Goal: Task Accomplishment & Management: Complete application form

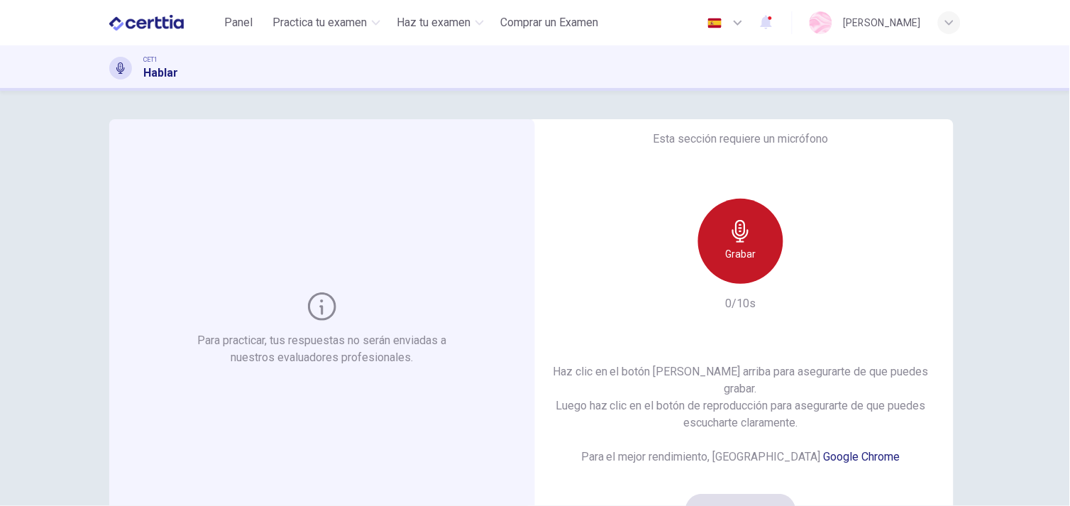
click at [726, 261] on h6 "Grabar" at bounding box center [741, 254] width 31 height 17
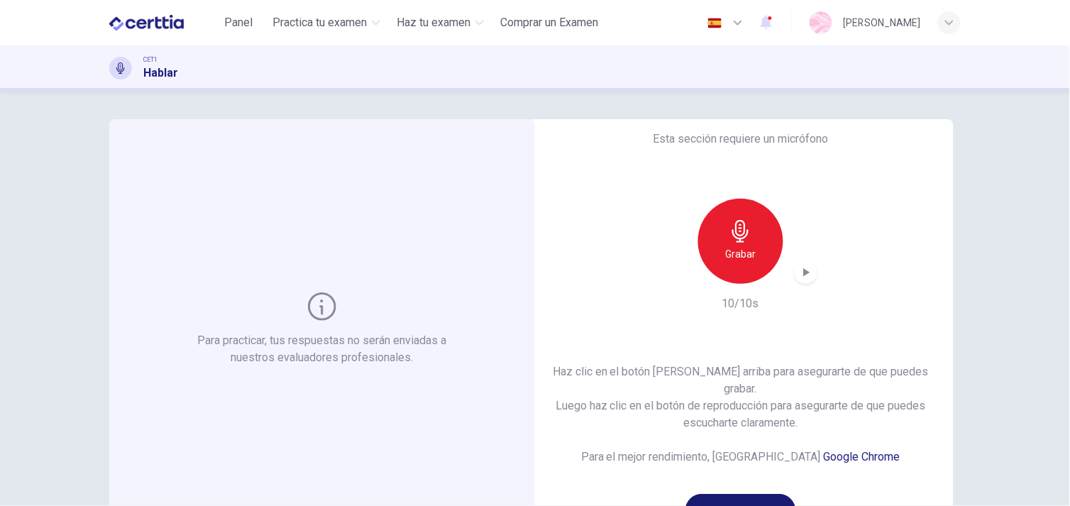
click at [725, 494] on button "¡Suena bien!" at bounding box center [741, 511] width 111 height 34
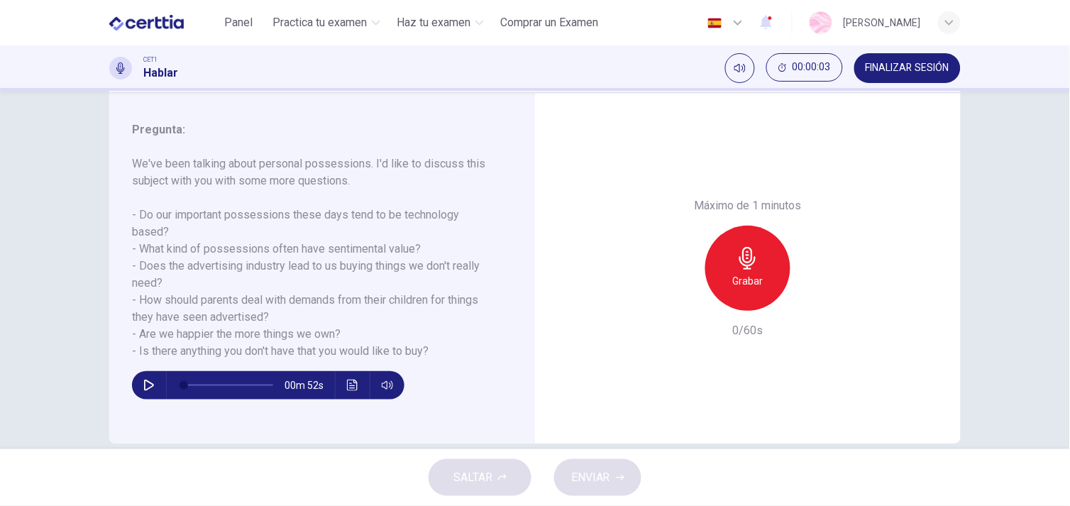
scroll to position [192, 0]
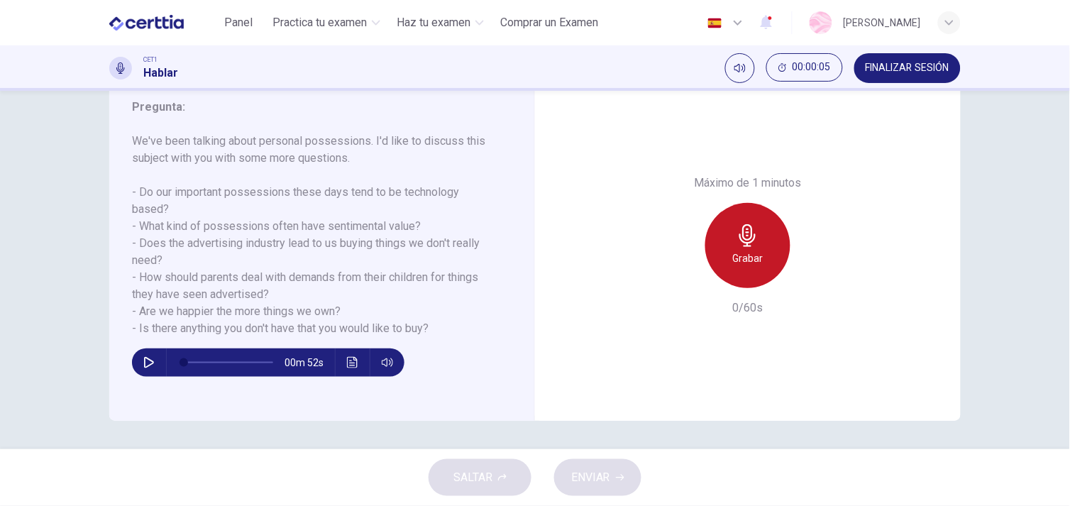
click at [705, 241] on div "Grabar" at bounding box center [747, 245] width 85 height 85
click at [705, 241] on div "Detener" at bounding box center [747, 245] width 85 height 85
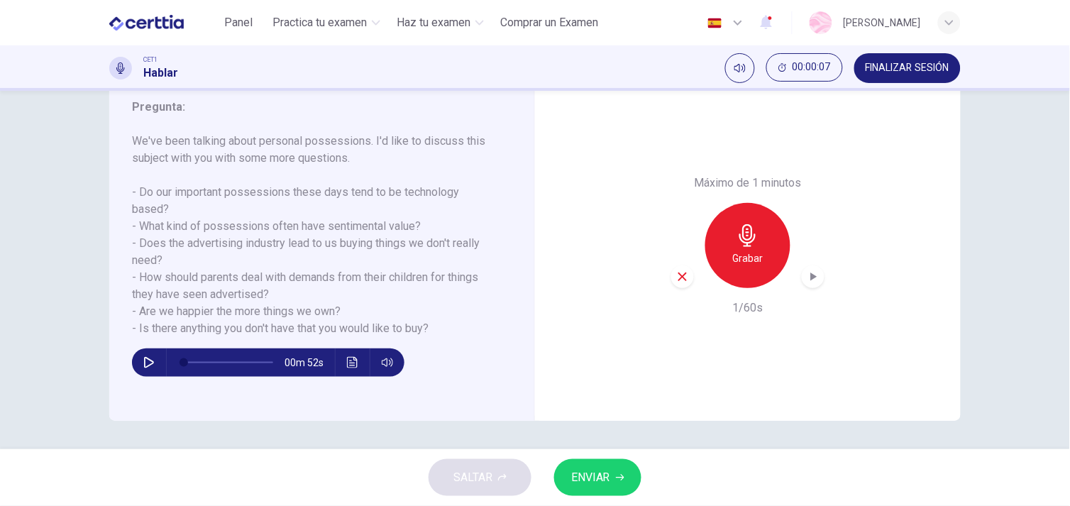
click at [573, 480] on span "ENVIAR" at bounding box center [590, 478] width 39 height 20
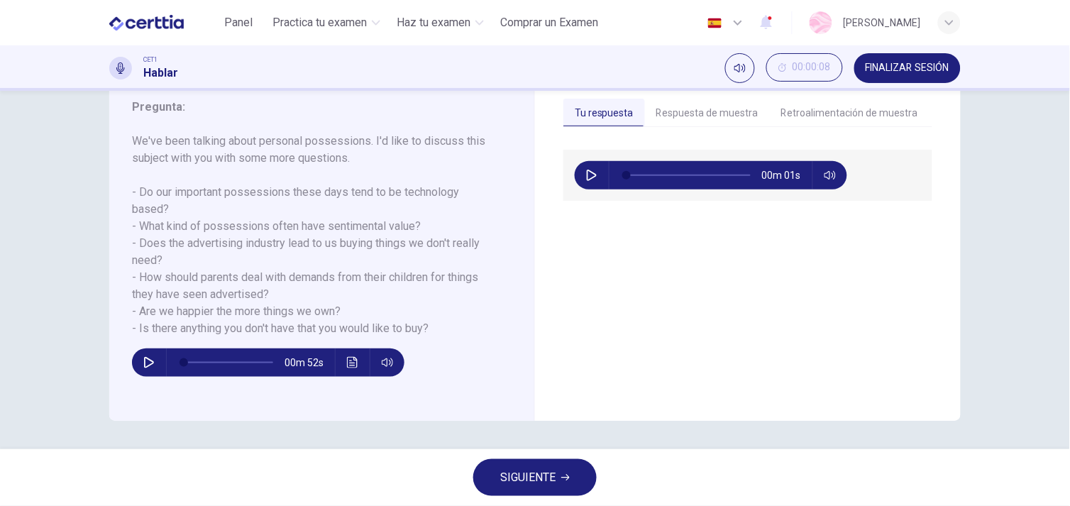
click at [561, 474] on icon "button" at bounding box center [565, 477] width 9 height 9
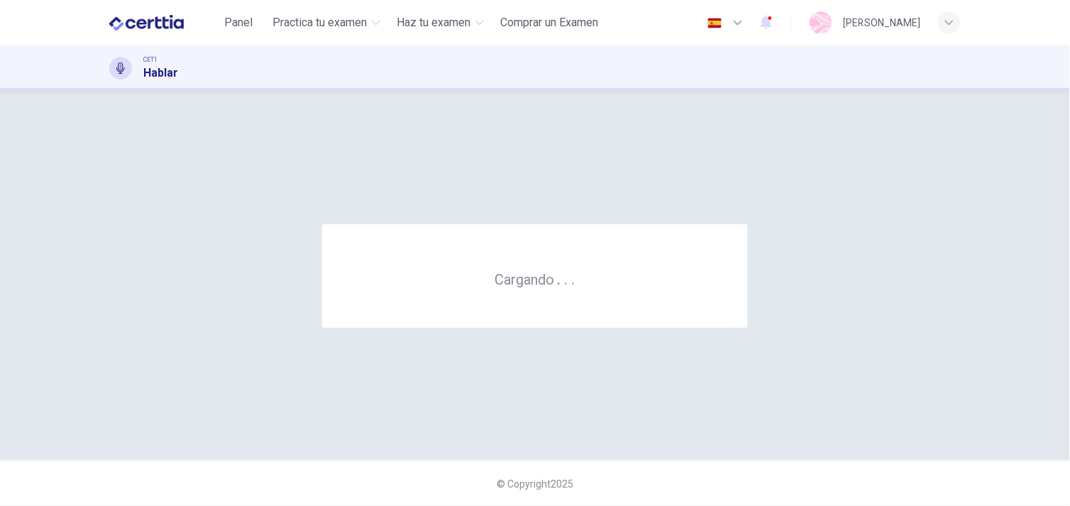
scroll to position [0, 0]
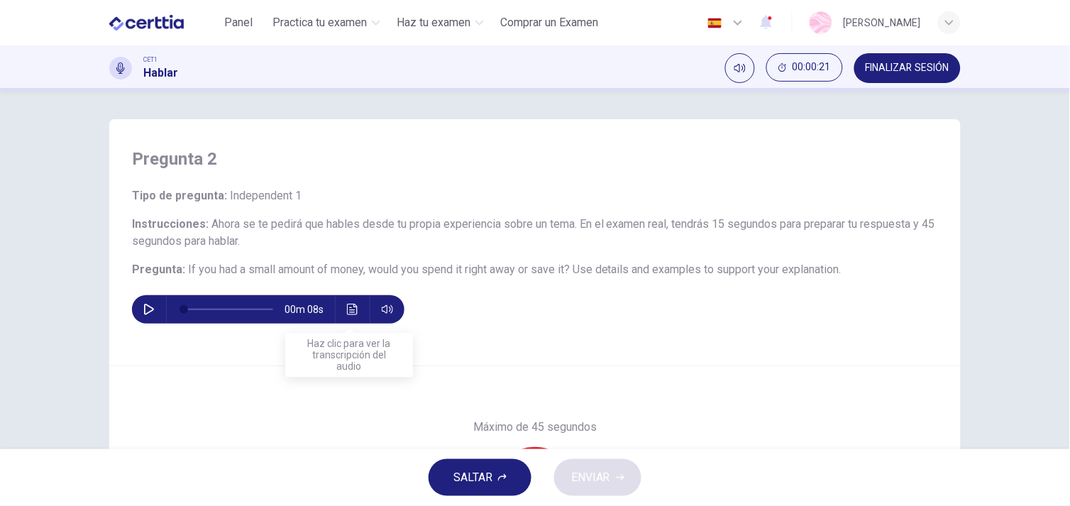
click at [348, 308] on icon "Haz clic para ver la transcripción del audio" at bounding box center [352, 309] width 11 height 11
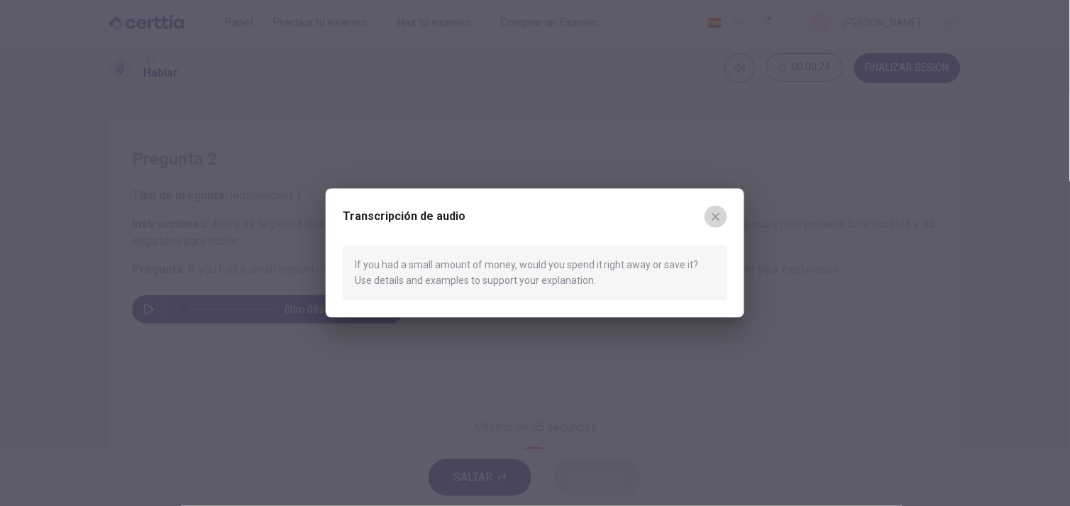
click at [715, 209] on button "button" at bounding box center [716, 216] width 23 height 23
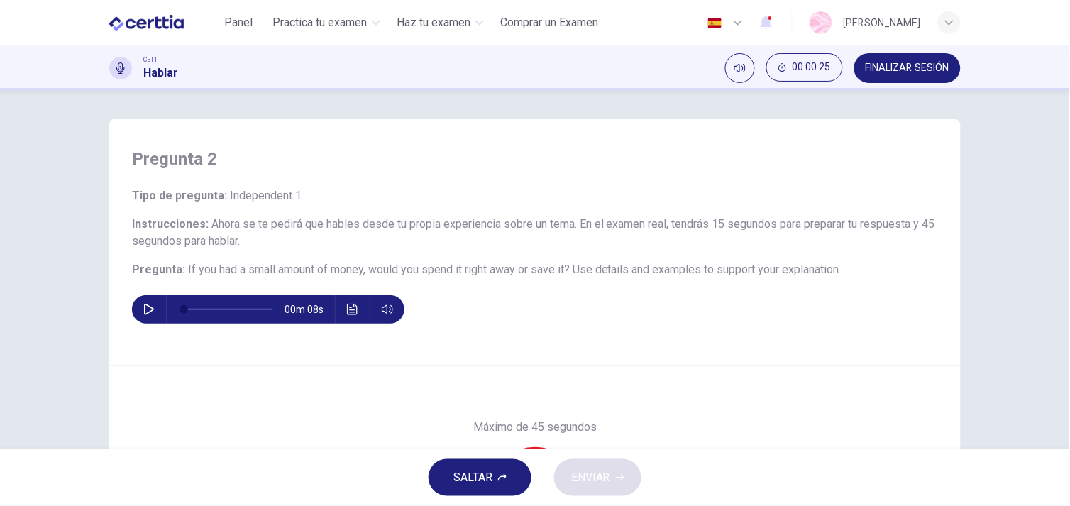
click at [138, 306] on button "button" at bounding box center [149, 309] width 23 height 28
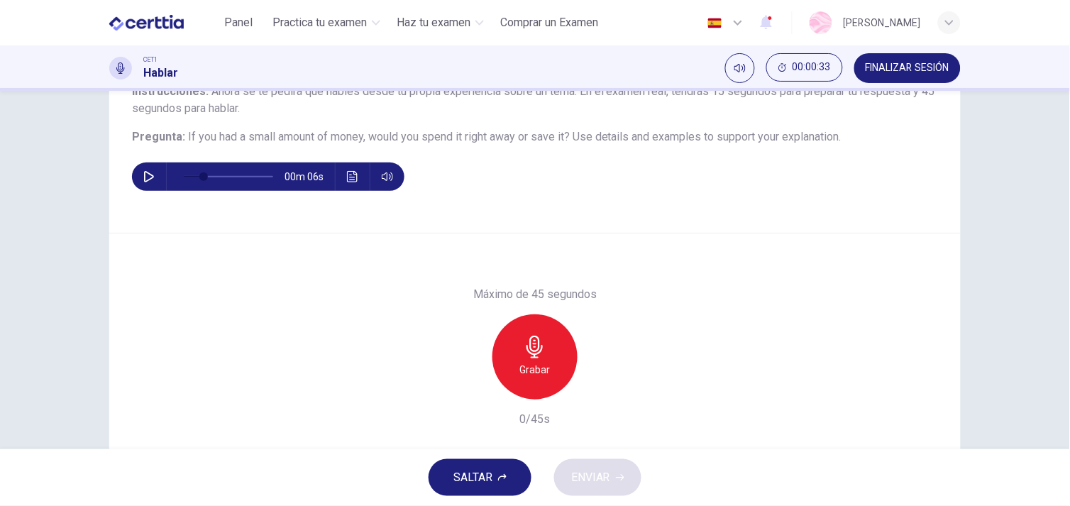
scroll to position [129, 0]
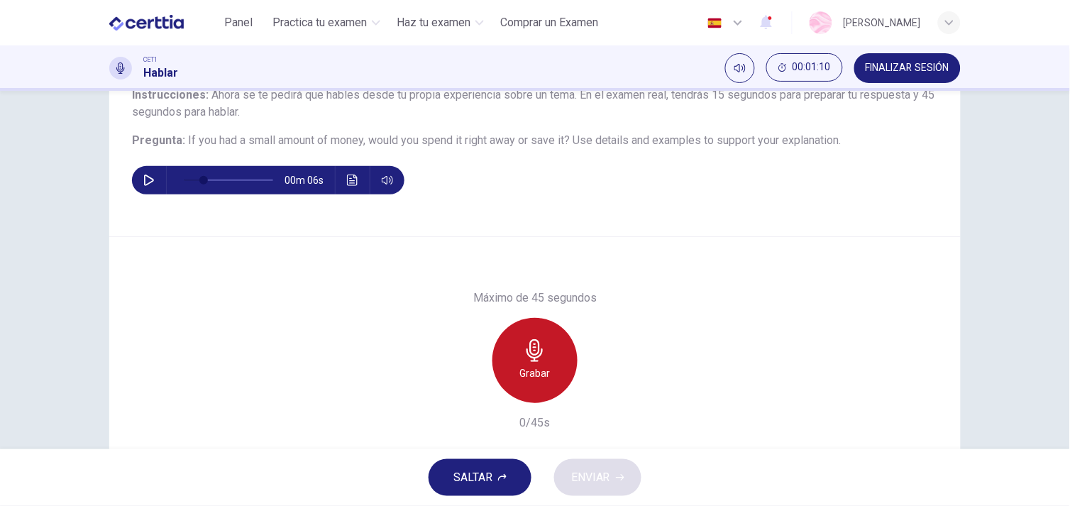
click at [527, 385] on div "Grabar" at bounding box center [535, 360] width 85 height 85
click at [527, 385] on div "Detener" at bounding box center [535, 360] width 85 height 85
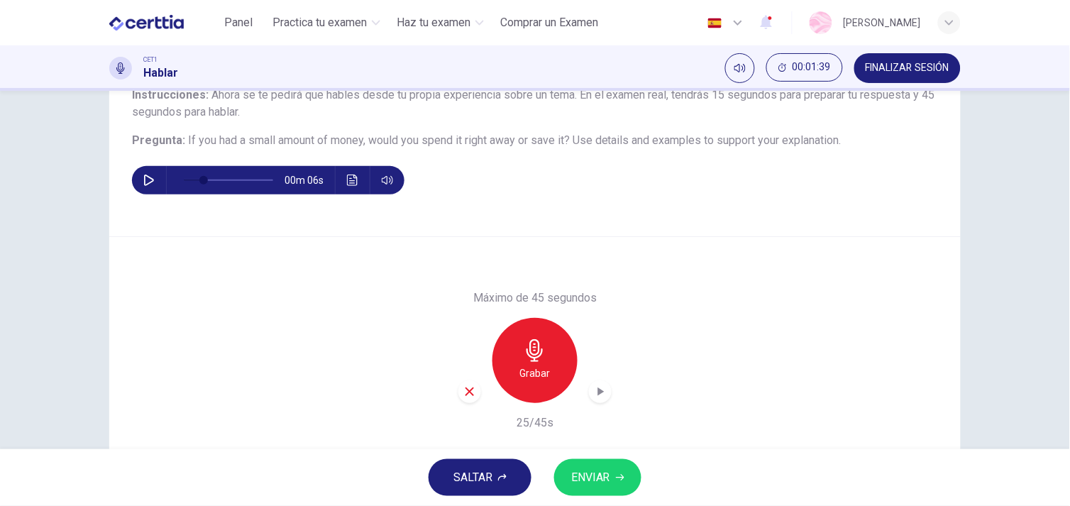
click at [593, 394] on icon "button" at bounding box center [600, 392] width 14 height 14
click at [551, 370] on div "Grabar" at bounding box center [535, 360] width 85 height 85
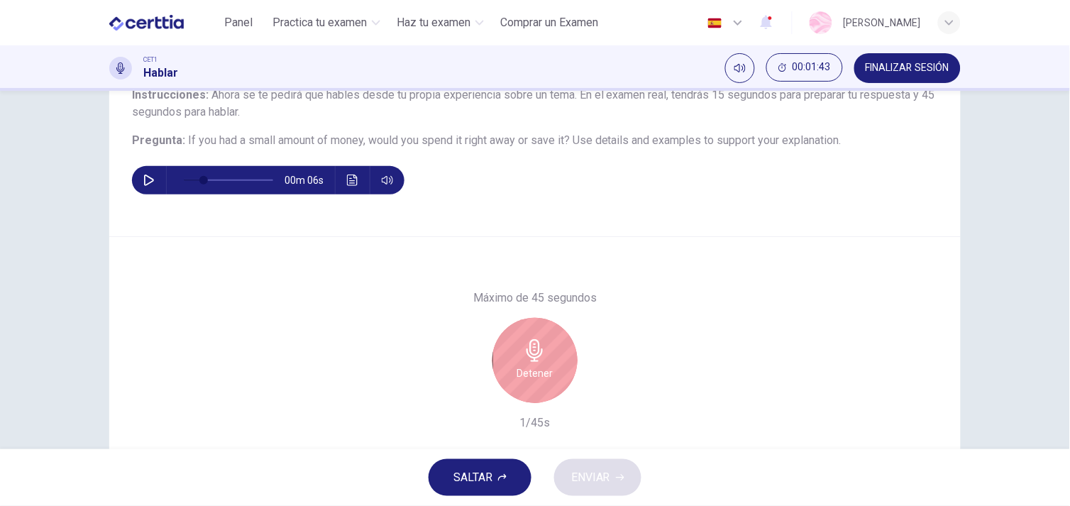
click at [476, 385] on div "Detener" at bounding box center [534, 360] width 153 height 85
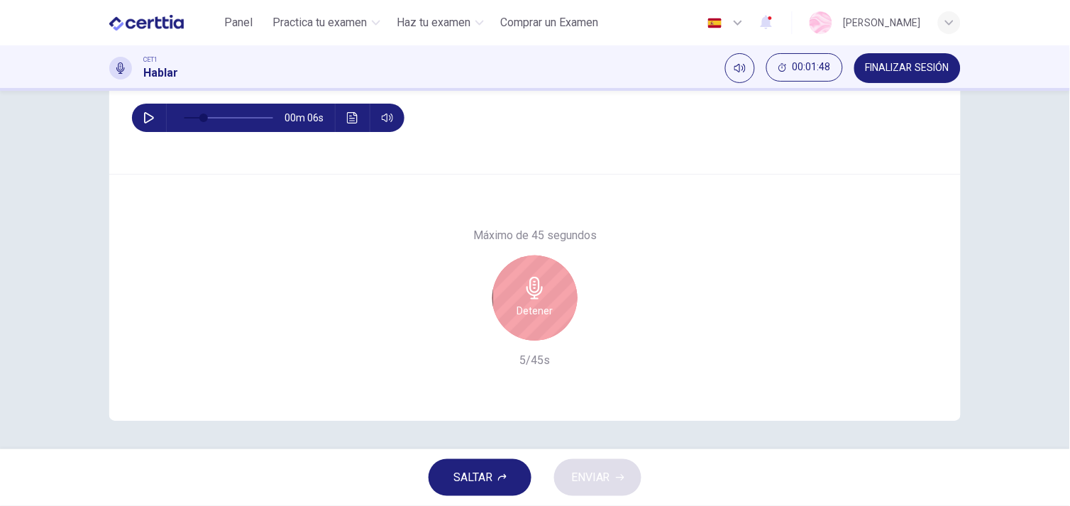
click at [542, 297] on icon "button" at bounding box center [535, 288] width 23 height 23
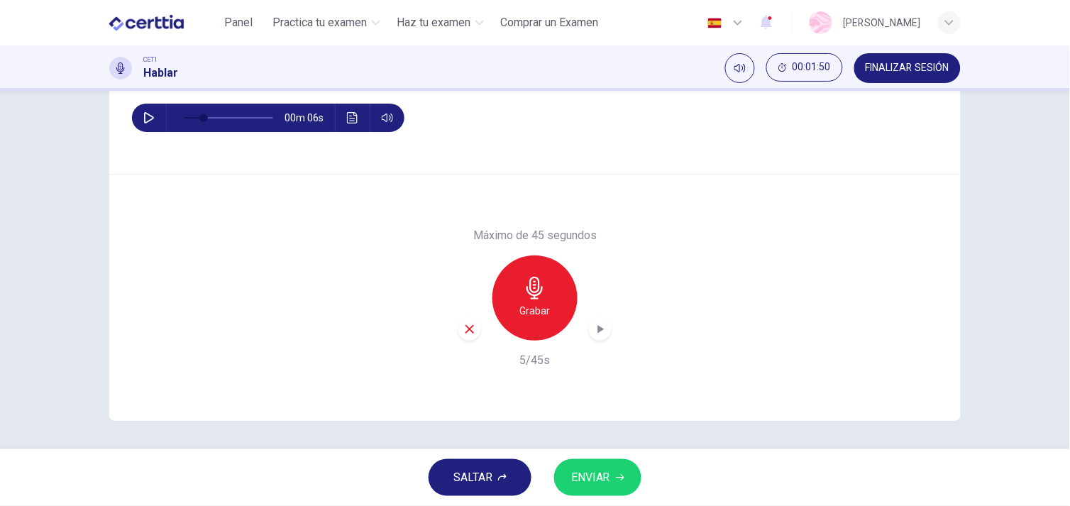
click at [465, 326] on icon "button" at bounding box center [469, 329] width 13 height 13
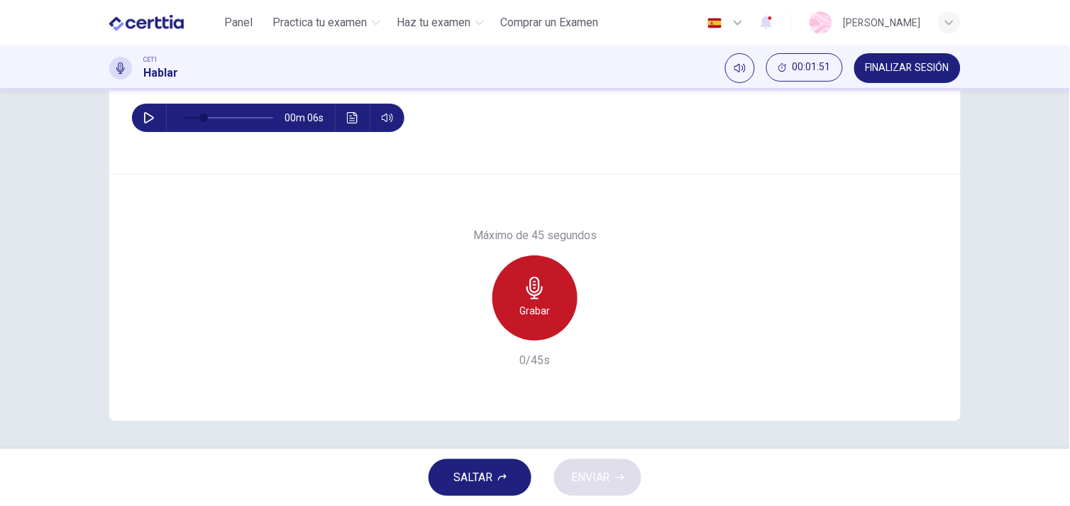
click at [540, 315] on h6 "Grabar" at bounding box center [535, 310] width 31 height 17
click at [526, 321] on div "Detener" at bounding box center [535, 297] width 85 height 85
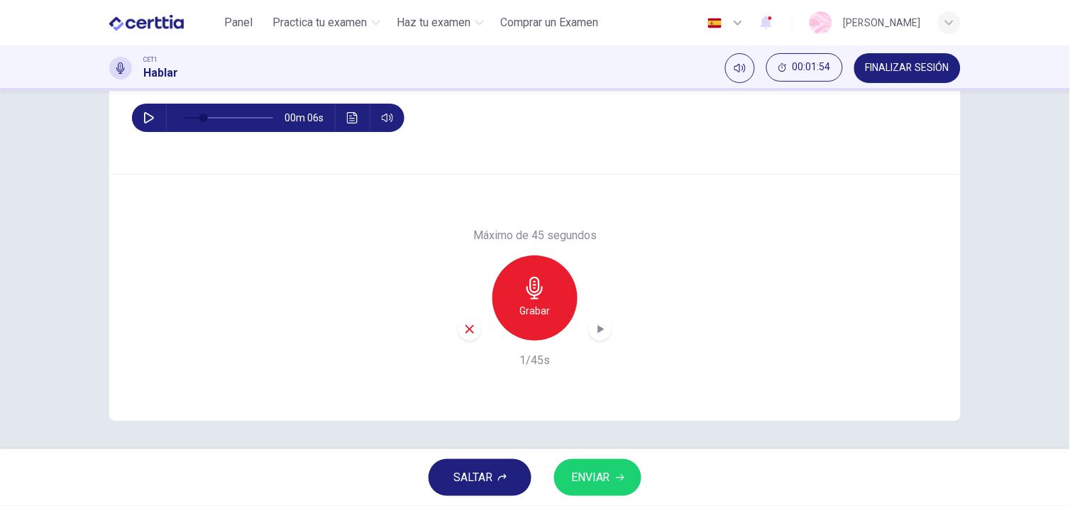
click at [464, 332] on icon "button" at bounding box center [469, 329] width 13 height 13
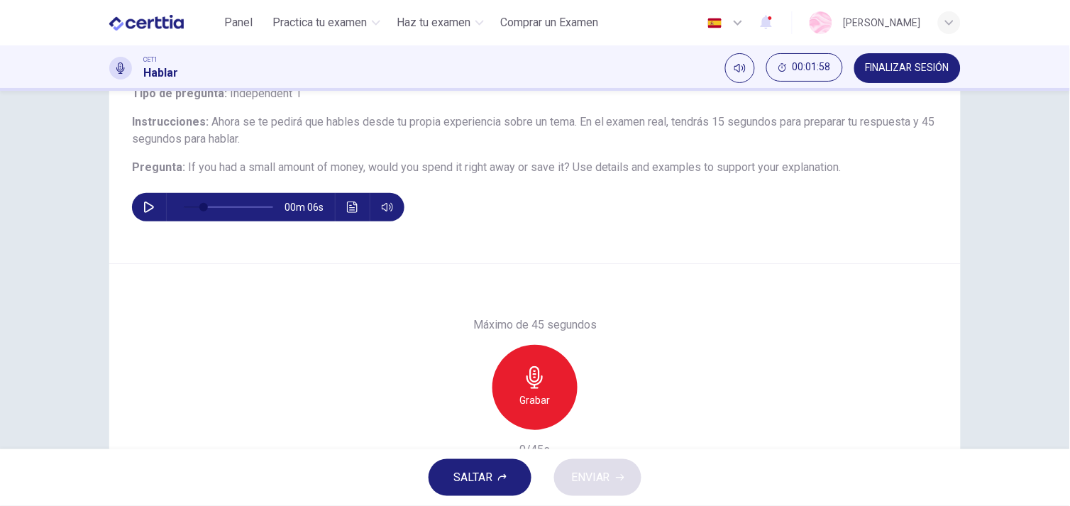
scroll to position [101, 0]
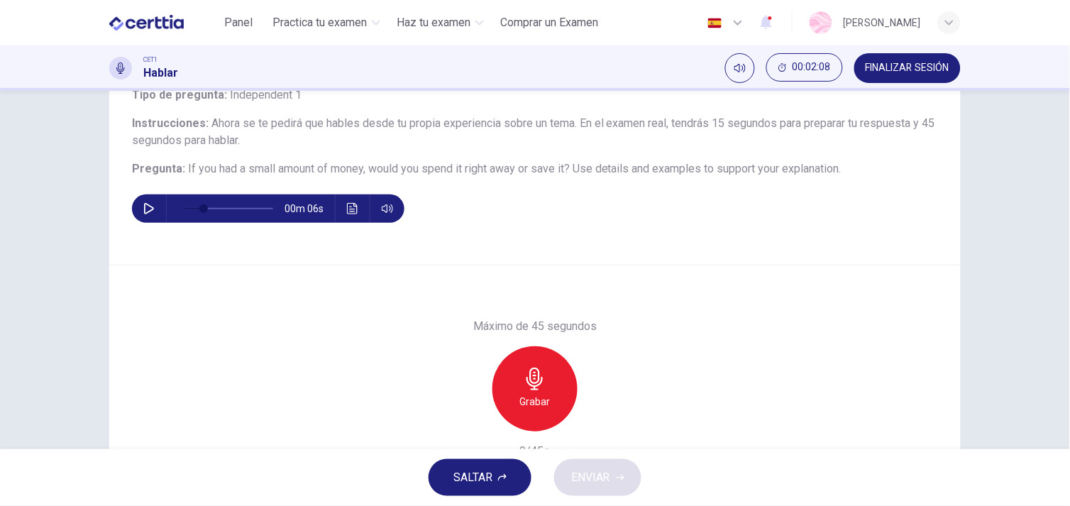
click at [514, 387] on div "Grabar" at bounding box center [535, 388] width 85 height 85
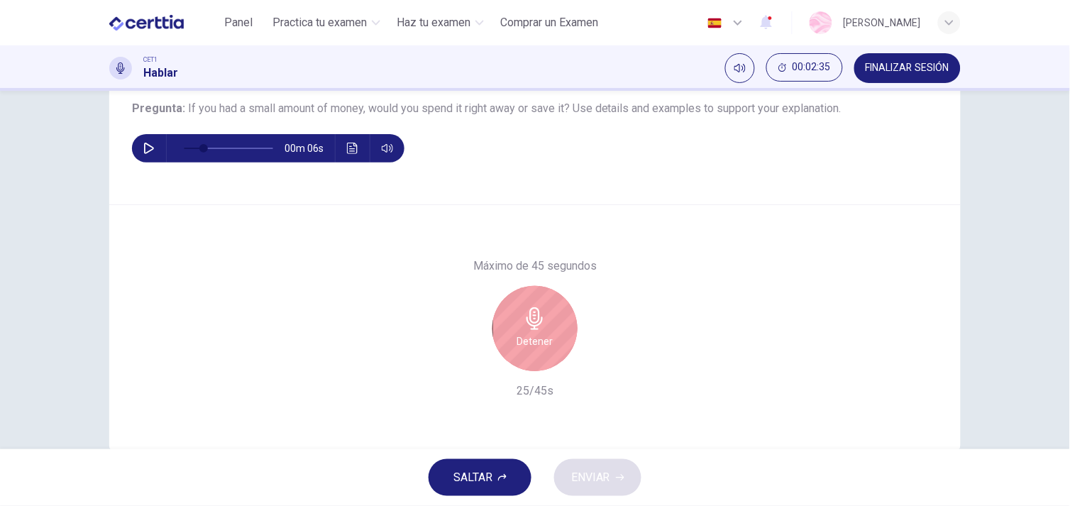
scroll to position [163, 0]
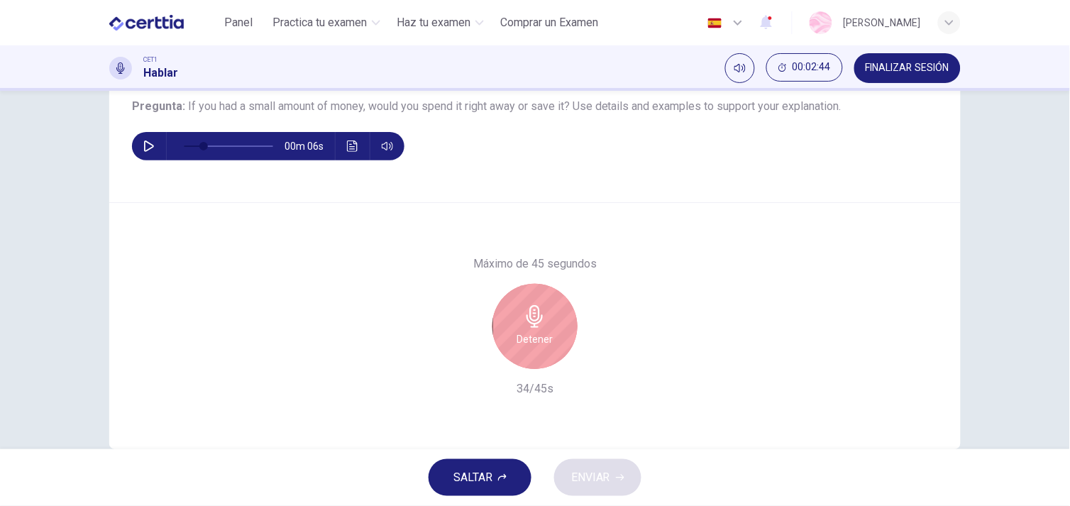
click at [518, 338] on h6 "Detener" at bounding box center [535, 339] width 36 height 17
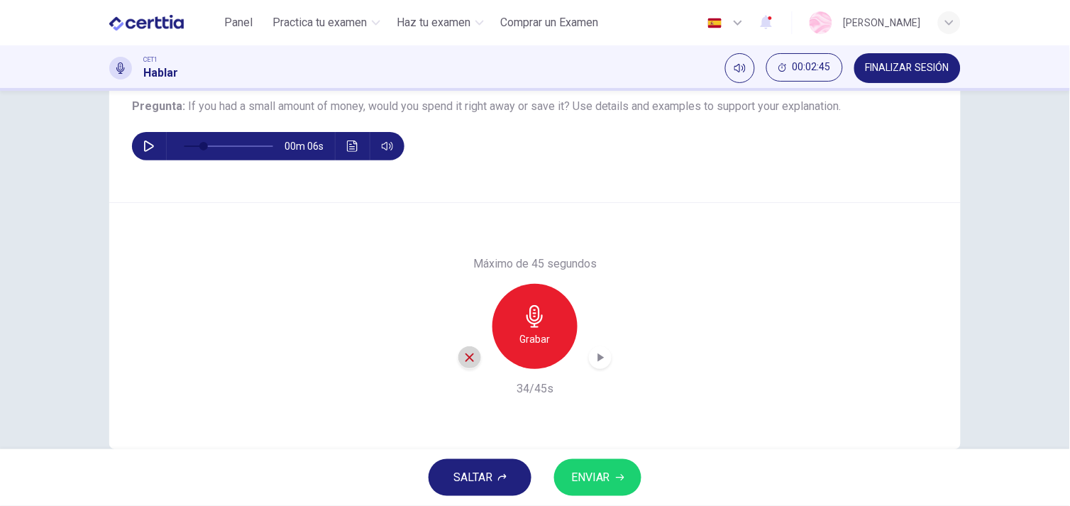
click at [470, 360] on icon "button" at bounding box center [470, 357] width 9 height 9
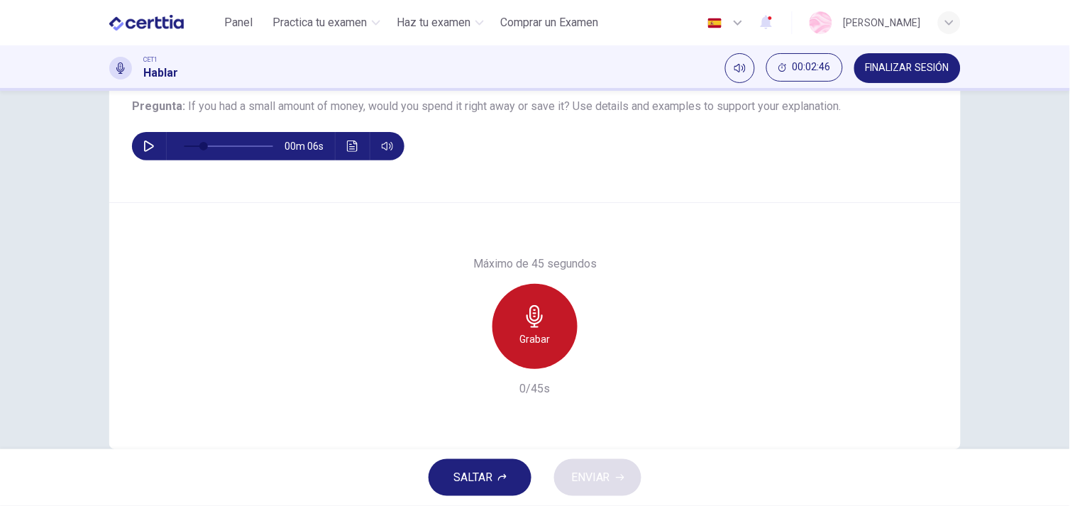
click at [533, 329] on div "Grabar" at bounding box center [535, 326] width 85 height 85
click at [533, 329] on div "Detener" at bounding box center [535, 326] width 85 height 85
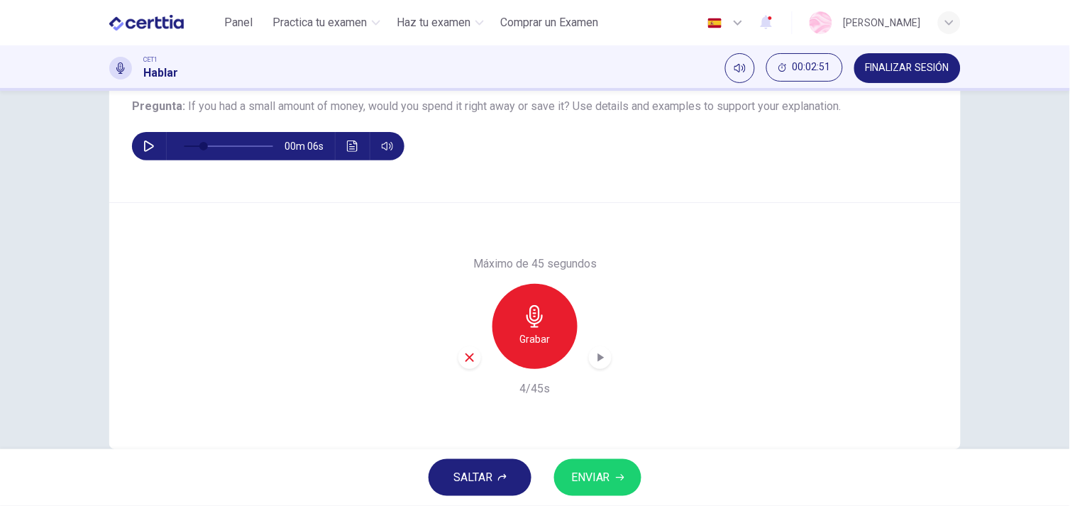
click at [470, 351] on icon "button" at bounding box center [469, 357] width 13 height 13
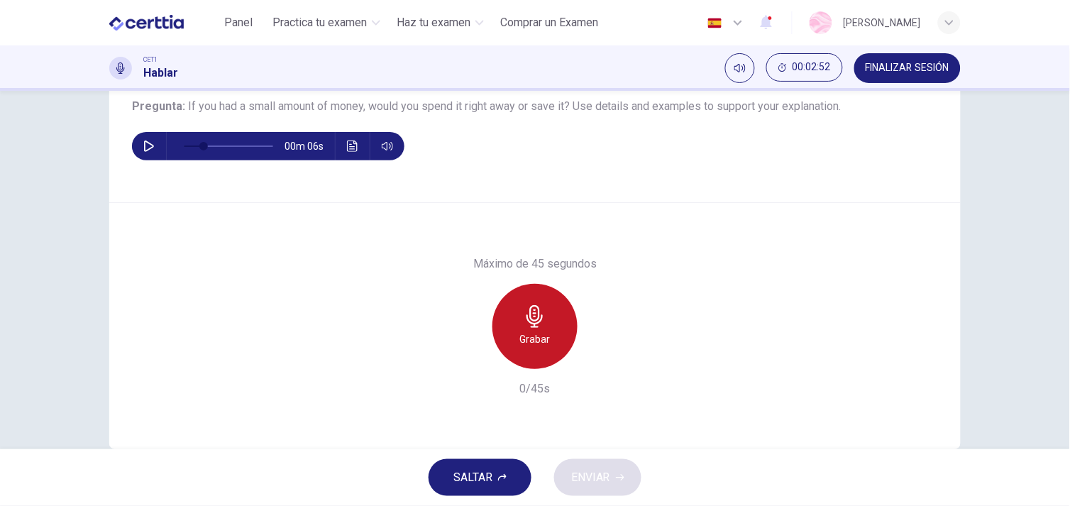
click at [537, 331] on h6 "Grabar" at bounding box center [535, 339] width 31 height 17
click at [537, 331] on h6 "Detener" at bounding box center [535, 339] width 36 height 17
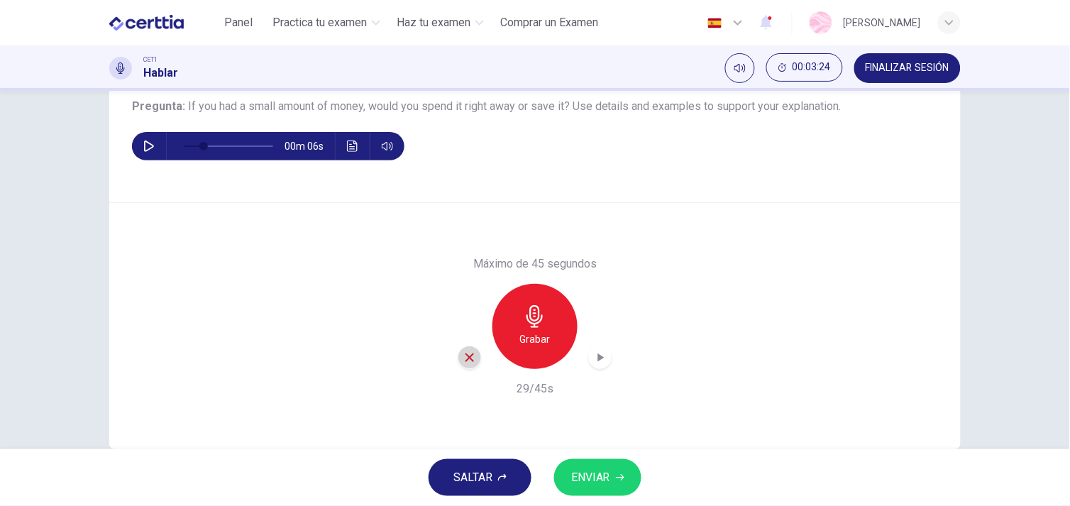
click at [466, 353] on icon "button" at bounding box center [469, 357] width 13 height 13
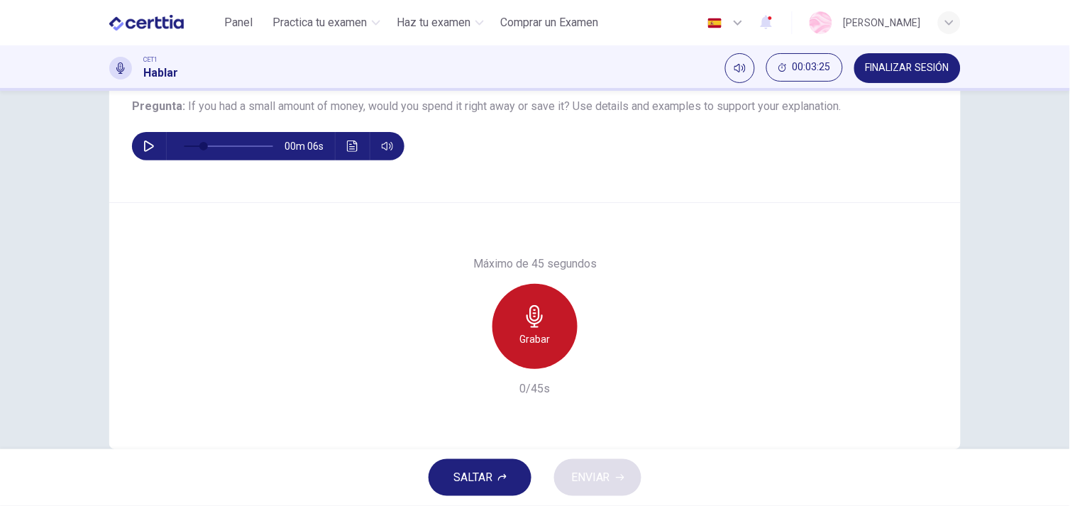
click at [543, 326] on div "Grabar" at bounding box center [535, 326] width 85 height 85
click at [543, 326] on div "Detener" at bounding box center [535, 326] width 85 height 85
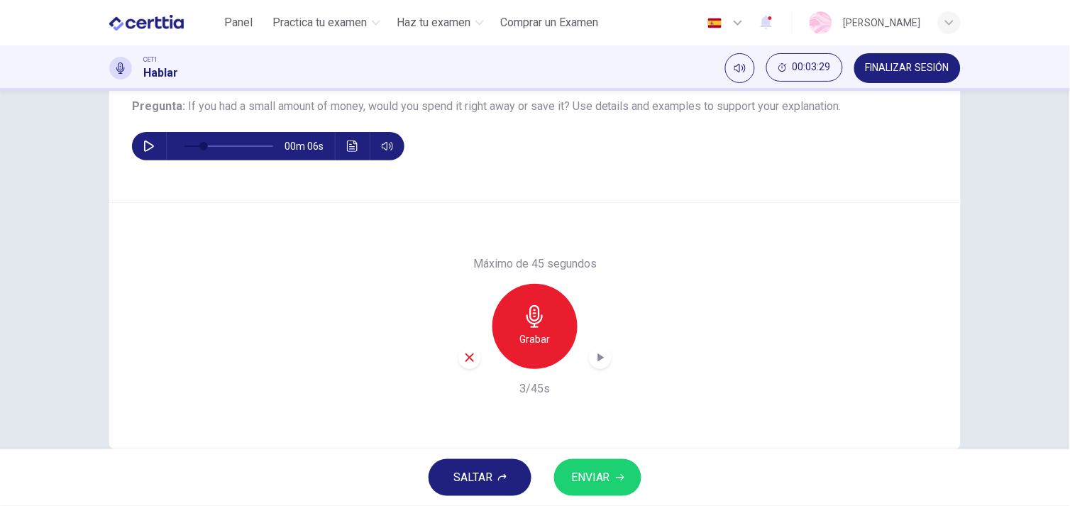
click at [469, 348] on div "button" at bounding box center [469, 357] width 23 height 23
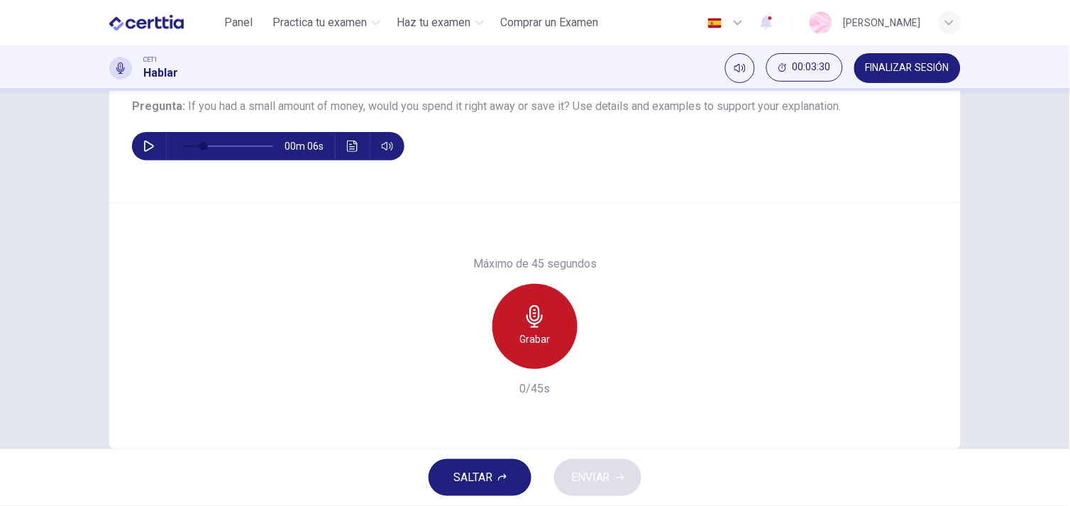
click at [544, 329] on div "Grabar" at bounding box center [535, 326] width 85 height 85
click at [544, 329] on div "Detener" at bounding box center [535, 326] width 85 height 85
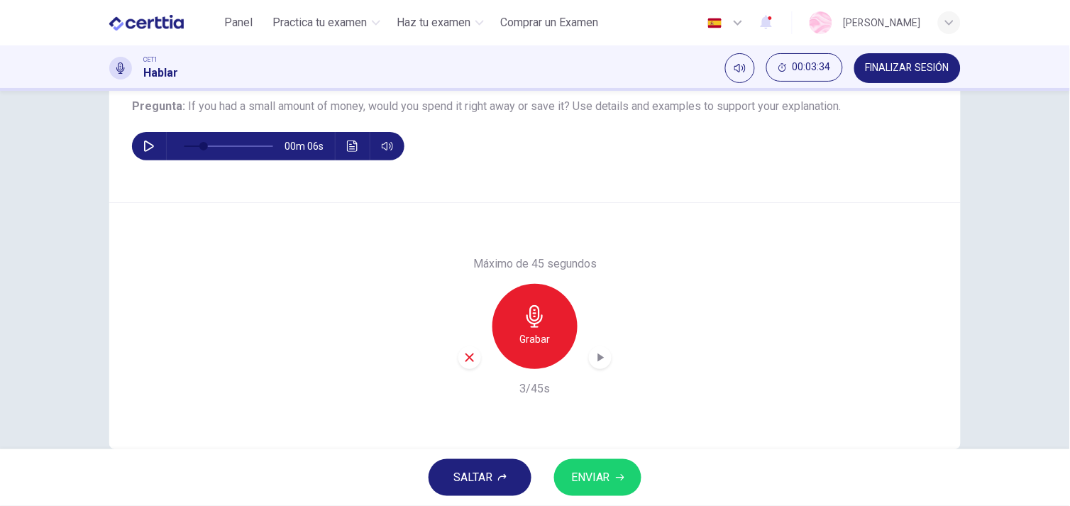
click at [473, 359] on div "button" at bounding box center [469, 357] width 23 height 23
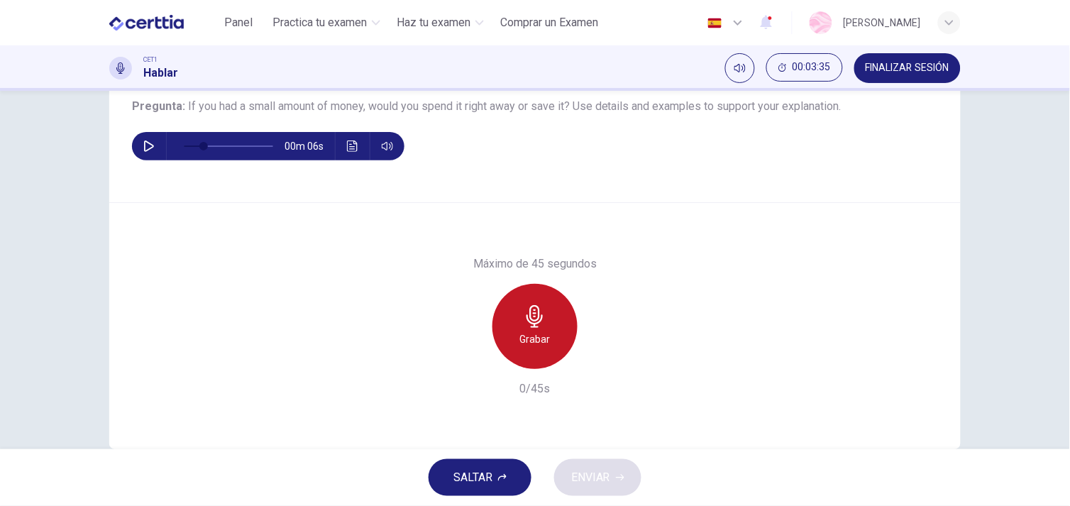
click at [542, 321] on icon "button" at bounding box center [535, 316] width 23 height 23
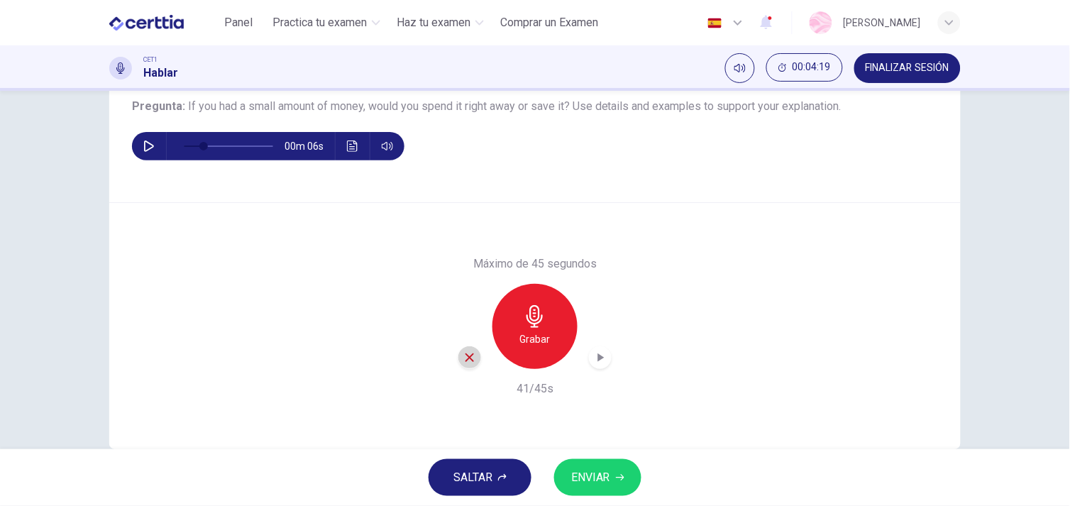
click at [466, 358] on icon "button" at bounding box center [470, 357] width 9 height 9
click at [528, 323] on icon "button" at bounding box center [535, 316] width 16 height 23
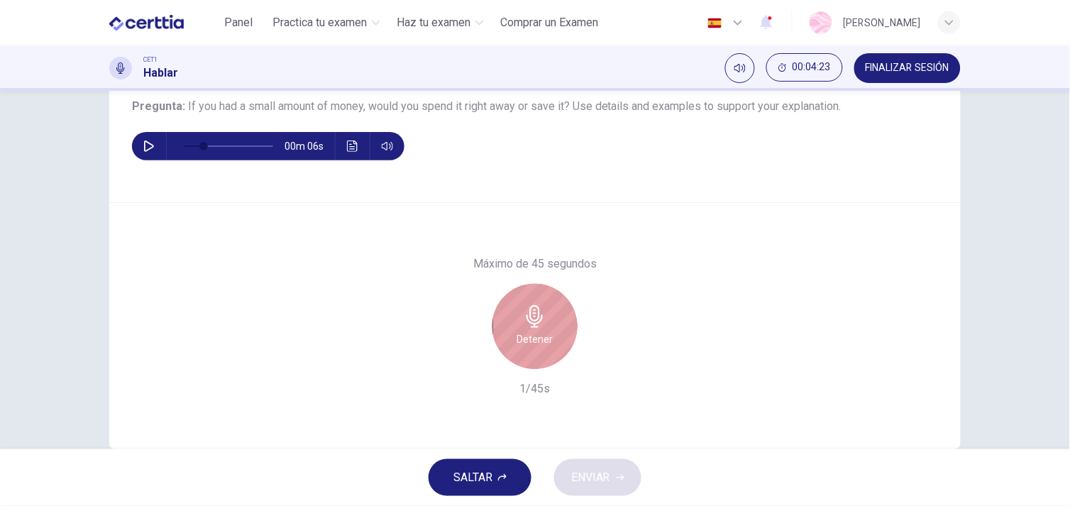
click at [528, 323] on icon "button" at bounding box center [535, 316] width 16 height 23
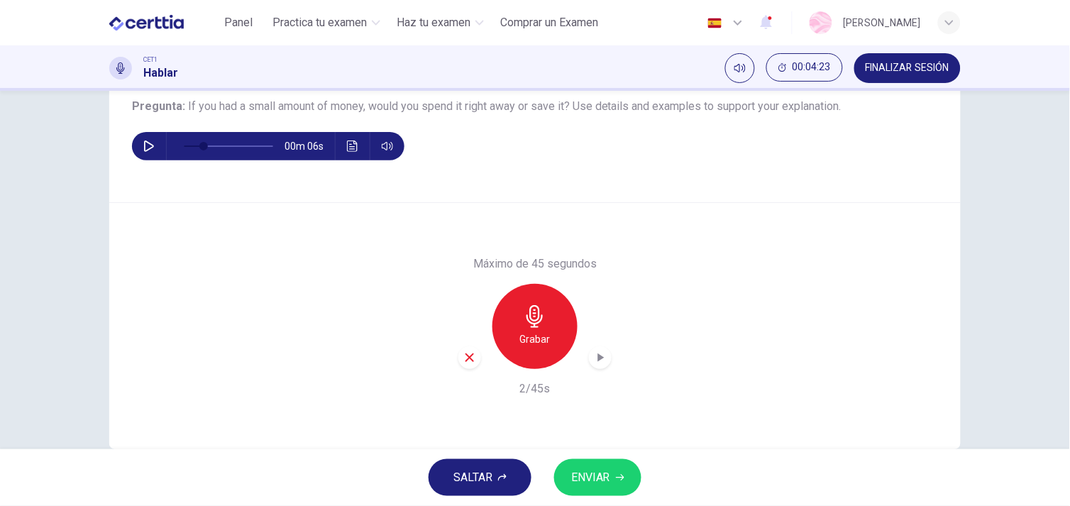
click at [468, 349] on div "button" at bounding box center [469, 357] width 23 height 23
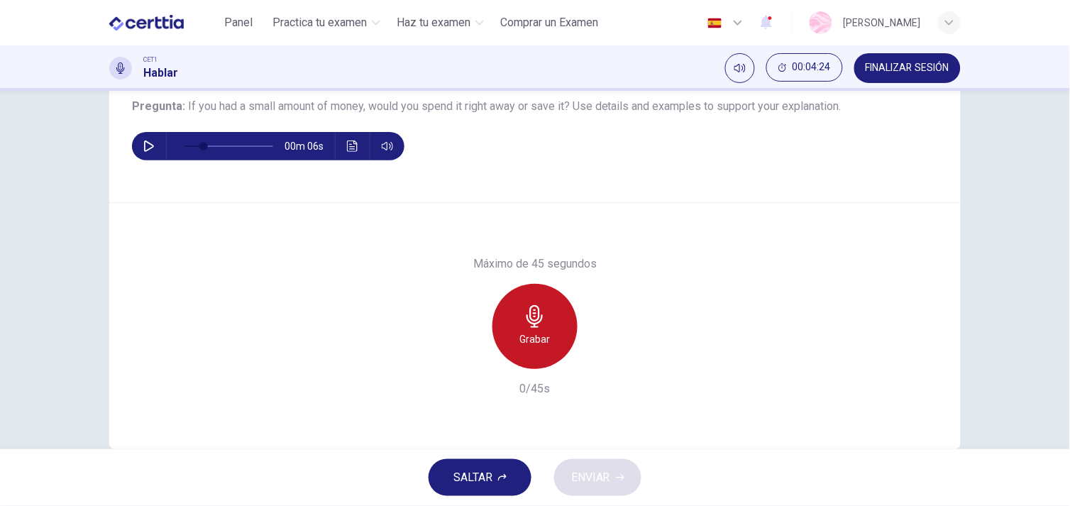
click at [513, 321] on div "Grabar" at bounding box center [535, 326] width 85 height 85
click at [513, 321] on div "Detener" at bounding box center [535, 326] width 85 height 85
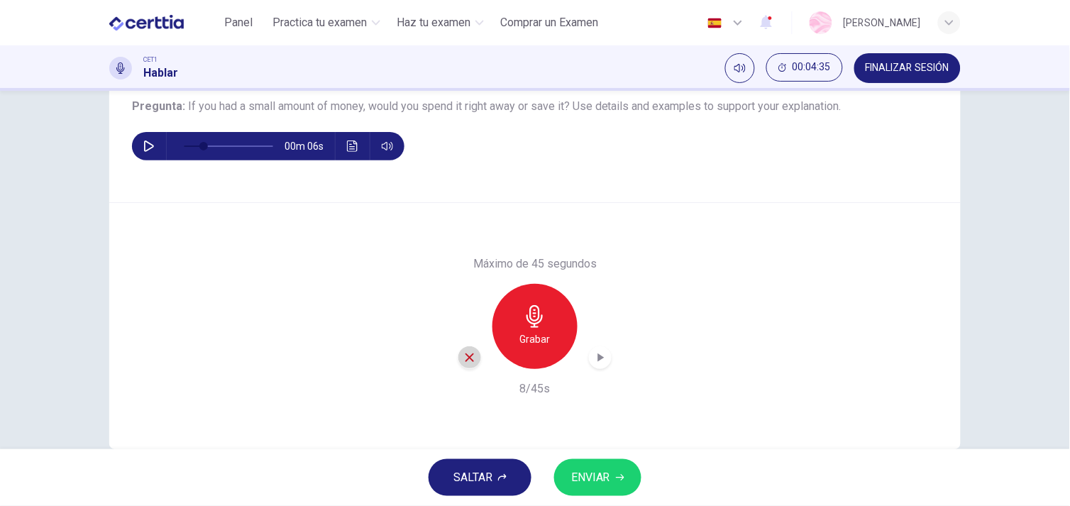
click at [469, 356] on icon "button" at bounding box center [469, 357] width 13 height 13
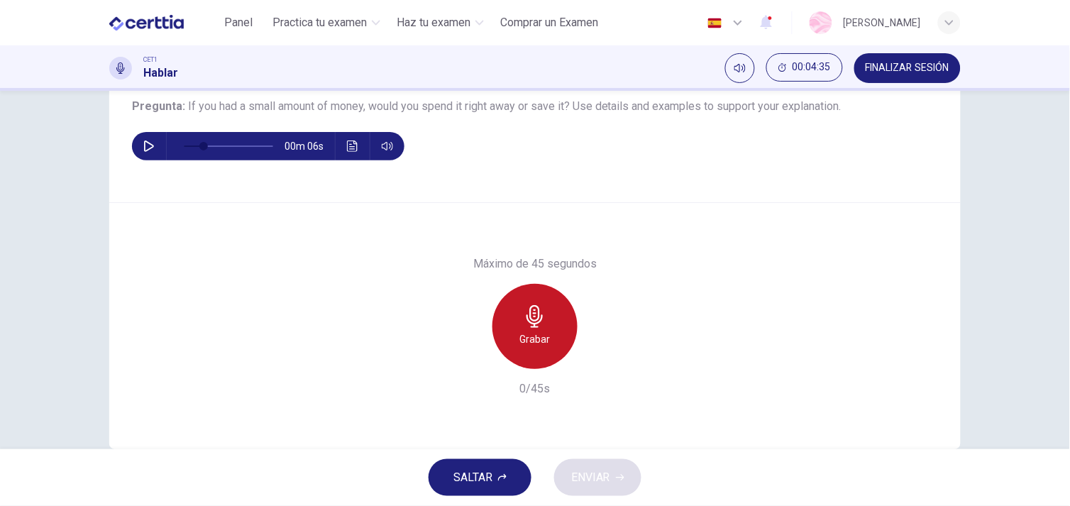
click at [557, 314] on div "Grabar" at bounding box center [535, 326] width 85 height 85
click at [557, 314] on div "Detener" at bounding box center [535, 326] width 85 height 85
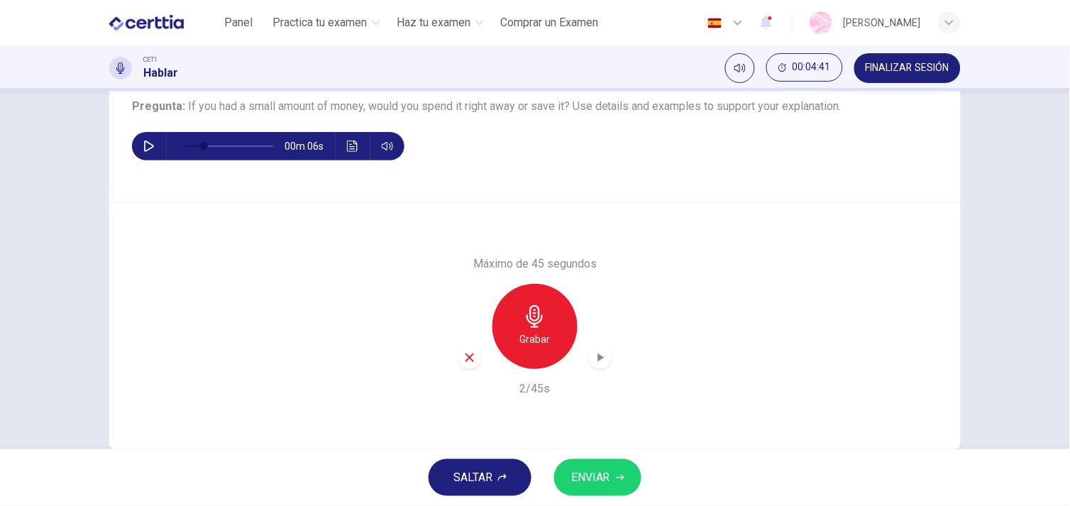
click at [463, 357] on icon "button" at bounding box center [469, 357] width 13 height 13
click at [532, 325] on icon "button" at bounding box center [535, 316] width 23 height 23
click at [598, 355] on icon "button" at bounding box center [600, 358] width 14 height 14
click at [463, 356] on icon "button" at bounding box center [469, 357] width 13 height 13
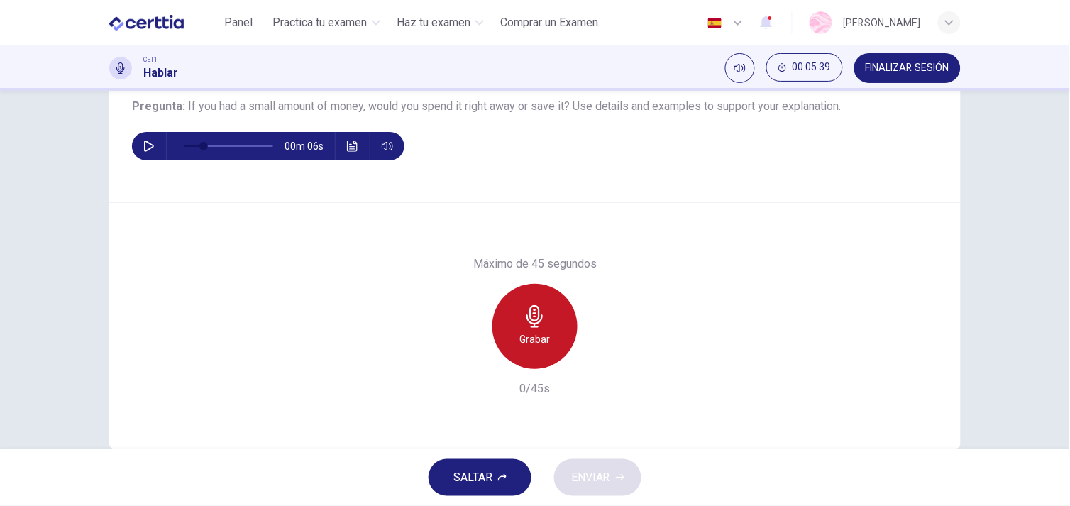
click at [497, 341] on div "Grabar" at bounding box center [535, 326] width 85 height 85
click at [520, 345] on h6 "Detener" at bounding box center [535, 339] width 36 height 17
click at [511, 304] on div "Grabar" at bounding box center [535, 326] width 85 height 85
click at [528, 353] on div "Detener" at bounding box center [535, 326] width 85 height 85
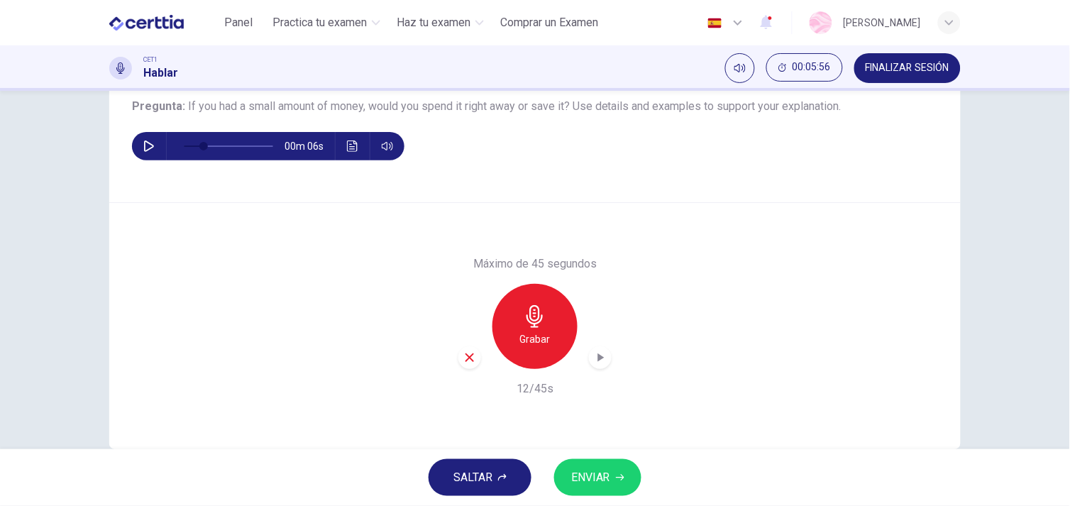
click at [458, 353] on div "button" at bounding box center [469, 357] width 23 height 23
click at [502, 346] on div "Grabar" at bounding box center [535, 326] width 85 height 85
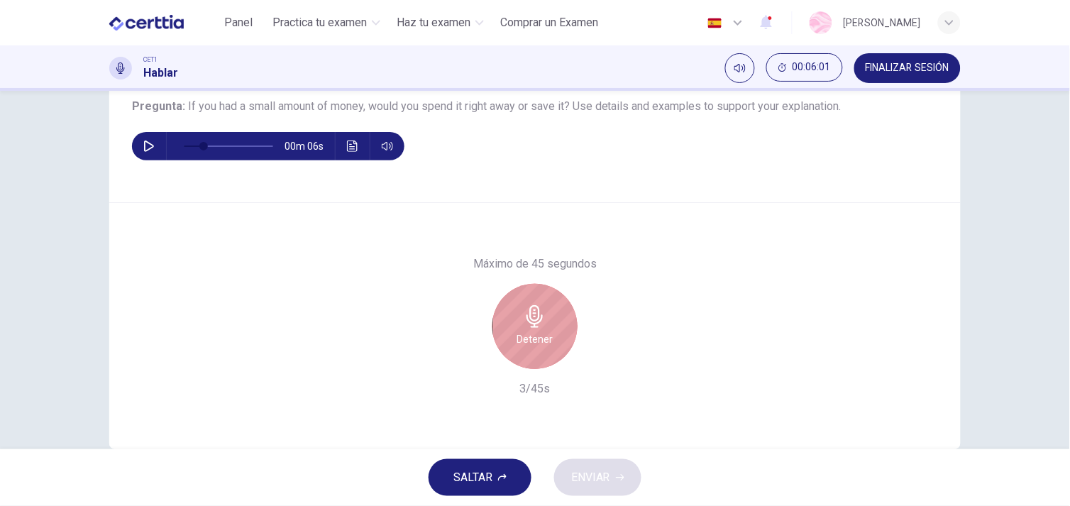
click at [502, 343] on div "Detener" at bounding box center [535, 326] width 85 height 85
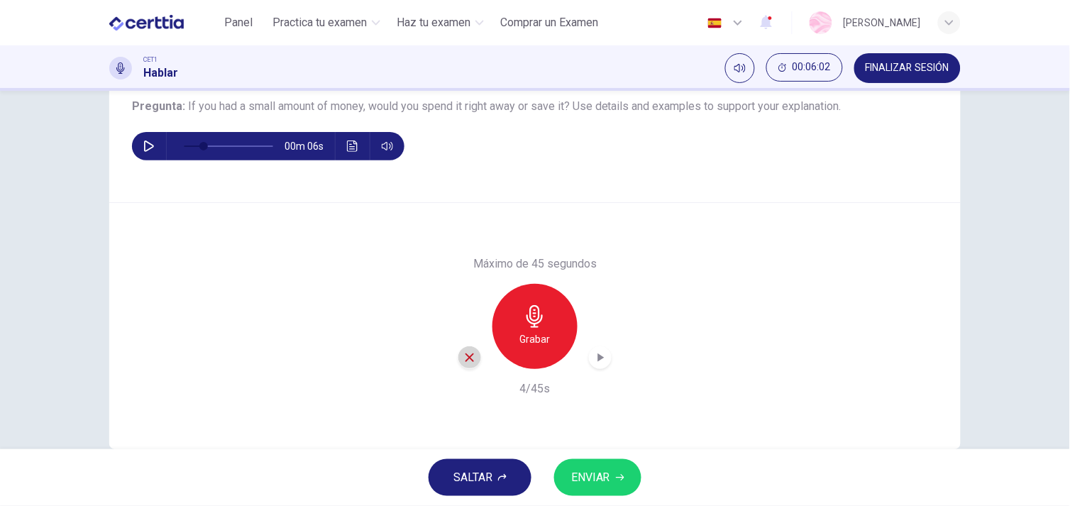
click at [466, 360] on icon "button" at bounding box center [469, 357] width 13 height 13
click at [549, 330] on div "Grabar" at bounding box center [535, 326] width 85 height 85
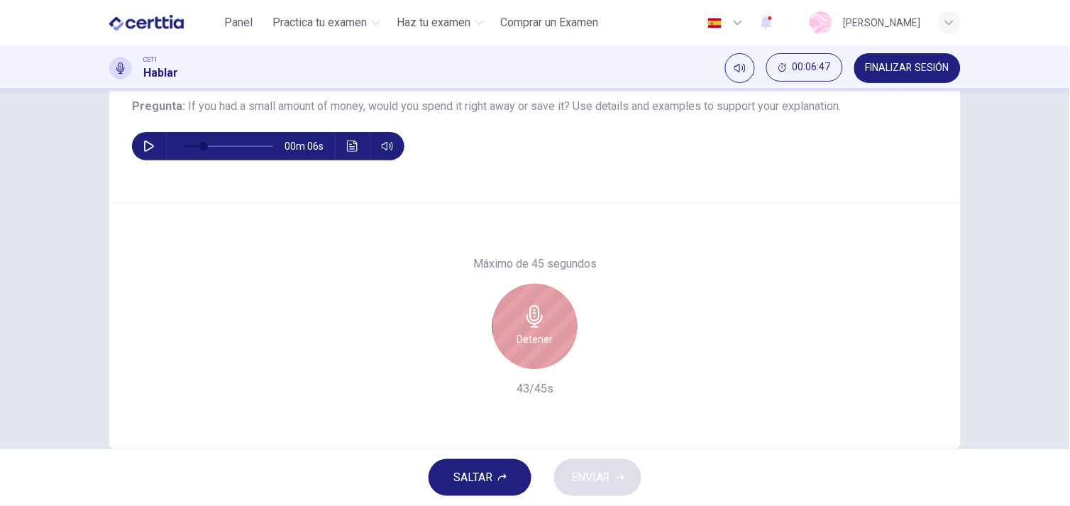
click at [549, 330] on div "Detener" at bounding box center [535, 326] width 85 height 85
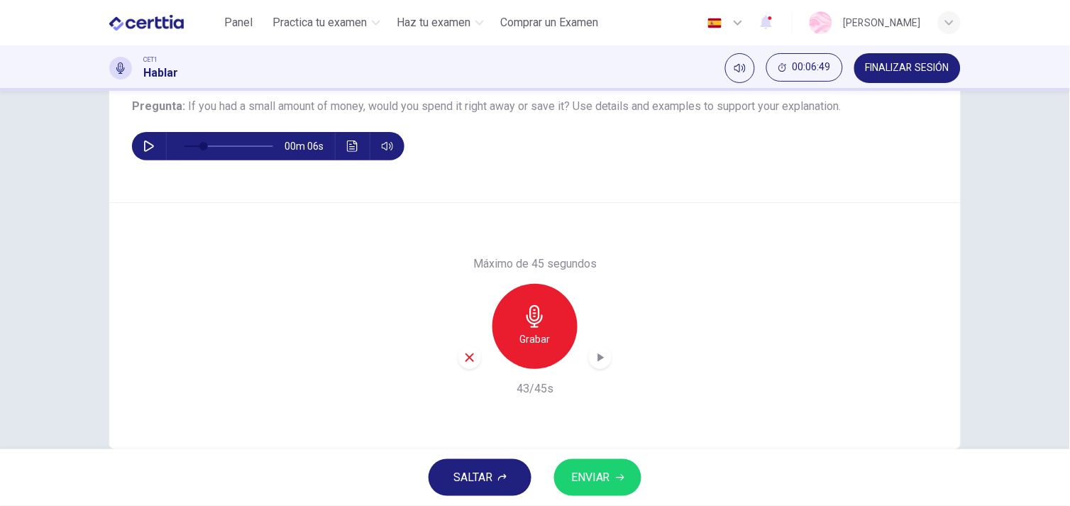
click at [579, 363] on div "Grabar" at bounding box center [534, 326] width 153 height 85
click at [600, 353] on icon "button" at bounding box center [600, 358] width 14 height 14
click at [469, 363] on icon "button" at bounding box center [469, 357] width 13 height 13
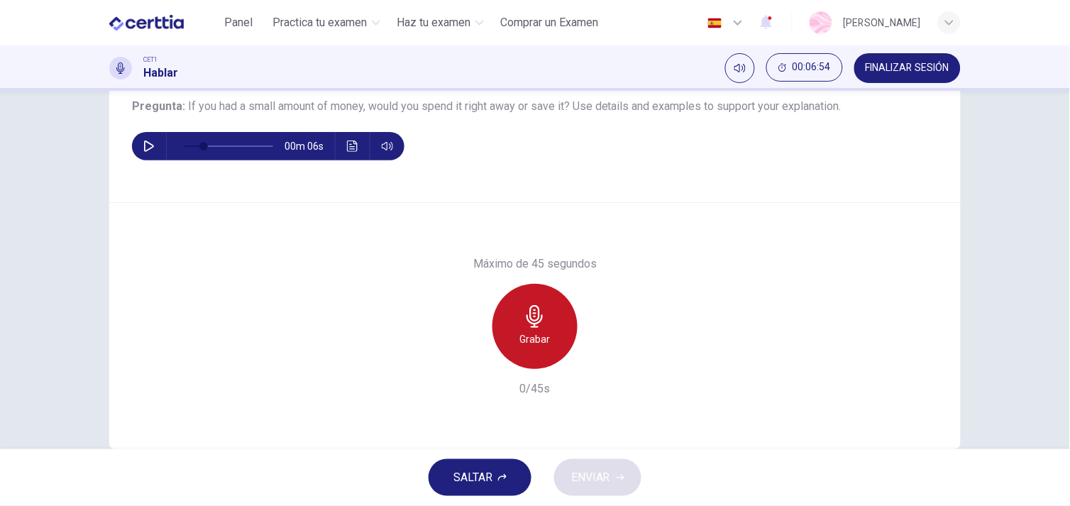
click at [537, 321] on icon "button" at bounding box center [535, 316] width 23 height 23
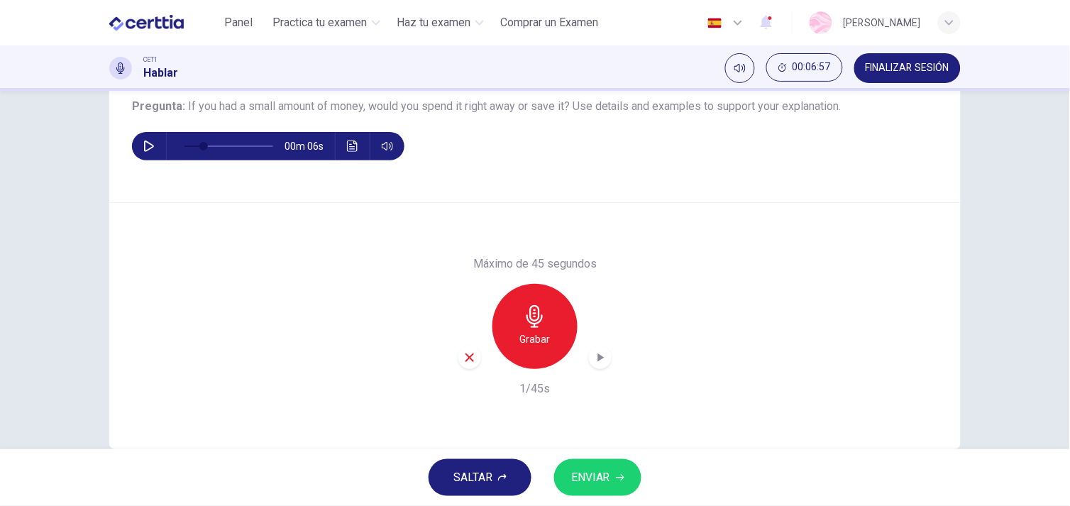
click at [466, 362] on icon "button" at bounding box center [469, 357] width 13 height 13
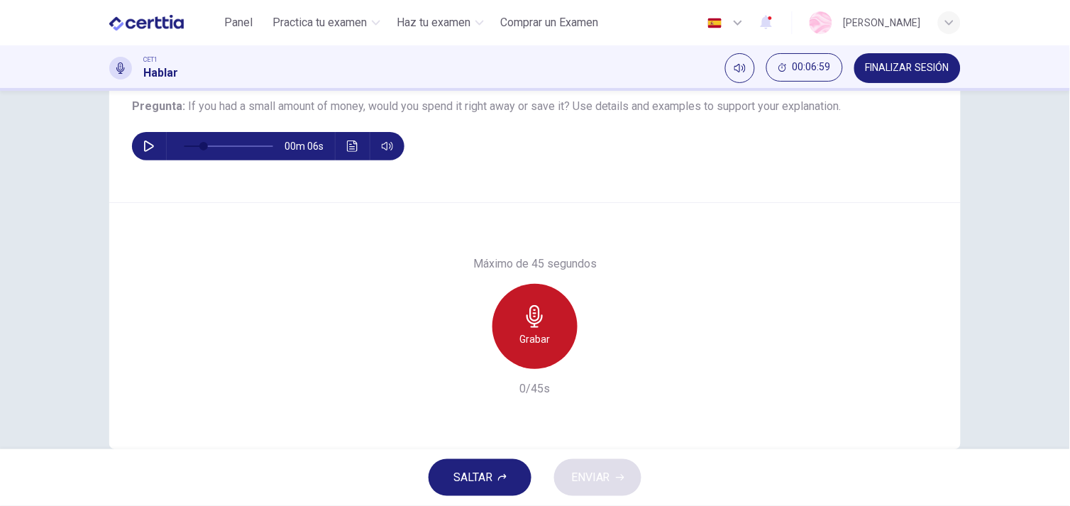
click at [554, 343] on div "Grabar" at bounding box center [535, 326] width 85 height 85
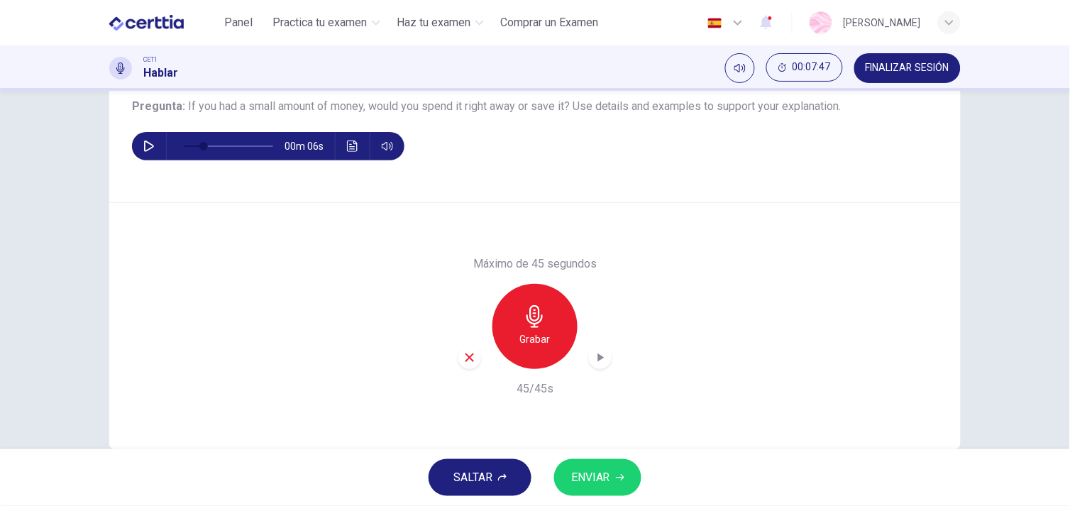
click at [471, 353] on icon "button" at bounding box center [469, 357] width 13 height 13
click at [541, 331] on h6 "Grabar" at bounding box center [535, 339] width 31 height 17
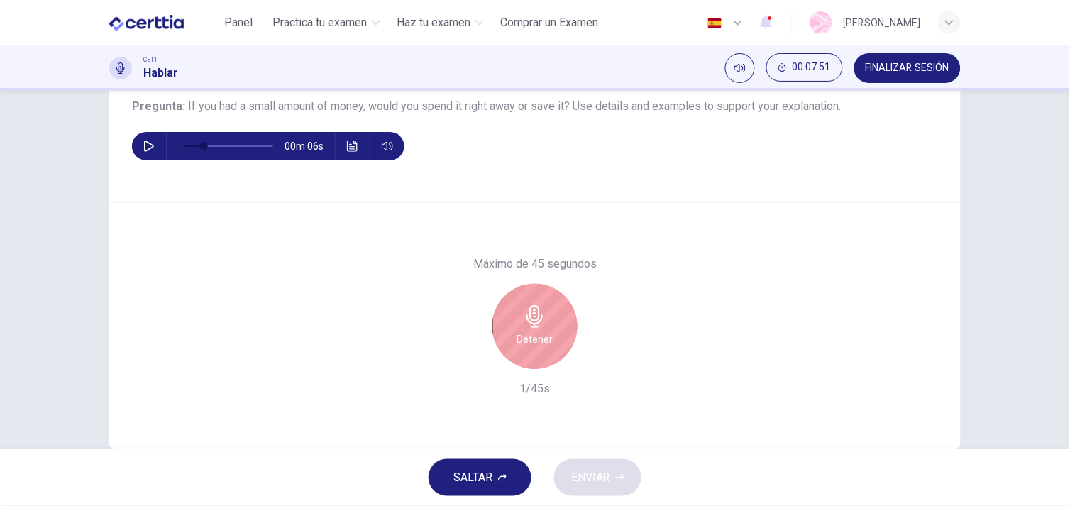
click at [541, 331] on h6 "Detener" at bounding box center [535, 339] width 36 height 17
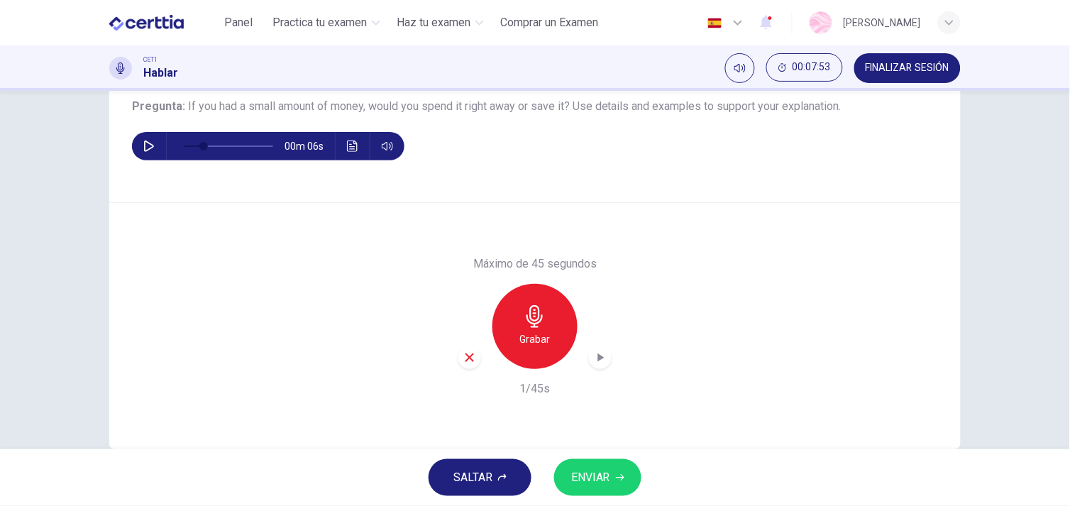
click at [458, 356] on div "button" at bounding box center [469, 357] width 23 height 23
click at [539, 331] on h6 "Grabar" at bounding box center [535, 339] width 31 height 17
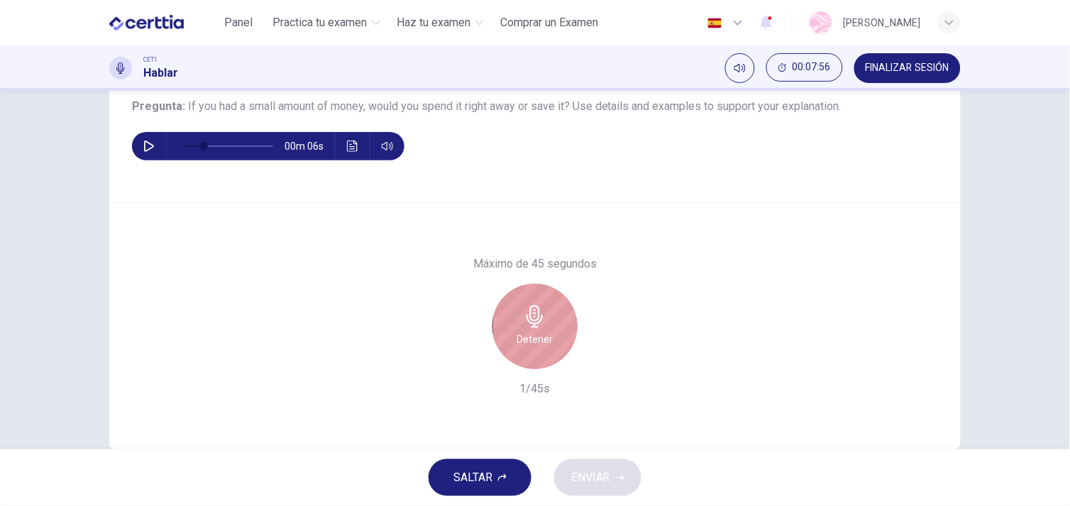
click at [525, 361] on div "Detener" at bounding box center [535, 326] width 85 height 85
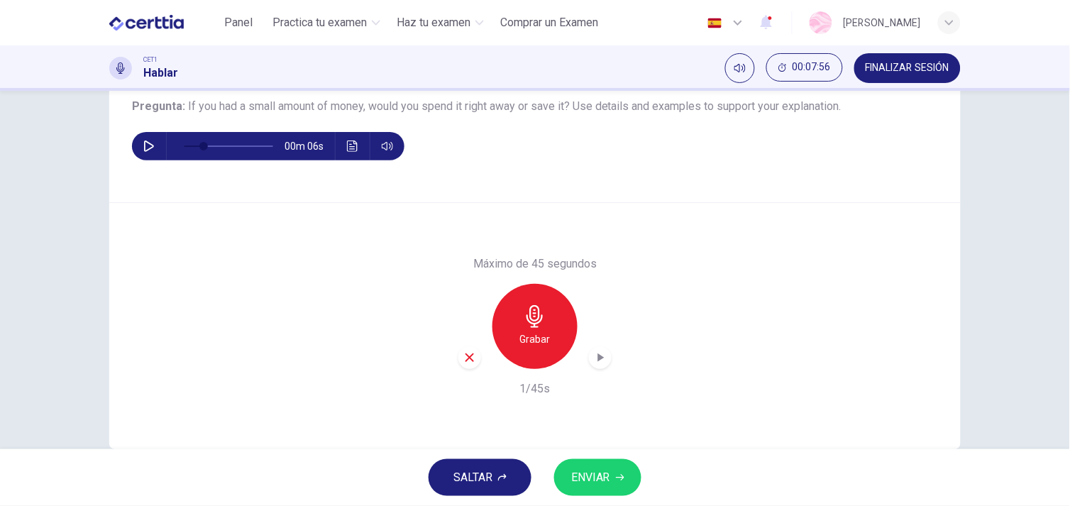
click at [576, 472] on span "ENVIAR" at bounding box center [590, 478] width 39 height 20
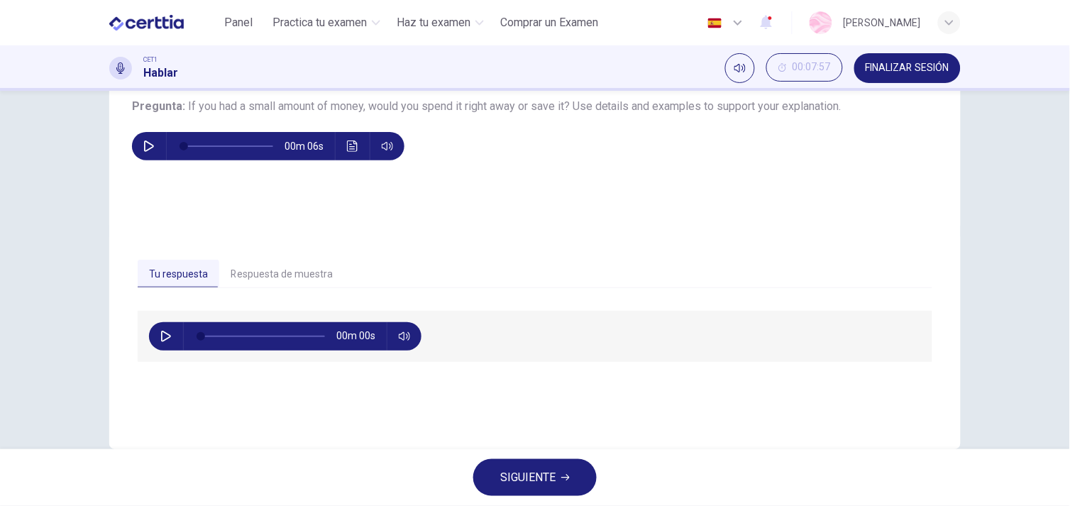
type input "*"
click at [566, 473] on icon "button" at bounding box center [565, 477] width 9 height 9
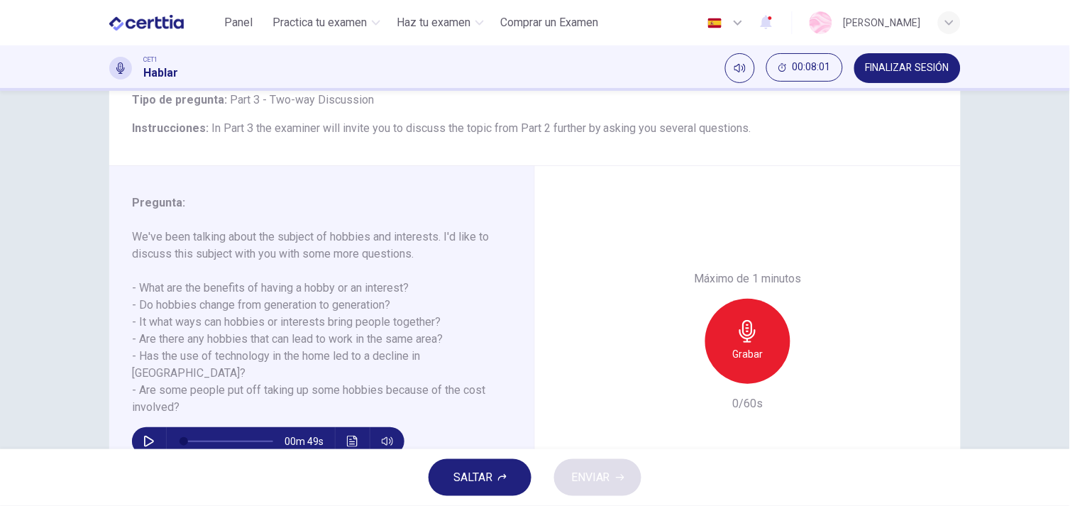
scroll to position [104, 0]
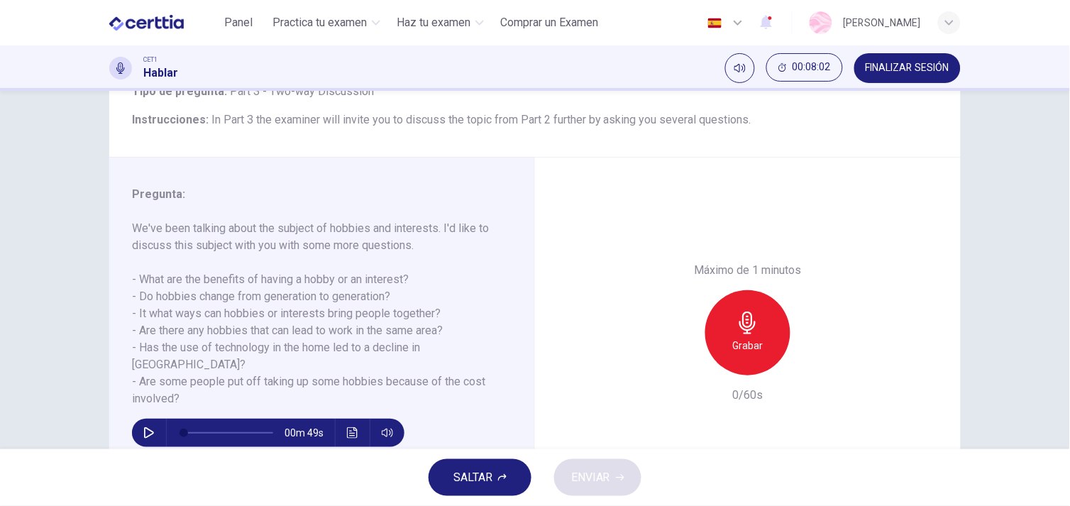
click at [488, 478] on span "SALTAR" at bounding box center [473, 478] width 39 height 20
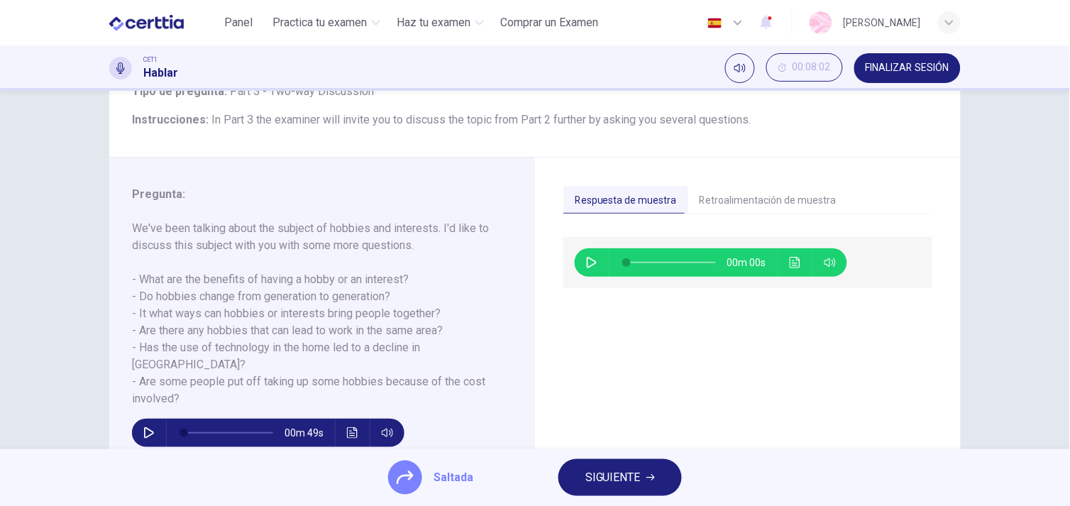
click at [612, 473] on span "SIGUIENTE" at bounding box center [613, 478] width 55 height 20
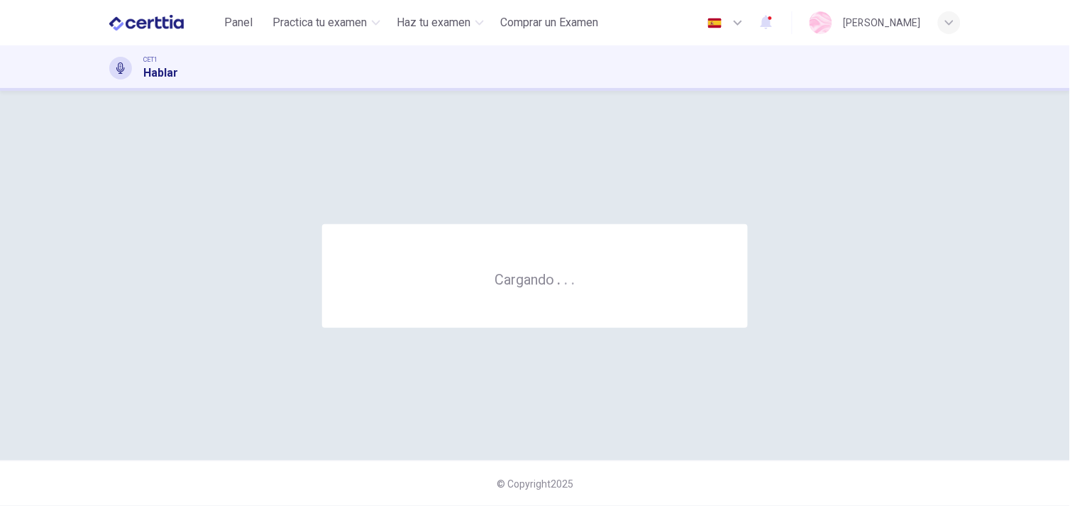
scroll to position [0, 0]
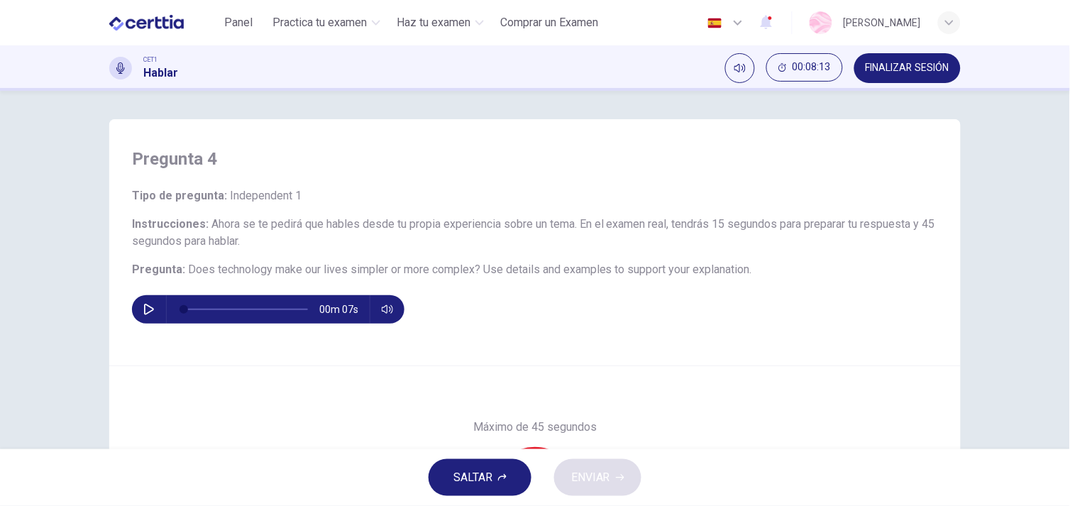
click at [653, 324] on div "Pregunta 4 Tipo de pregunta : Independent 1 Instrucciones : Ahora se te pedirá …" at bounding box center [535, 242] width 852 height 247
click at [138, 308] on button "button" at bounding box center [149, 309] width 23 height 28
click at [143, 306] on icon "button" at bounding box center [148, 309] width 11 height 11
drag, startPoint x: 189, startPoint y: 306, endPoint x: 136, endPoint y: 307, distance: 53.2
click at [136, 307] on div "00m 07s" at bounding box center [268, 309] width 273 height 28
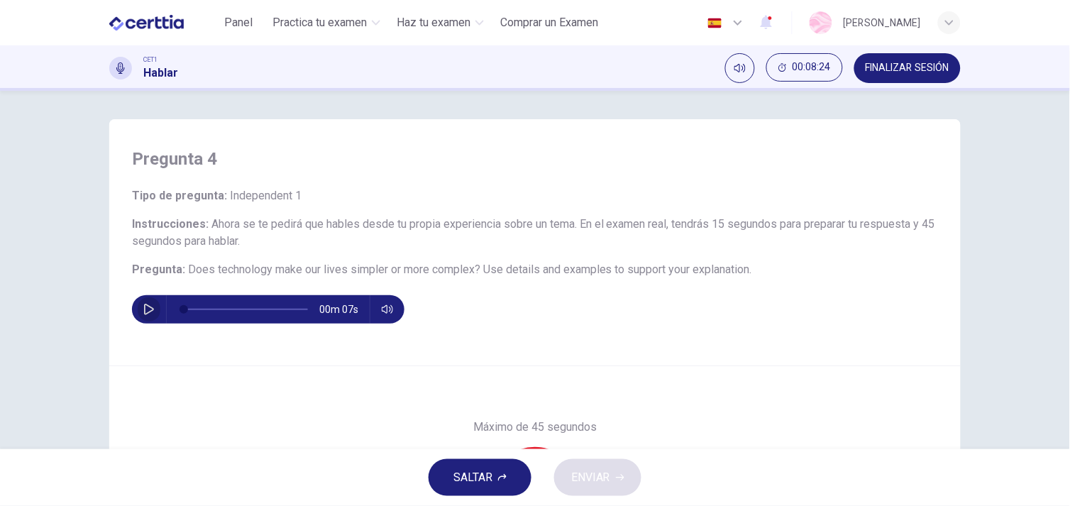
click at [138, 308] on button "button" at bounding box center [149, 309] width 23 height 28
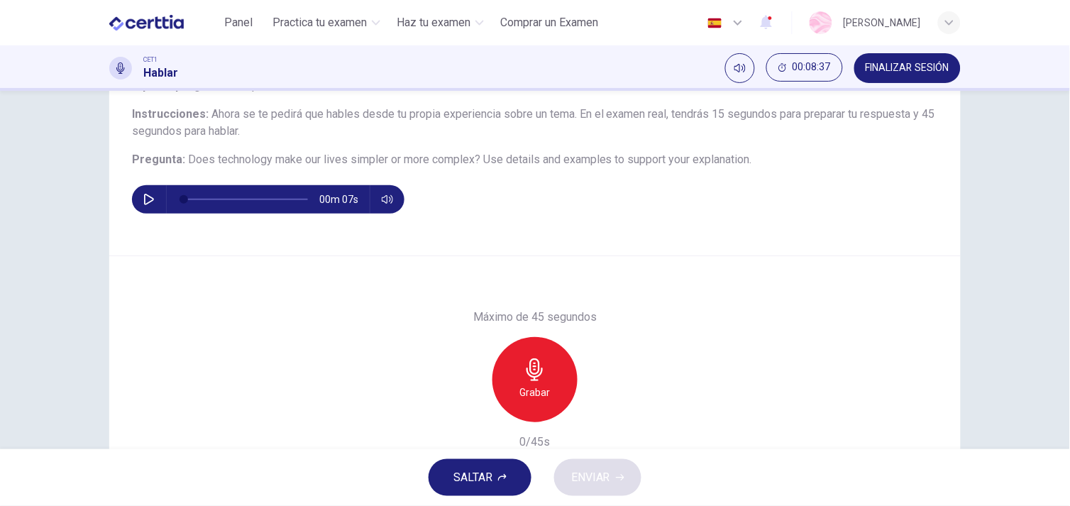
scroll to position [114, 0]
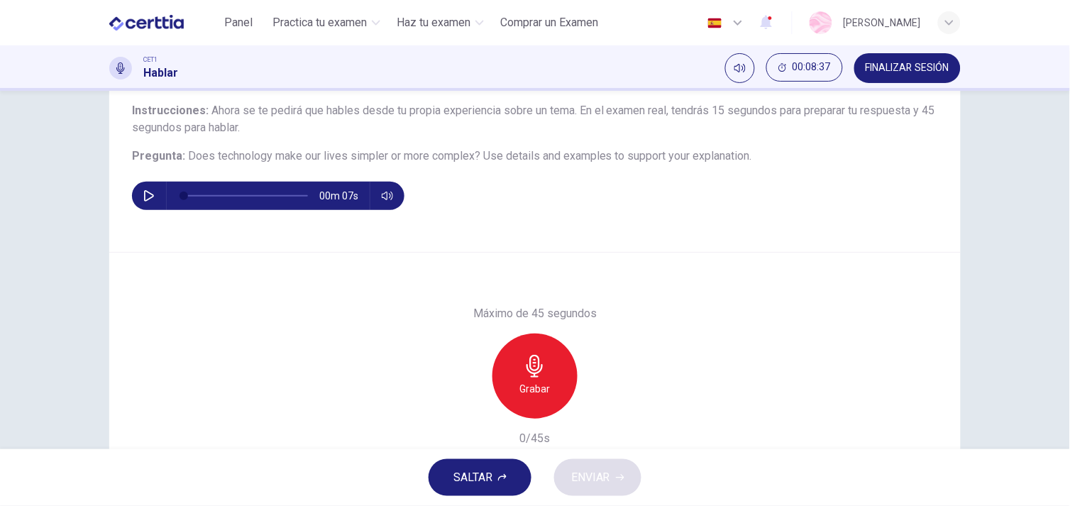
click at [544, 398] on div "Grabar" at bounding box center [535, 376] width 85 height 85
click at [506, 370] on div "Detener" at bounding box center [535, 376] width 85 height 85
click at [463, 412] on icon "button" at bounding box center [469, 407] width 13 height 13
click at [511, 366] on div "Grabar" at bounding box center [535, 376] width 85 height 85
click at [538, 377] on icon "button" at bounding box center [535, 366] width 23 height 23
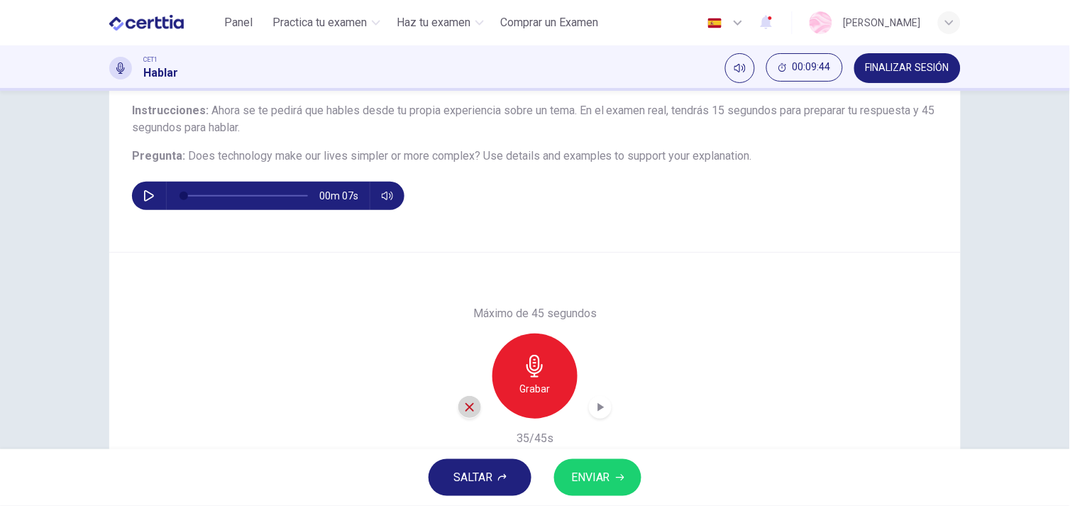
click at [463, 410] on icon "button" at bounding box center [469, 407] width 13 height 13
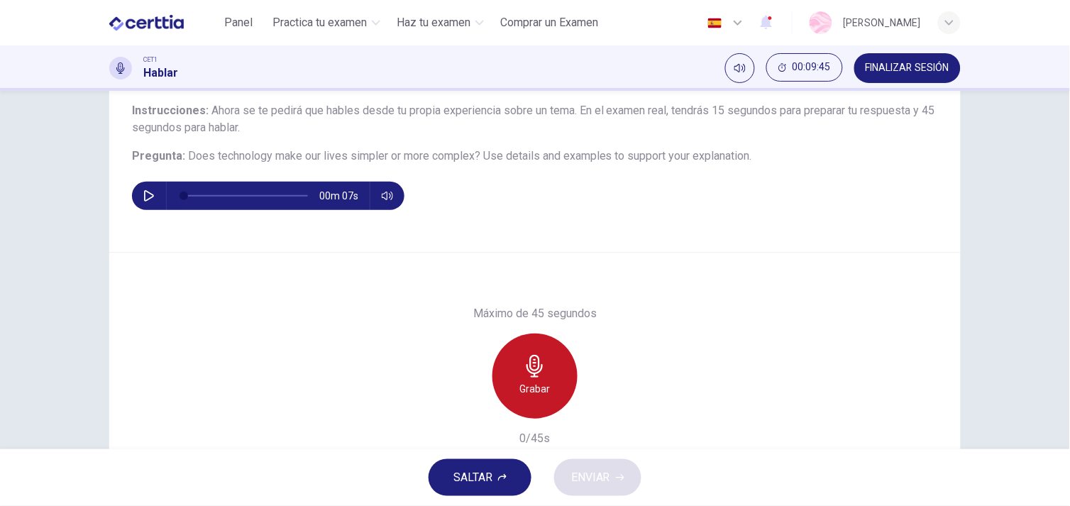
click at [542, 349] on div "Grabar" at bounding box center [535, 376] width 85 height 85
click at [542, 349] on div "Detener" at bounding box center [535, 376] width 85 height 85
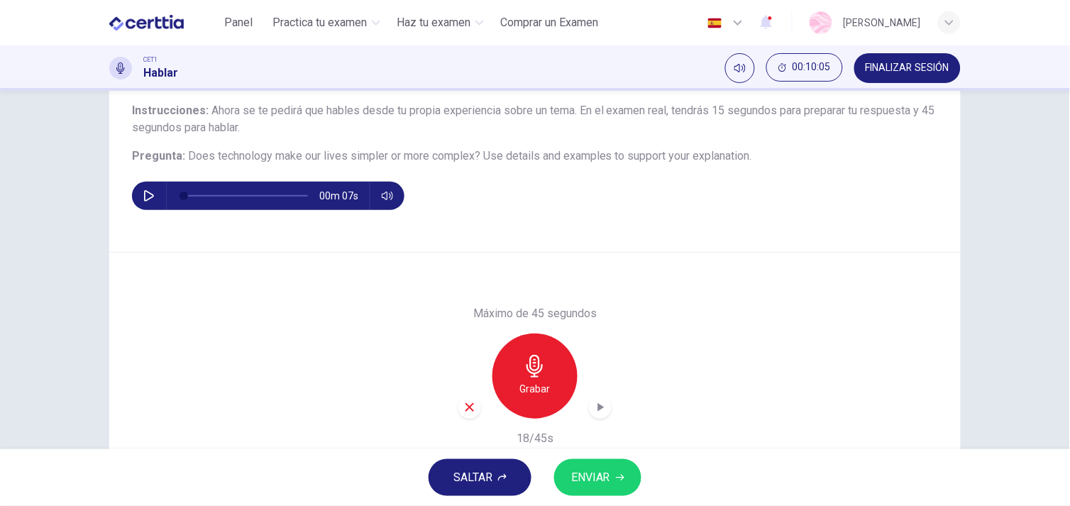
click at [463, 405] on icon "button" at bounding box center [469, 407] width 13 height 13
click at [506, 373] on div "Grabar" at bounding box center [535, 376] width 85 height 85
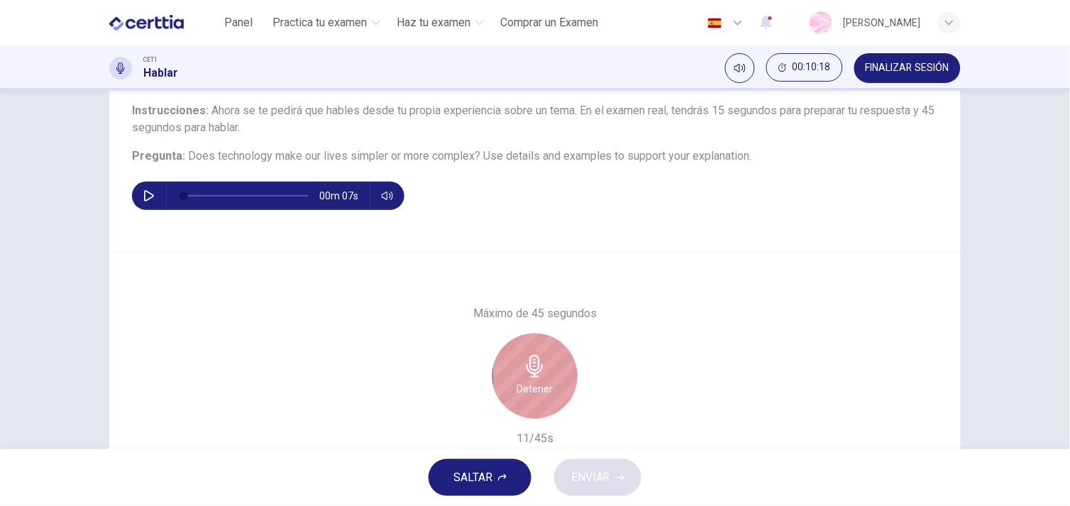
click at [506, 373] on div "Detener" at bounding box center [535, 376] width 85 height 85
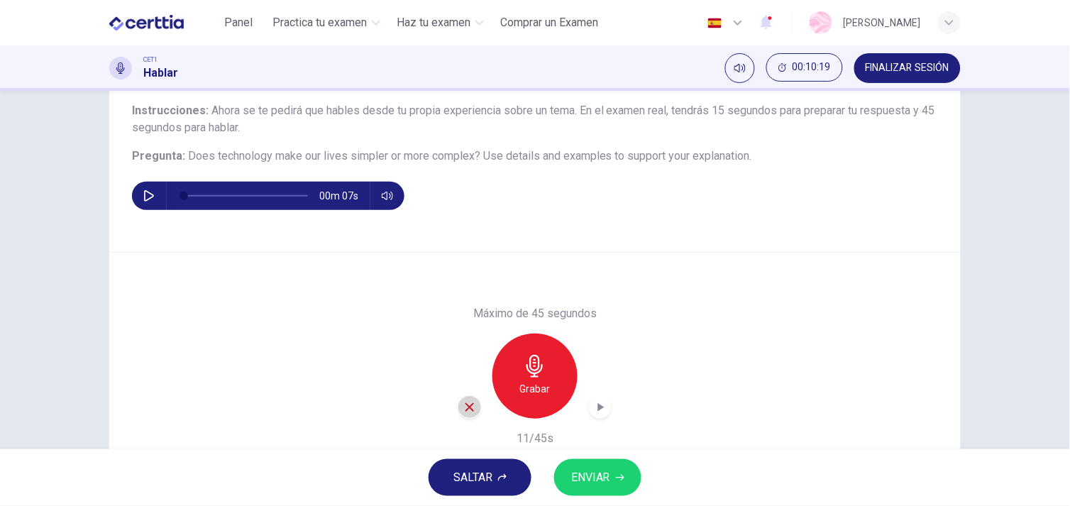
click at [463, 408] on icon "button" at bounding box center [469, 407] width 13 height 13
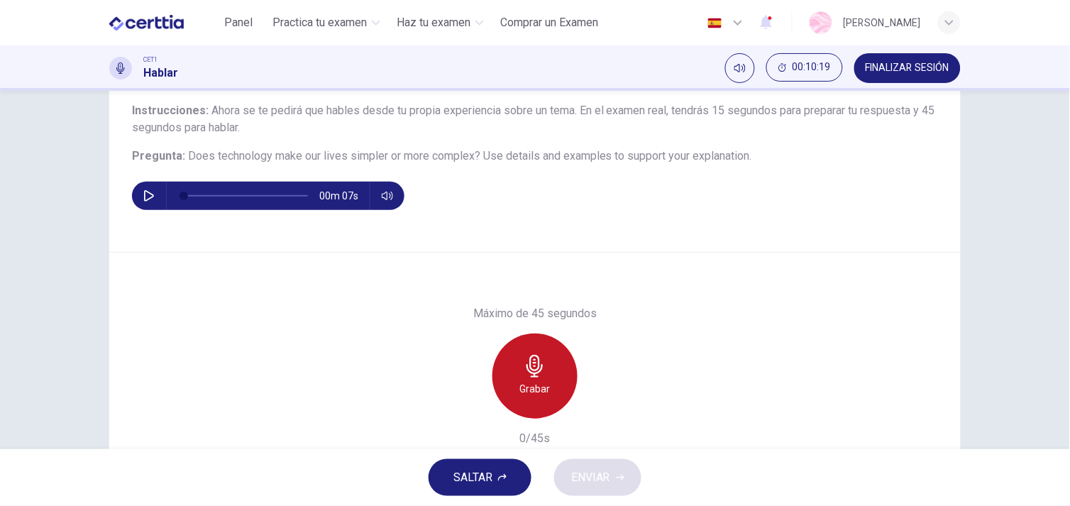
click at [515, 376] on div "Grabar" at bounding box center [535, 376] width 85 height 85
click at [515, 376] on div "Detener" at bounding box center [535, 376] width 85 height 85
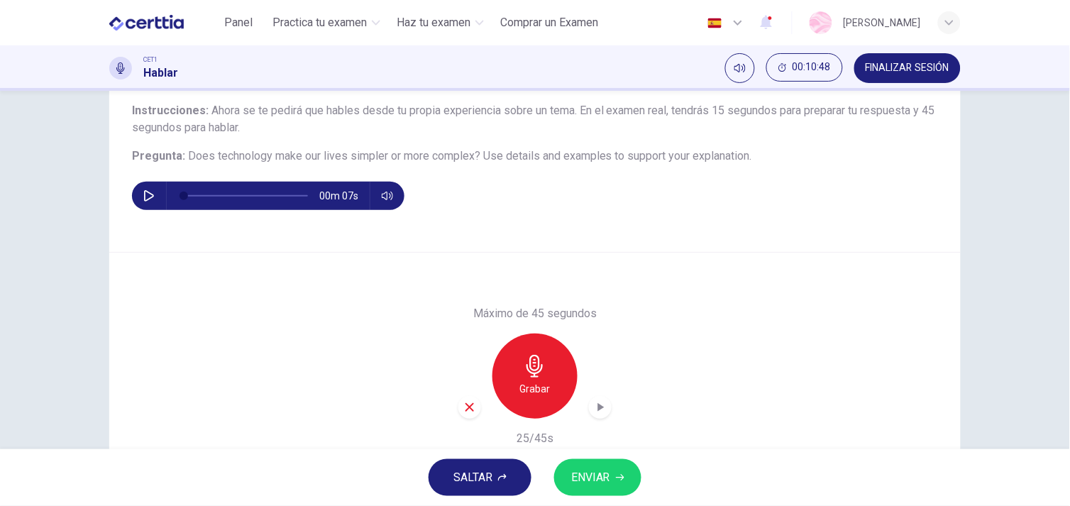
click at [515, 376] on div "Grabar" at bounding box center [535, 376] width 85 height 85
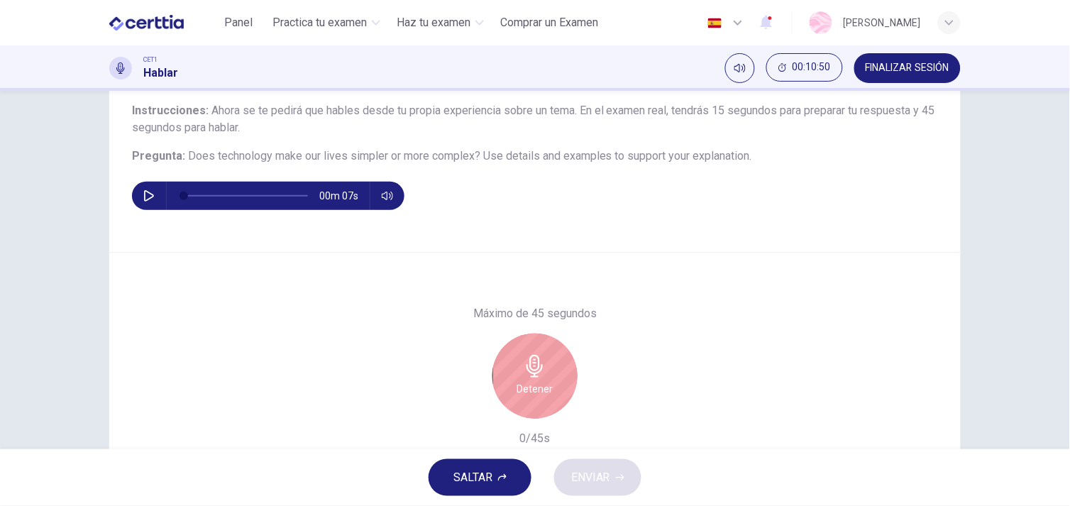
click at [509, 377] on div "Detener" at bounding box center [535, 376] width 85 height 85
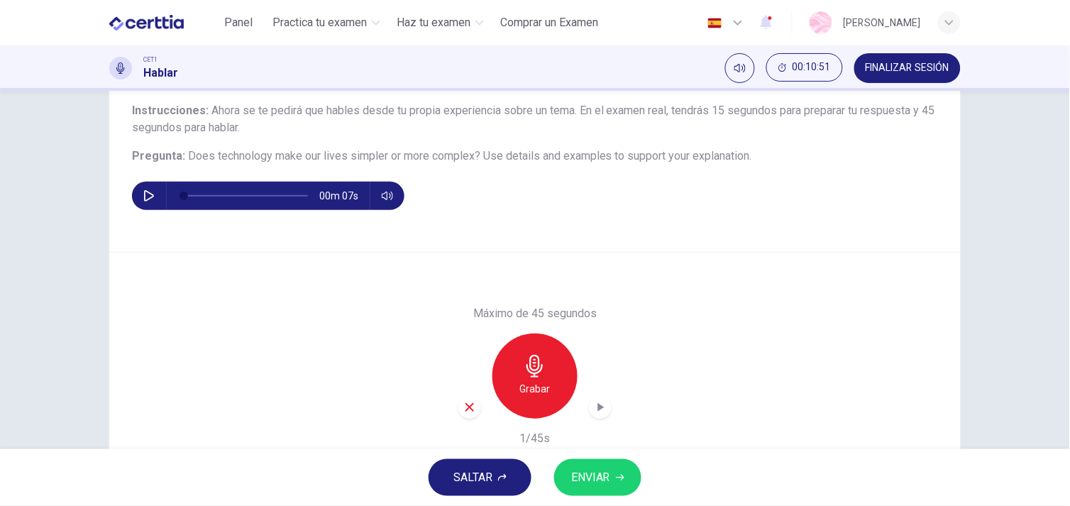
click at [464, 402] on icon "button" at bounding box center [469, 407] width 13 height 13
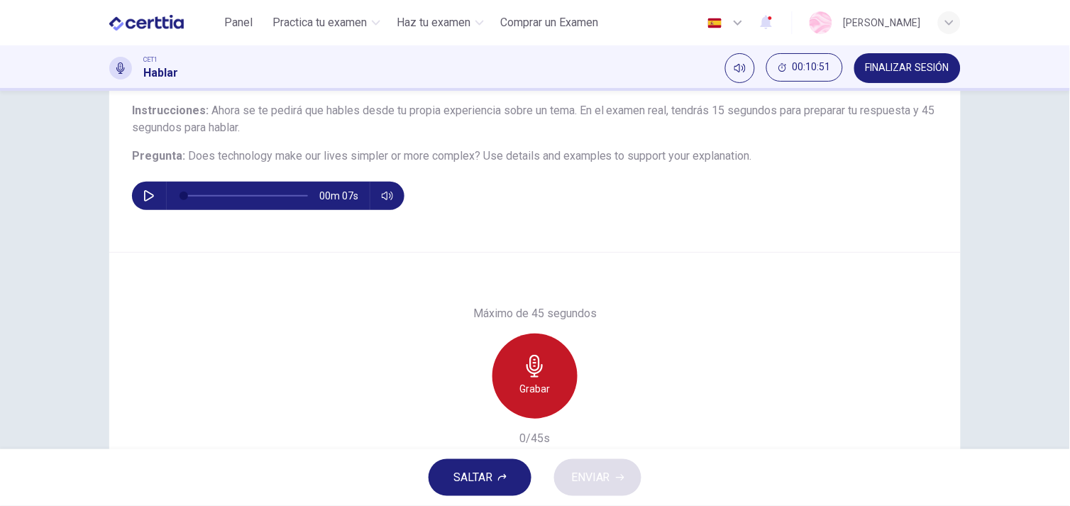
click at [498, 394] on div "Grabar" at bounding box center [535, 376] width 85 height 85
click at [498, 394] on div "Detener" at bounding box center [535, 376] width 85 height 85
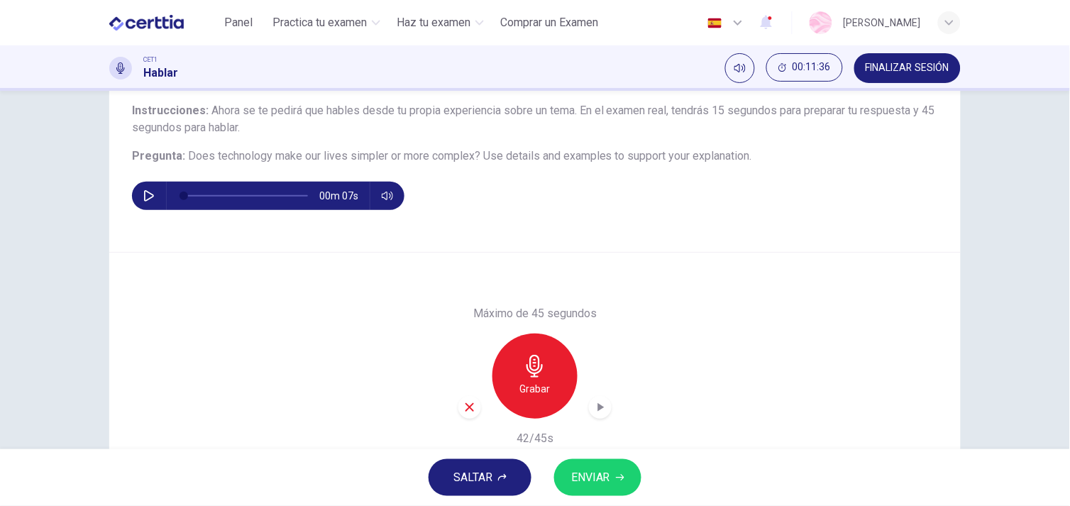
click at [466, 402] on icon "button" at bounding box center [469, 407] width 13 height 13
click at [537, 376] on icon "button" at bounding box center [535, 366] width 23 height 23
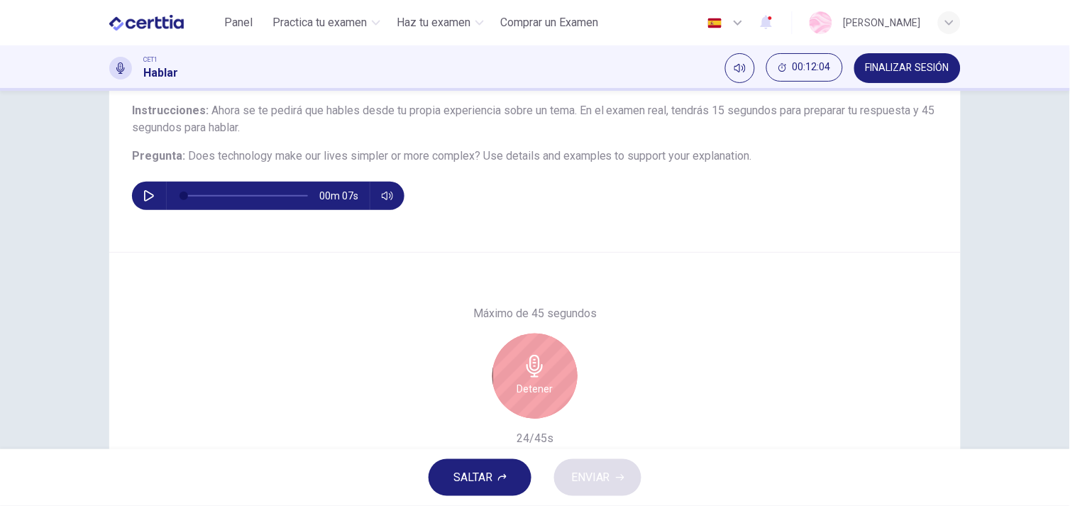
click at [552, 374] on div "Detener" at bounding box center [535, 376] width 85 height 85
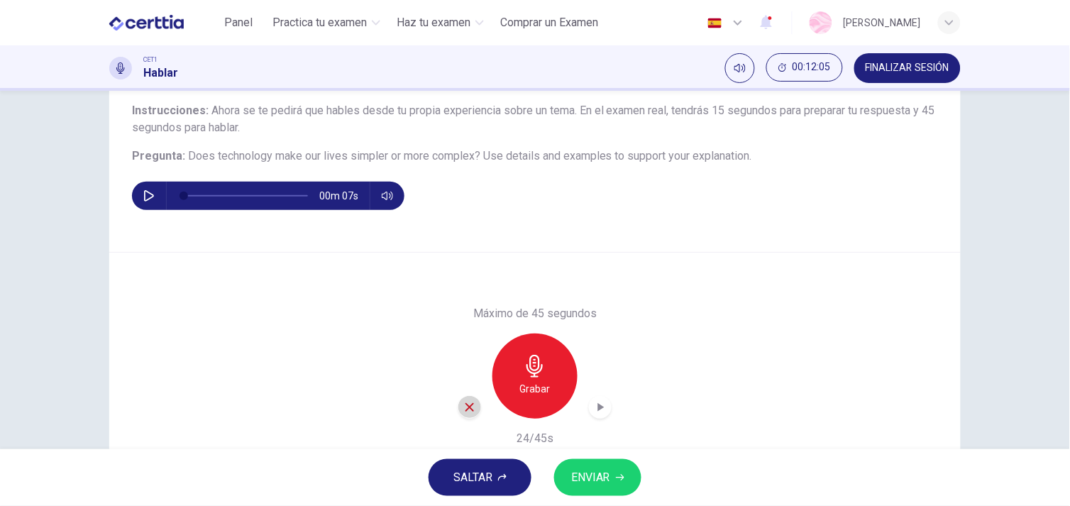
click at [466, 406] on icon "button" at bounding box center [470, 407] width 9 height 9
click at [529, 375] on icon "button" at bounding box center [535, 366] width 23 height 23
click at [598, 406] on icon "button" at bounding box center [601, 407] width 6 height 9
click at [573, 472] on span "ENVIAR" at bounding box center [590, 478] width 39 height 20
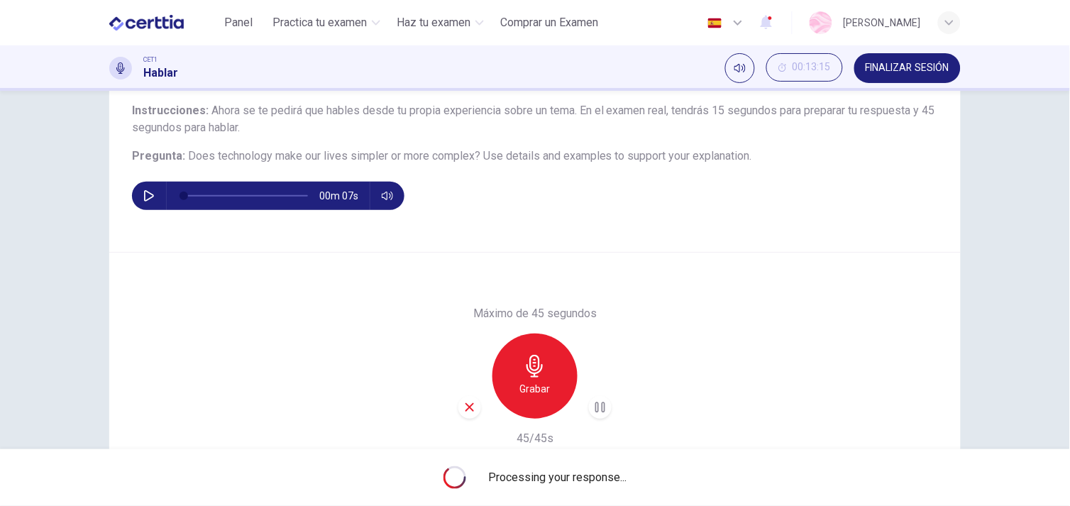
click at [790, 307] on div "Máximo de 45 segundos Grabar 45/45s" at bounding box center [535, 376] width 852 height 246
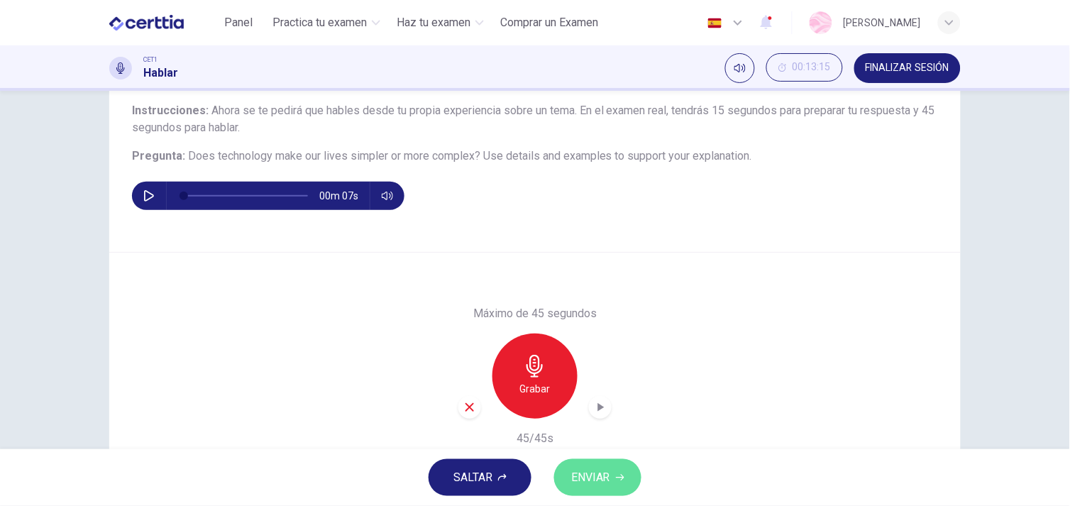
click at [583, 471] on span "ENVIAR" at bounding box center [590, 478] width 39 height 20
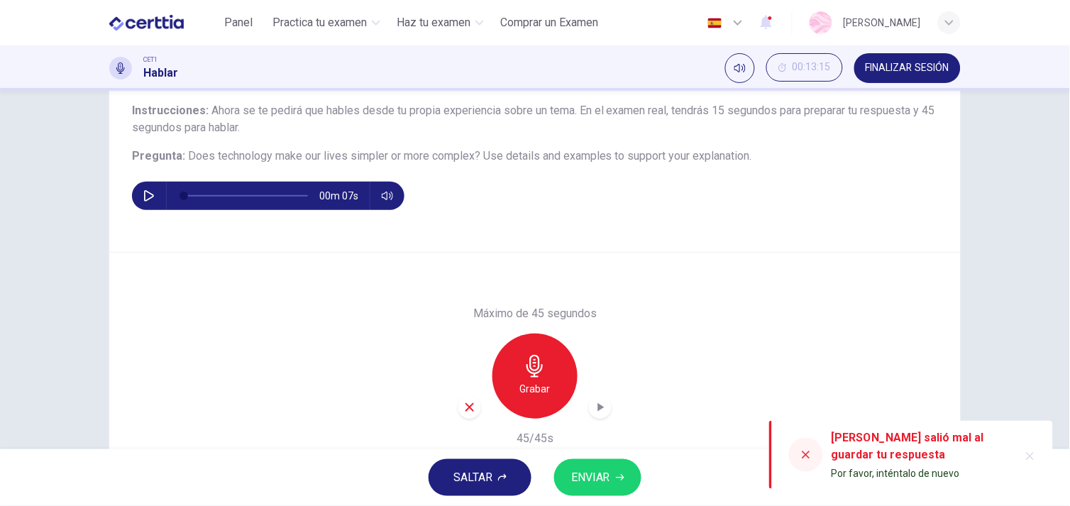
click at [485, 473] on span "SALTAR" at bounding box center [473, 478] width 39 height 20
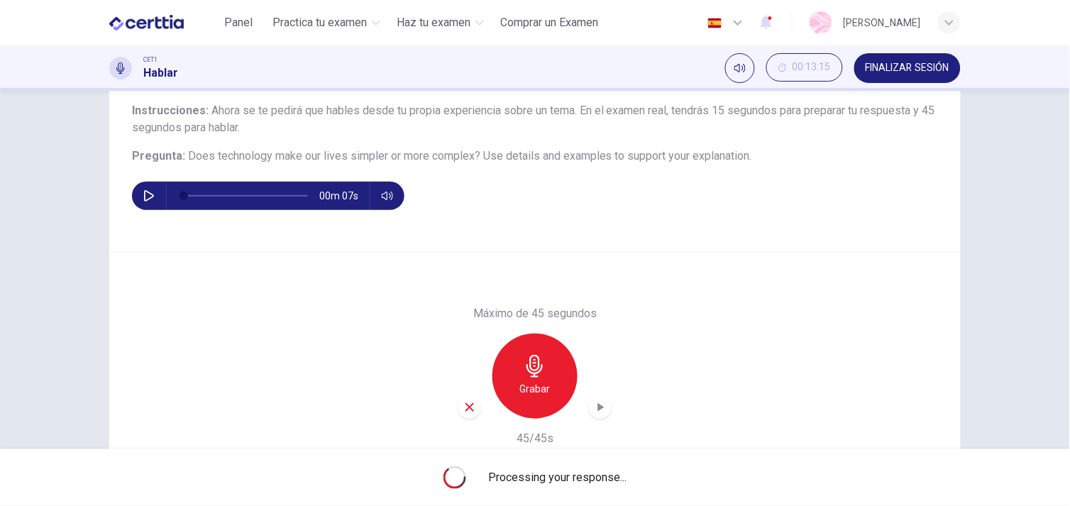
click at [620, 238] on div "Pregunta 4 Tipo de pregunta : Independent 1 Instrucciones : Ahora se te pedirá …" at bounding box center [535, 129] width 852 height 247
drag, startPoint x: 620, startPoint y: 238, endPoint x: 1041, endPoint y: 231, distance: 420.9
click at [1041, 231] on div "Pregunta 4 Tipo de pregunta : Independent 1 Instrucciones : Ahora se te pedirá …" at bounding box center [535, 270] width 1070 height 358
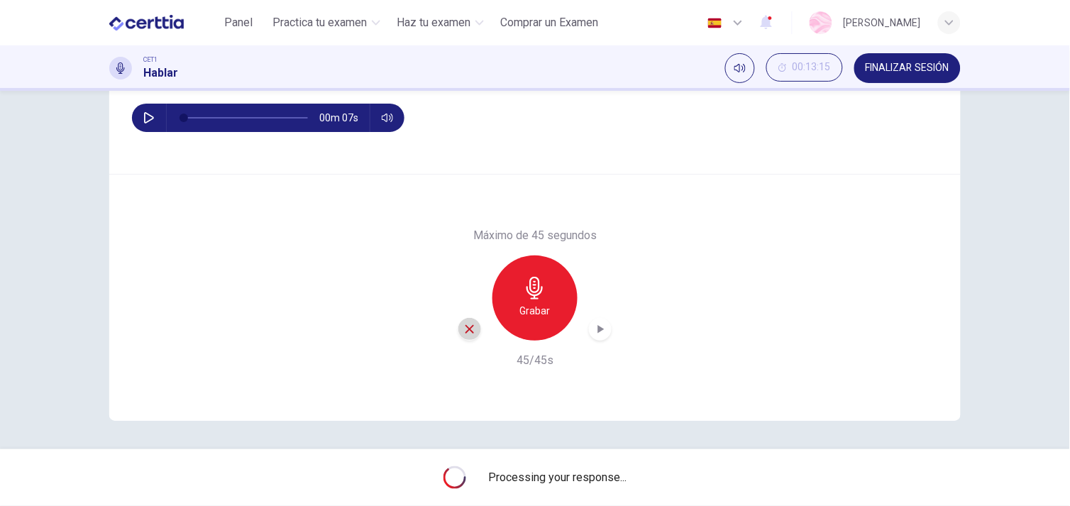
click at [466, 331] on icon "button" at bounding box center [470, 329] width 9 height 9
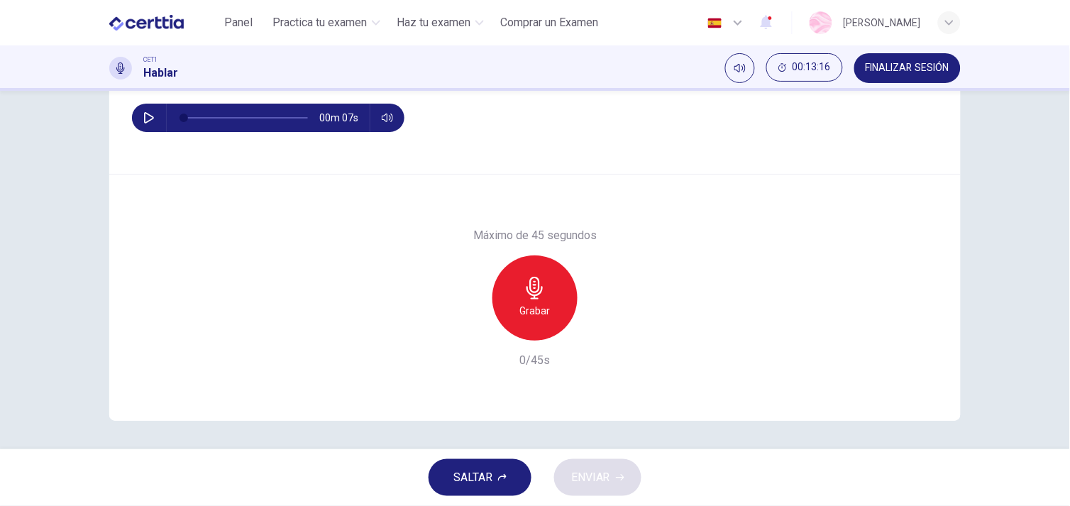
click at [495, 487] on button "SALTAR" at bounding box center [480, 477] width 103 height 37
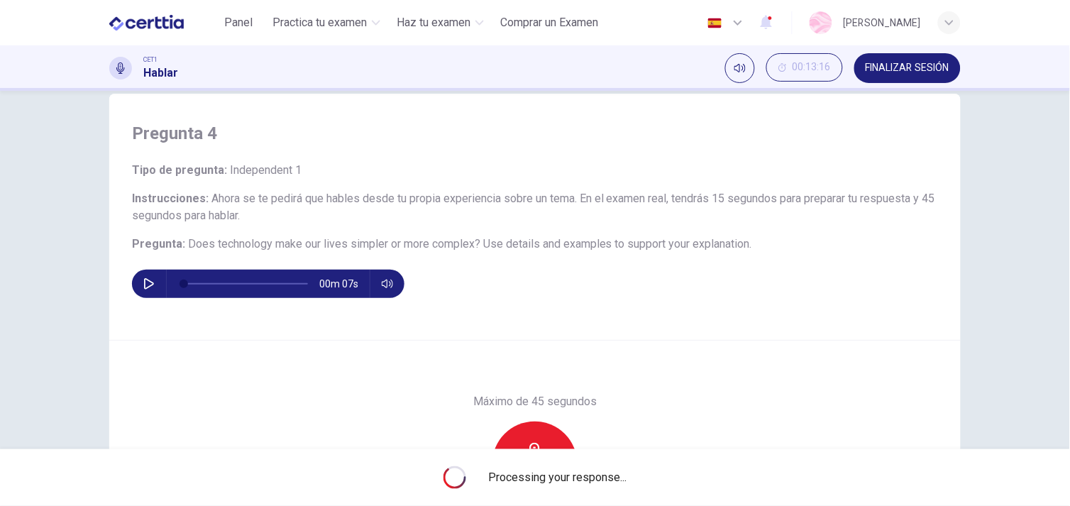
scroll to position [46, 0]
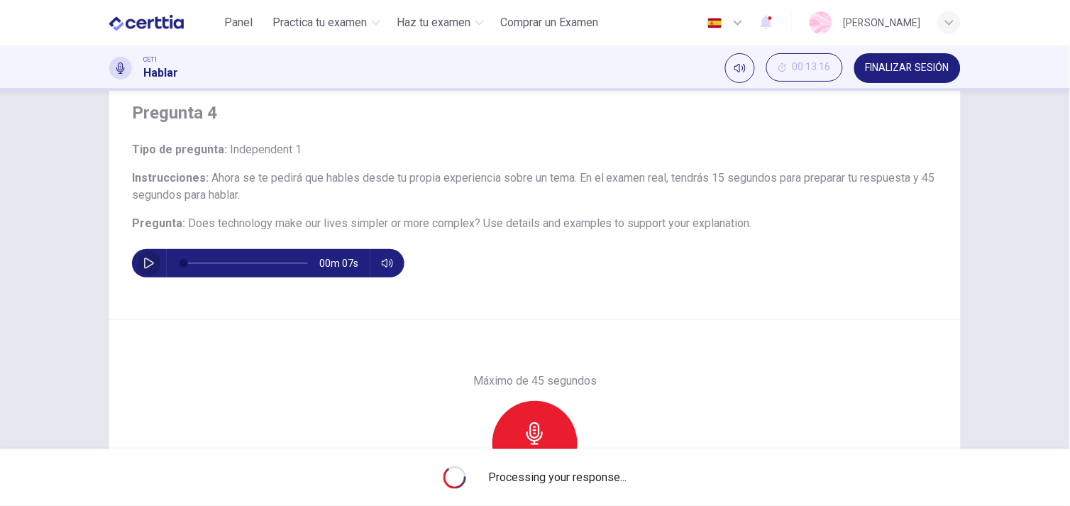
click at [153, 264] on button "button" at bounding box center [149, 263] width 23 height 28
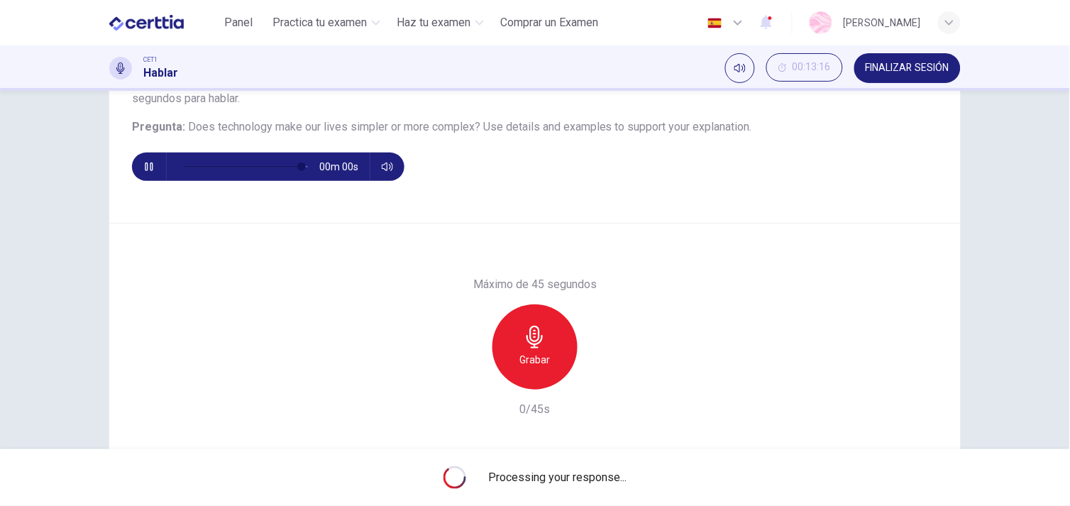
scroll to position [192, 0]
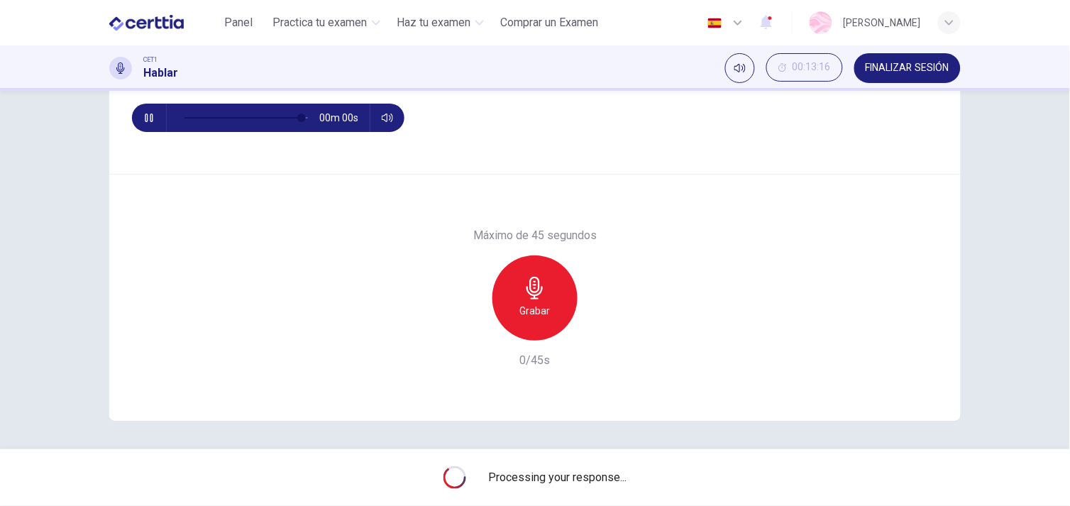
type input "*"
click at [804, 67] on span "00:13:16" at bounding box center [812, 67] width 38 height 11
click at [831, 67] on icon "Mostrar" at bounding box center [828, 67] width 11 height 11
click at [745, 65] on button "Silenciar" at bounding box center [740, 68] width 30 height 30
click at [745, 65] on button "Activar sonido" at bounding box center [740, 68] width 30 height 30
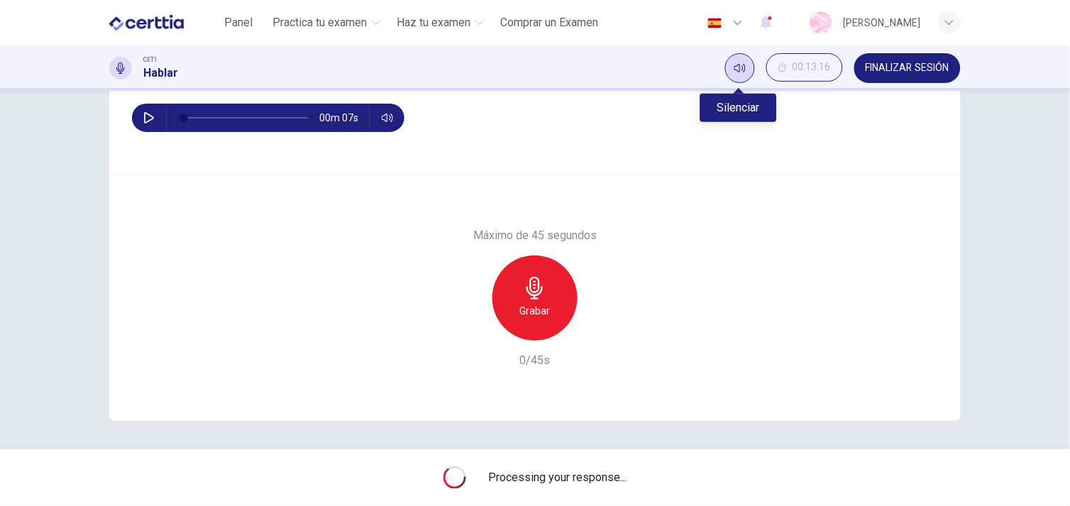
click at [745, 65] on button "Silenciar" at bounding box center [740, 68] width 30 height 30
click at [745, 65] on button "Activar sonido" at bounding box center [740, 68] width 30 height 30
click at [529, 298] on icon "button" at bounding box center [535, 288] width 16 height 23
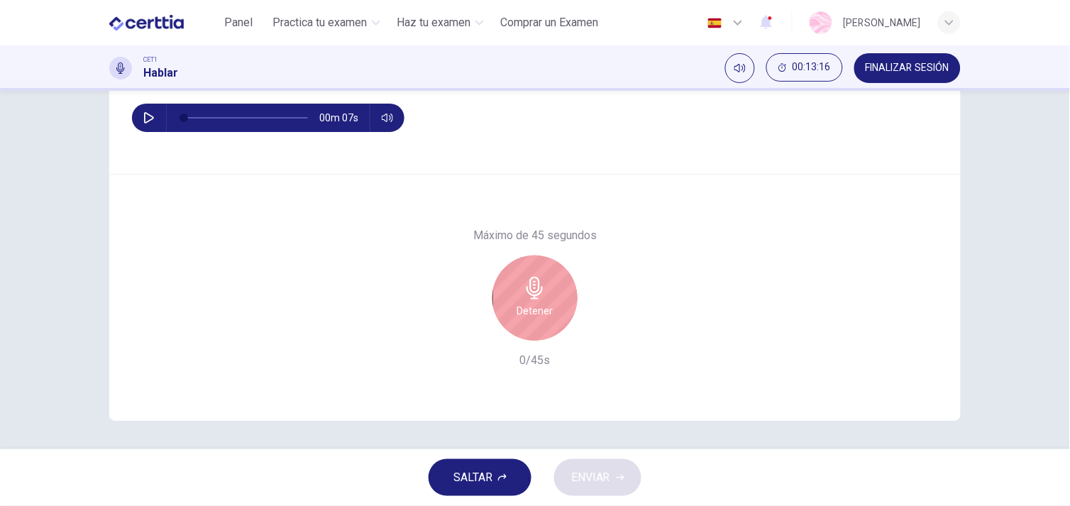
click at [529, 298] on icon "button" at bounding box center [535, 288] width 16 height 23
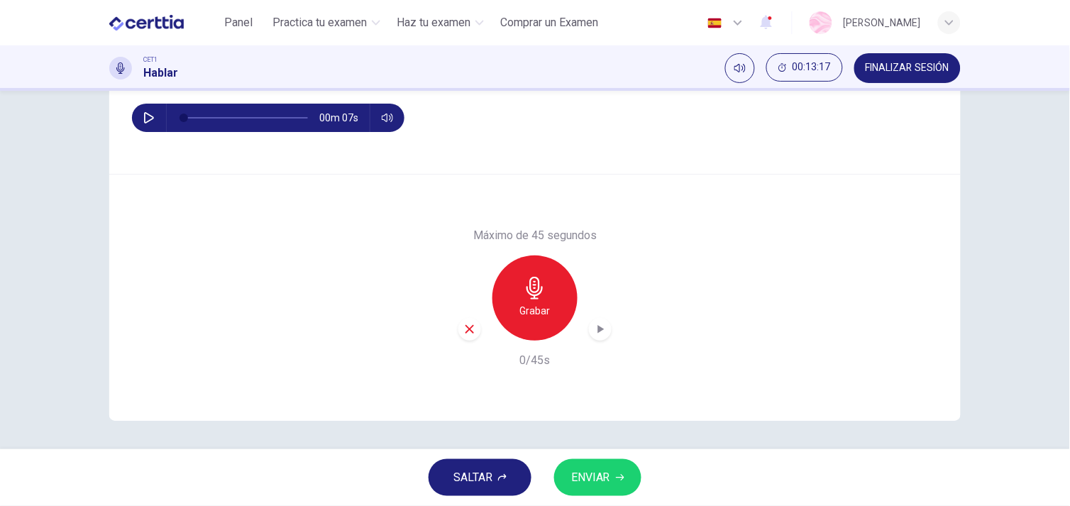
click at [580, 471] on span "ENVIAR" at bounding box center [590, 478] width 39 height 20
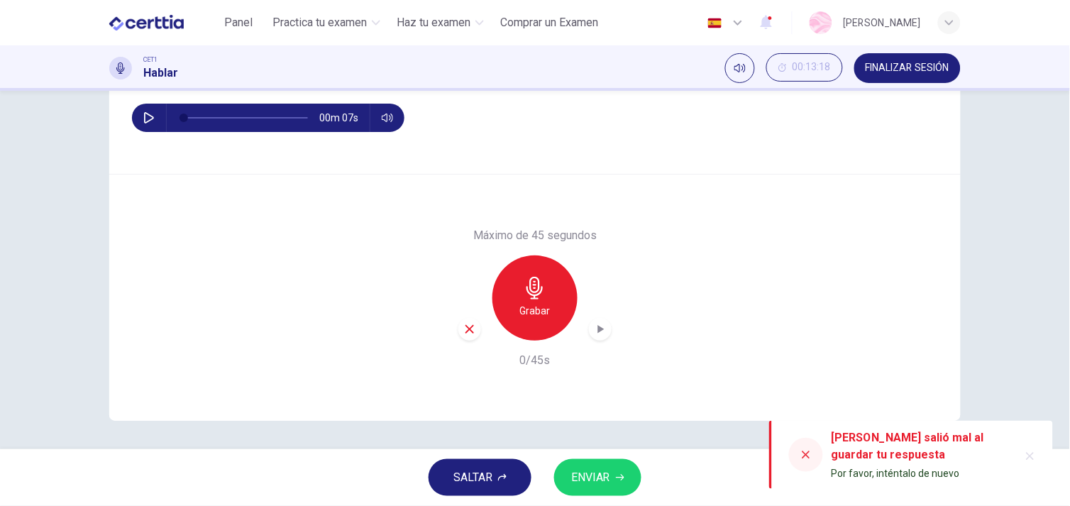
click at [534, 463] on div "SALTAR ENVIAR" at bounding box center [535, 477] width 1070 height 57
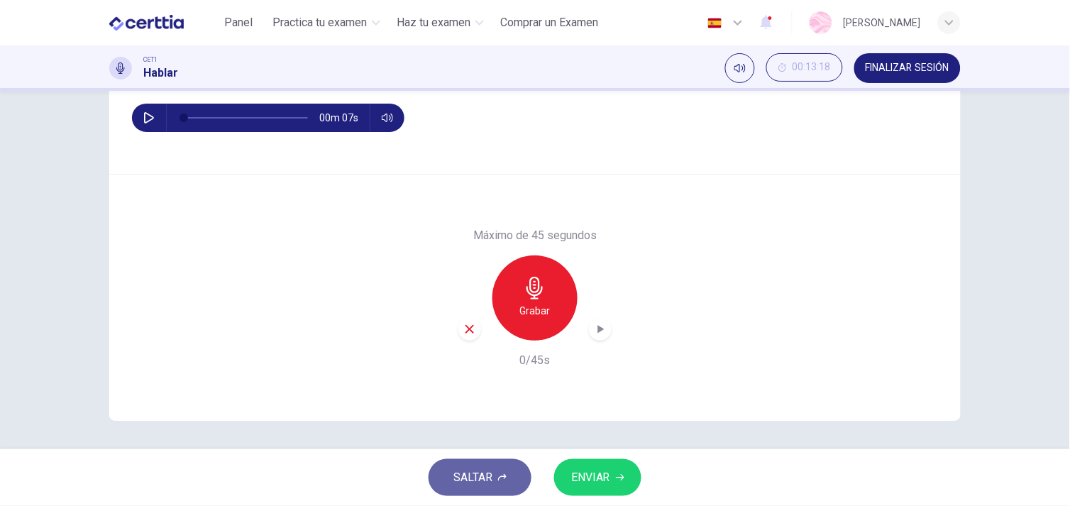
click at [516, 467] on button "SALTAR" at bounding box center [480, 477] width 103 height 37
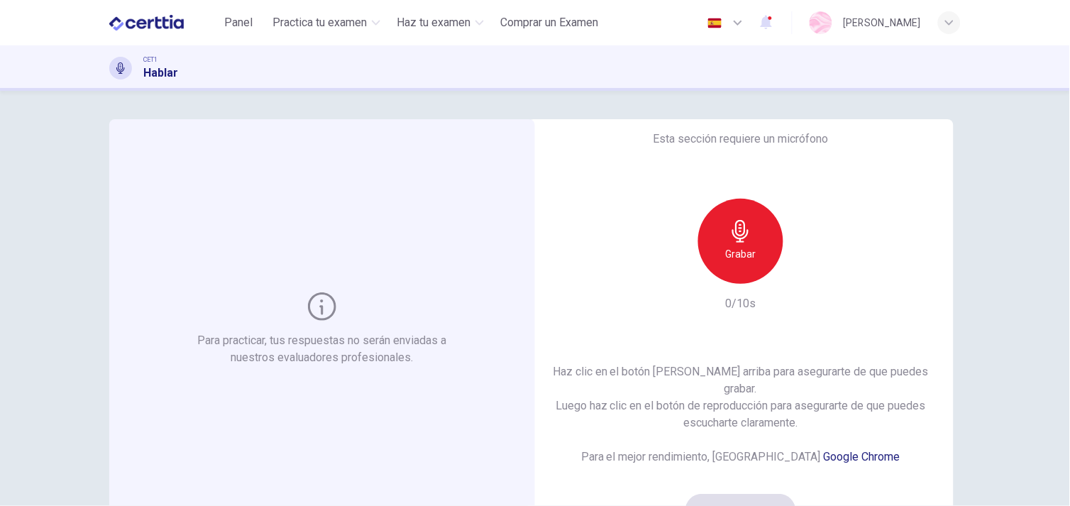
click at [788, 258] on div "Grabar" at bounding box center [740, 241] width 153 height 85
click at [758, 249] on div "Grabar" at bounding box center [740, 241] width 85 height 85
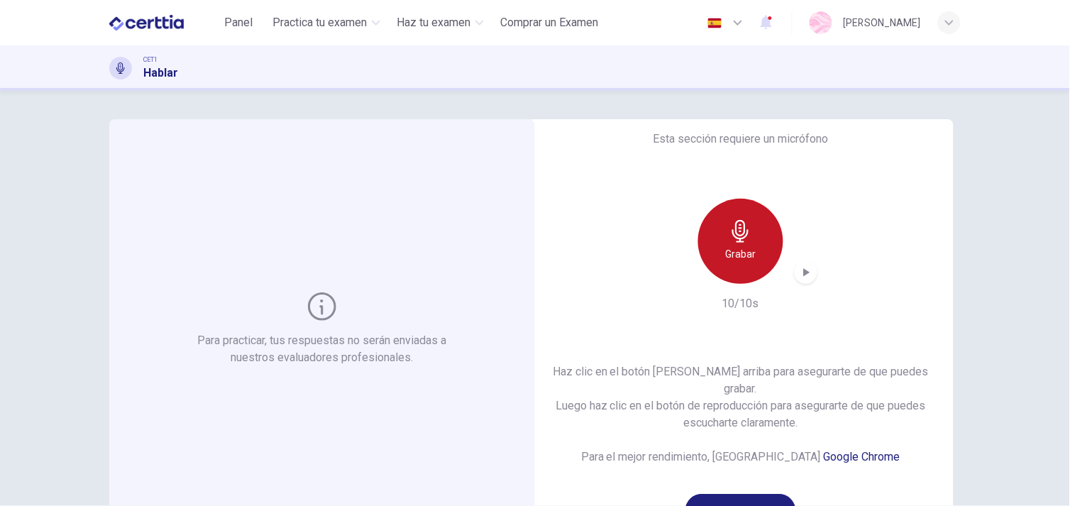
click at [758, 249] on div "Grabar" at bounding box center [740, 241] width 85 height 85
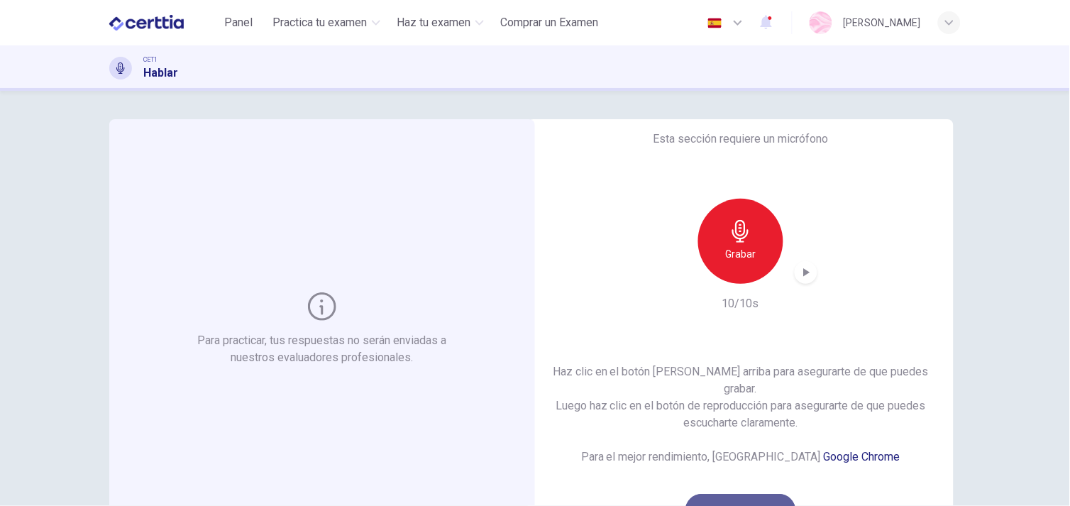
click at [748, 502] on button "¡Suena bien!" at bounding box center [741, 511] width 111 height 34
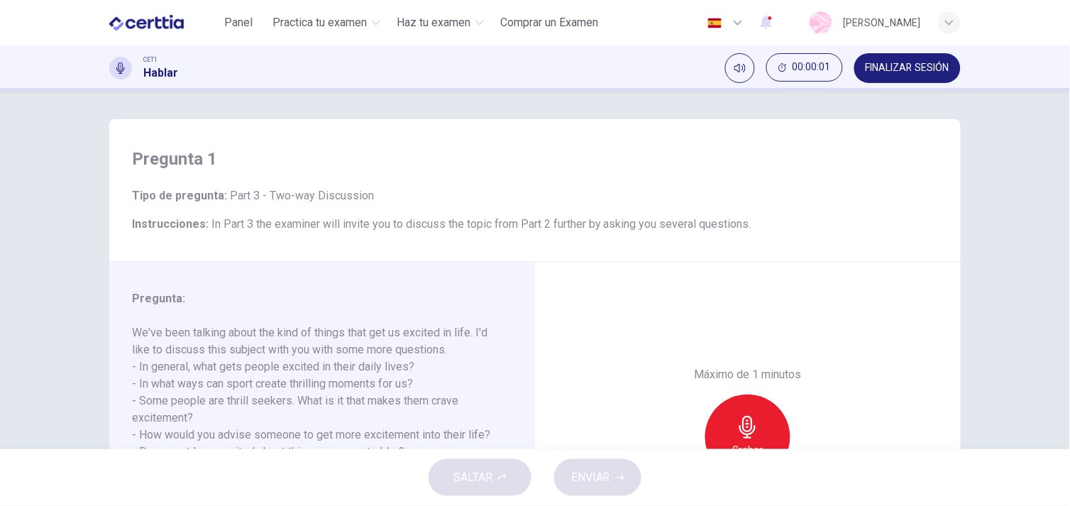
scroll to position [192, 0]
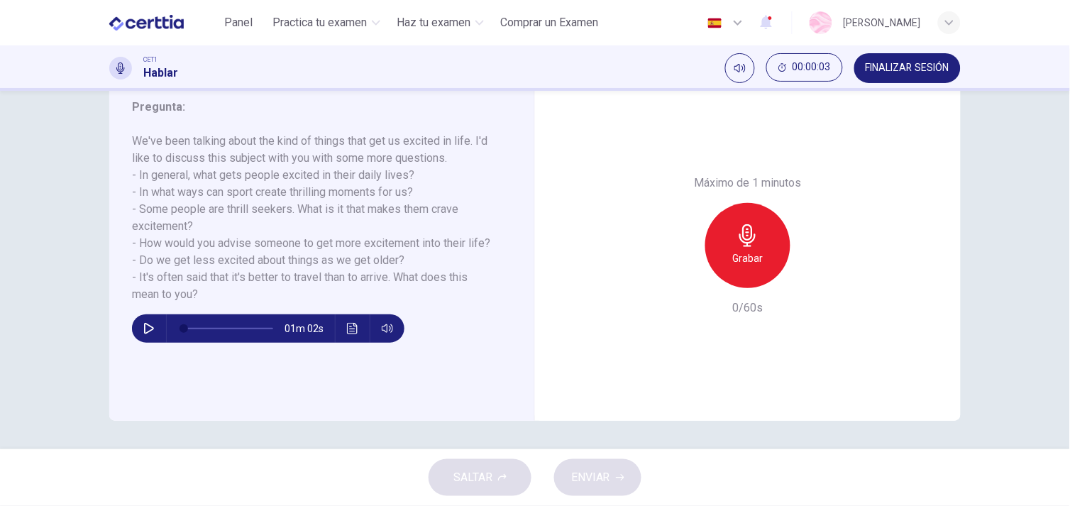
click at [753, 271] on div "Grabar" at bounding box center [747, 245] width 85 height 85
click at [754, 226] on icon "button" at bounding box center [748, 235] width 23 height 23
click at [612, 472] on button "ENVIAR" at bounding box center [597, 477] width 87 height 37
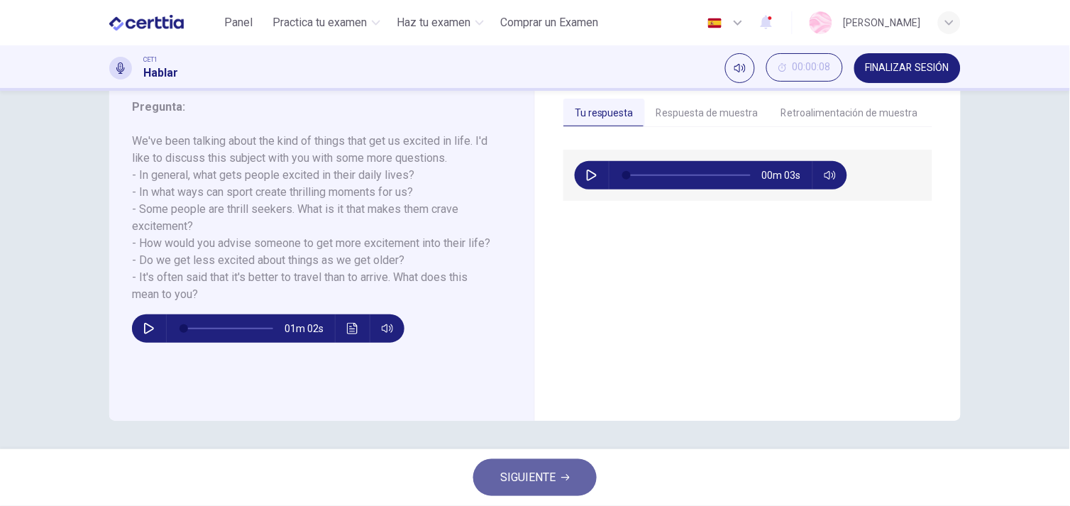
click at [515, 481] on span "SIGUIENTE" at bounding box center [527, 478] width 55 height 20
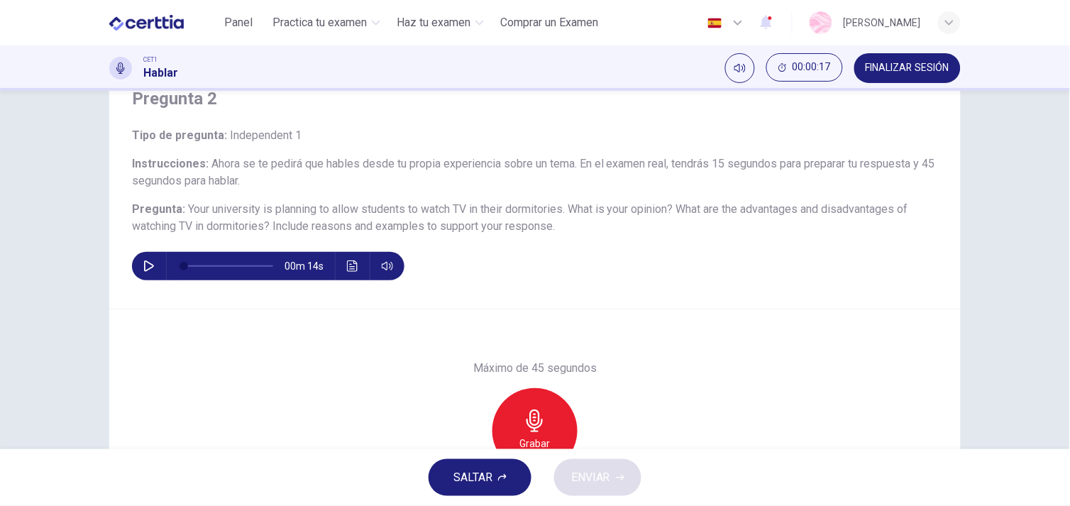
scroll to position [62, 0]
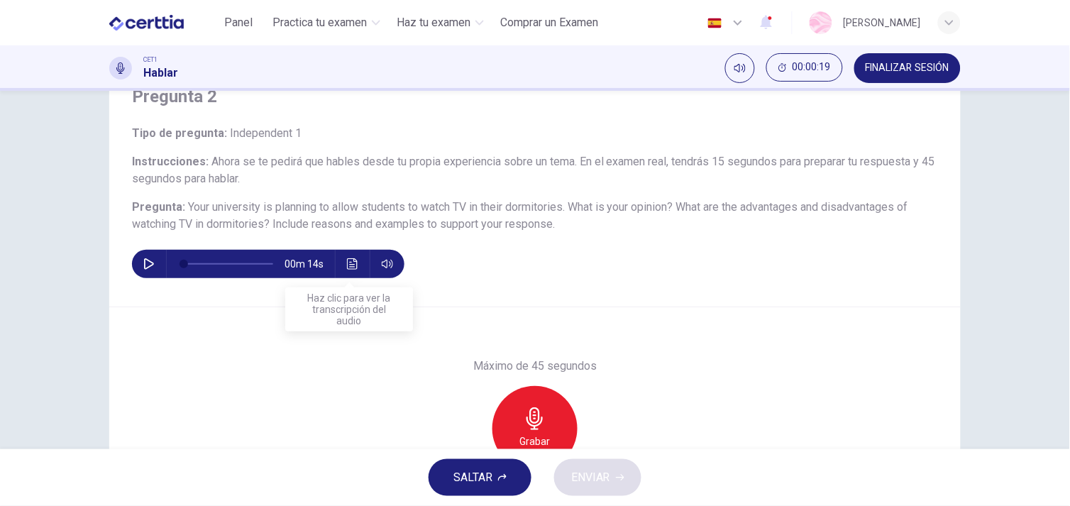
click at [347, 258] on icon "Haz clic para ver la transcripción del audio" at bounding box center [352, 263] width 11 height 11
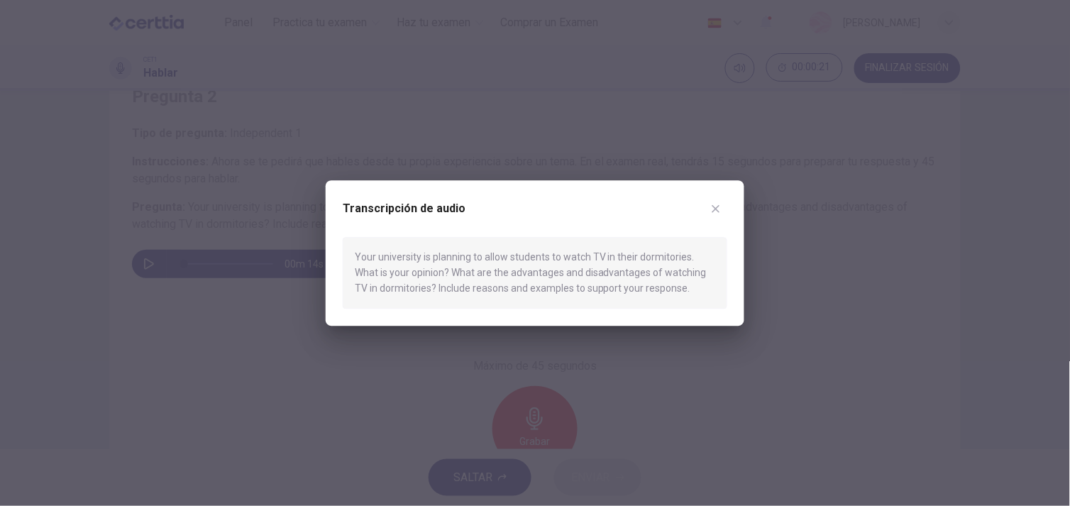
click at [685, 200] on div "Transcripción de audio" at bounding box center [535, 217] width 385 height 40
click at [726, 210] on button "button" at bounding box center [716, 208] width 23 height 23
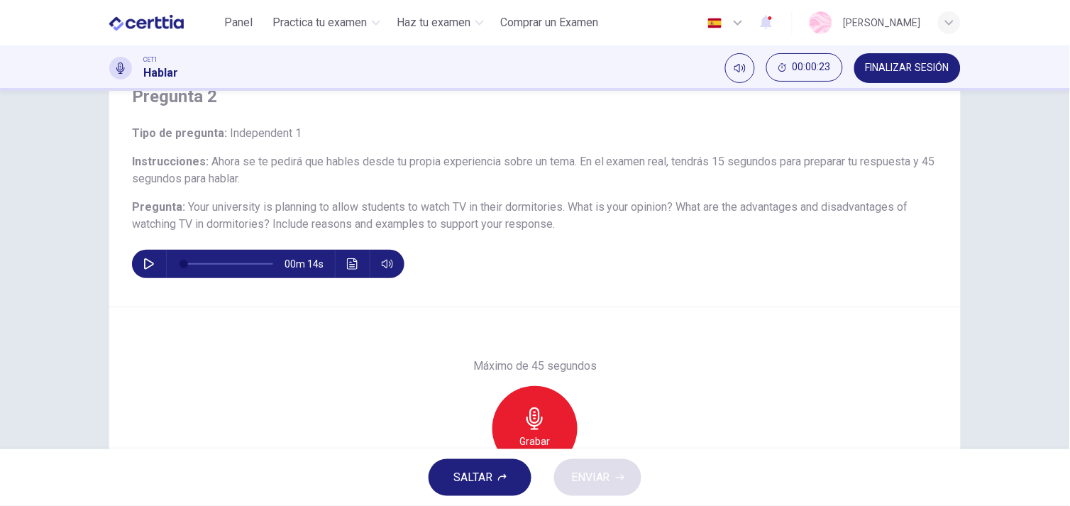
click at [150, 263] on icon "button" at bounding box center [149, 263] width 10 height 11
type input "*"
click at [534, 417] on icon "button" at bounding box center [535, 418] width 16 height 23
drag, startPoint x: 1060, startPoint y: 225, endPoint x: 1065, endPoint y: 251, distance: 26.0
click at [1065, 251] on div "Pregunta 2 Tipo de pregunta : Independent 1 Instrucciones : Ahora se te pedirá …" at bounding box center [535, 270] width 1070 height 358
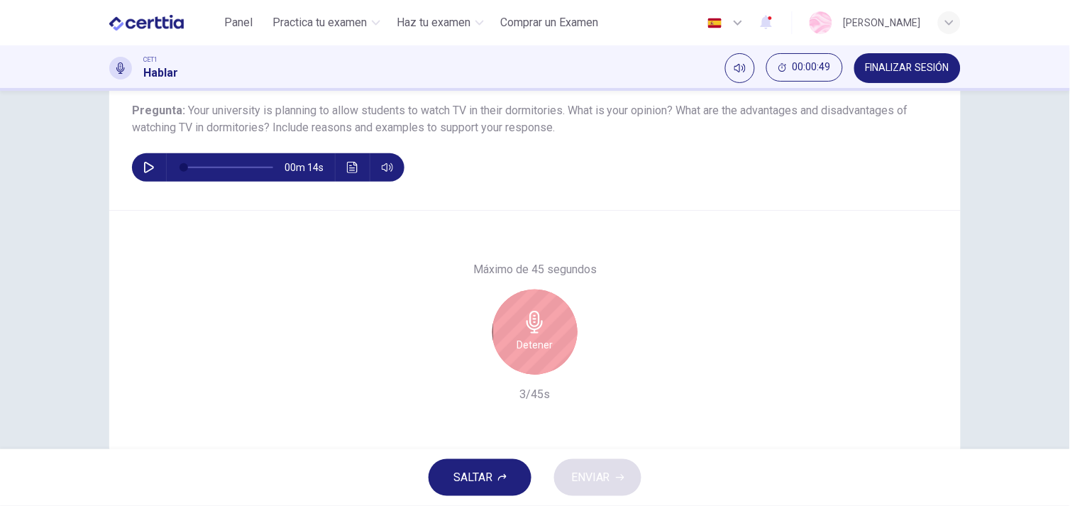
scroll to position [158, 0]
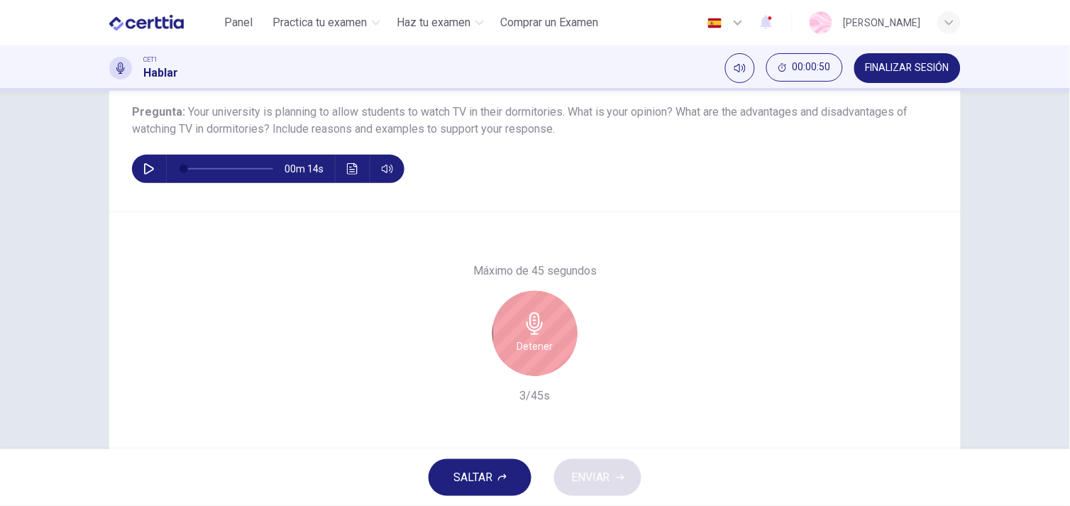
click at [529, 345] on h6 "Detener" at bounding box center [535, 346] width 36 height 17
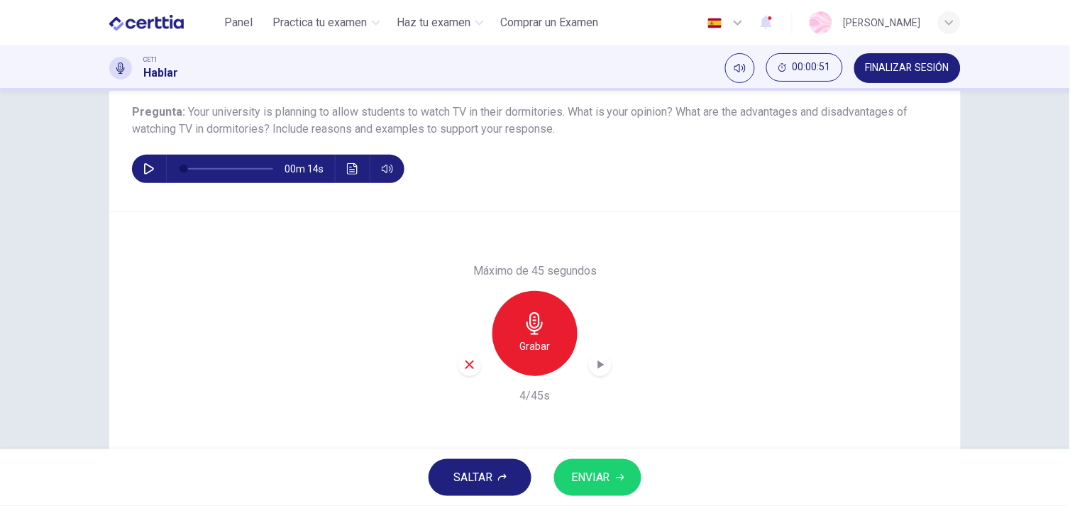
click at [466, 361] on icon "button" at bounding box center [470, 365] width 9 height 9
click at [512, 348] on div "Grabar" at bounding box center [535, 333] width 85 height 85
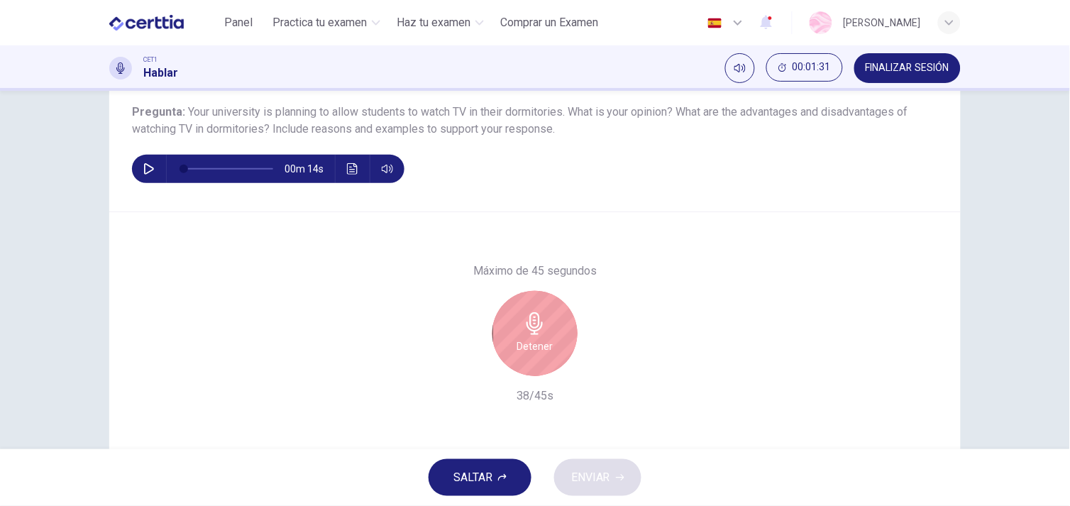
scroll to position [192, 0]
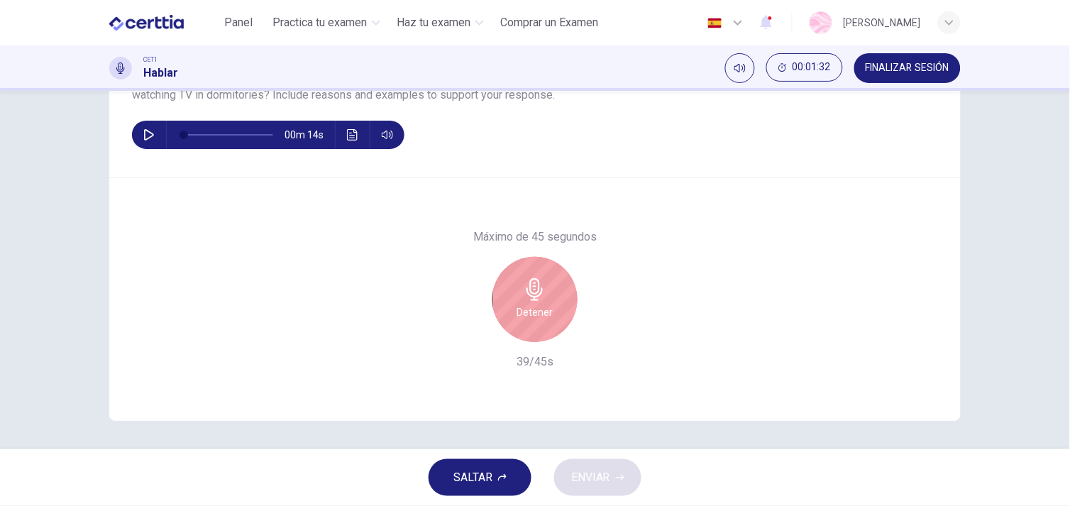
click at [527, 315] on h6 "Detener" at bounding box center [535, 312] width 36 height 17
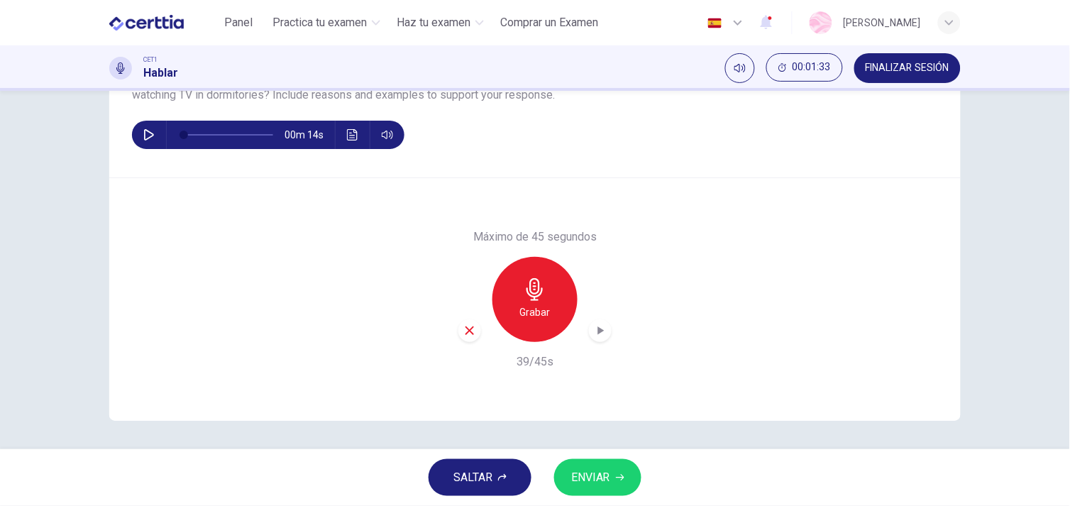
click at [464, 343] on div "Máximo de 45 segundos Grabar 39/45s" at bounding box center [534, 300] width 153 height 142
click at [466, 327] on icon "button" at bounding box center [470, 330] width 9 height 9
click at [509, 322] on div "Grabar" at bounding box center [535, 299] width 85 height 85
click at [589, 327] on div "button" at bounding box center [600, 330] width 23 height 23
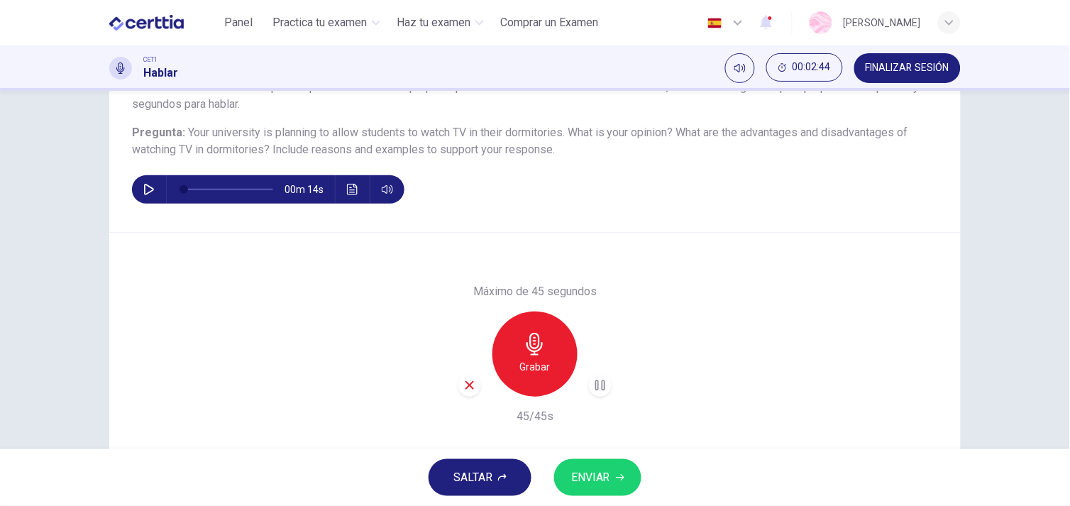
scroll to position [149, 0]
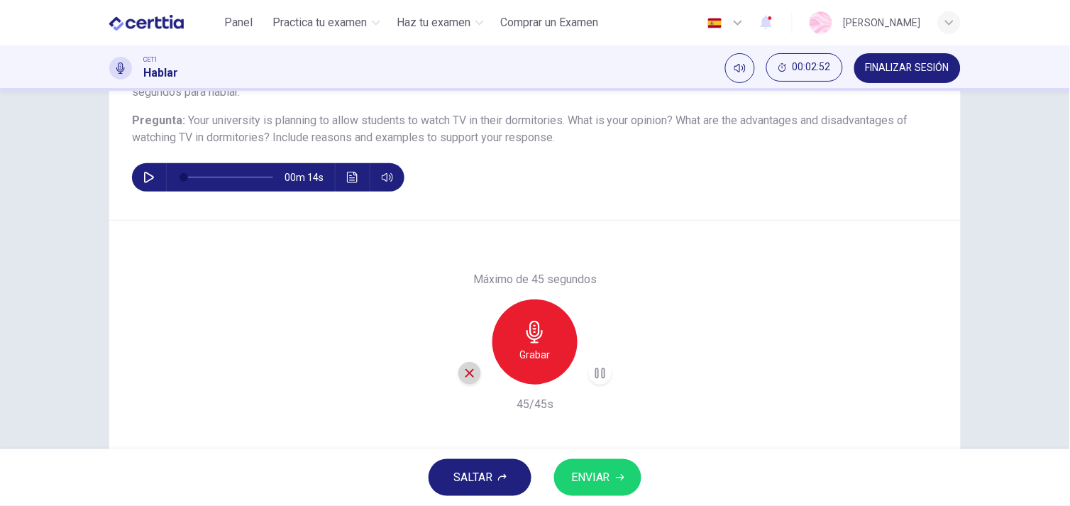
click at [469, 378] on icon "button" at bounding box center [469, 373] width 13 height 13
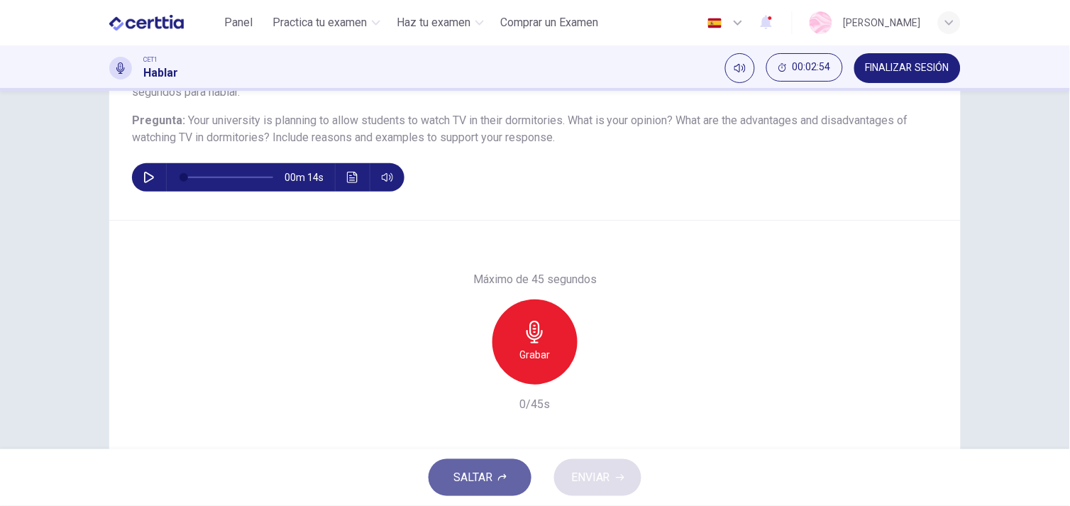
click at [485, 469] on span "SALTAR" at bounding box center [473, 478] width 39 height 20
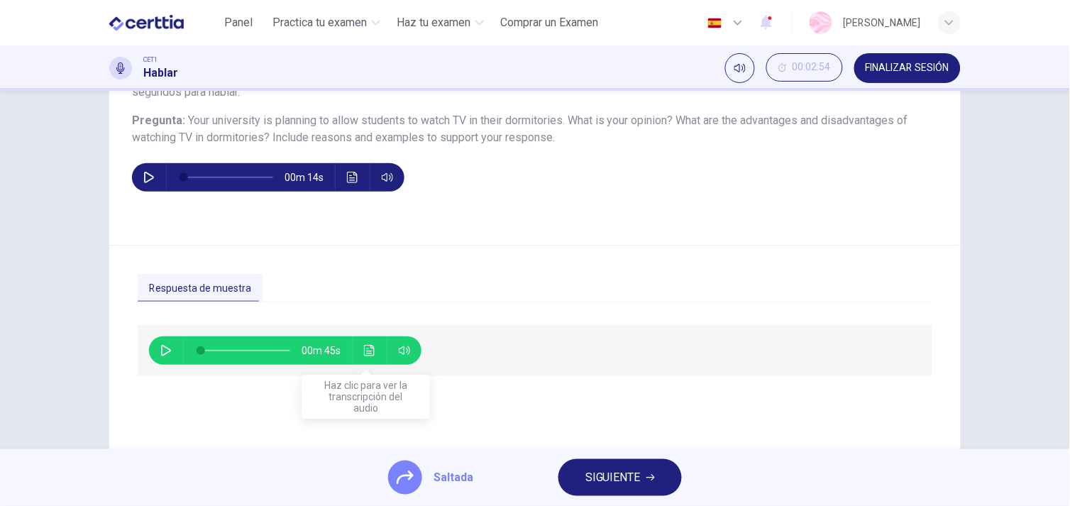
click at [358, 352] on button "Haz clic para ver la transcripción del audio" at bounding box center [369, 350] width 23 height 28
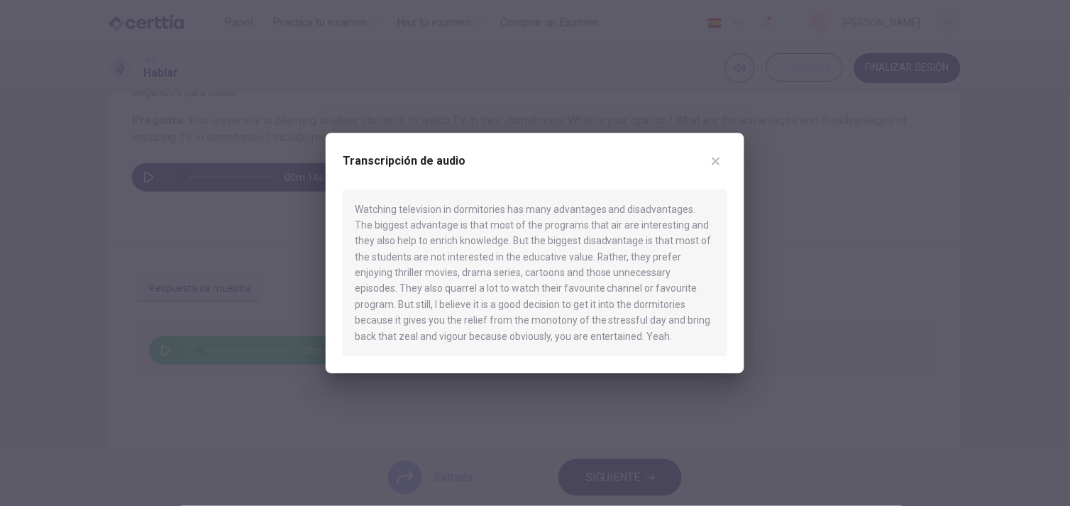
click at [722, 165] on button "button" at bounding box center [716, 161] width 23 height 23
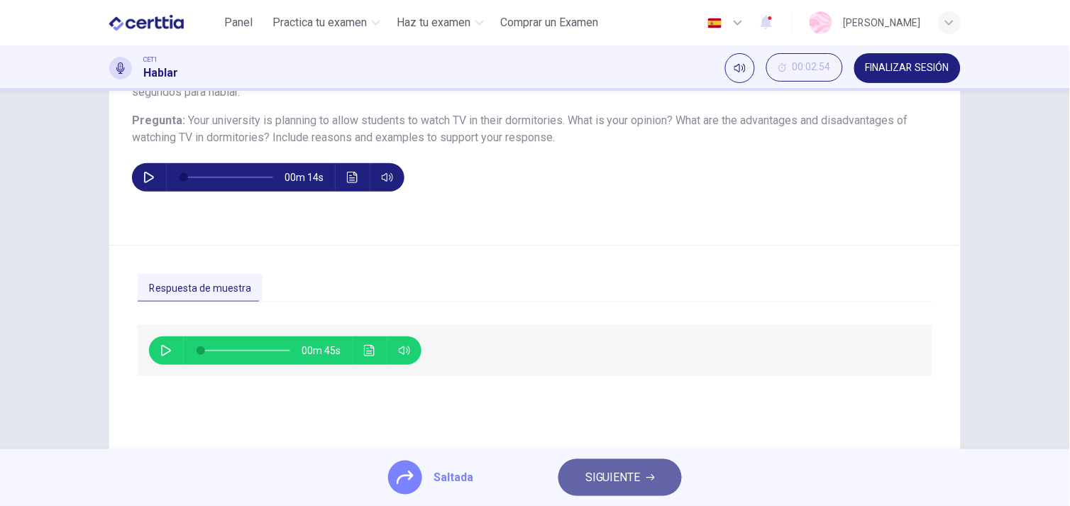
click at [600, 469] on span "SIGUIENTE" at bounding box center [613, 478] width 55 height 20
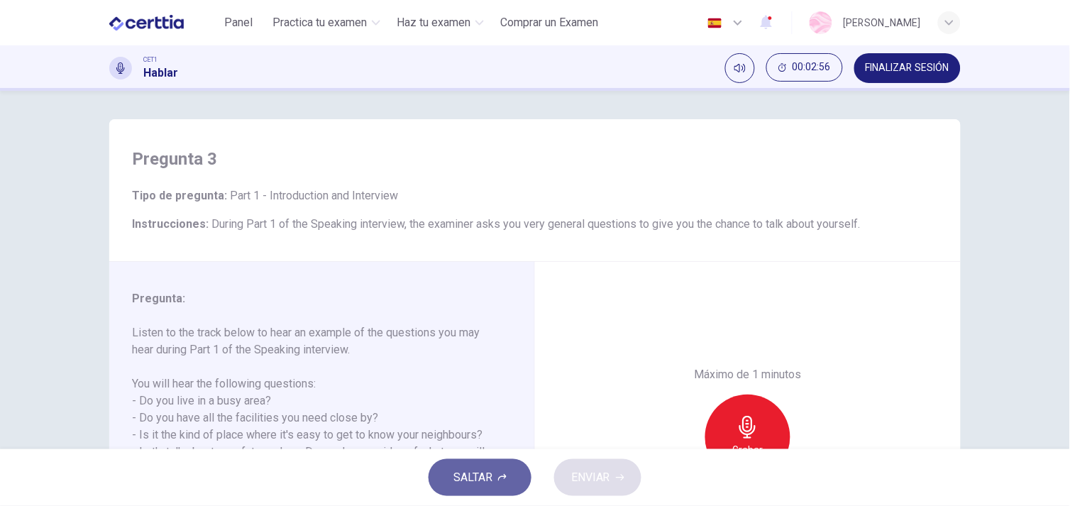
click at [483, 479] on span "SALTAR" at bounding box center [473, 478] width 39 height 20
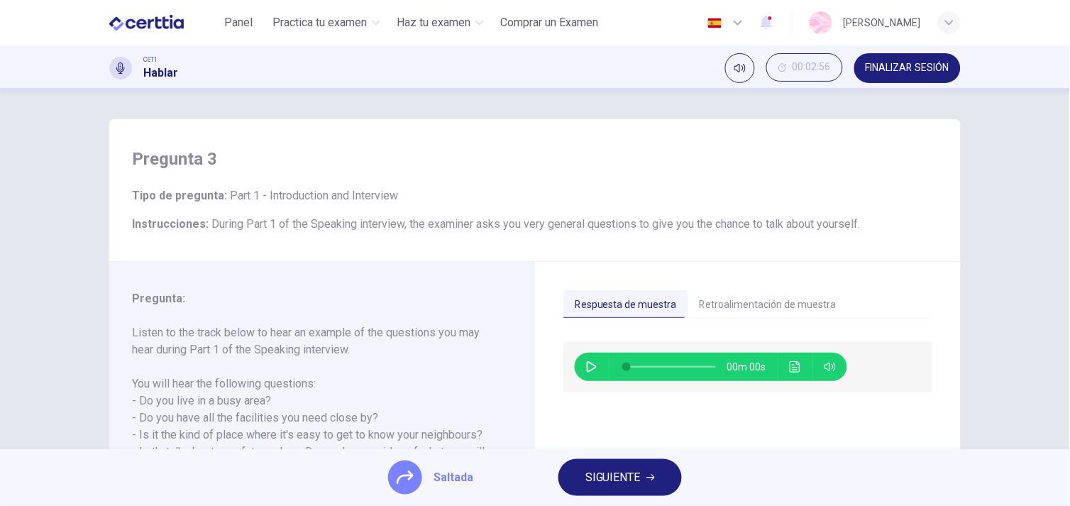
click at [678, 485] on button "SIGUIENTE" at bounding box center [620, 477] width 123 height 37
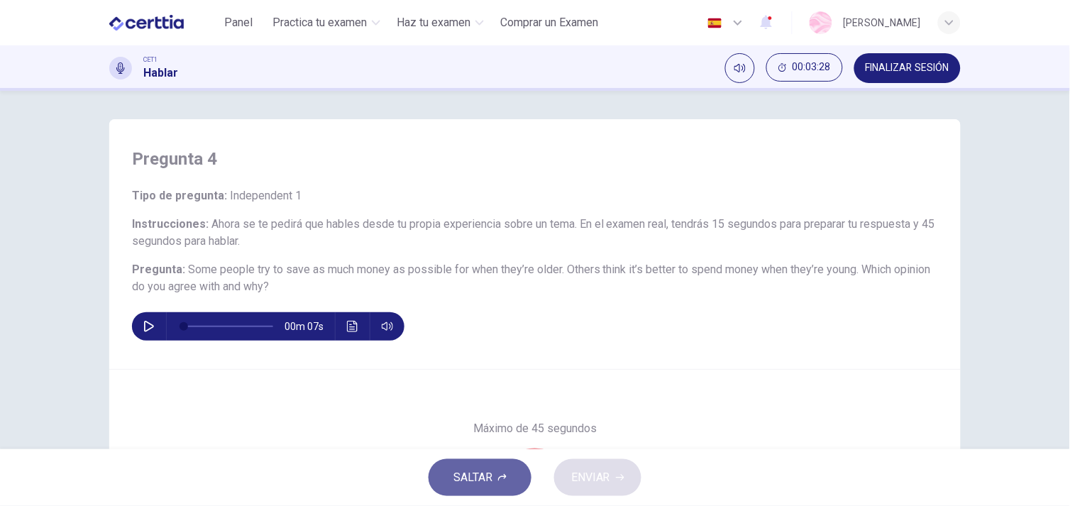
click at [486, 479] on span "SALTAR" at bounding box center [473, 478] width 39 height 20
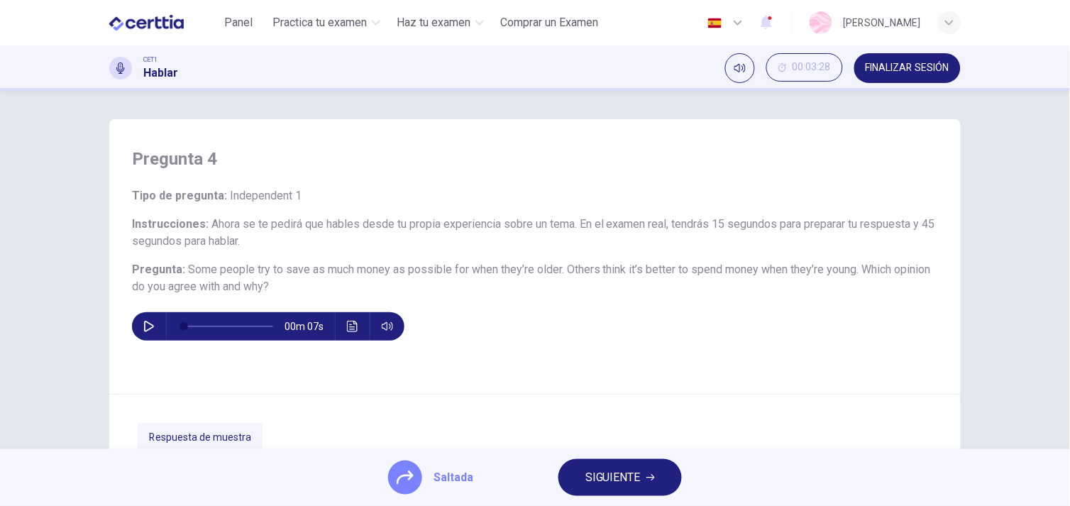
click at [587, 459] on button "SIGUIENTE" at bounding box center [620, 477] width 123 height 37
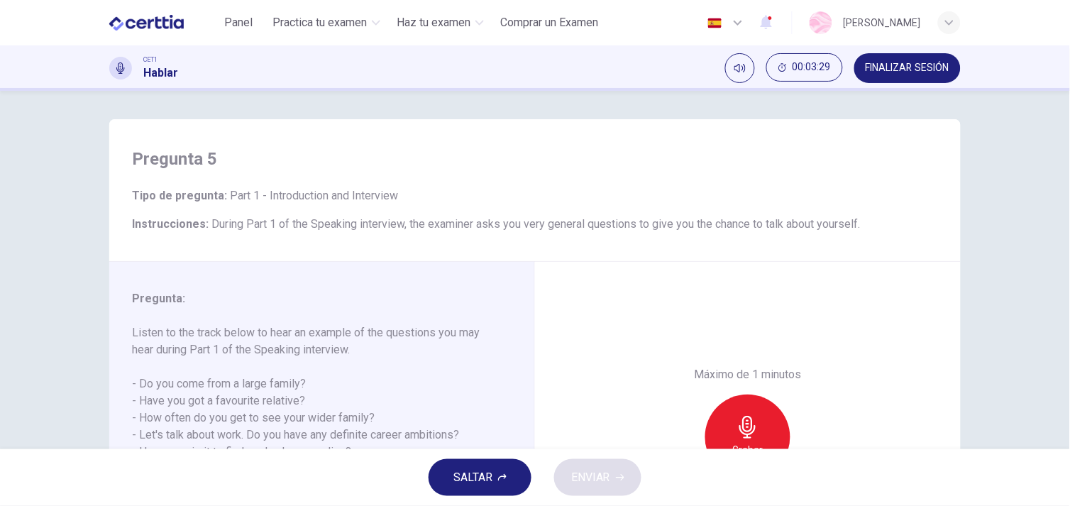
click at [463, 468] on span "SALTAR" at bounding box center [473, 478] width 39 height 20
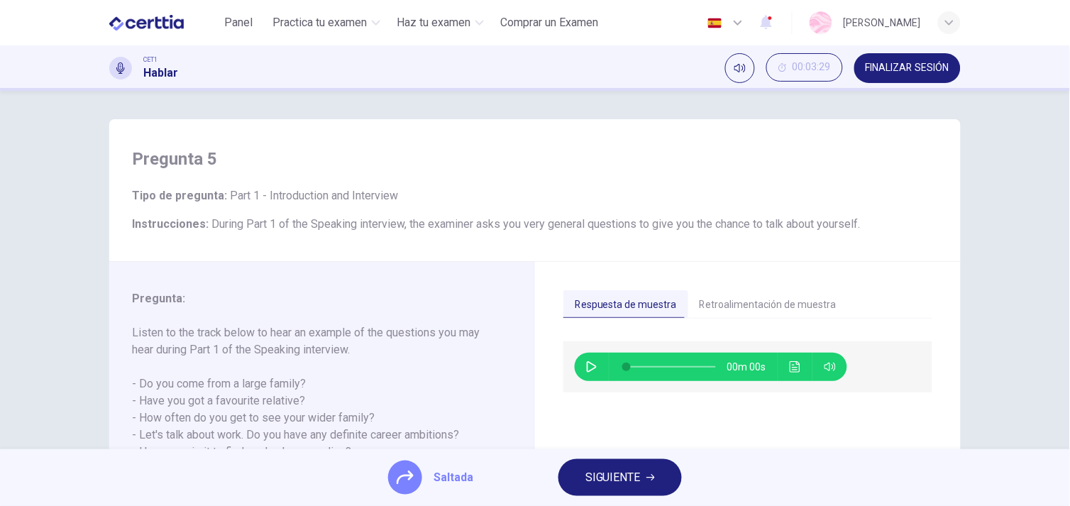
click at [554, 485] on div "Saltada SIGUIENTE" at bounding box center [535, 477] width 1070 height 57
click at [590, 476] on span "SIGUIENTE" at bounding box center [613, 478] width 55 height 20
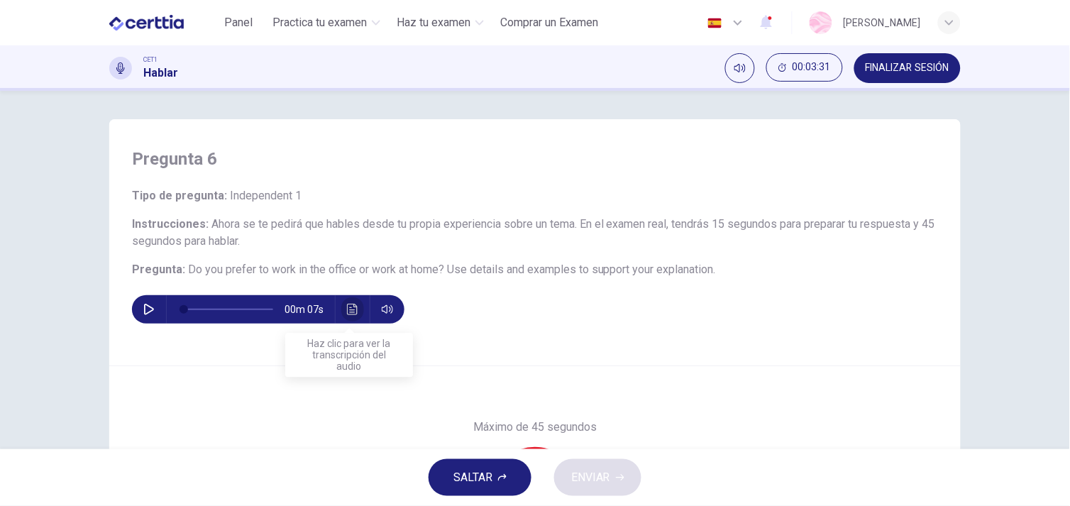
click at [356, 306] on button "Haz clic para ver la transcripción del audio" at bounding box center [352, 309] width 23 height 28
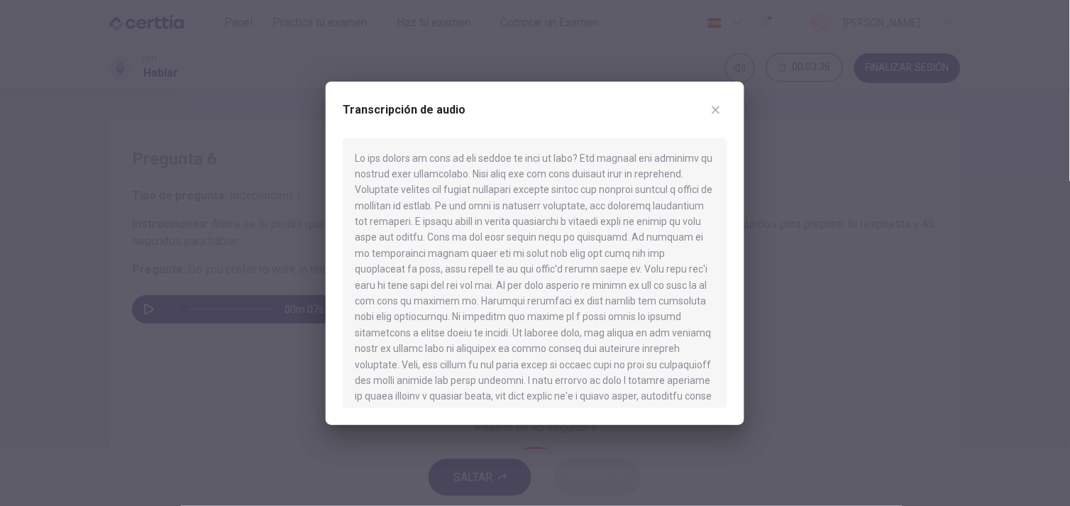
click at [721, 109] on icon "button" at bounding box center [715, 109] width 11 height 11
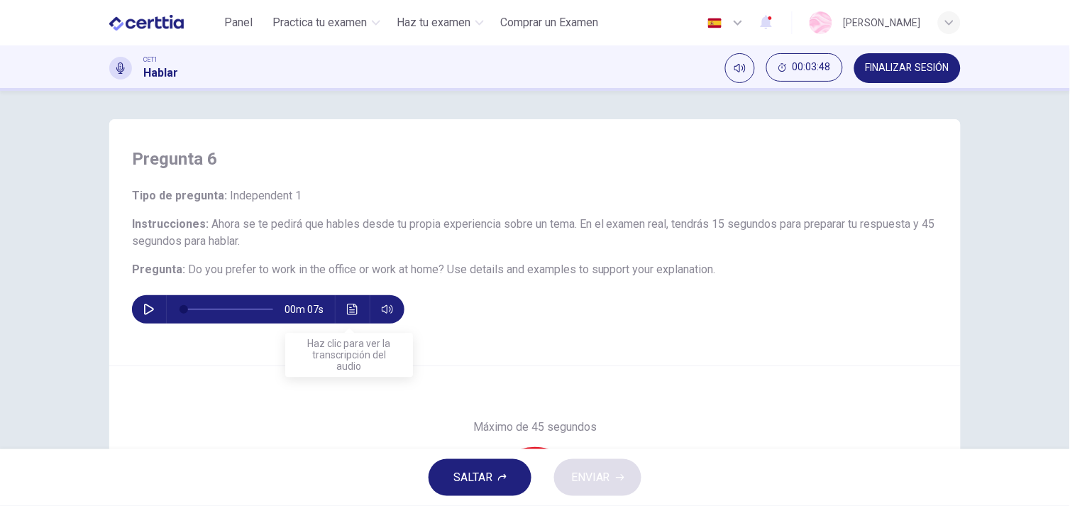
click at [350, 316] on button "Haz clic para ver la transcripción del audio" at bounding box center [352, 309] width 23 height 28
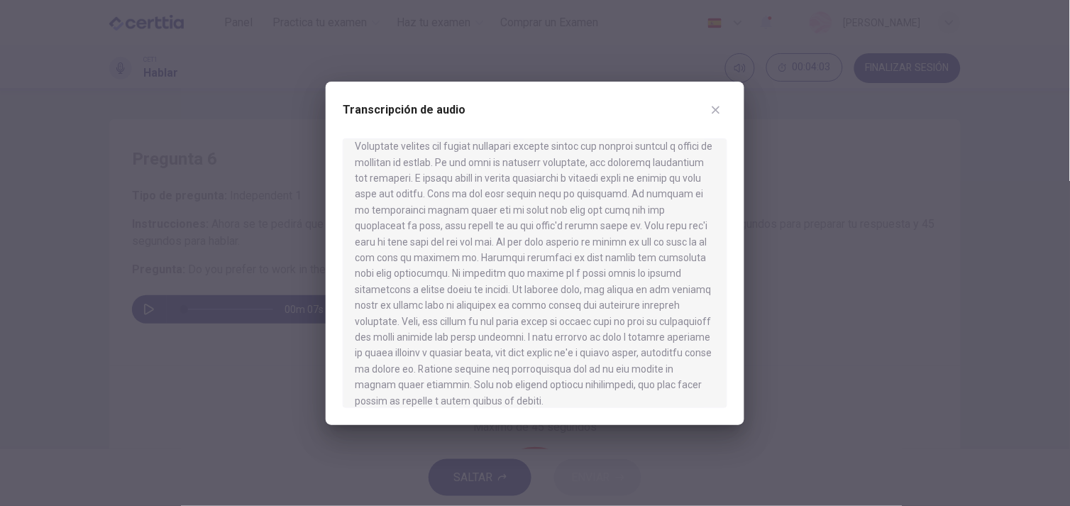
scroll to position [55, 0]
click at [711, 111] on icon "button" at bounding box center [715, 109] width 11 height 11
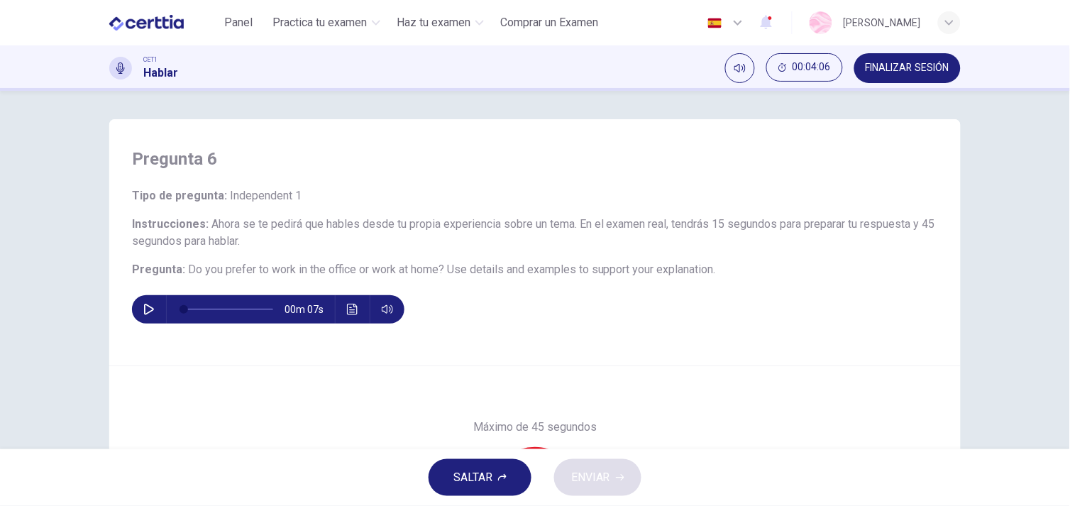
click at [147, 302] on button "button" at bounding box center [149, 309] width 23 height 28
type input "*"
click at [469, 465] on button "SALTAR" at bounding box center [480, 477] width 103 height 37
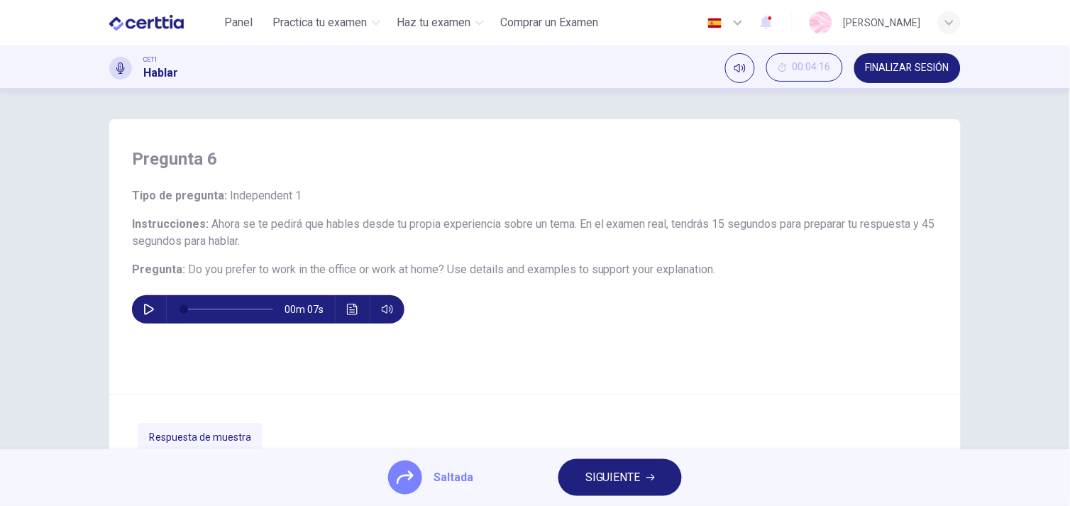
click at [619, 478] on span "SIGUIENTE" at bounding box center [613, 478] width 55 height 20
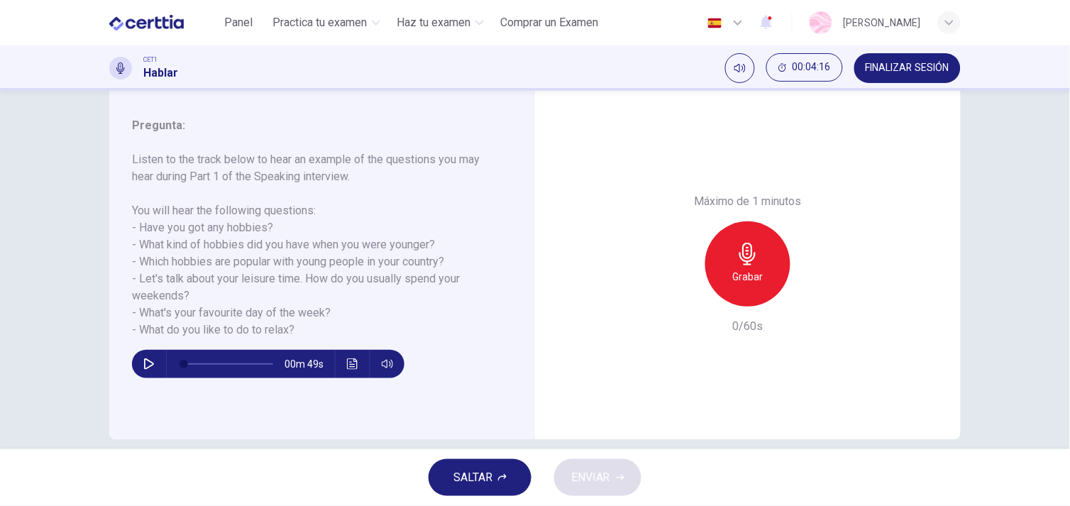
scroll to position [179, 0]
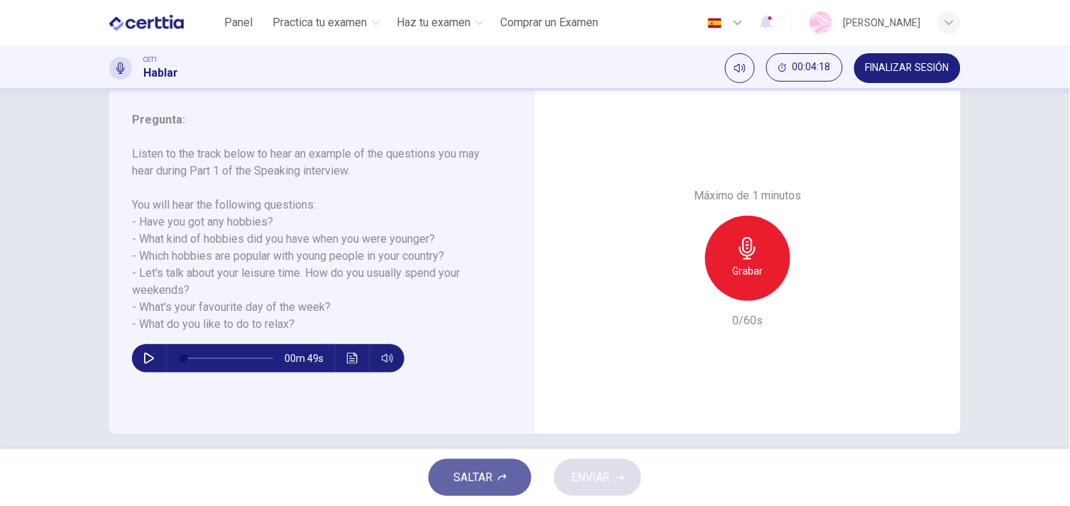
click at [456, 473] on span "SALTAR" at bounding box center [473, 478] width 39 height 20
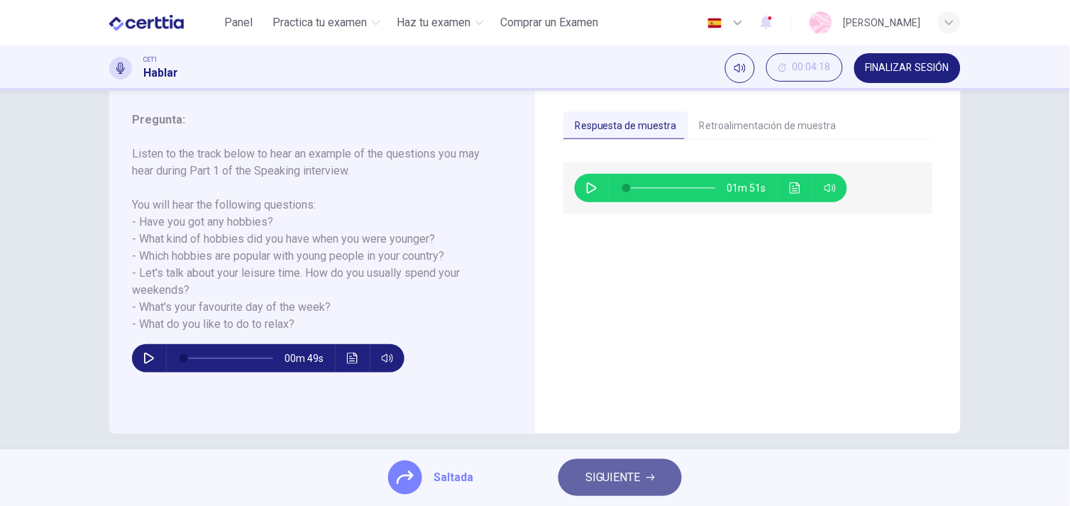
click at [619, 473] on span "SIGUIENTE" at bounding box center [613, 478] width 55 height 20
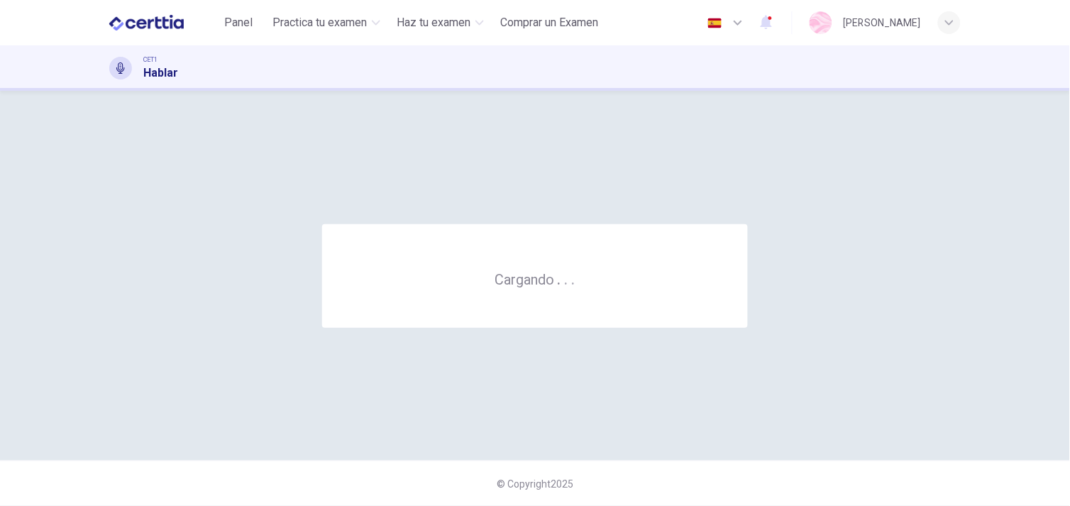
scroll to position [0, 0]
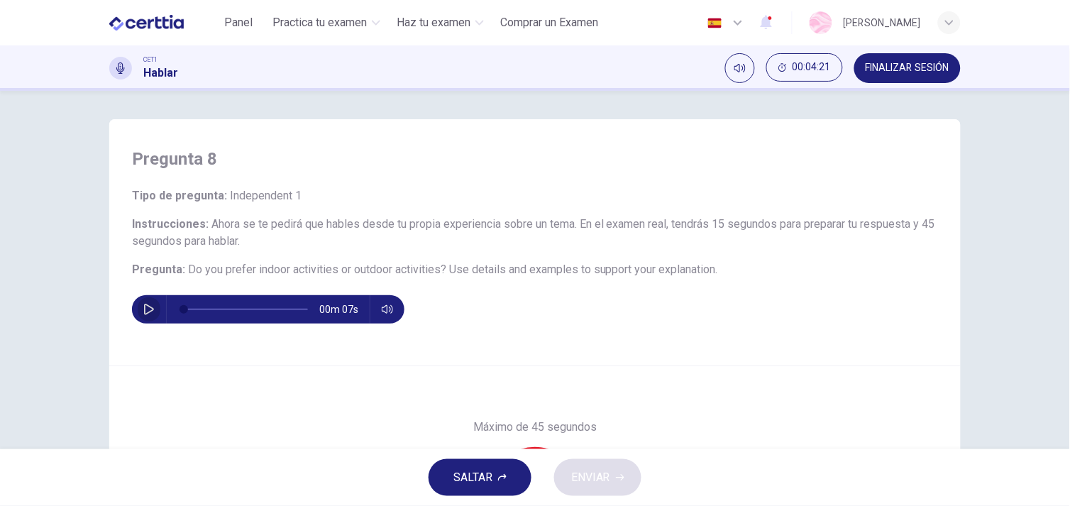
click at [138, 304] on button "button" at bounding box center [149, 309] width 23 height 28
click at [499, 471] on button "SALTAR" at bounding box center [480, 477] width 103 height 37
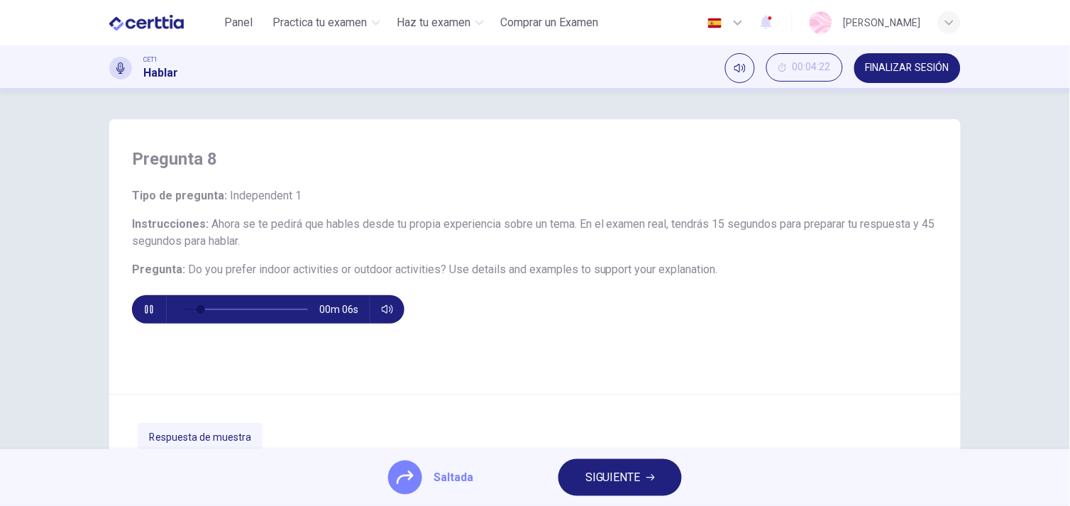
type input "**"
click at [534, 477] on div "Saltada SIGUIENTE" at bounding box center [535, 477] width 1070 height 57
click at [573, 488] on button "SIGUIENTE" at bounding box center [620, 477] width 123 height 37
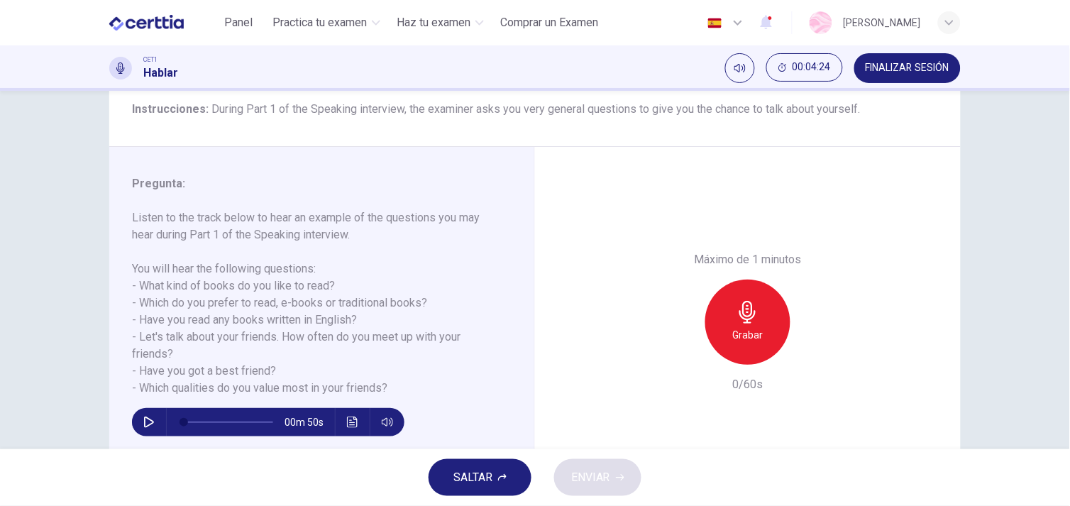
scroll to position [116, 0]
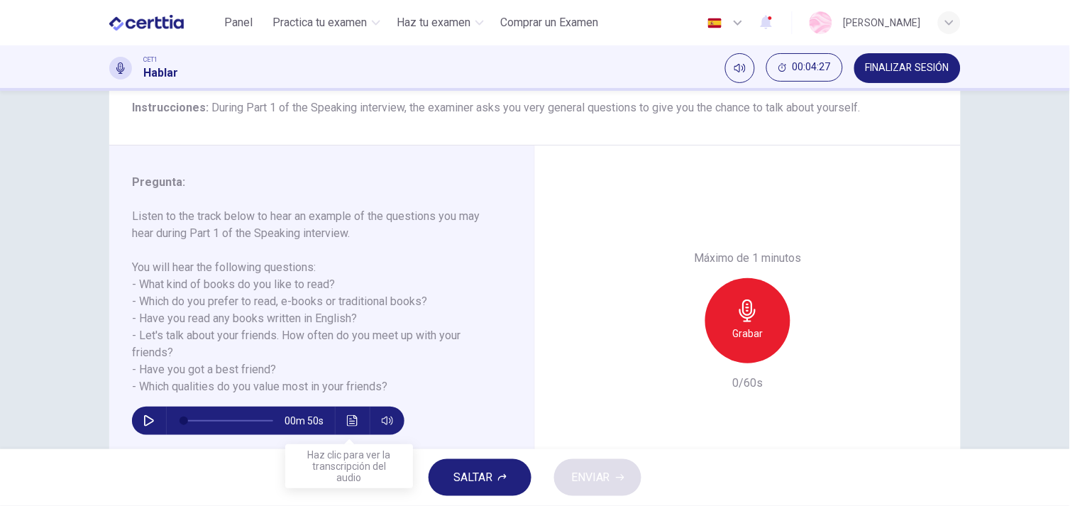
click at [512, 480] on button "SALTAR" at bounding box center [480, 477] width 103 height 37
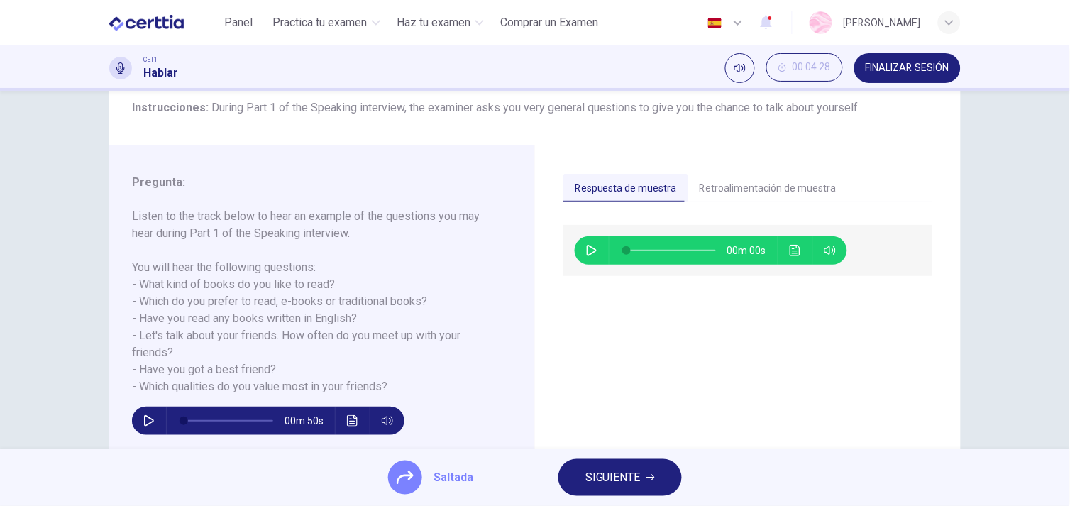
click at [615, 478] on span "SIGUIENTE" at bounding box center [613, 478] width 55 height 20
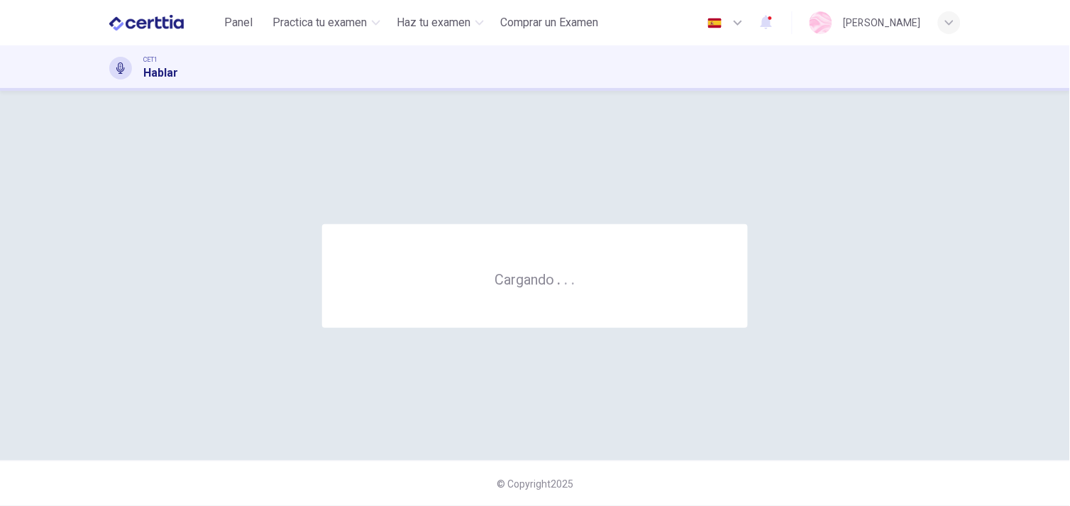
scroll to position [0, 0]
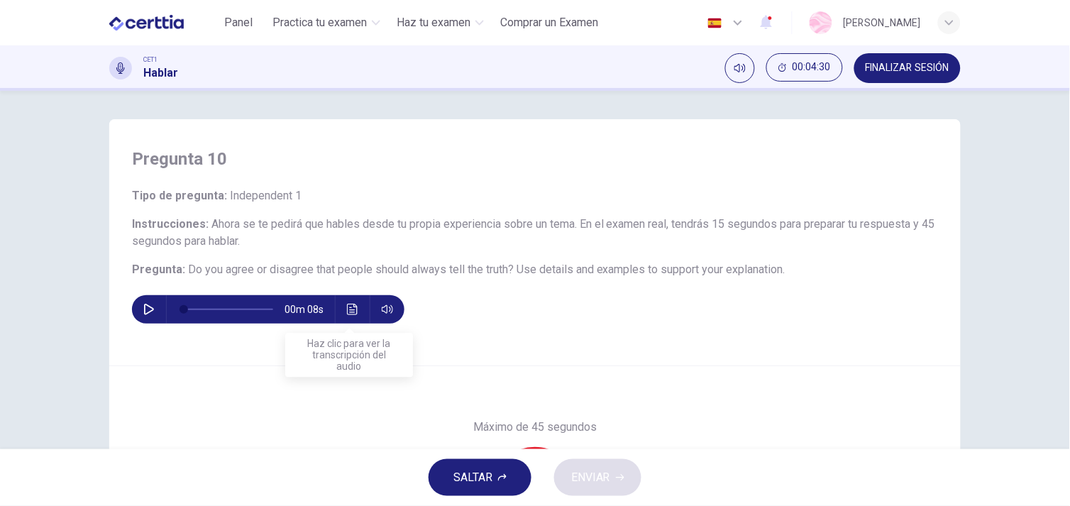
click at [348, 310] on icon "Haz clic para ver la transcripción del audio" at bounding box center [352, 309] width 11 height 11
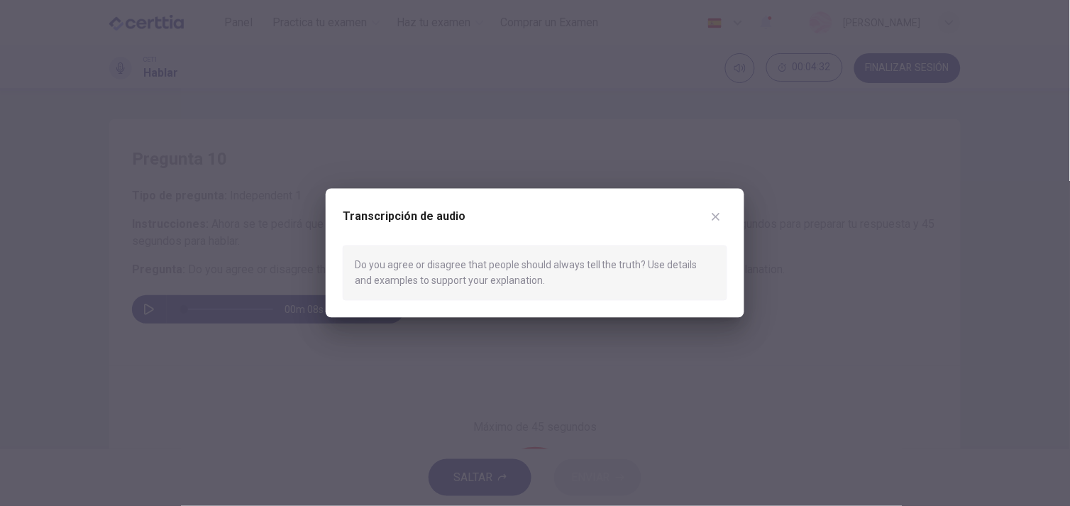
click at [726, 208] on div "Transcripción de audio" at bounding box center [535, 225] width 385 height 40
click at [718, 211] on icon "button" at bounding box center [715, 216] width 11 height 11
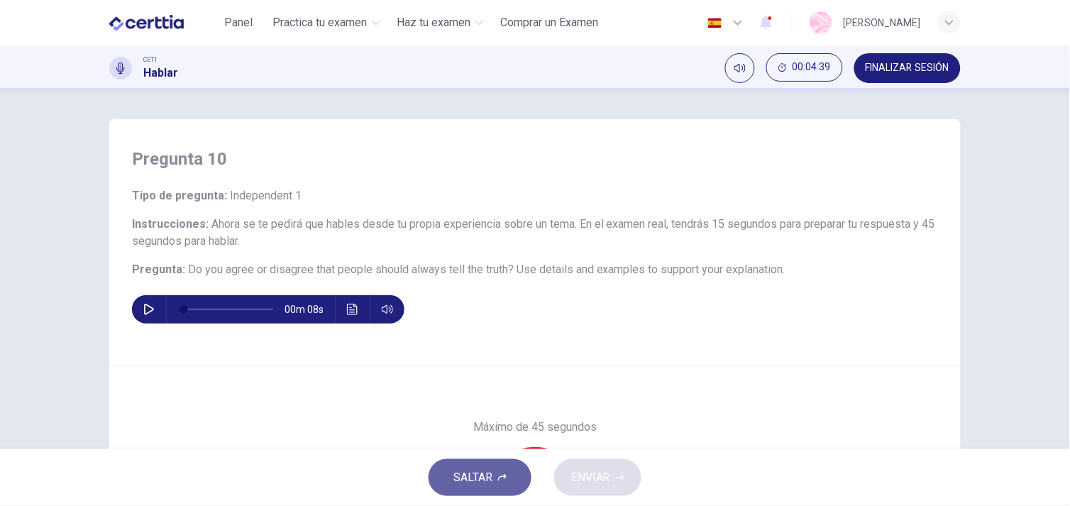
click at [474, 474] on span "SALTAR" at bounding box center [473, 478] width 39 height 20
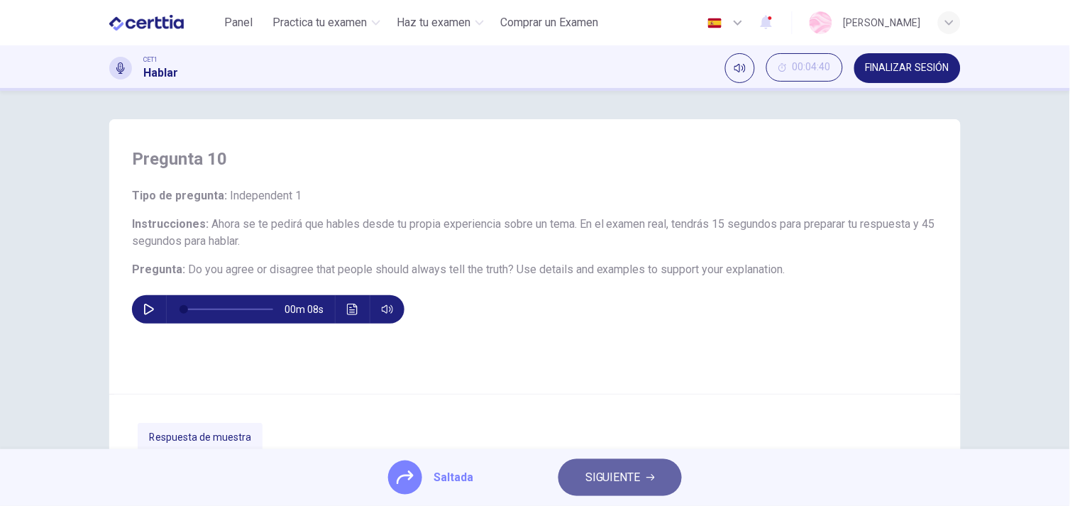
click at [590, 480] on span "SIGUIENTE" at bounding box center [613, 478] width 55 height 20
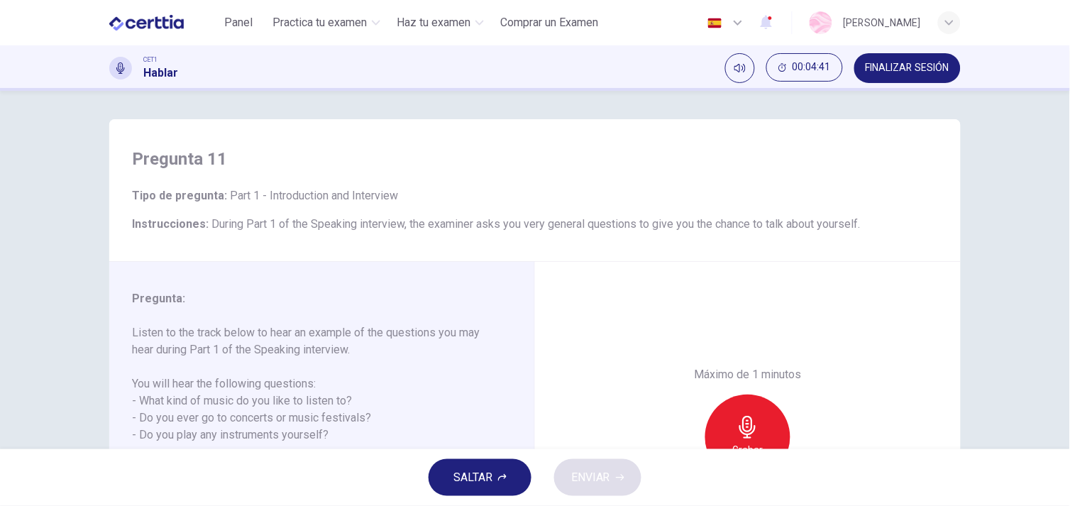
click at [500, 480] on icon "button" at bounding box center [502, 477] width 9 height 9
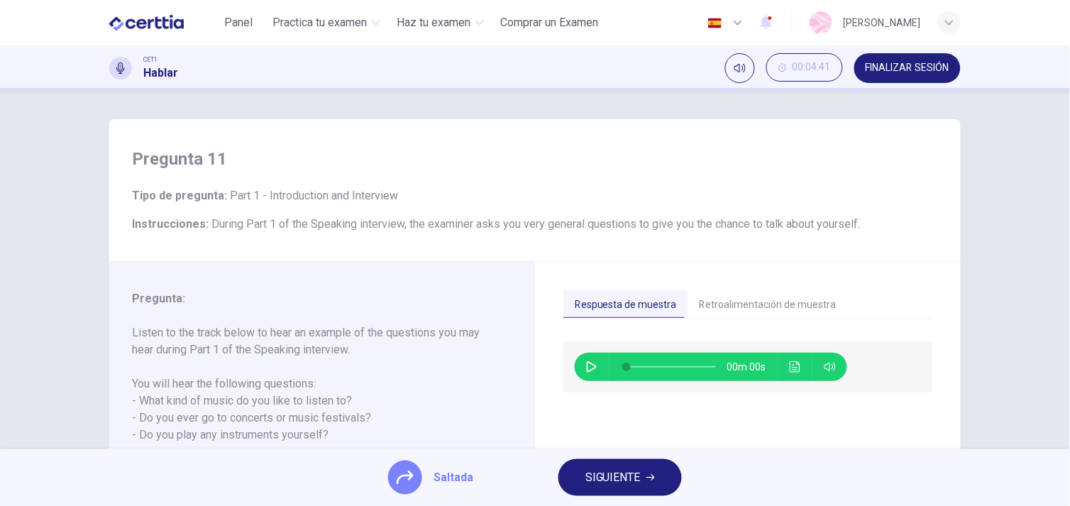
click at [625, 471] on span "SIGUIENTE" at bounding box center [613, 478] width 55 height 20
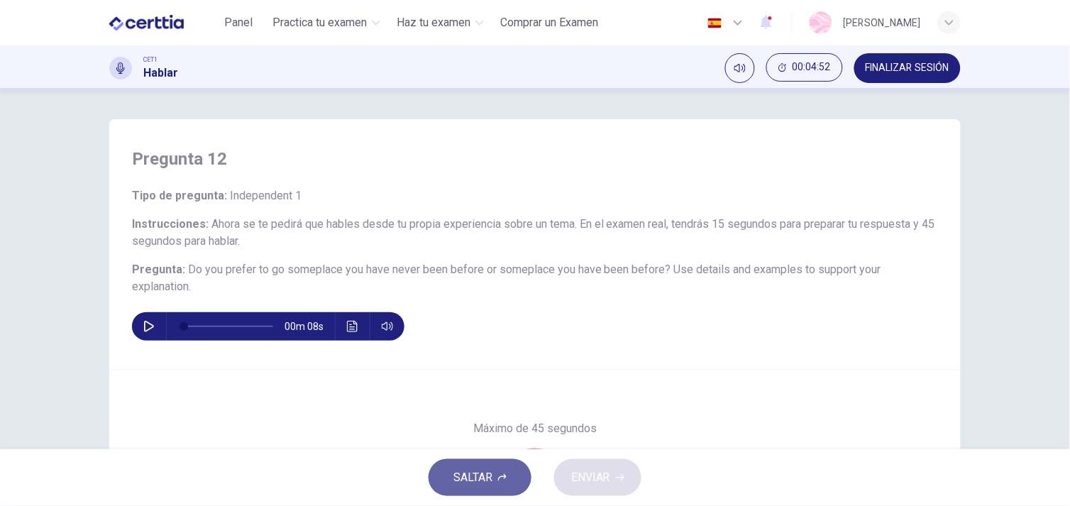
click at [476, 471] on span "SALTAR" at bounding box center [473, 478] width 39 height 20
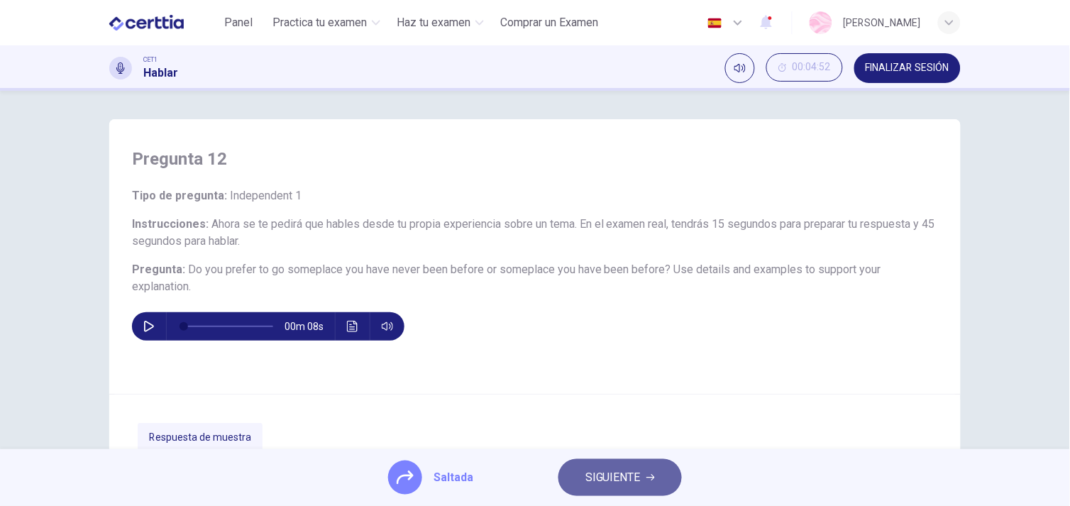
click at [577, 483] on button "SIGUIENTE" at bounding box center [620, 477] width 123 height 37
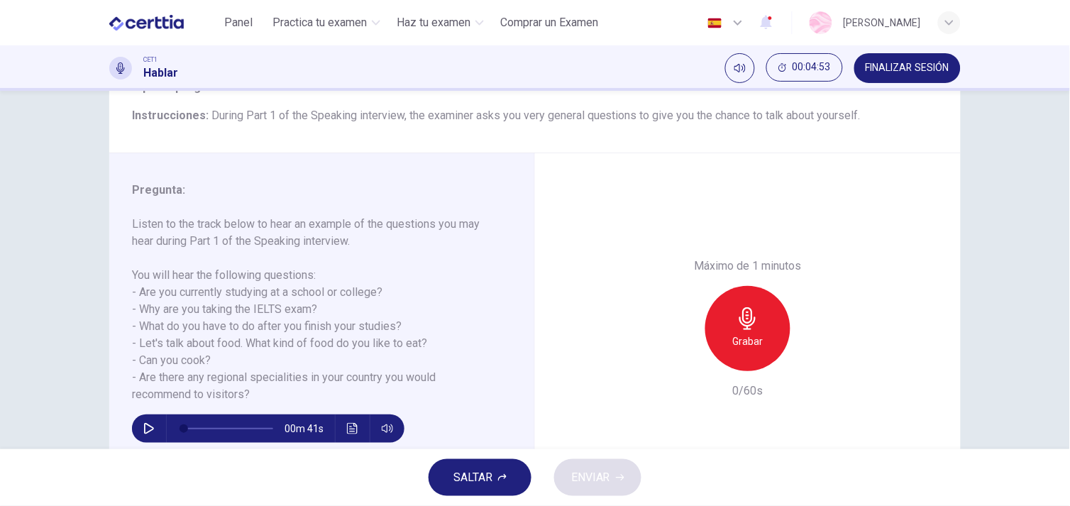
scroll to position [111, 0]
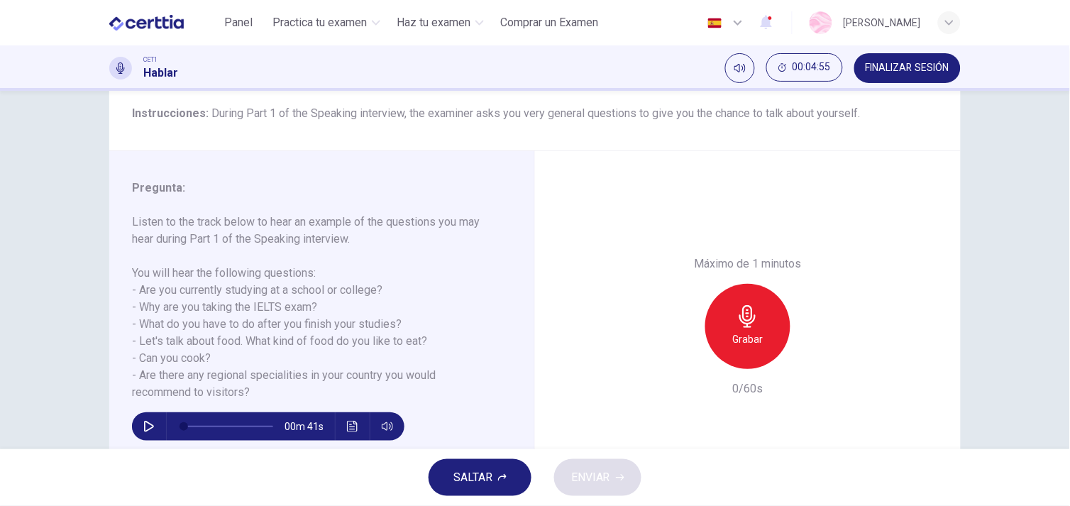
click at [464, 468] on span "SALTAR" at bounding box center [473, 478] width 39 height 20
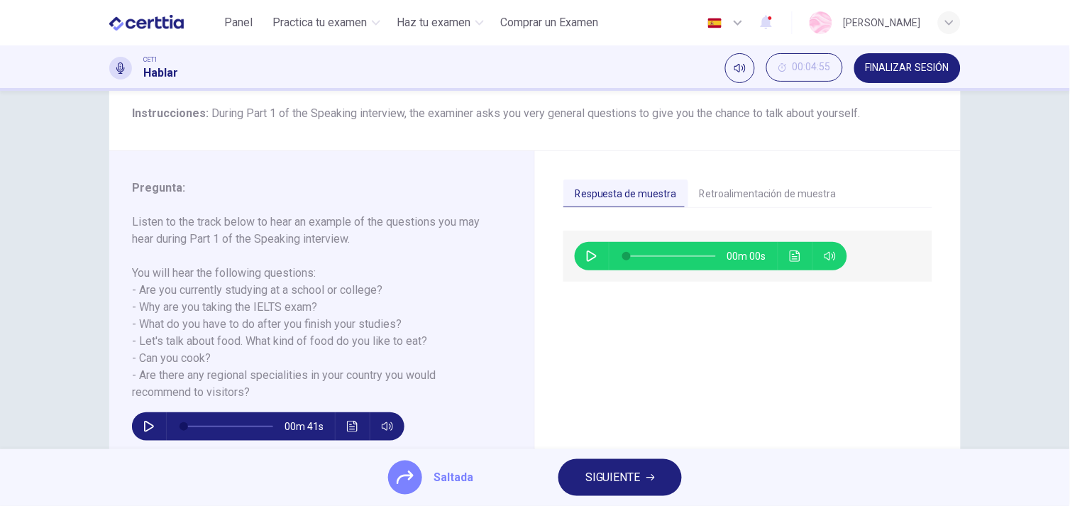
click at [608, 483] on span "SIGUIENTE" at bounding box center [613, 478] width 55 height 20
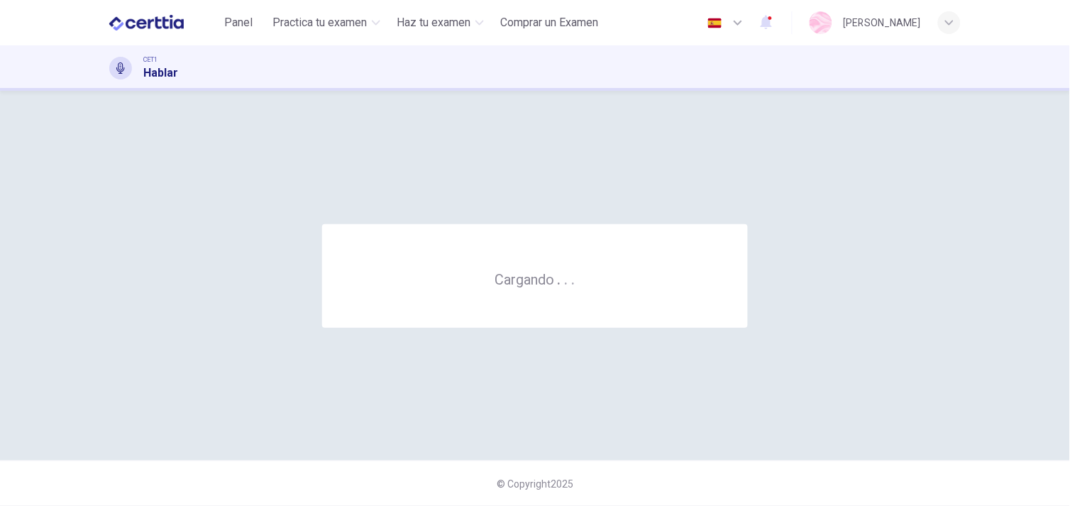
scroll to position [0, 0]
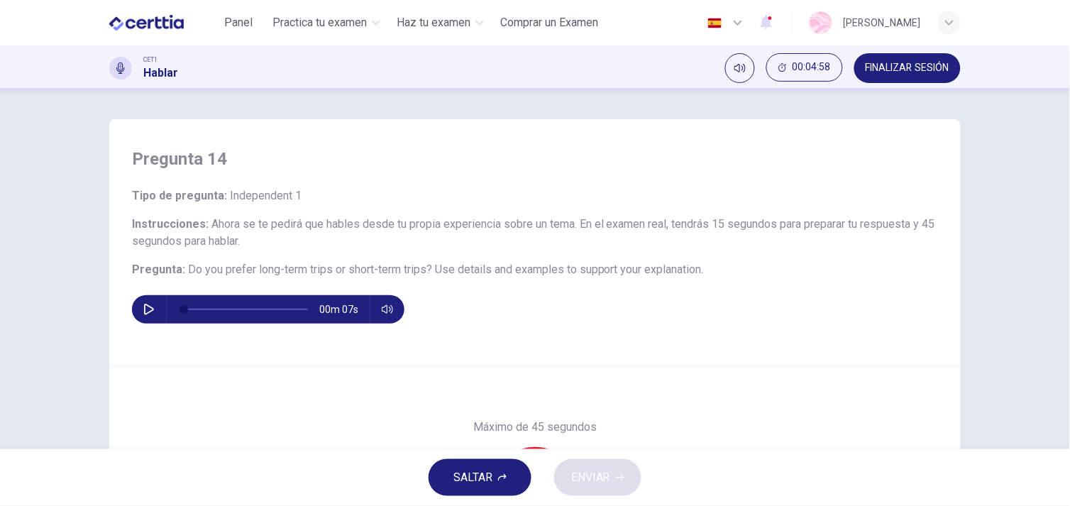
click at [465, 483] on span "SALTAR" at bounding box center [473, 478] width 39 height 20
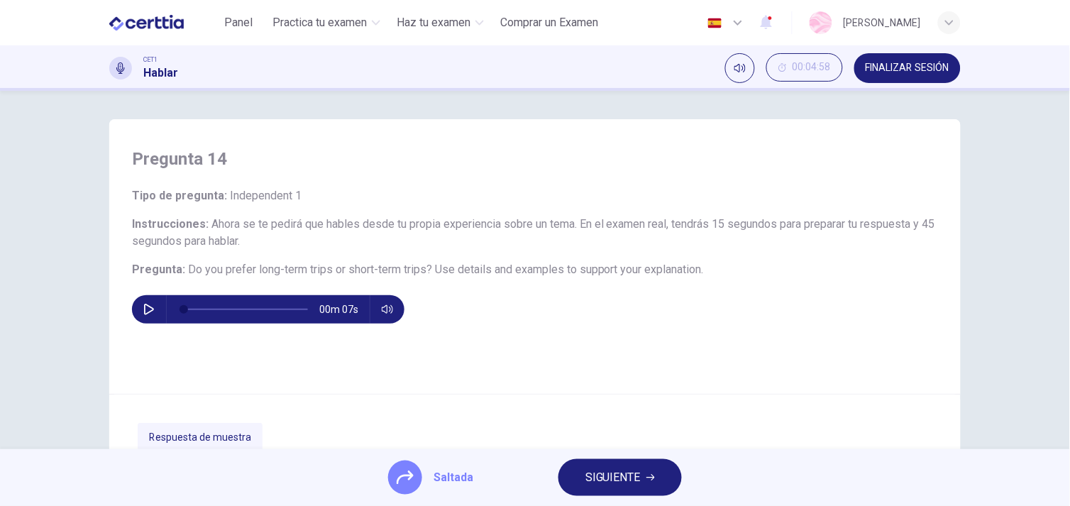
click at [465, 483] on span "Saltada" at bounding box center [454, 477] width 40 height 17
click at [629, 479] on span "SIGUIENTE" at bounding box center [613, 478] width 55 height 20
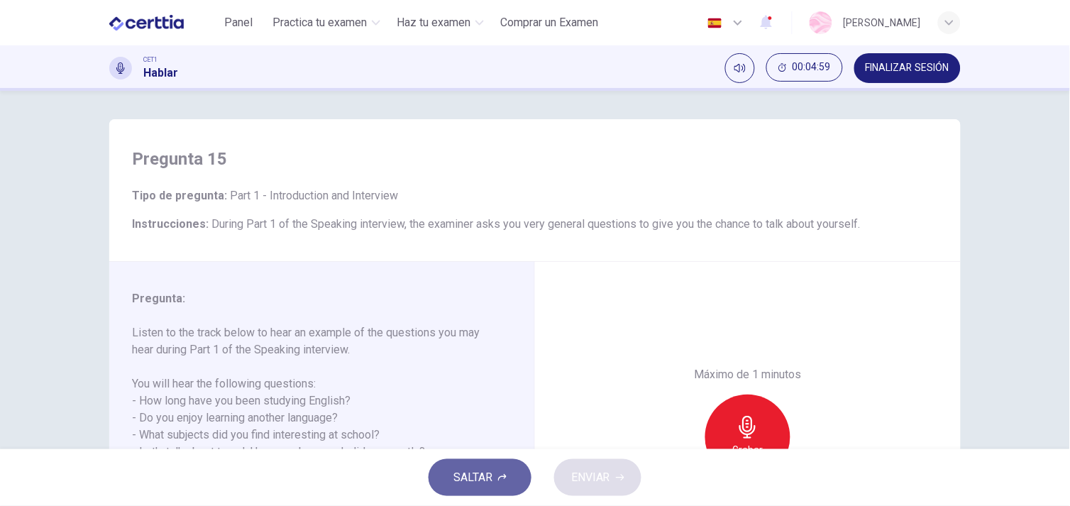
click at [522, 470] on button "SALTAR" at bounding box center [480, 477] width 103 height 37
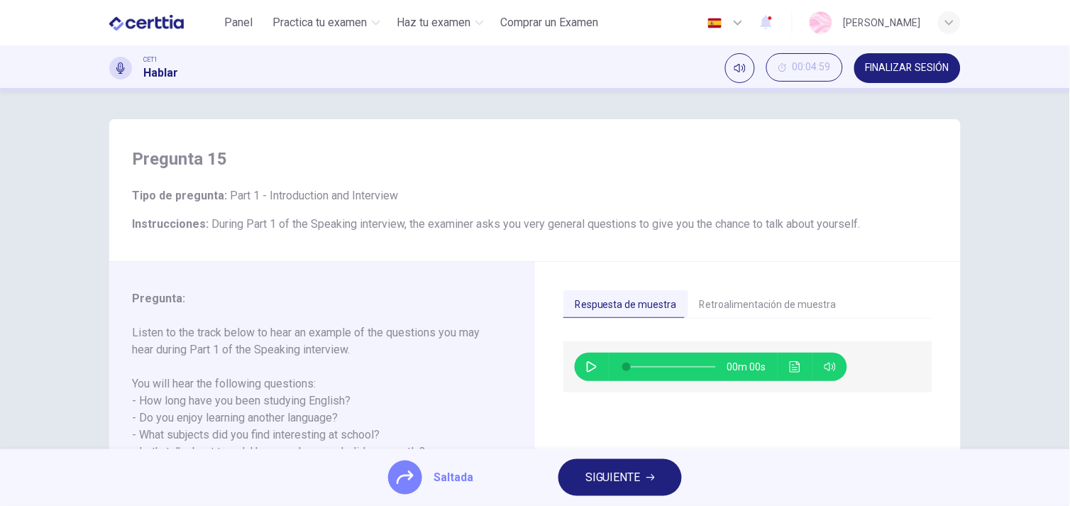
click at [655, 473] on button "SIGUIENTE" at bounding box center [620, 477] width 123 height 37
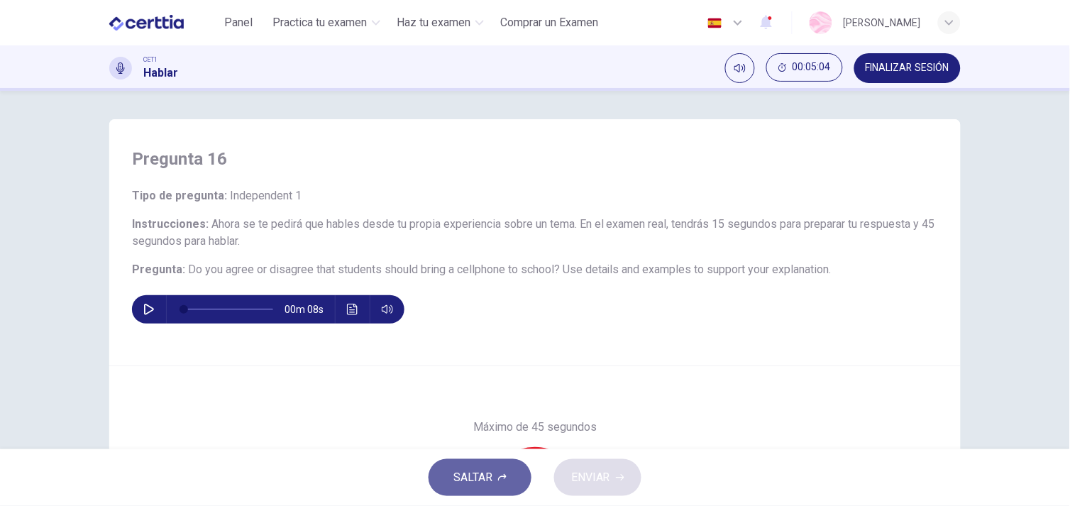
click at [473, 469] on span "SALTAR" at bounding box center [473, 478] width 39 height 20
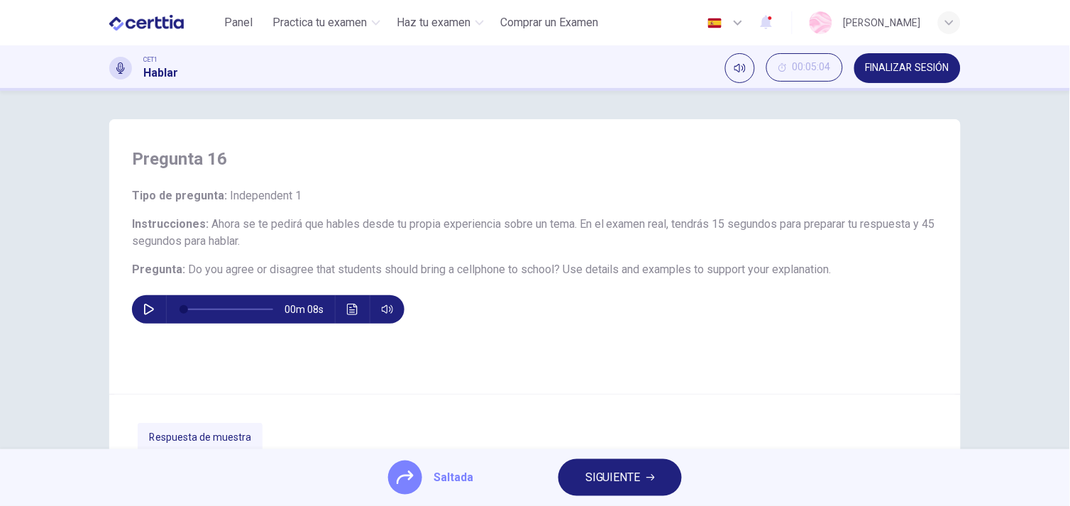
click at [643, 462] on button "SIGUIENTE" at bounding box center [620, 477] width 123 height 37
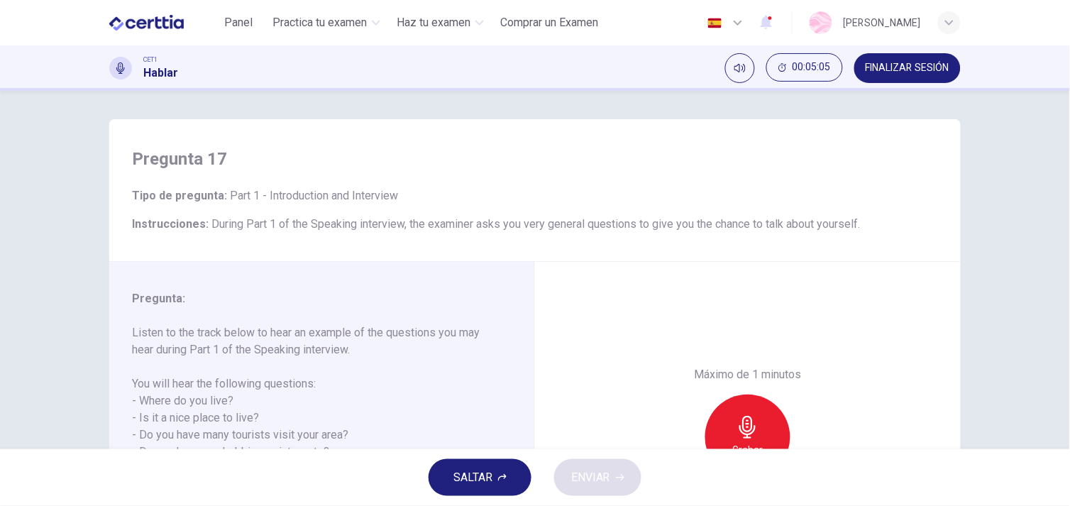
click at [476, 478] on span "SALTAR" at bounding box center [473, 478] width 39 height 20
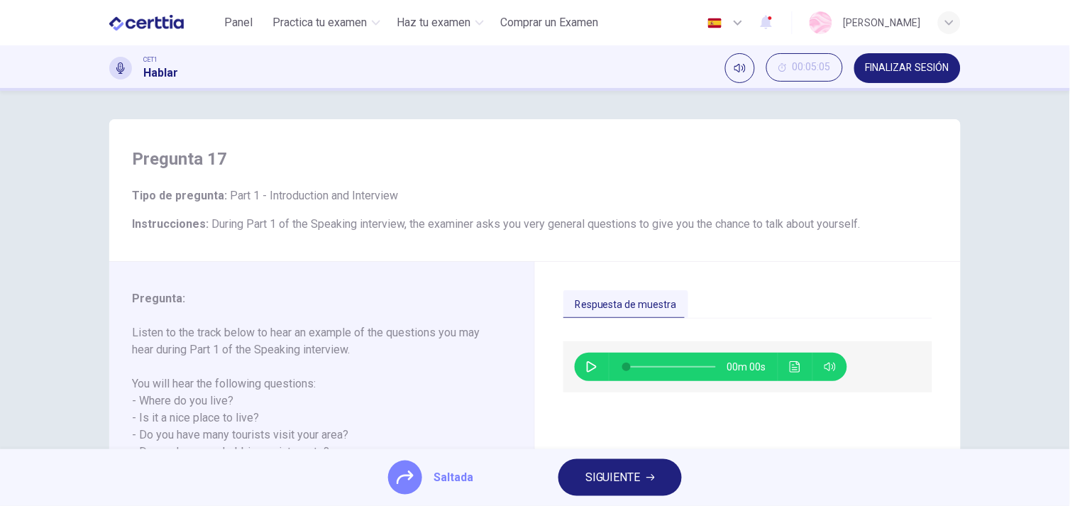
click at [628, 468] on span "SIGUIENTE" at bounding box center [613, 478] width 55 height 20
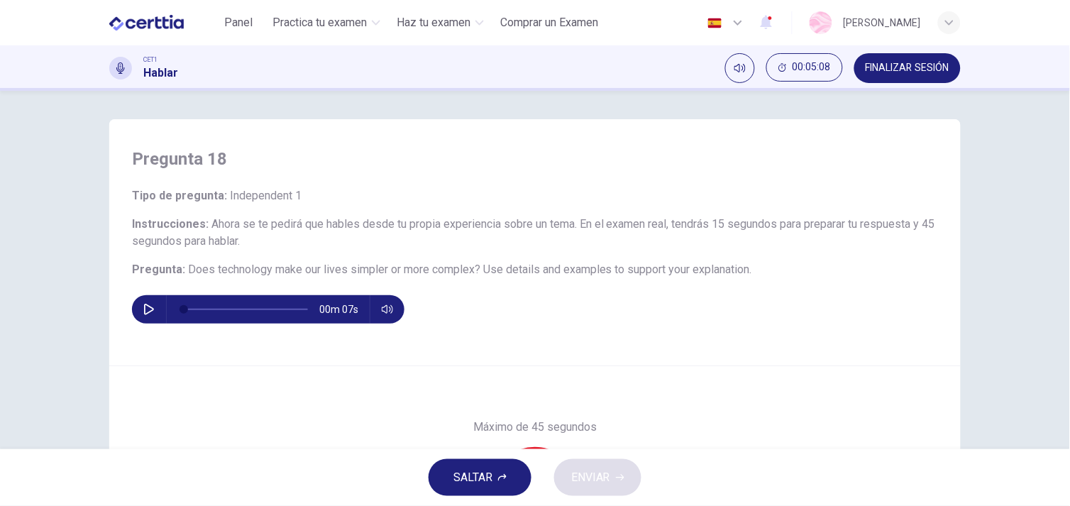
click at [476, 477] on span "SALTAR" at bounding box center [473, 478] width 39 height 20
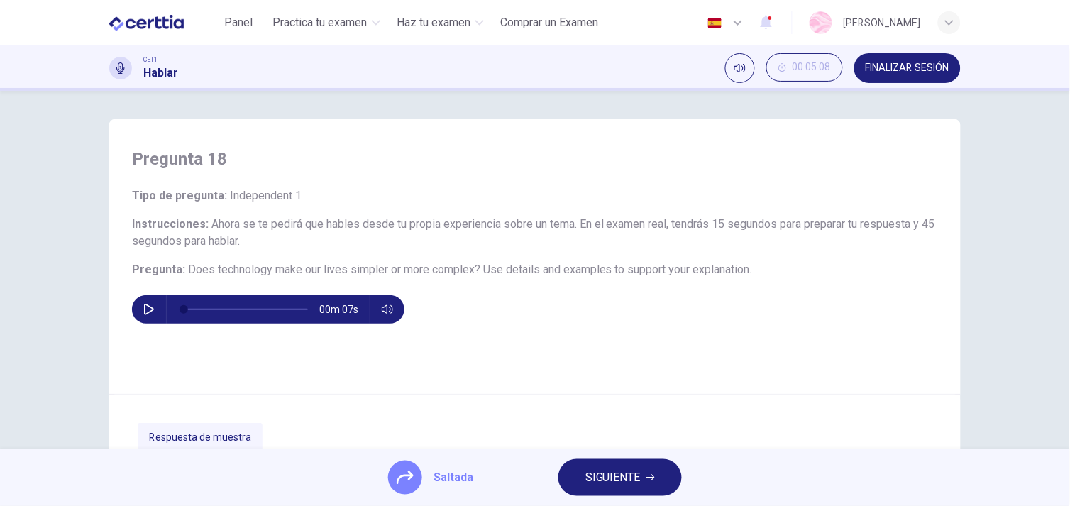
click at [642, 465] on button "SIGUIENTE" at bounding box center [620, 477] width 123 height 37
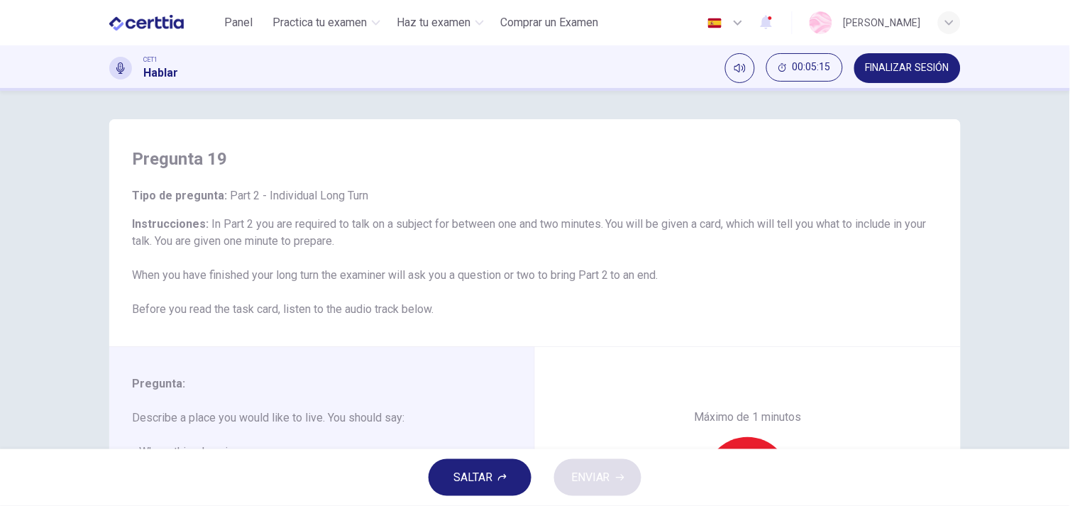
scroll to position [192, 0]
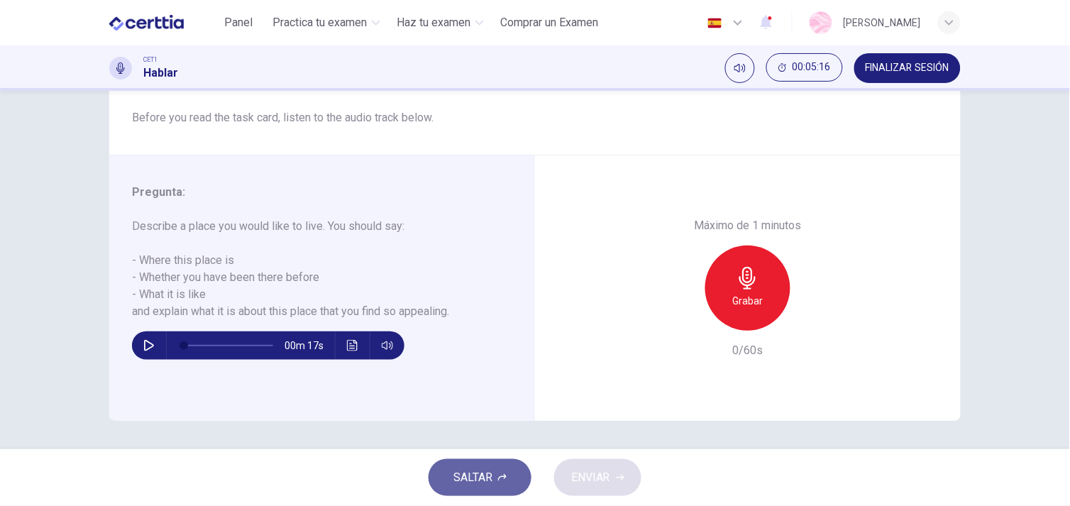
click at [512, 488] on button "SALTAR" at bounding box center [480, 477] width 103 height 37
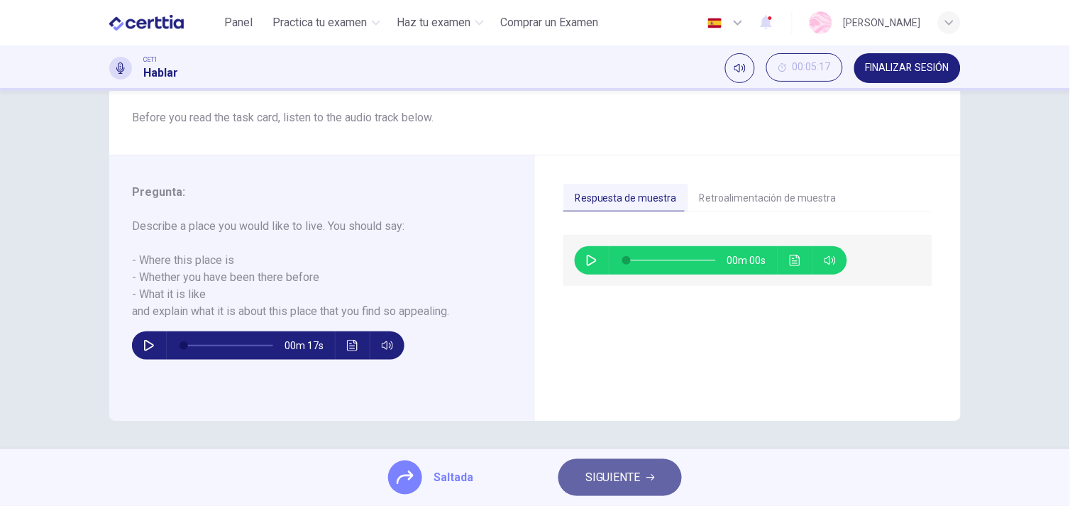
click at [615, 468] on span "SIGUIENTE" at bounding box center [613, 478] width 55 height 20
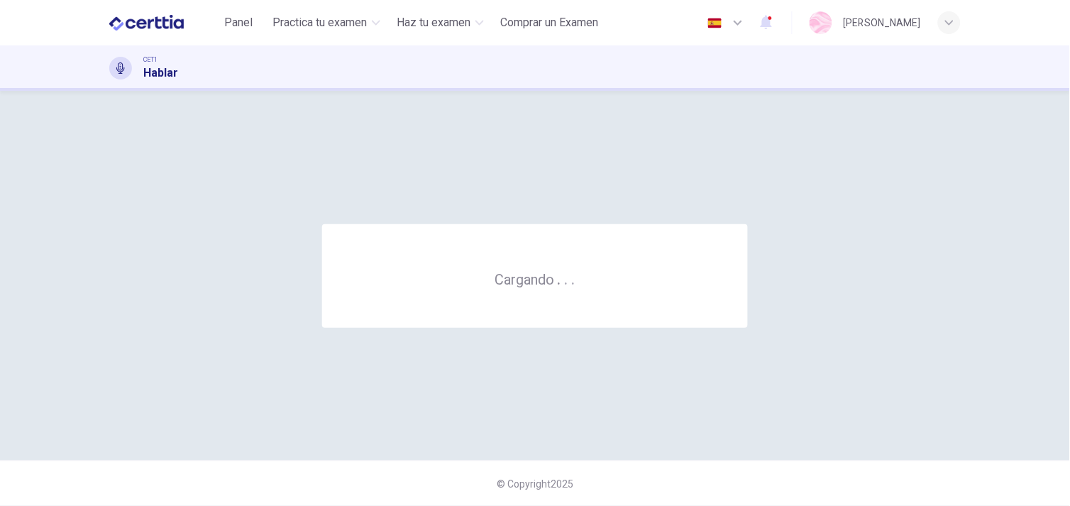
scroll to position [0, 0]
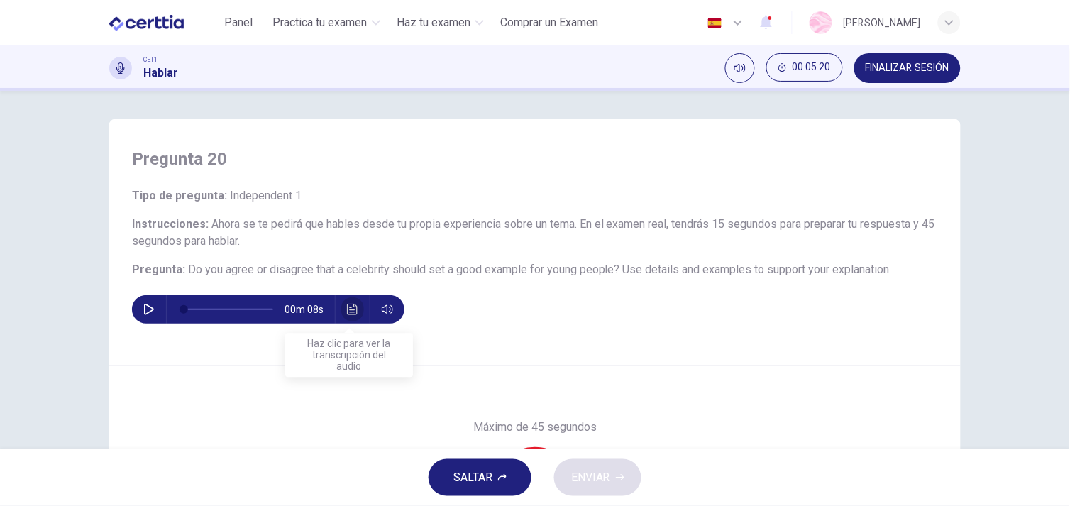
click at [347, 305] on icon "Haz clic para ver la transcripción del audio" at bounding box center [352, 309] width 11 height 11
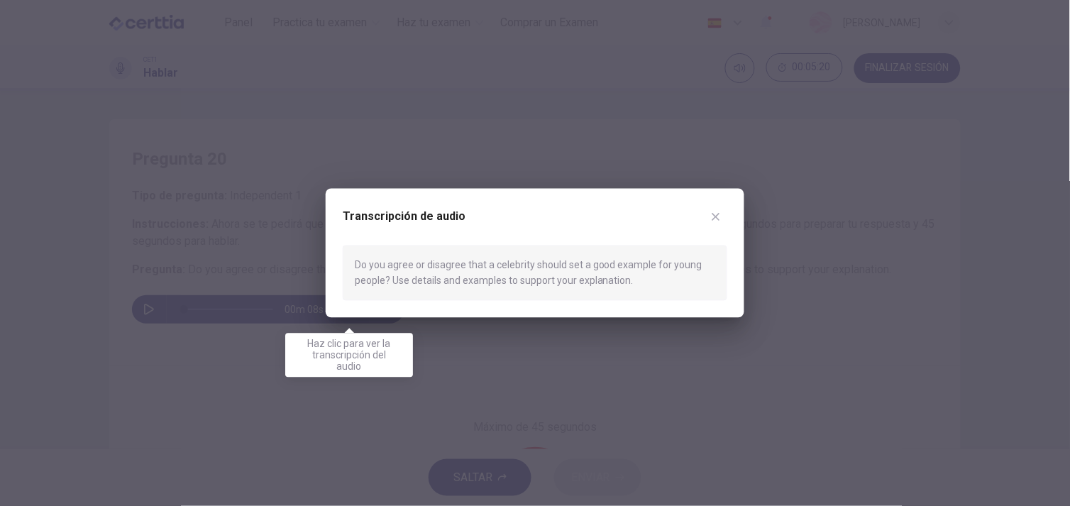
click at [419, 405] on div at bounding box center [535, 253] width 1070 height 506
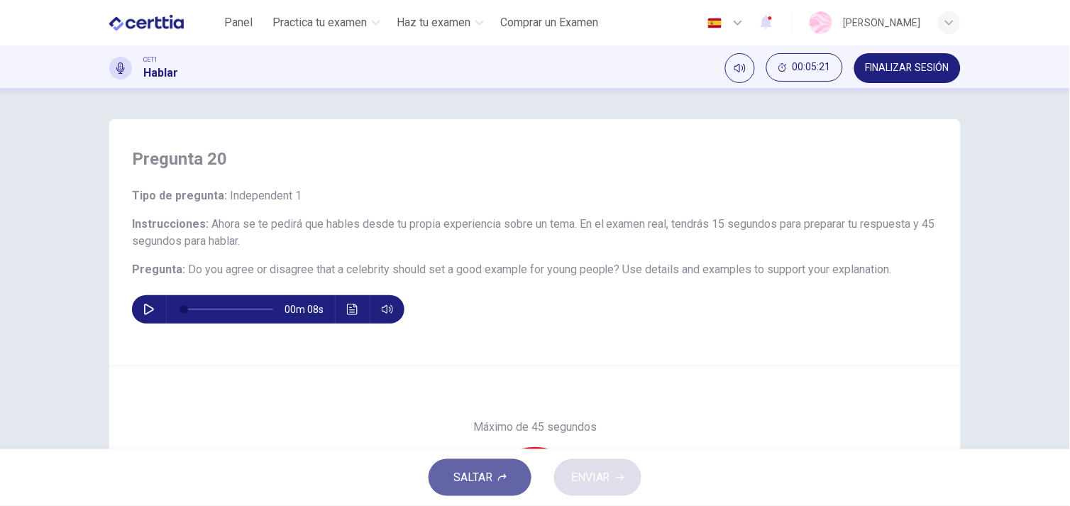
click at [471, 465] on button "SALTAR" at bounding box center [480, 477] width 103 height 37
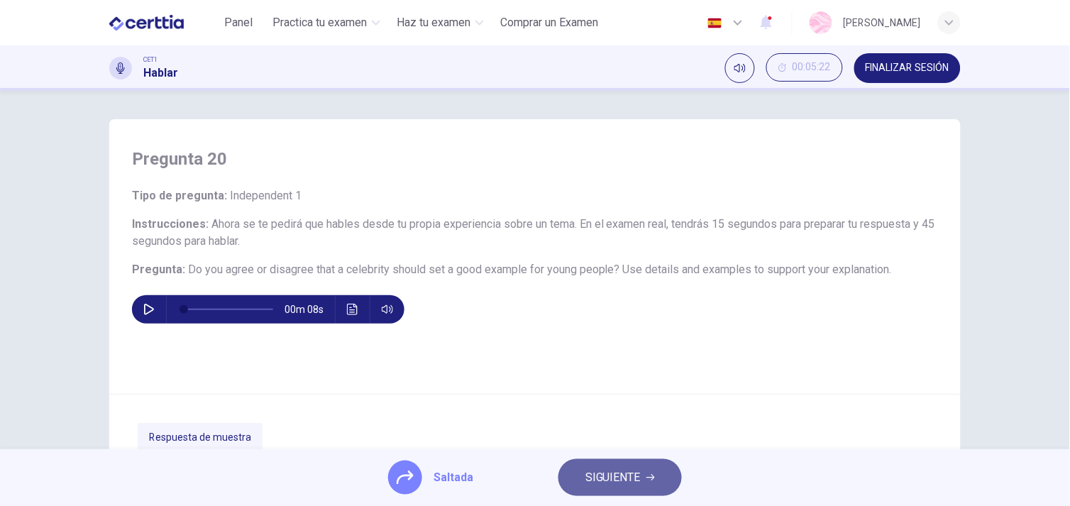
click at [630, 464] on button "SIGUIENTE" at bounding box center [620, 477] width 123 height 37
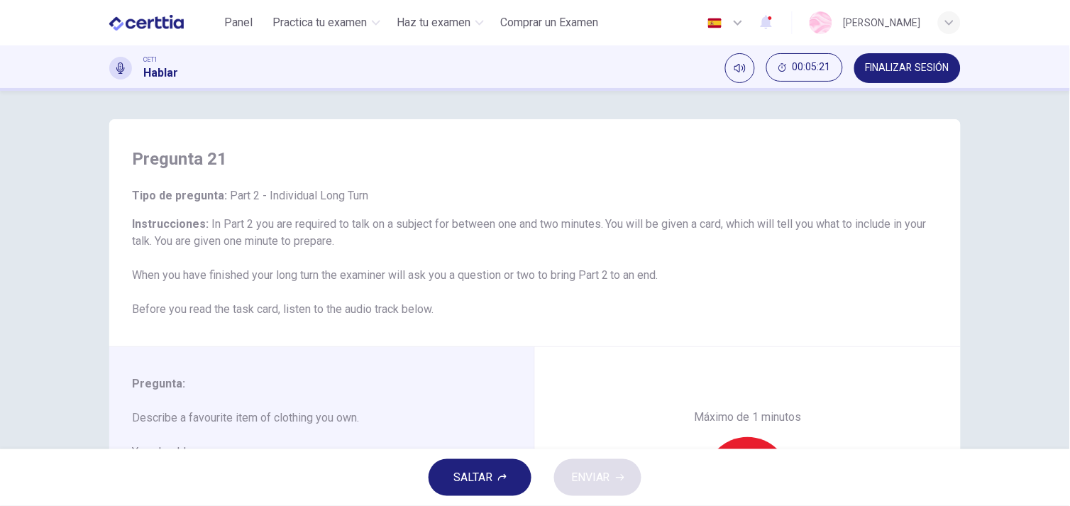
click at [486, 473] on span "SALTAR" at bounding box center [473, 478] width 39 height 20
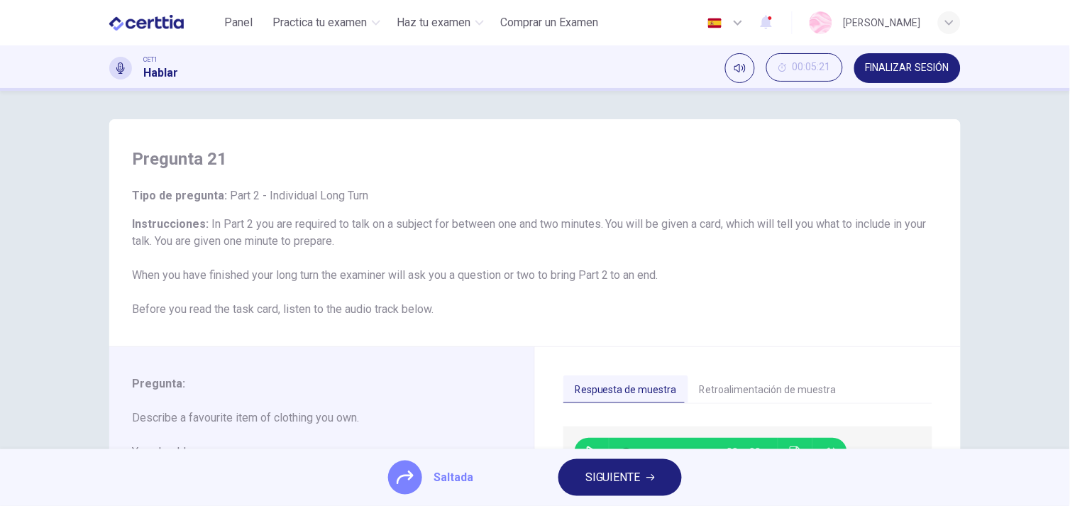
click at [621, 471] on span "SIGUIENTE" at bounding box center [613, 478] width 55 height 20
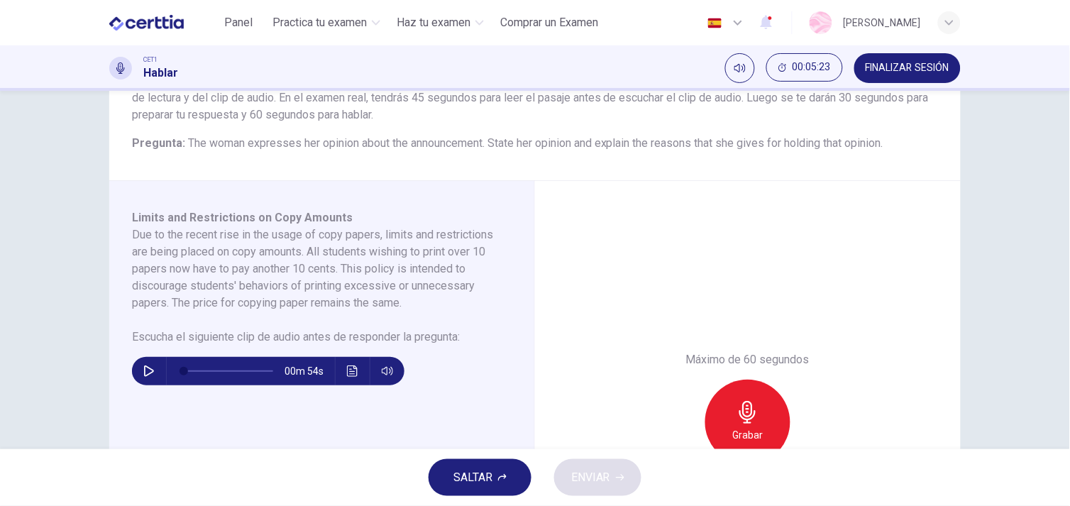
scroll to position [149, 0]
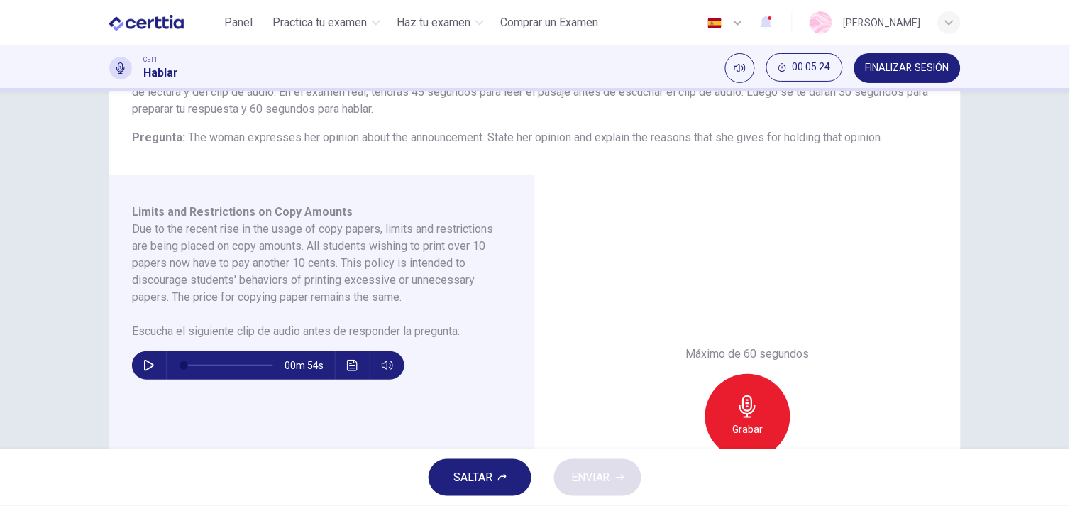
click at [348, 363] on icon "Haz clic para ver la transcripción del audio" at bounding box center [352, 365] width 11 height 11
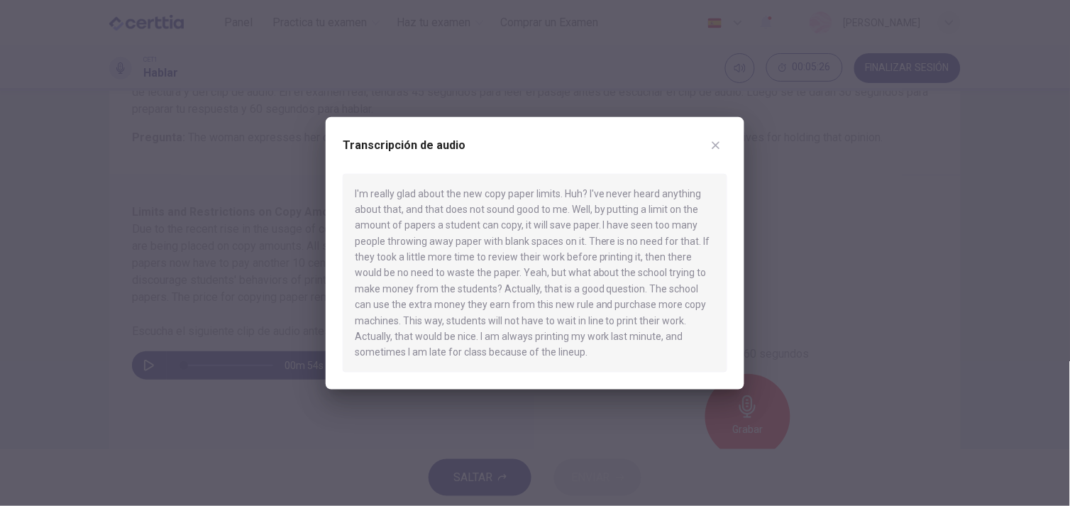
click at [277, 393] on div at bounding box center [535, 253] width 1070 height 506
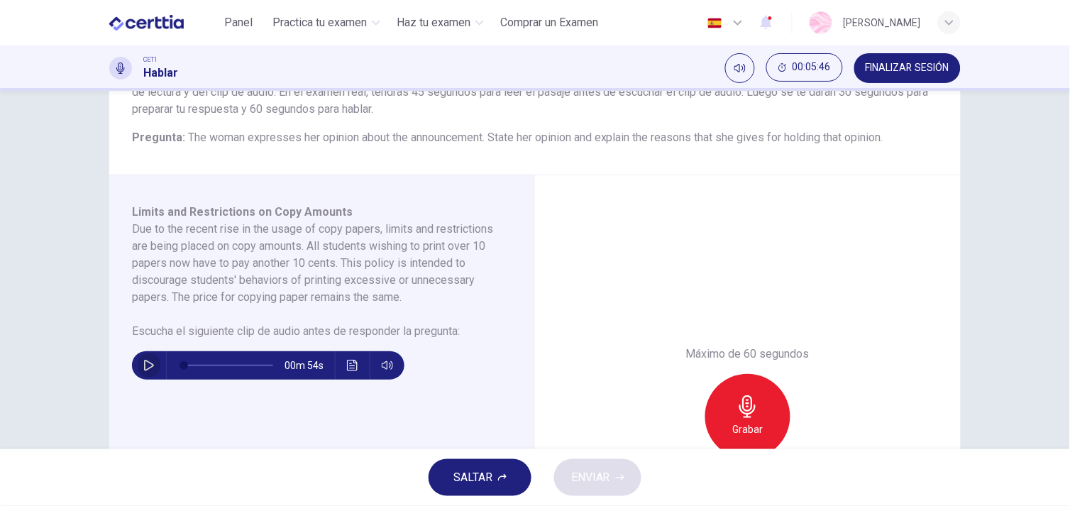
click at [143, 368] on icon "button" at bounding box center [148, 365] width 11 height 11
click at [143, 362] on icon "button" at bounding box center [148, 365] width 11 height 11
click at [348, 368] on icon "Haz clic para ver la transcripción del audio" at bounding box center [352, 365] width 11 height 11
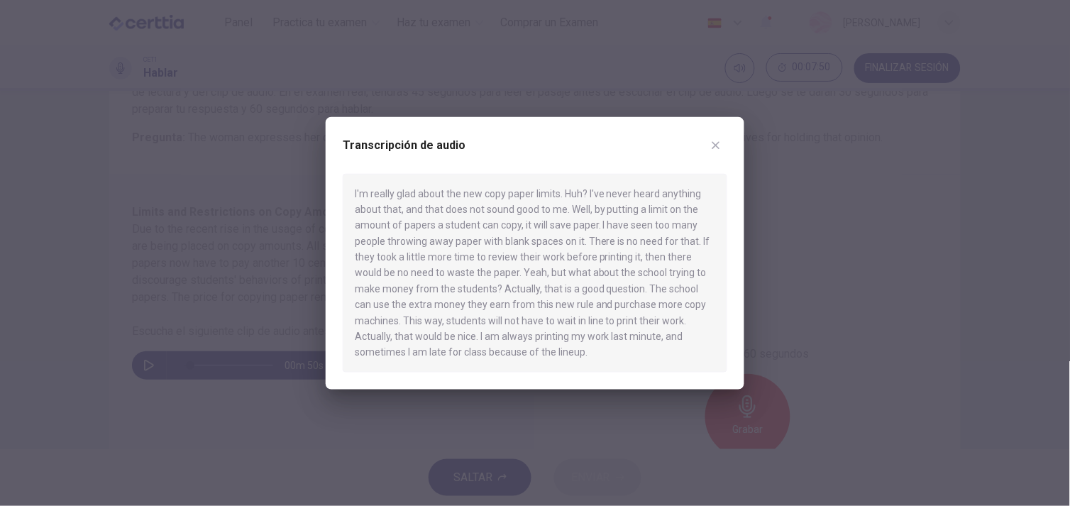
click at [251, 226] on div at bounding box center [535, 253] width 1070 height 506
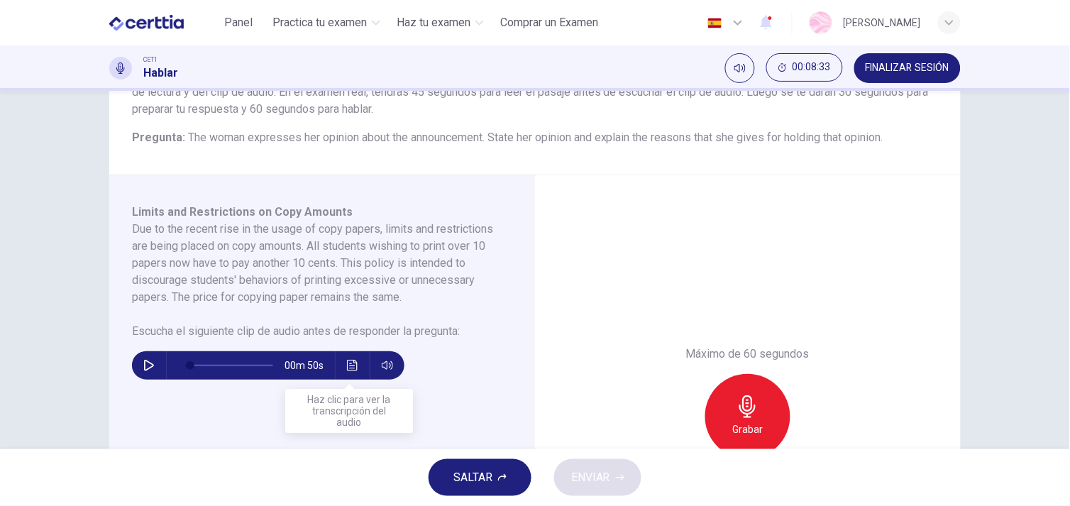
drag, startPoint x: 365, startPoint y: 342, endPoint x: 353, endPoint y: 359, distance: 20.9
click at [353, 359] on div "00m 50s" at bounding box center [313, 360] width 363 height 40
click at [353, 360] on icon "Haz clic para ver la transcripción del audio" at bounding box center [352, 365] width 11 height 11
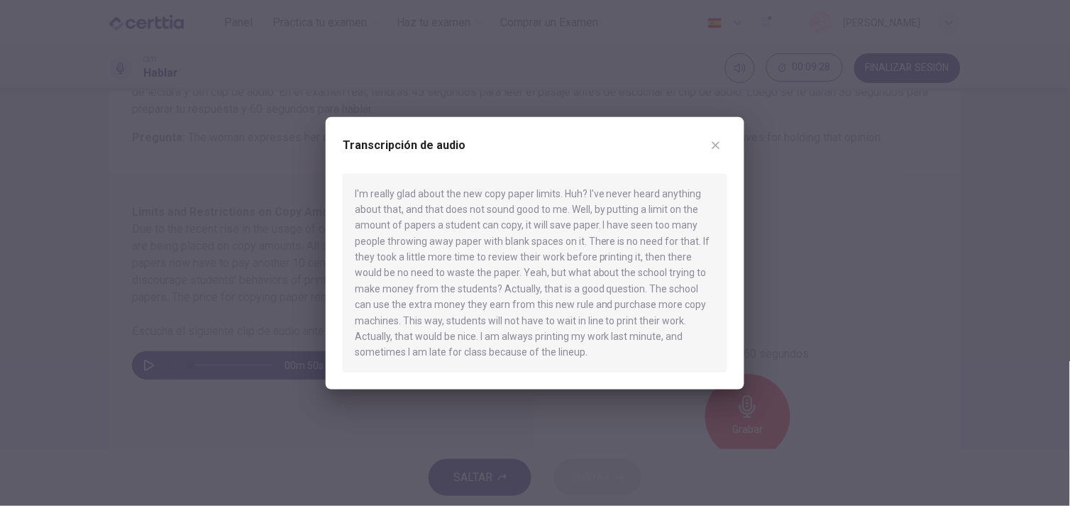
click at [718, 145] on icon "button" at bounding box center [717, 145] width 8 height 8
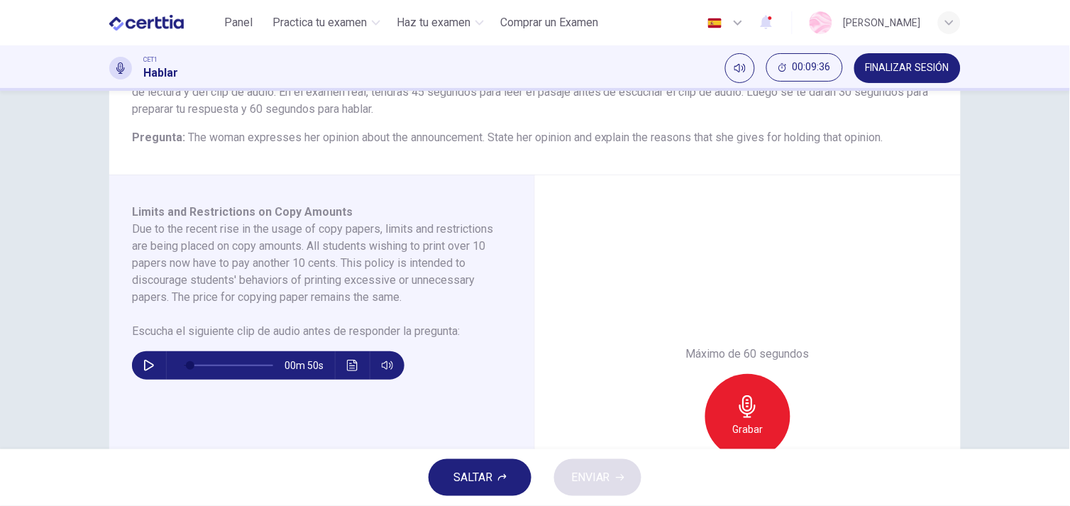
click at [347, 360] on icon "Haz clic para ver la transcripción del audio" at bounding box center [352, 365] width 11 height 11
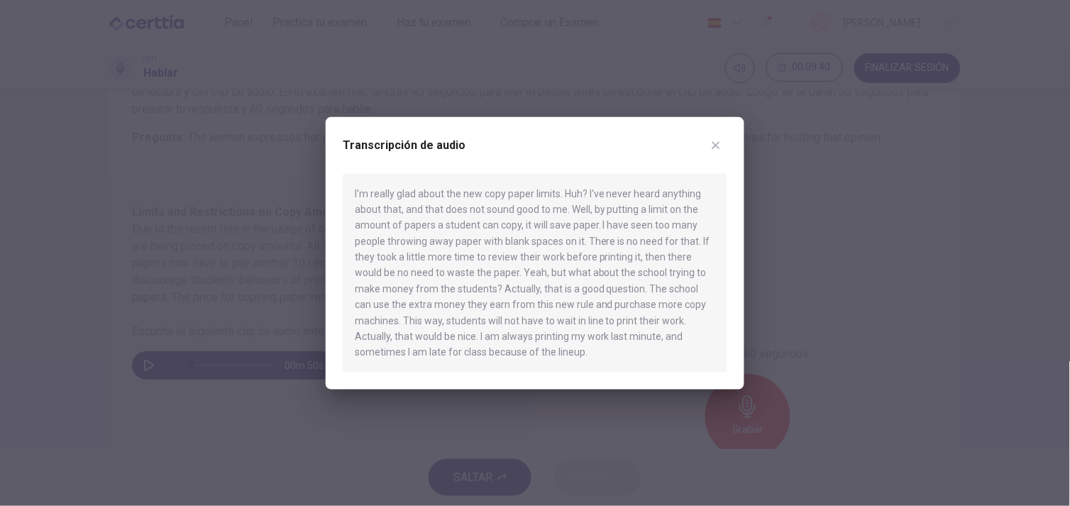
click at [719, 145] on icon "button" at bounding box center [715, 144] width 11 height 11
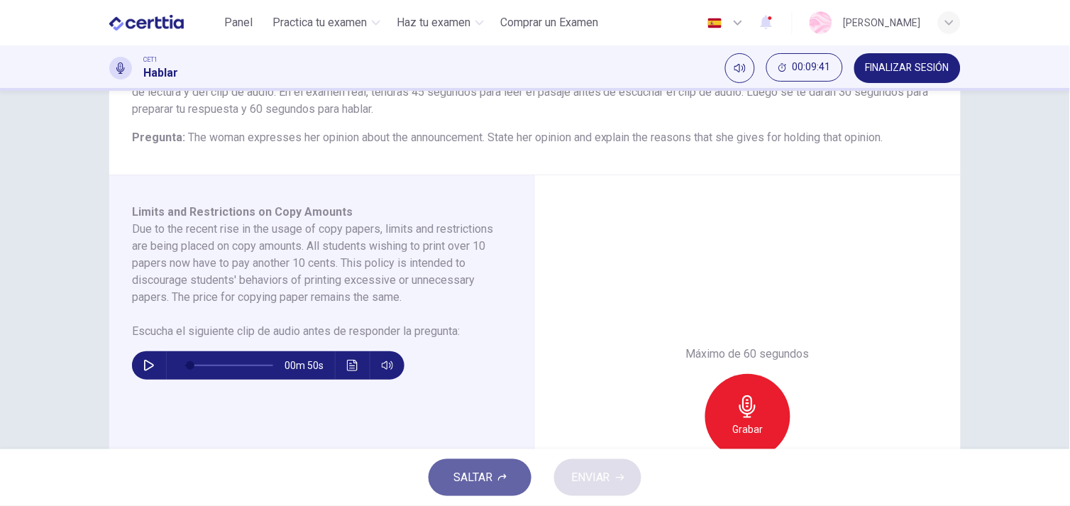
click at [497, 486] on button "SALTAR" at bounding box center [480, 477] width 103 height 37
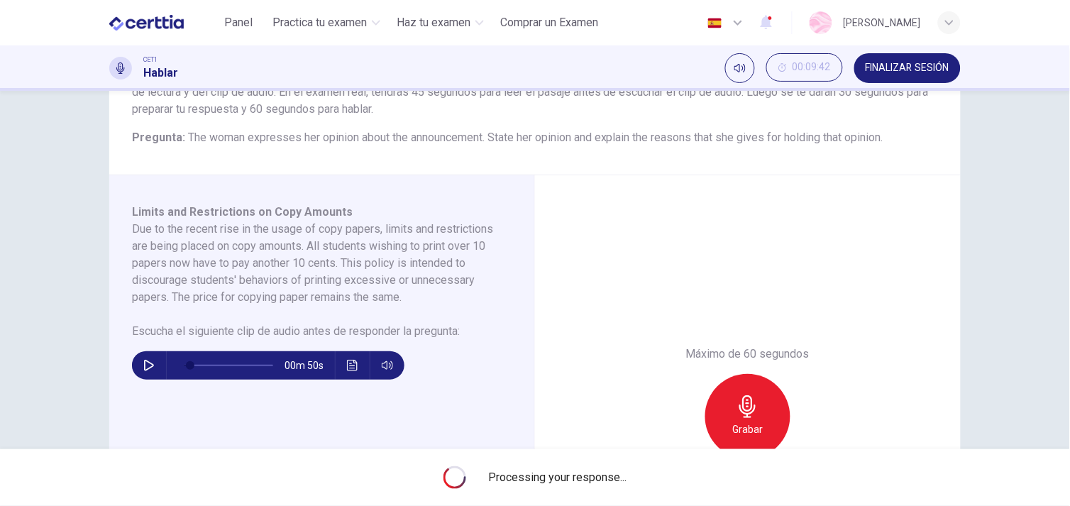
type input "*"
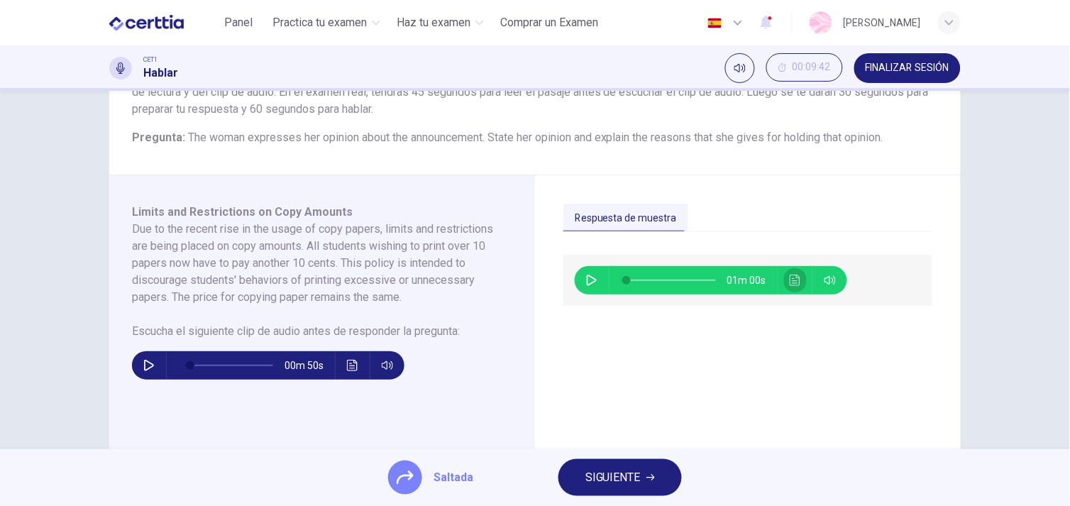
click at [793, 280] on icon "Haz clic para ver la transcripción del audio" at bounding box center [795, 280] width 11 height 11
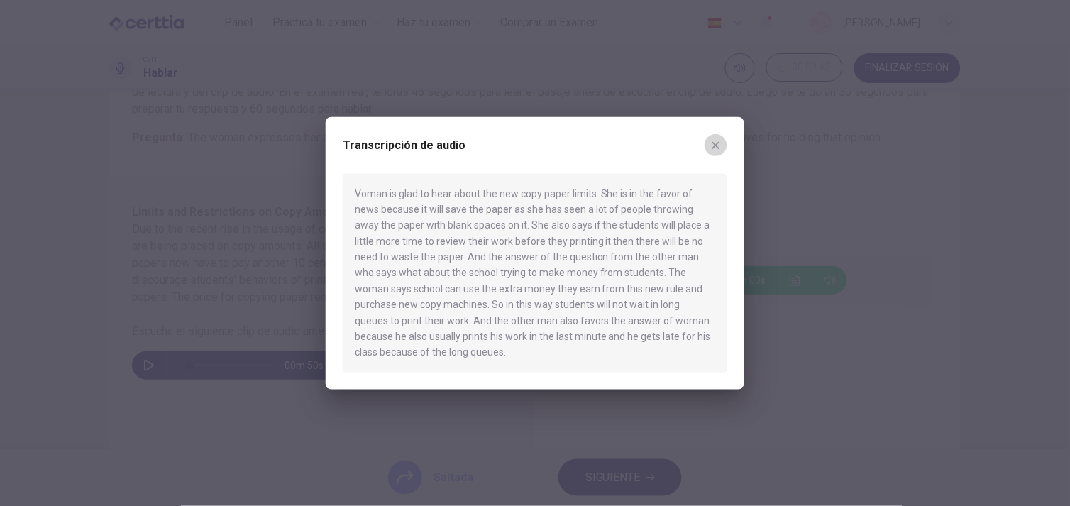
click at [726, 149] on button "button" at bounding box center [716, 144] width 23 height 23
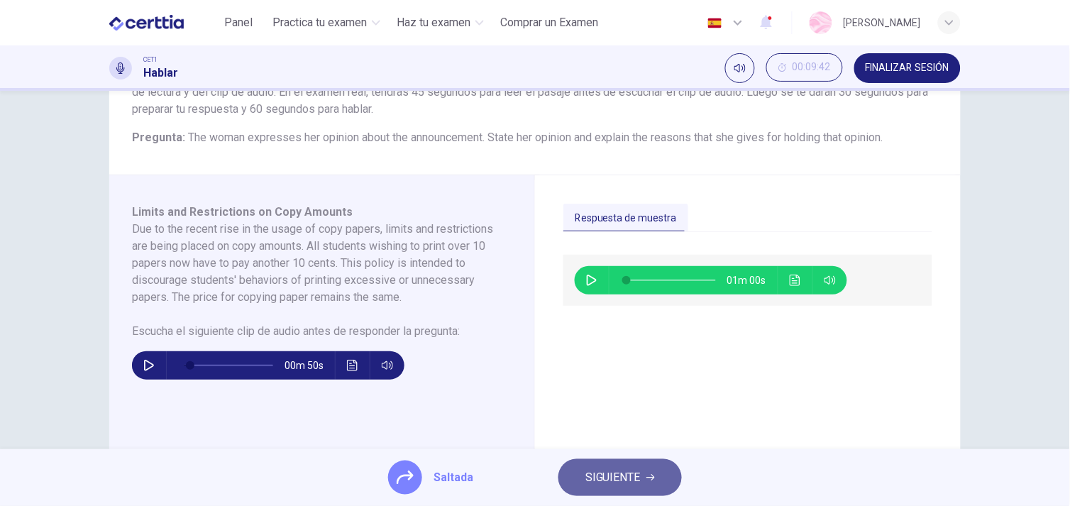
click at [620, 471] on span "SIGUIENTE" at bounding box center [613, 478] width 55 height 20
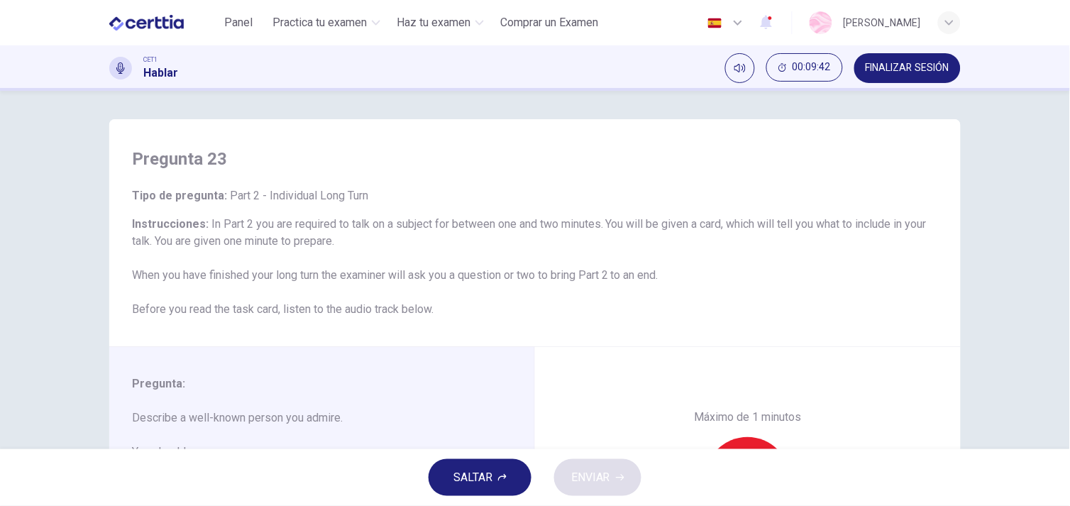
scroll to position [175, 0]
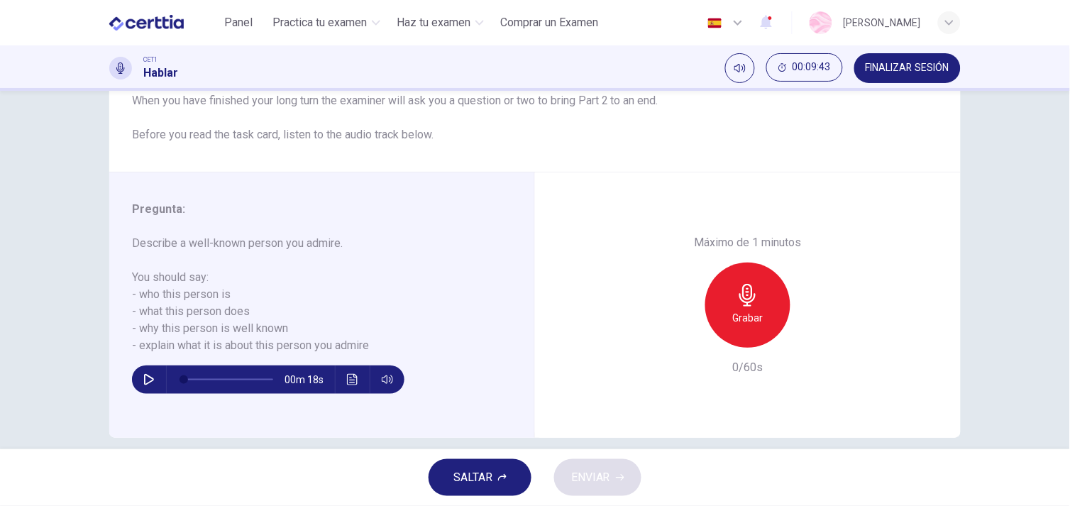
click at [433, 487] on button "SALTAR" at bounding box center [480, 477] width 103 height 37
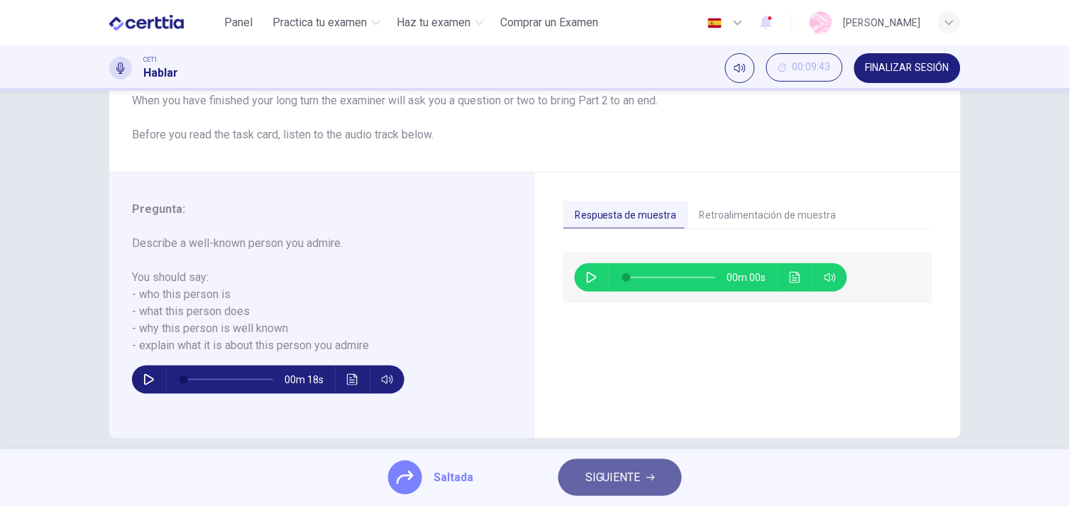
click at [612, 466] on button "SIGUIENTE" at bounding box center [620, 477] width 123 height 37
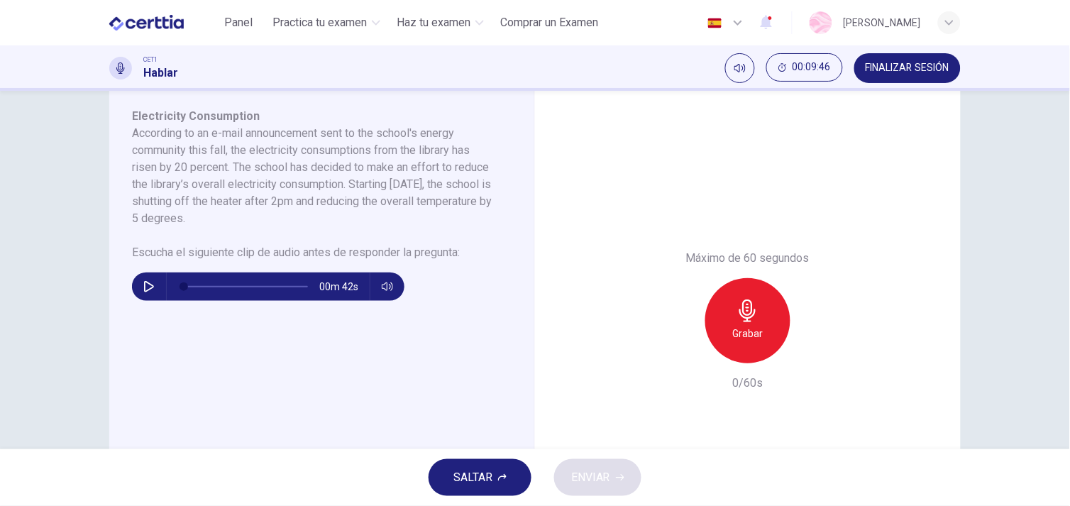
scroll to position [173, 0]
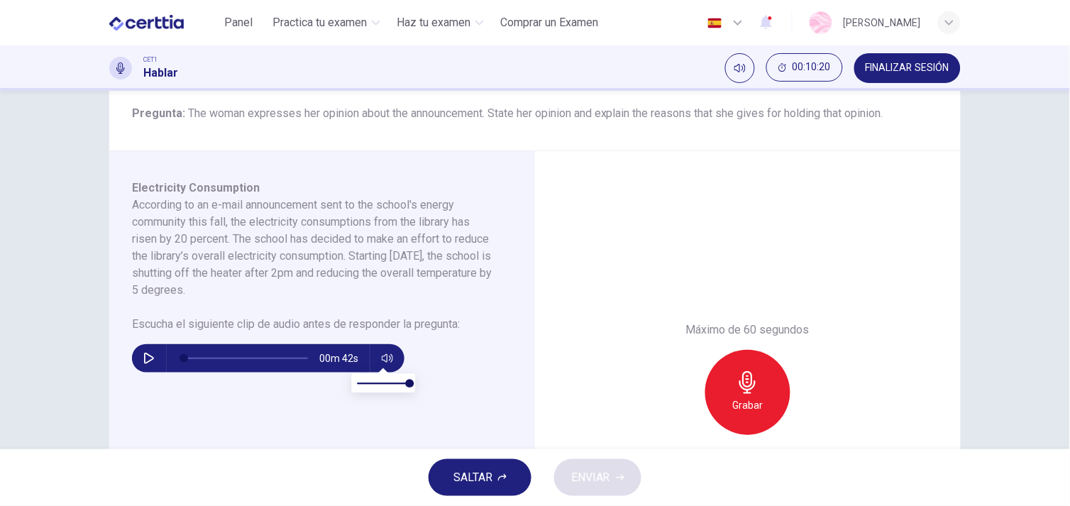
click at [376, 351] on button "button" at bounding box center [387, 358] width 23 height 28
click at [143, 358] on icon "button" at bounding box center [148, 358] width 11 height 11
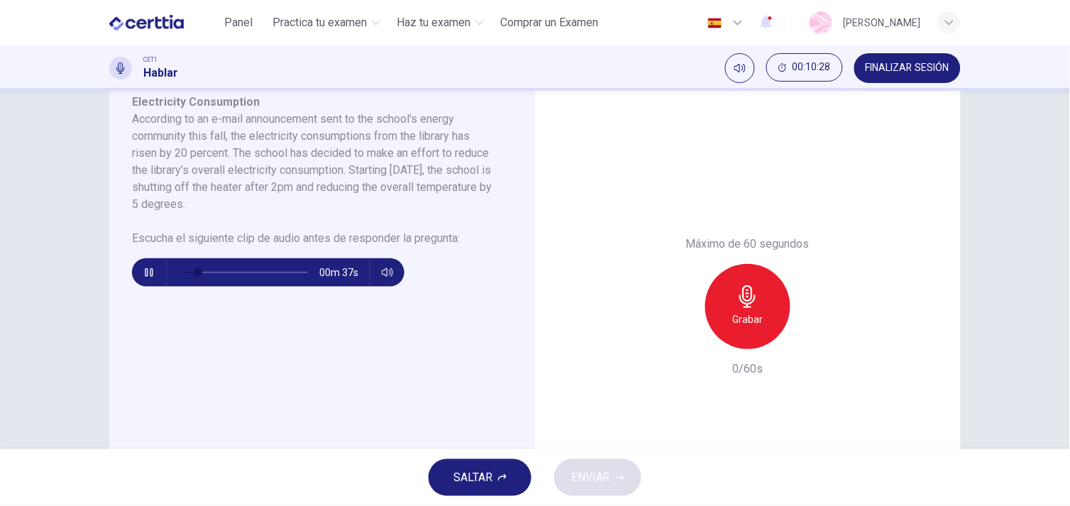
scroll to position [190, 0]
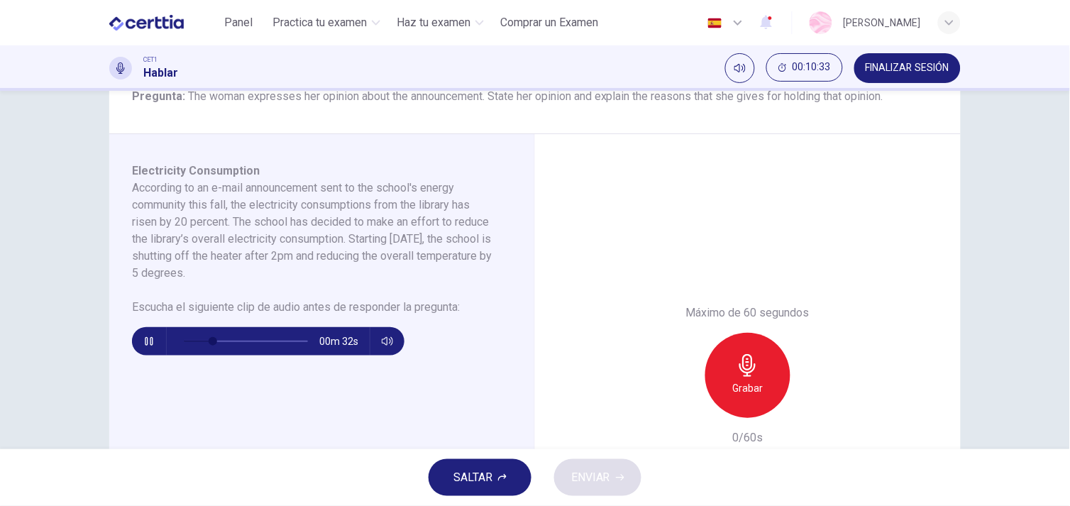
drag, startPoint x: 483, startPoint y: 483, endPoint x: 507, endPoint y: 367, distance: 118.9
click at [507, 367] on div "Panel Practica tu examen Haz tu examen Comprar un Examen Español ** ​ [PERSON_N…" at bounding box center [535, 253] width 1070 height 506
click at [485, 477] on span "SALTAR" at bounding box center [473, 478] width 39 height 20
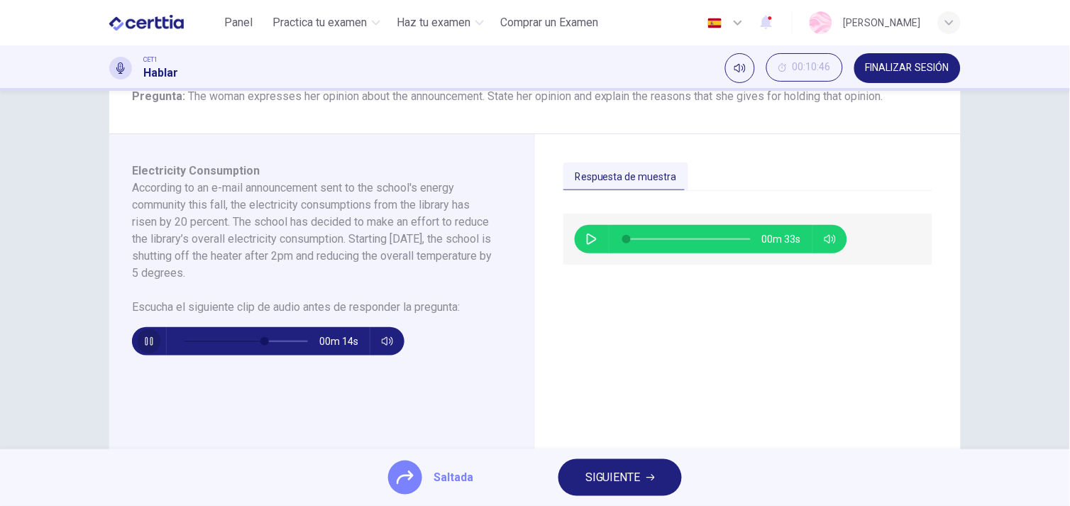
click at [148, 337] on icon "button" at bounding box center [149, 341] width 8 height 9
type input "**"
click at [599, 469] on span "SIGUIENTE" at bounding box center [613, 478] width 55 height 20
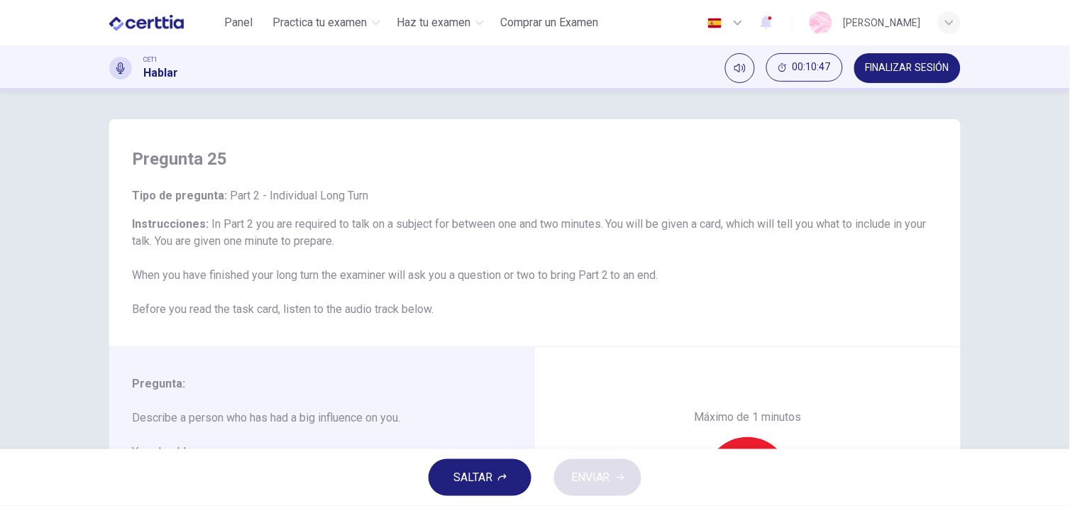
scroll to position [192, 0]
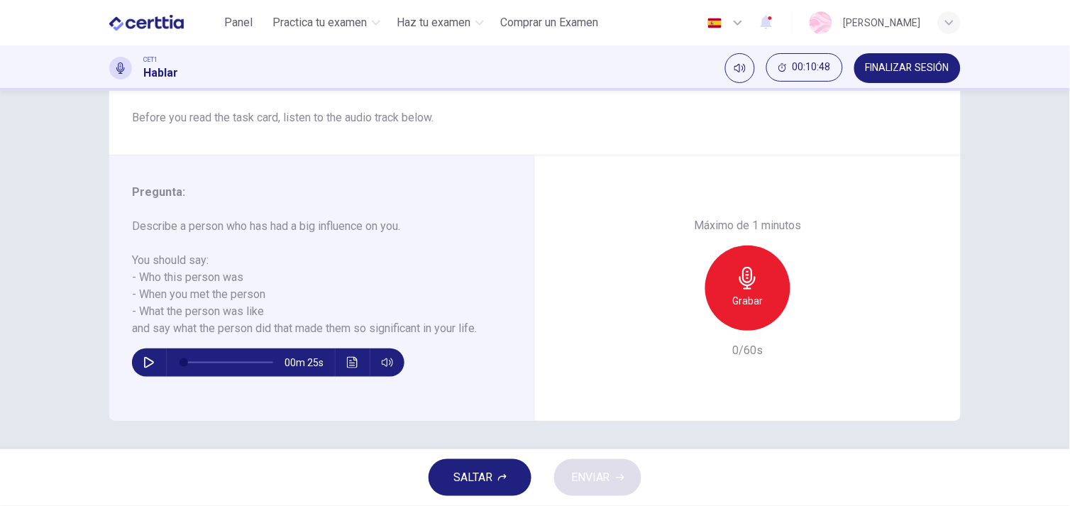
click at [498, 468] on button "SALTAR" at bounding box center [480, 477] width 103 height 37
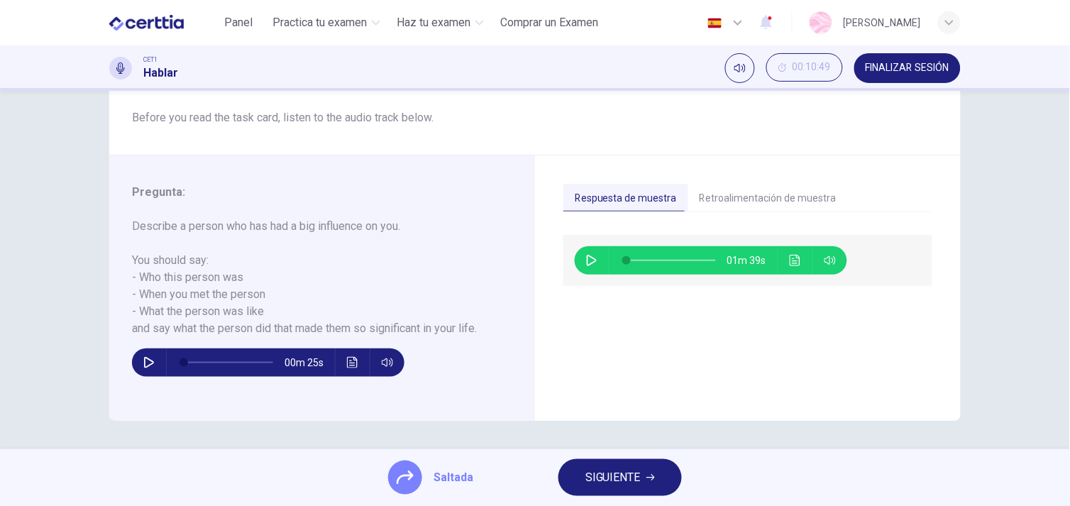
click at [593, 491] on button "SIGUIENTE" at bounding box center [620, 477] width 123 height 37
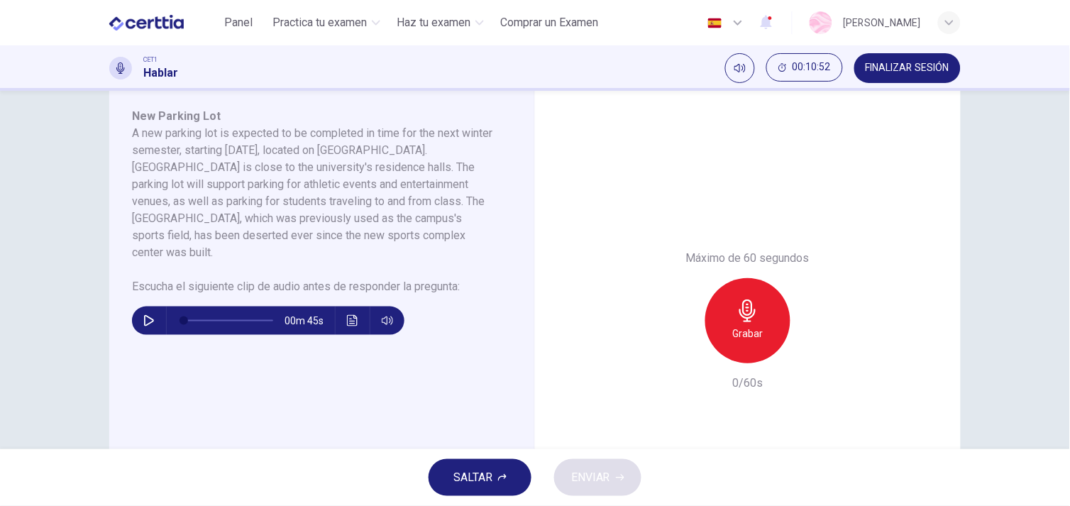
scroll to position [246, 0]
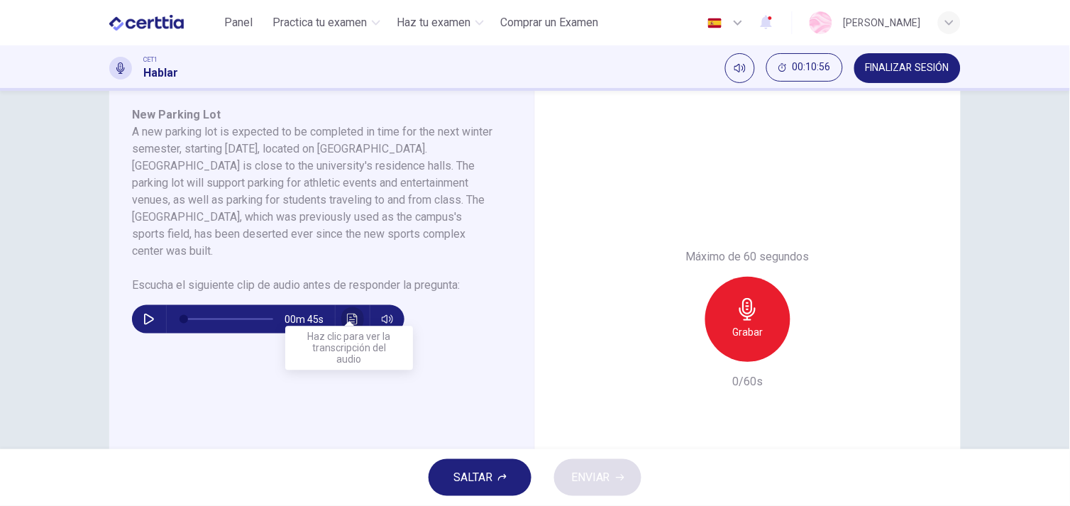
click at [347, 314] on icon "Haz clic para ver la transcripción del audio" at bounding box center [352, 319] width 11 height 11
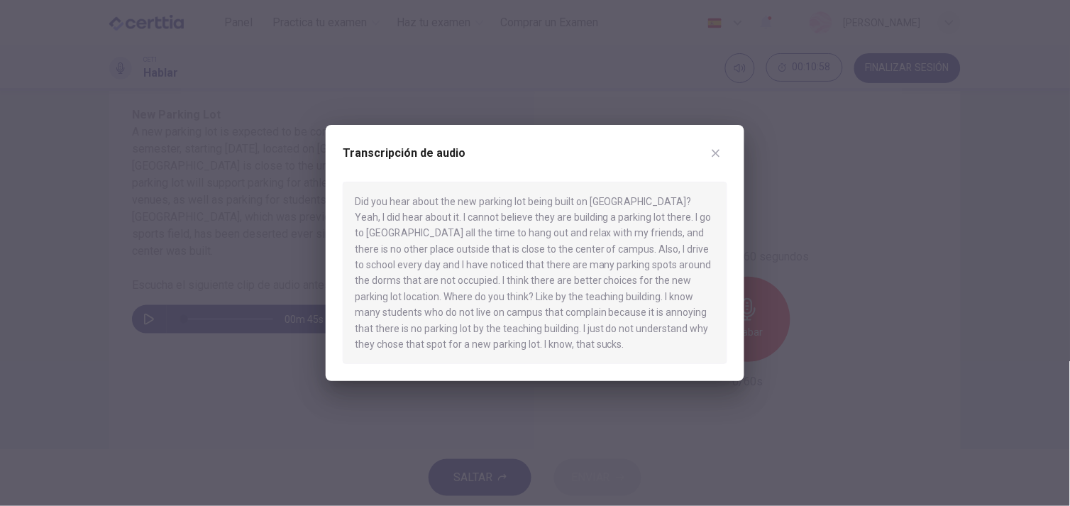
click at [704, 150] on div "Transcripción de audio" at bounding box center [535, 162] width 385 height 40
click at [717, 148] on icon "button" at bounding box center [715, 153] width 11 height 11
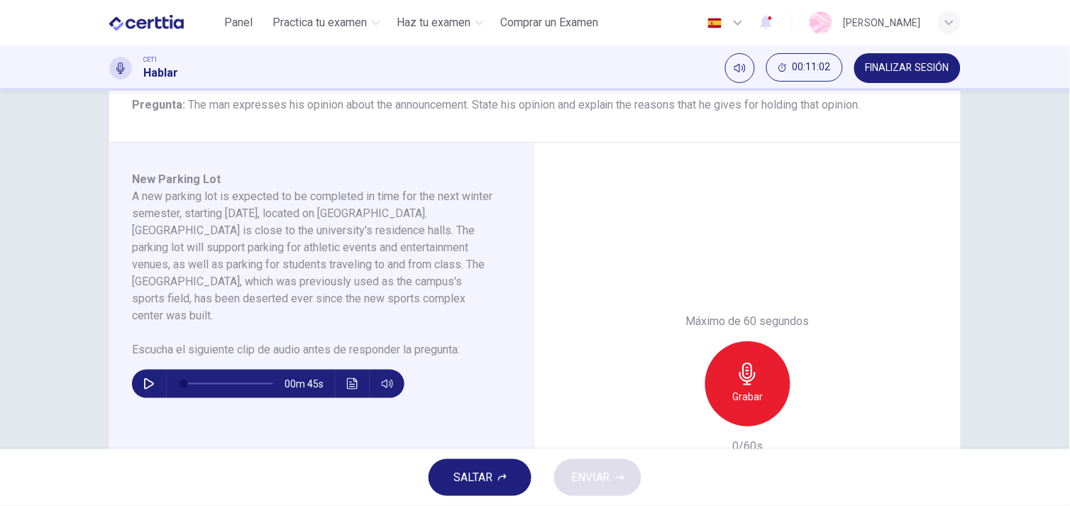
scroll to position [187, 0]
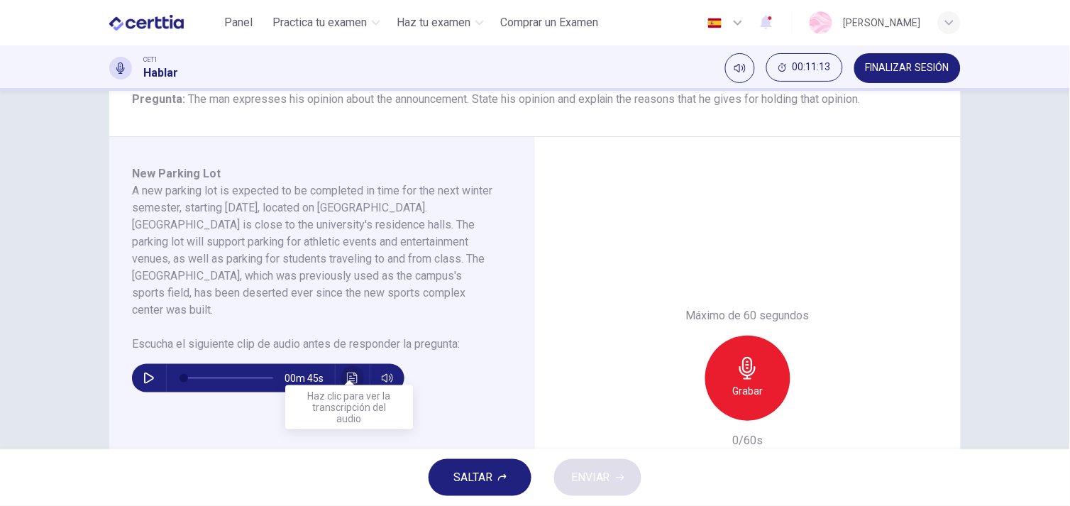
click at [349, 367] on button "Haz clic para ver la transcripción del audio" at bounding box center [352, 378] width 23 height 28
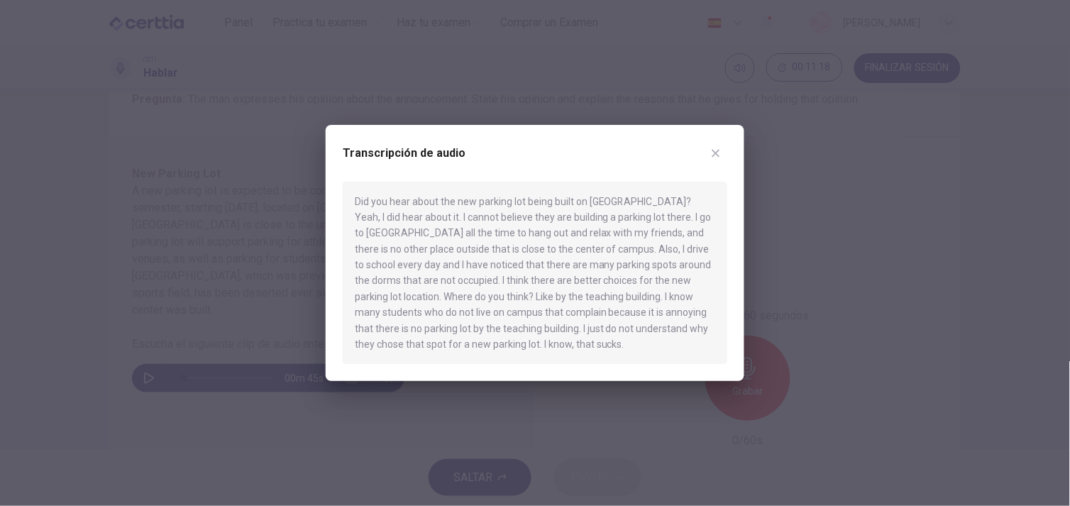
click at [728, 149] on div "Transcripción de audio Did you hear about the new parking lot being built on [G…" at bounding box center [535, 253] width 419 height 257
click at [718, 150] on icon "button" at bounding box center [717, 153] width 8 height 8
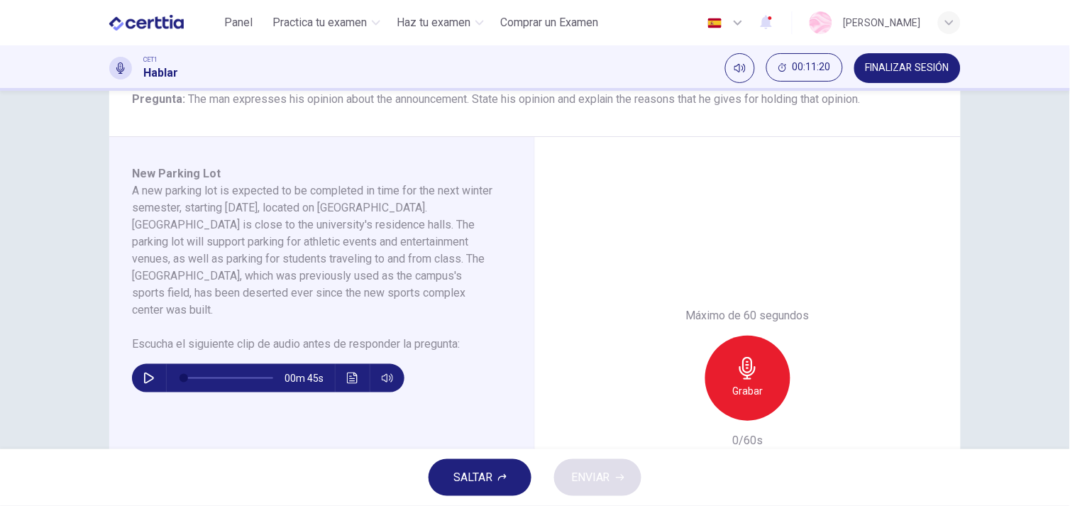
click at [502, 483] on button "SALTAR" at bounding box center [480, 477] width 103 height 37
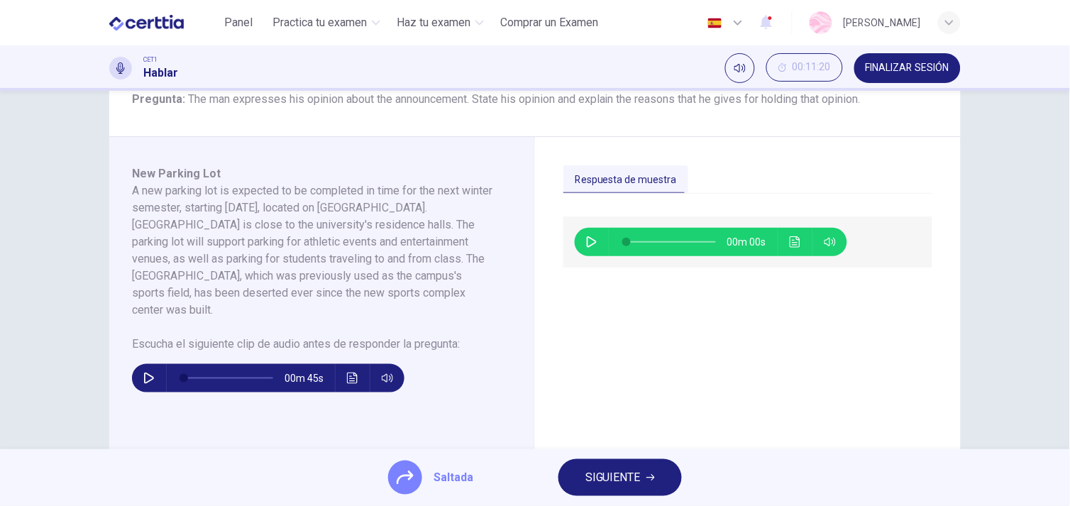
click at [622, 479] on span "SIGUIENTE" at bounding box center [613, 478] width 55 height 20
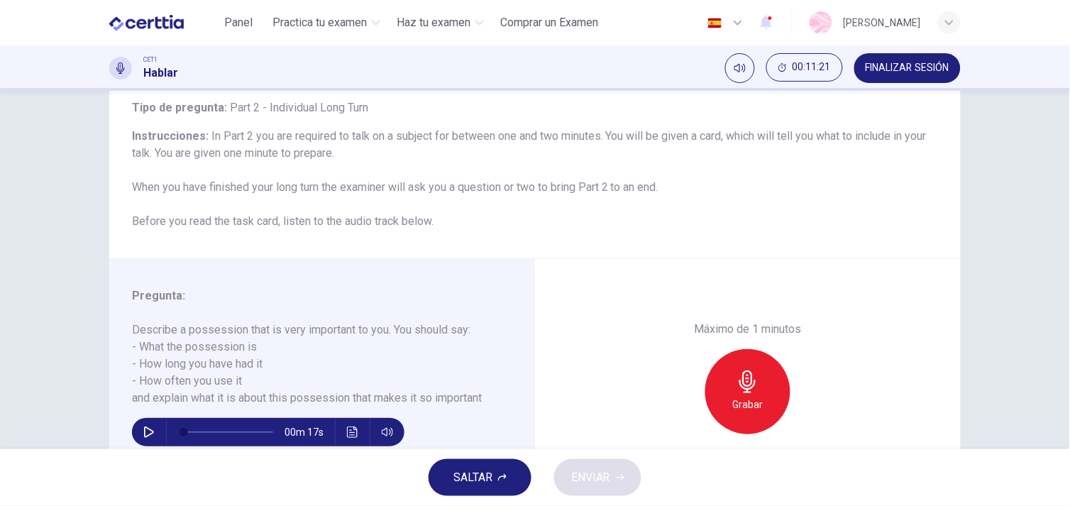
scroll to position [89, 0]
click at [492, 473] on span "SALTAR" at bounding box center [473, 478] width 39 height 20
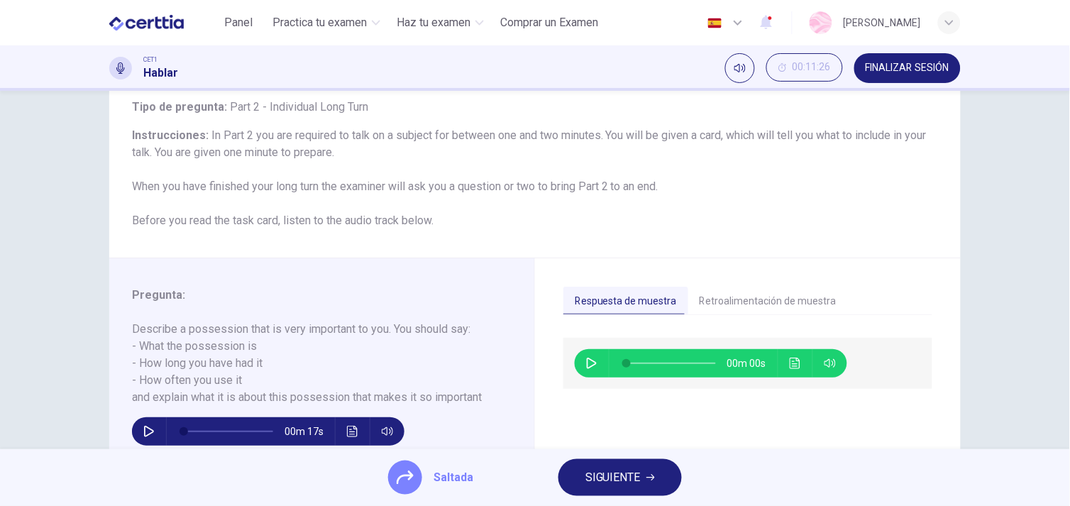
click at [663, 481] on button "SIGUIENTE" at bounding box center [620, 477] width 123 height 37
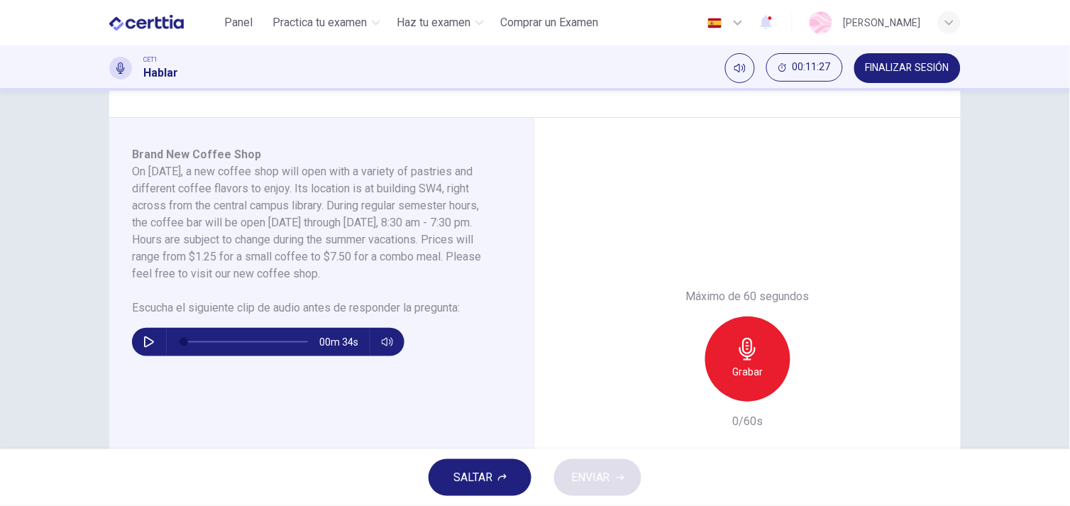
scroll to position [215, 0]
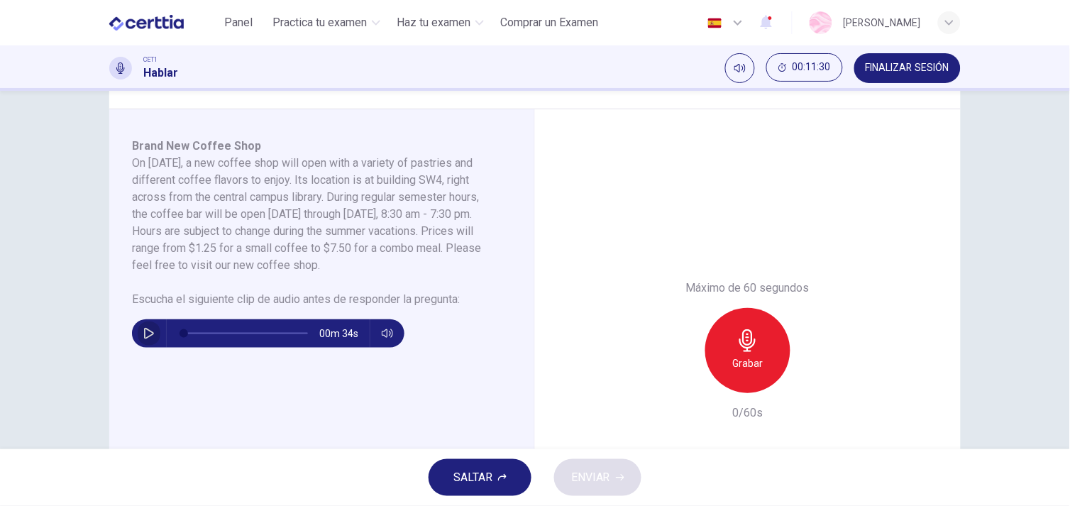
click at [153, 337] on button "button" at bounding box center [149, 333] width 23 height 28
click at [145, 329] on icon "button" at bounding box center [148, 333] width 11 height 11
click at [497, 483] on button "SALTAR" at bounding box center [480, 477] width 103 height 37
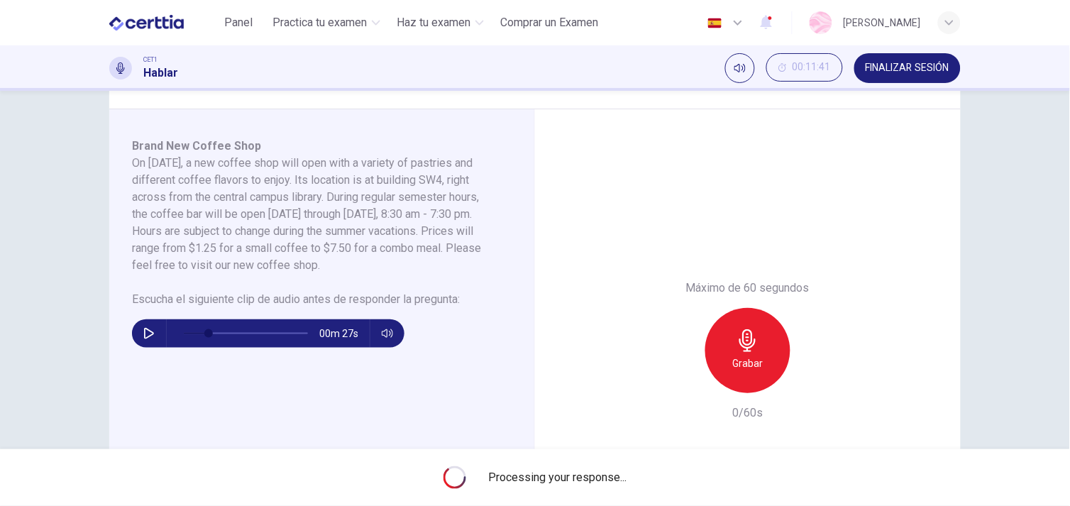
type input "**"
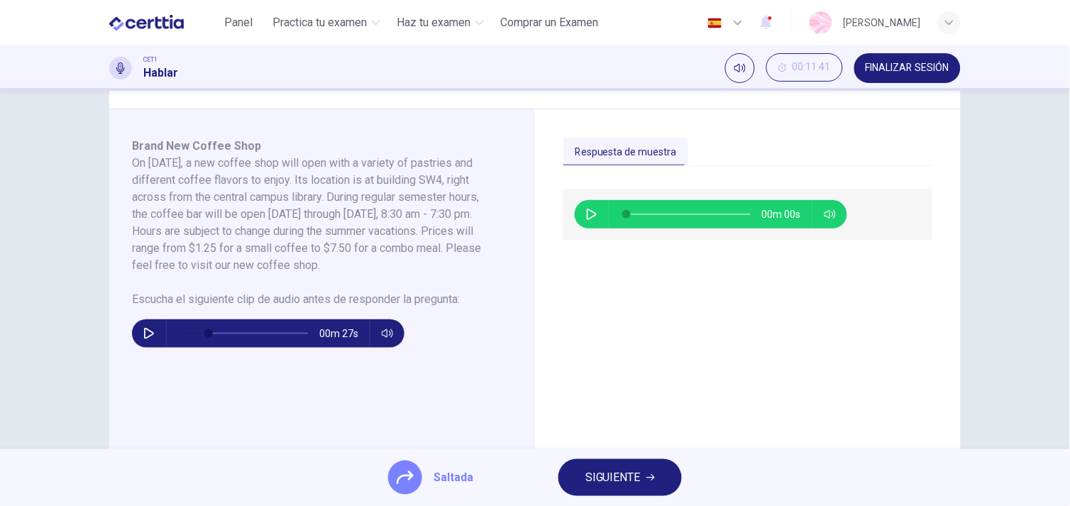
click at [671, 473] on button "SIGUIENTE" at bounding box center [620, 477] width 123 height 37
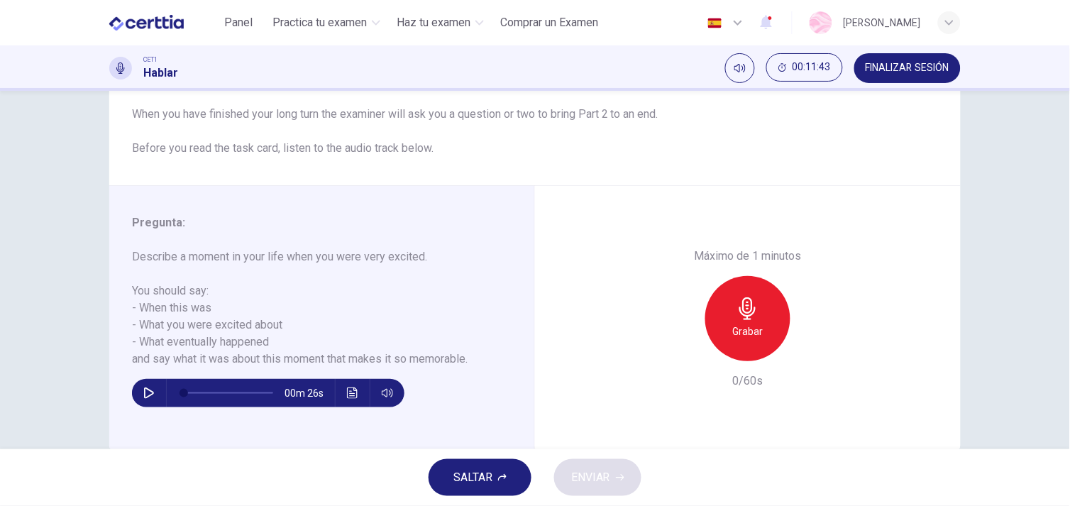
scroll to position [177, 0]
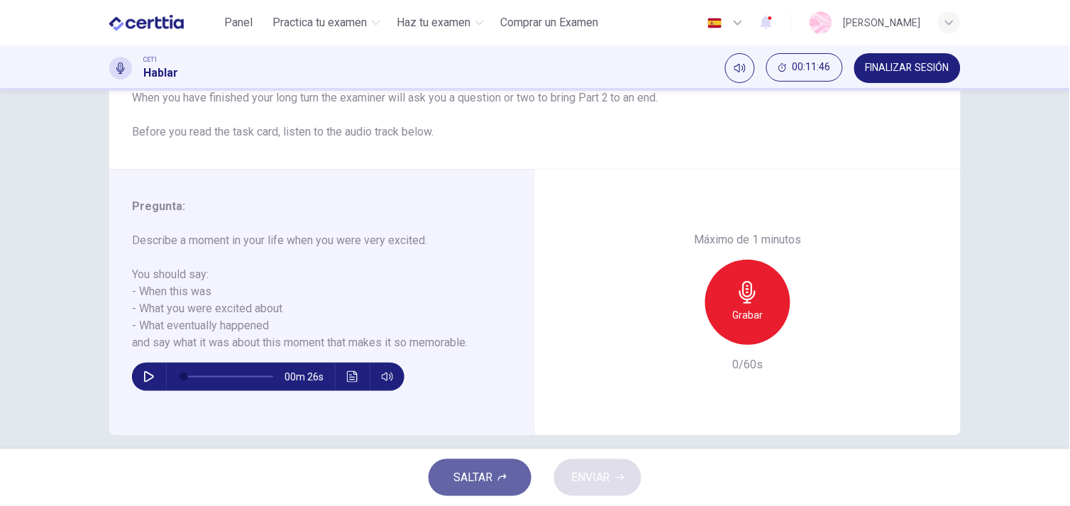
click at [460, 474] on span "SALTAR" at bounding box center [473, 478] width 39 height 20
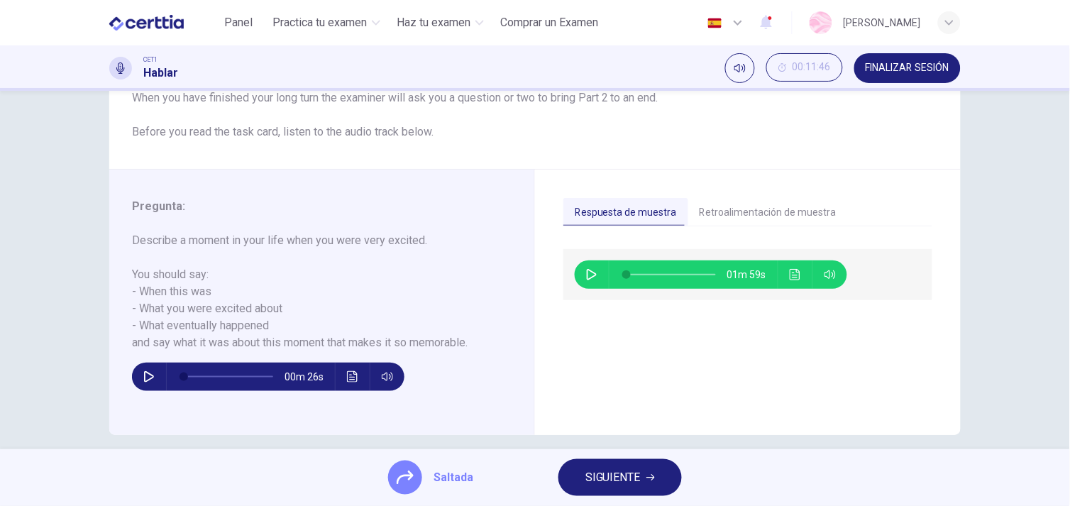
click at [585, 488] on button "SIGUIENTE" at bounding box center [620, 477] width 123 height 37
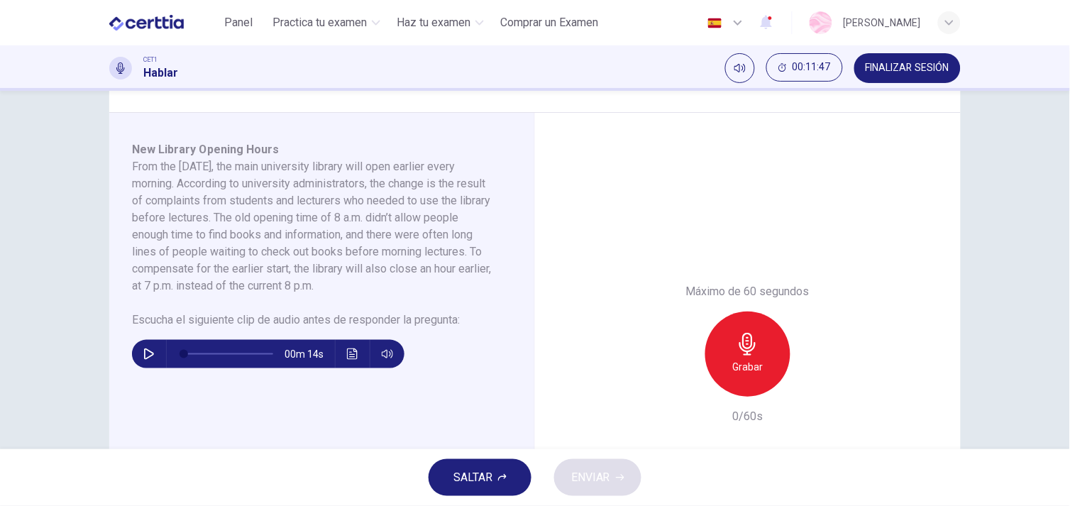
scroll to position [219, 0]
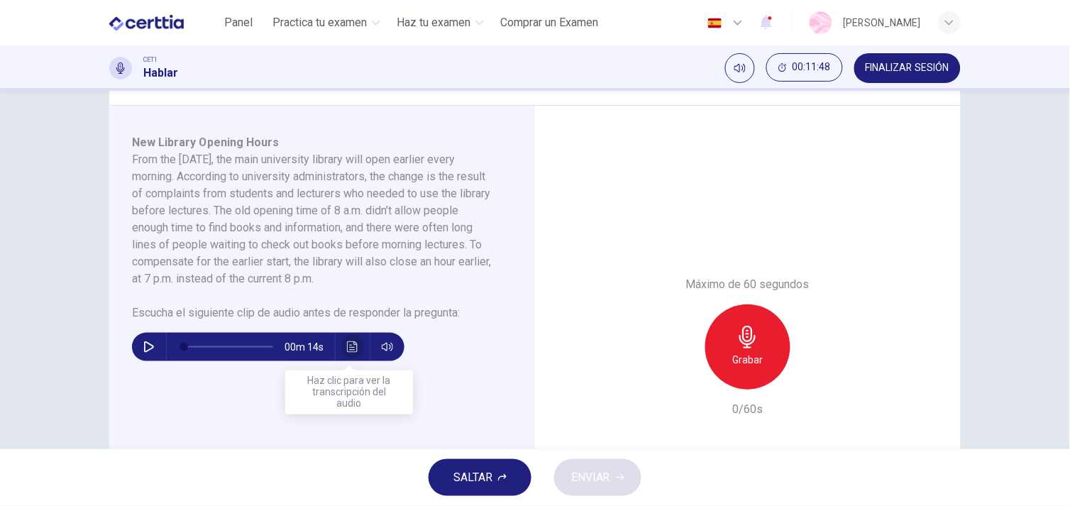
click at [355, 349] on button "Haz clic para ver la transcripción del audio" at bounding box center [352, 347] width 23 height 28
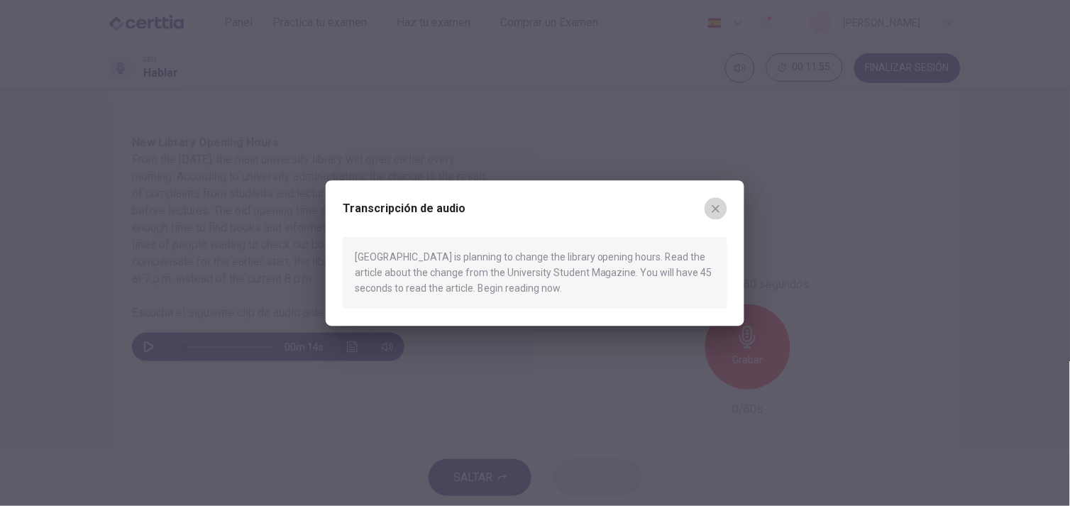
click at [715, 199] on button "button" at bounding box center [716, 208] width 23 height 23
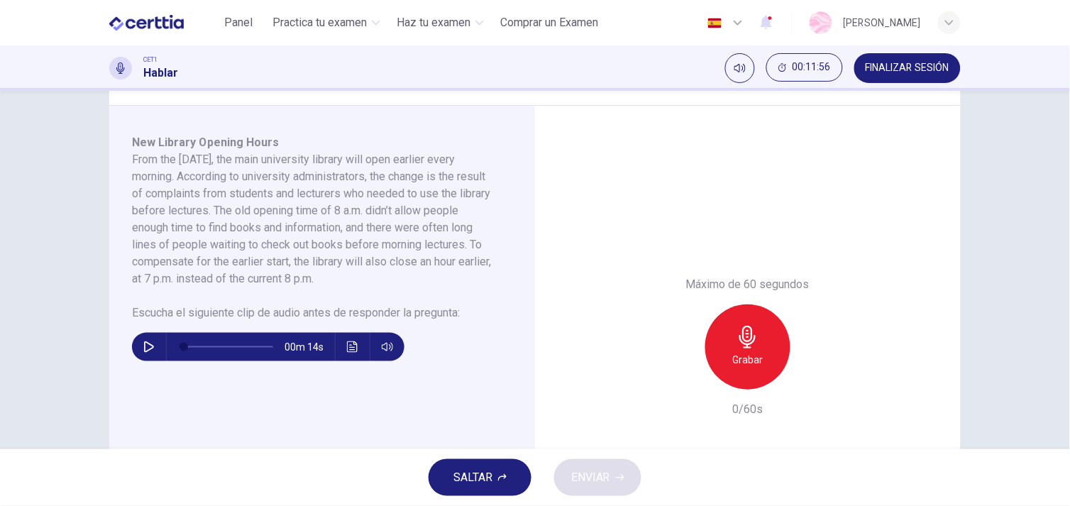
click at [502, 478] on icon "button" at bounding box center [502, 477] width 9 height 9
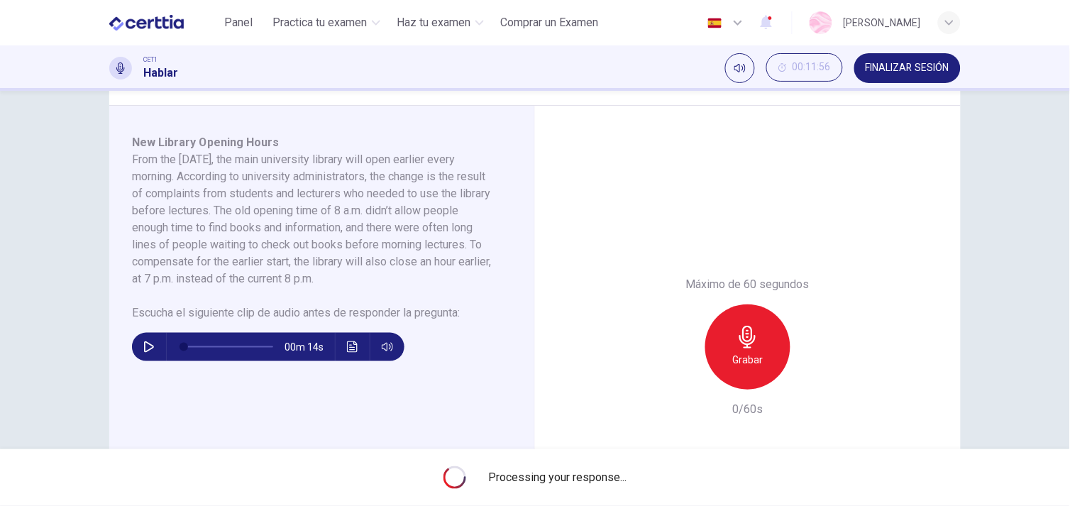
click at [502, 478] on span "Processing your response..." at bounding box center [558, 477] width 138 height 17
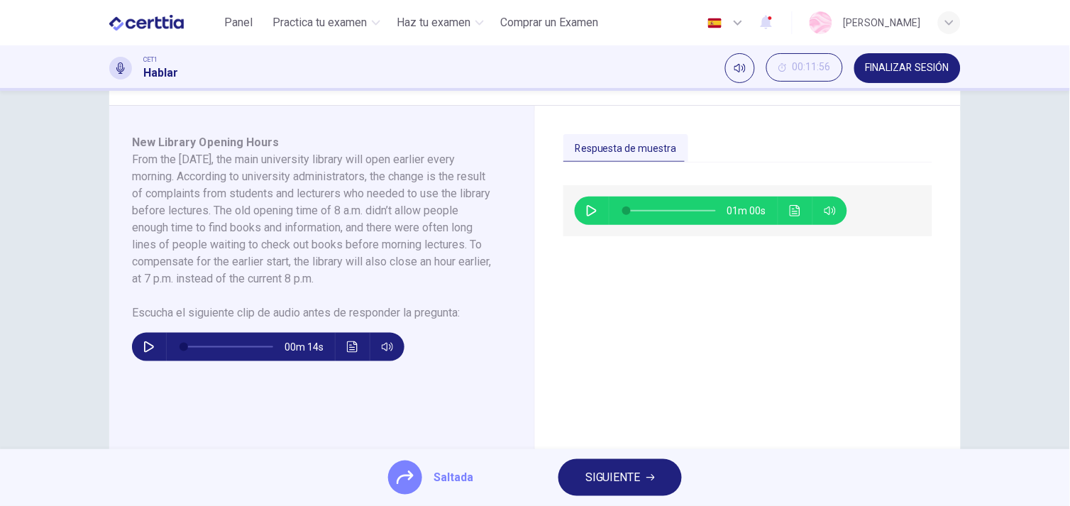
drag, startPoint x: 644, startPoint y: 476, endPoint x: 788, endPoint y: 285, distance: 239.2
click at [764, 299] on div "Panel Practica tu examen Haz tu examen Comprar un Examen Español ** ​ [PERSON_N…" at bounding box center [535, 253] width 1070 height 506
click at [785, 202] on button "Haz clic para ver la transcripción del audio" at bounding box center [795, 211] width 23 height 28
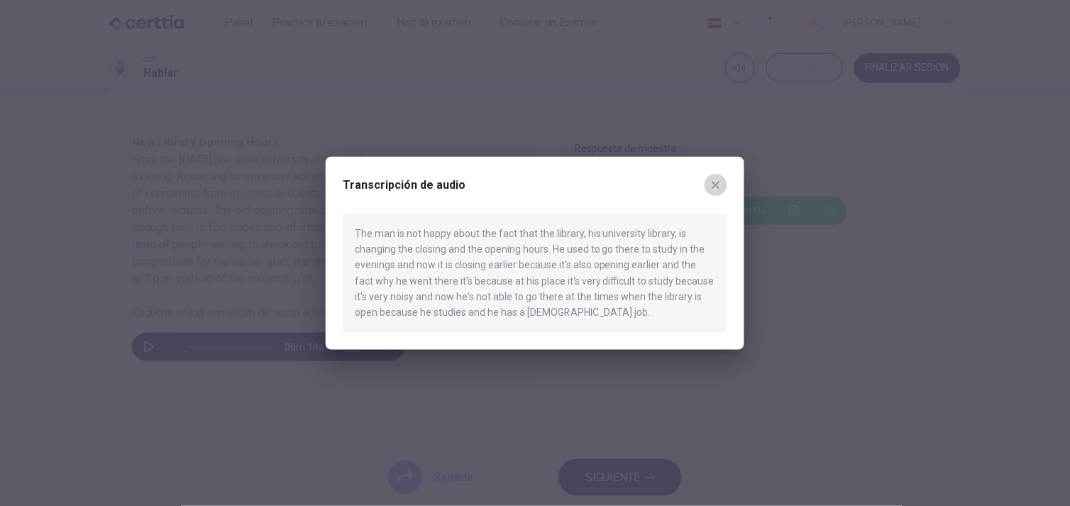
click at [717, 192] on button "button" at bounding box center [716, 184] width 23 height 23
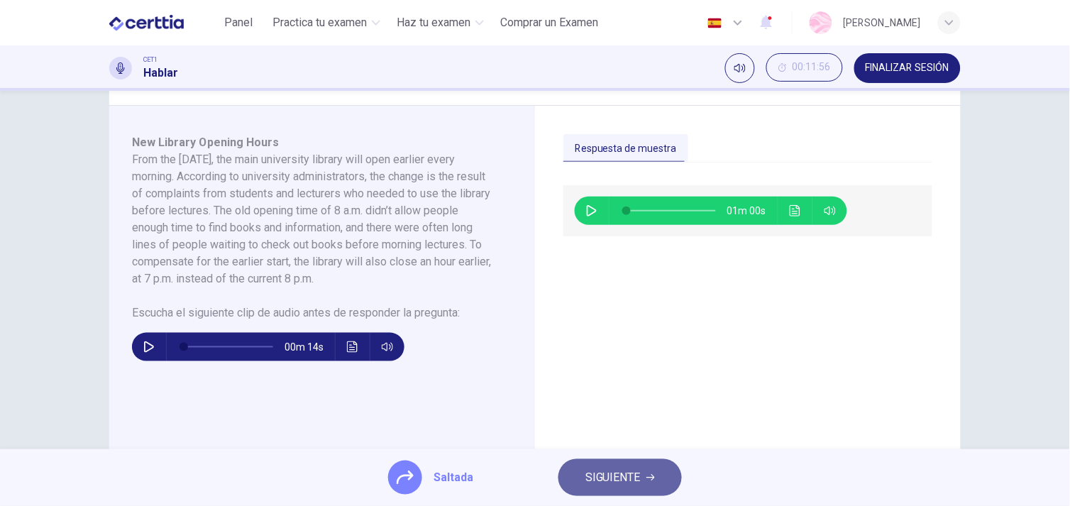
click at [598, 466] on button "SIGUIENTE" at bounding box center [620, 477] width 123 height 37
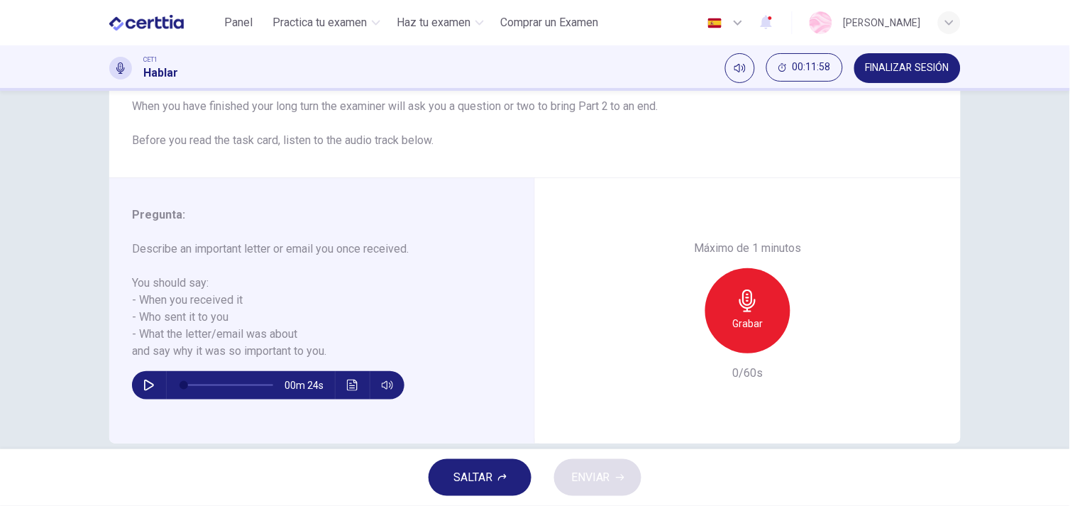
scroll to position [192, 0]
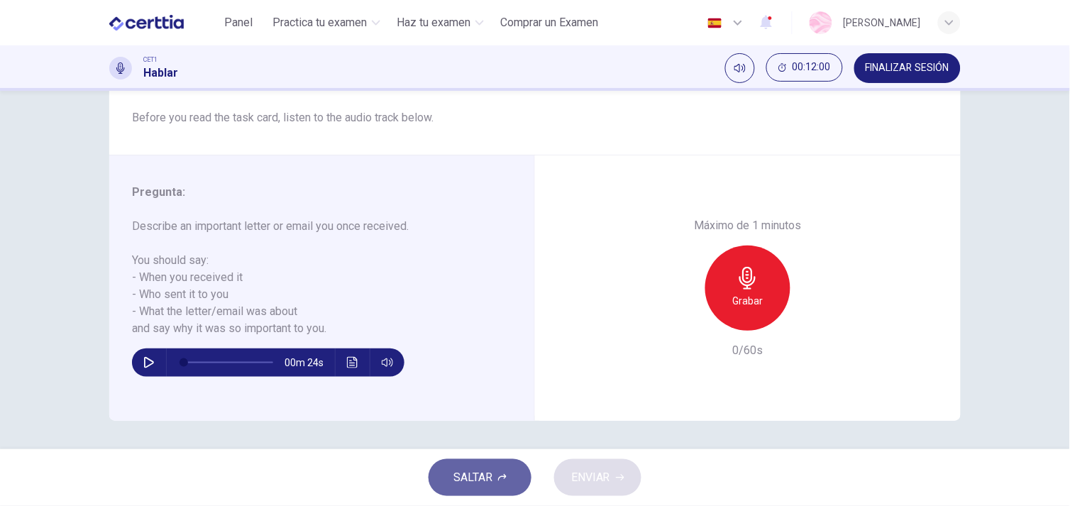
click at [446, 481] on button "SALTAR" at bounding box center [480, 477] width 103 height 37
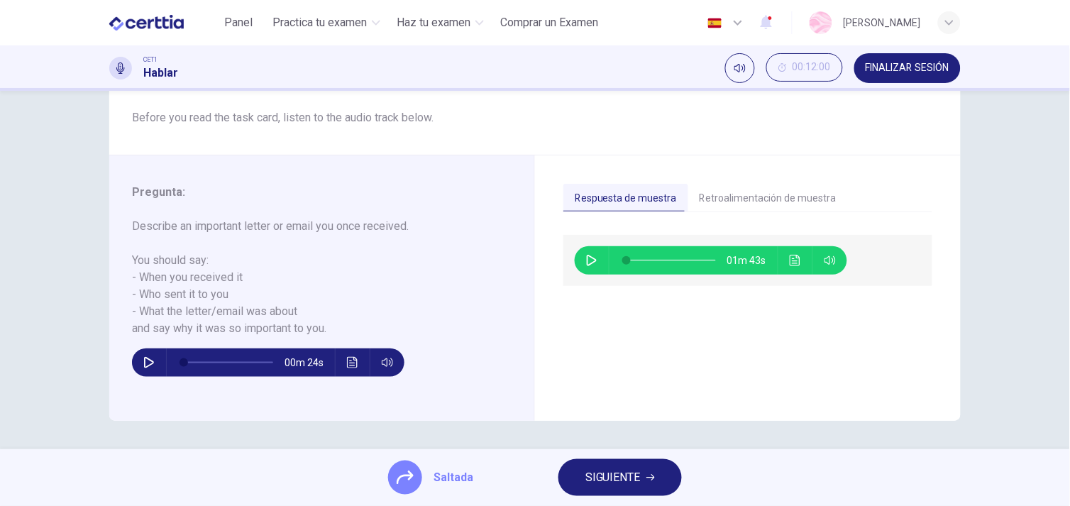
click at [610, 476] on span "SIGUIENTE" at bounding box center [613, 478] width 55 height 20
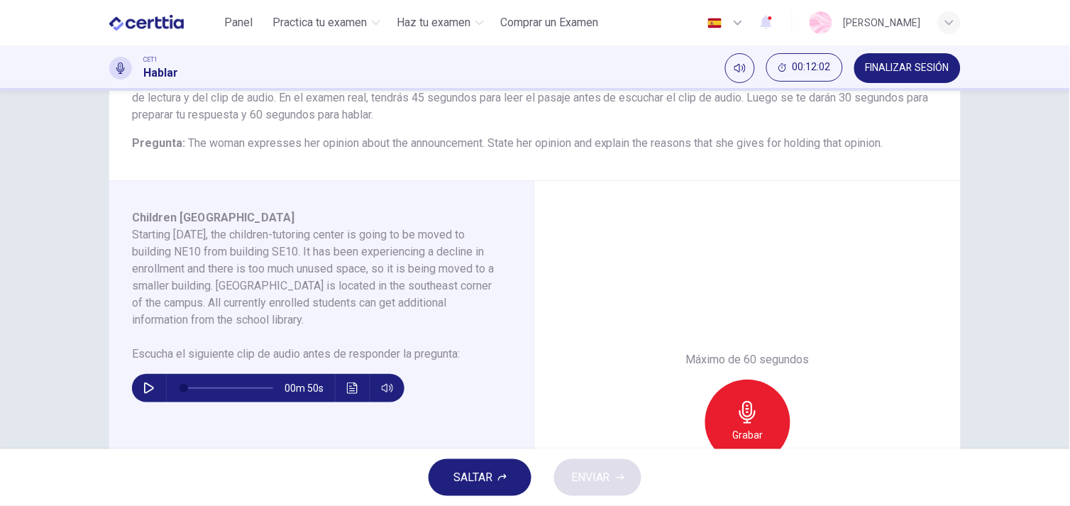
scroll to position [140, 0]
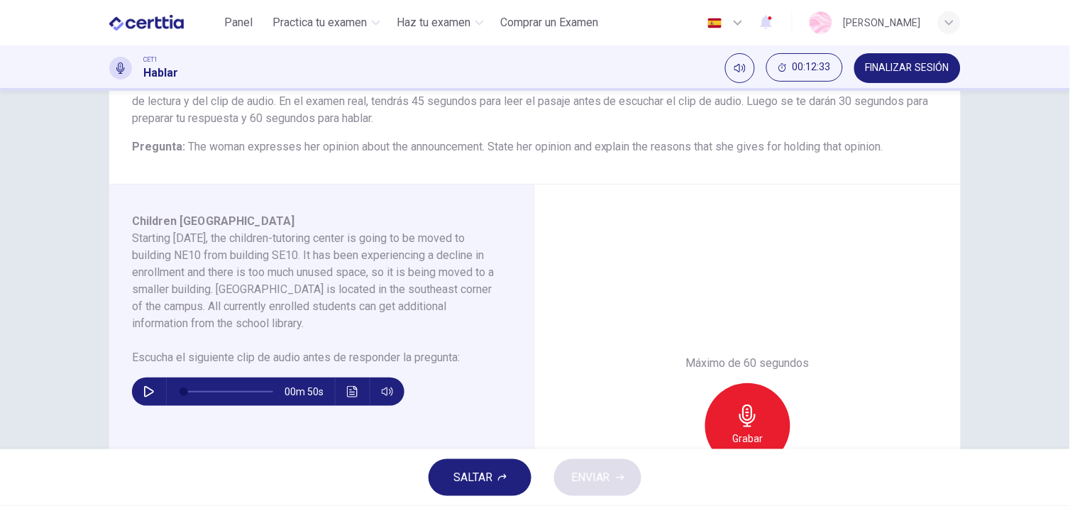
click at [471, 479] on span "SALTAR" at bounding box center [473, 478] width 39 height 20
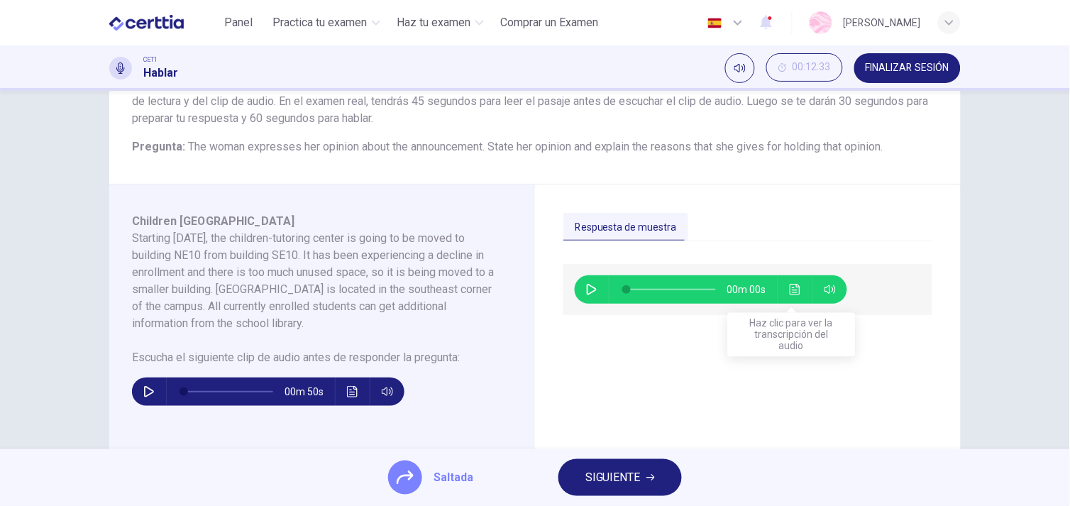
click at [791, 287] on icon "Haz clic para ver la transcripción del audio" at bounding box center [795, 289] width 11 height 11
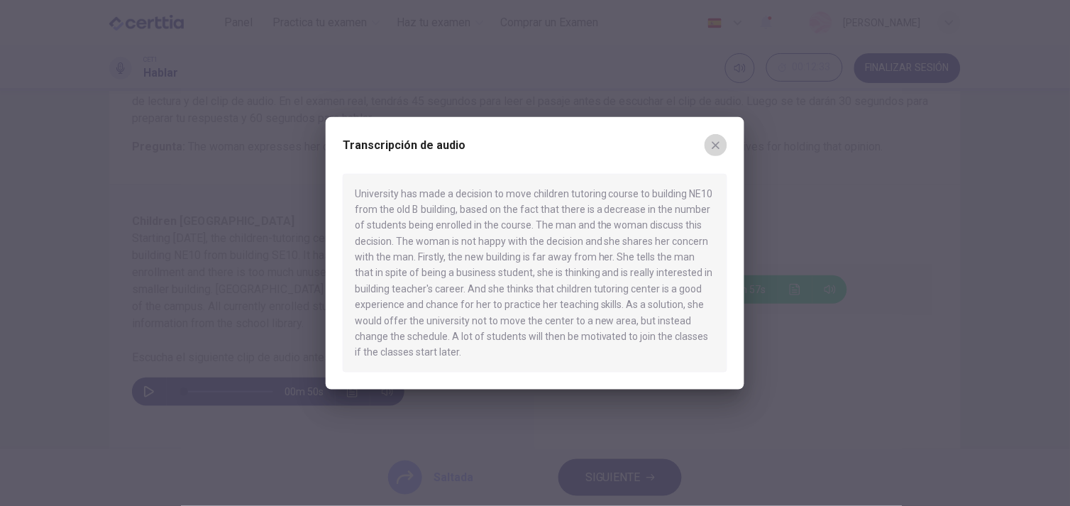
click at [715, 145] on icon "button" at bounding box center [715, 144] width 11 height 11
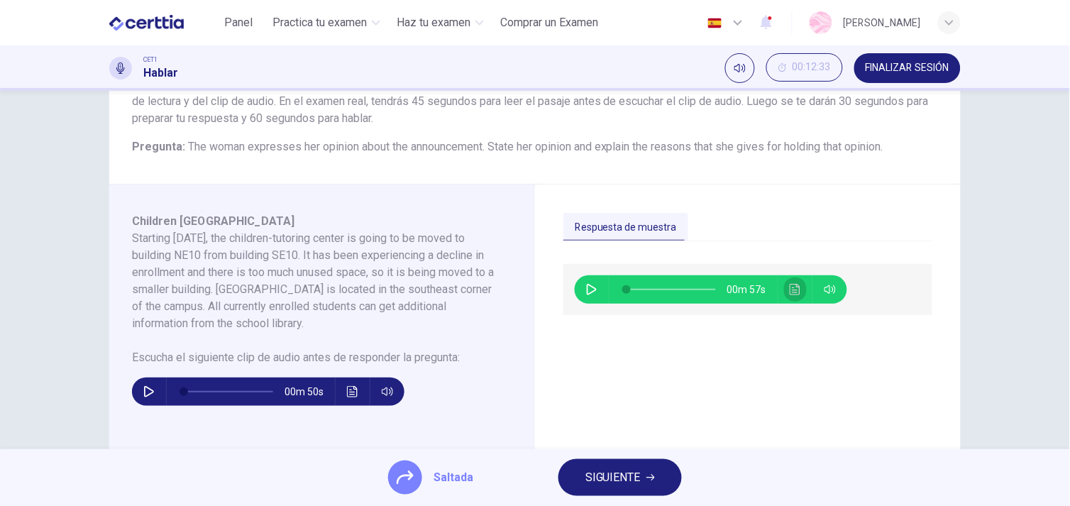
click at [790, 287] on icon "Haz clic para ver la transcripción del audio" at bounding box center [795, 289] width 11 height 11
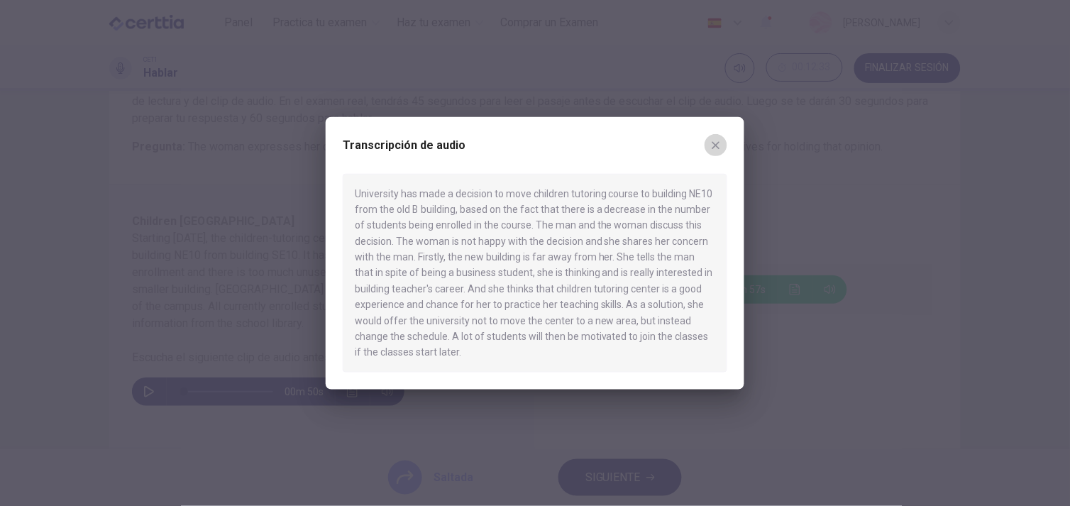
click at [708, 149] on button "button" at bounding box center [716, 144] width 23 height 23
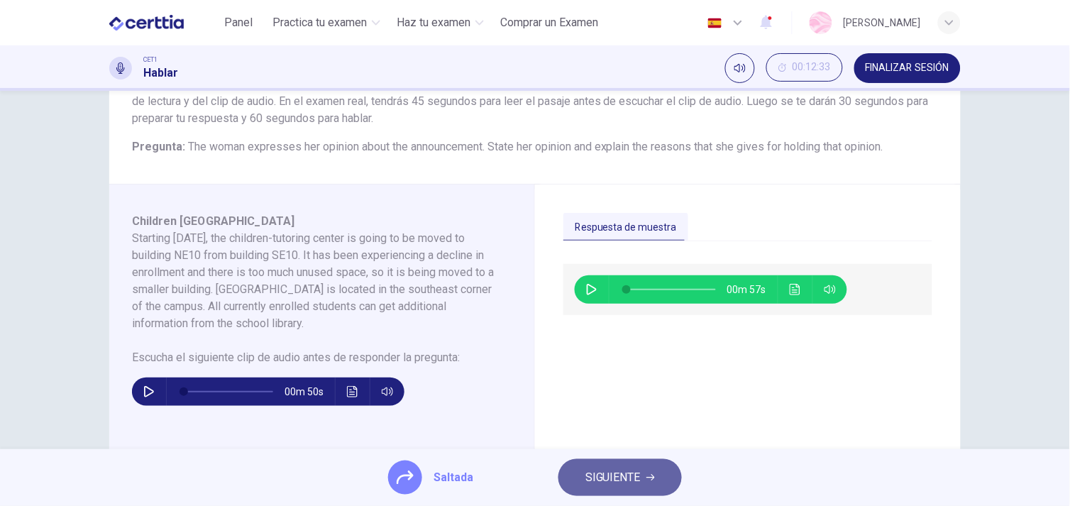
click at [612, 465] on button "SIGUIENTE" at bounding box center [620, 477] width 123 height 37
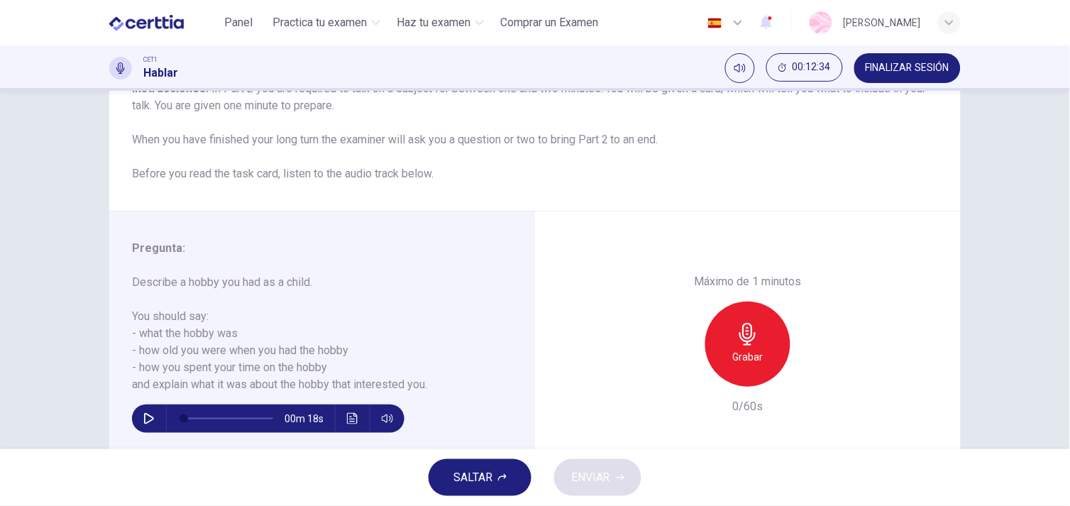
scroll to position [192, 0]
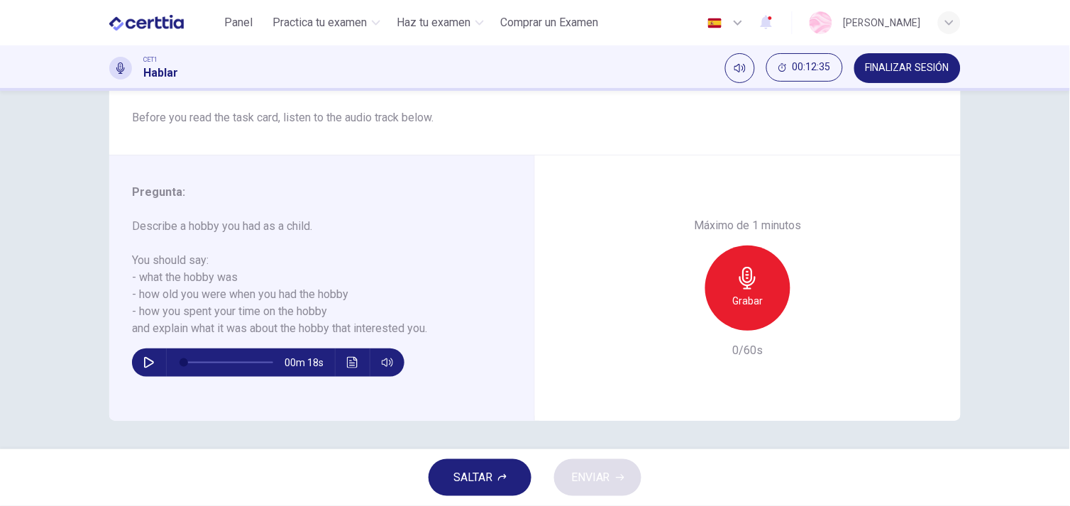
click at [490, 456] on div "SALTAR ENVIAR" at bounding box center [535, 477] width 1070 height 57
click at [467, 468] on span "SALTAR" at bounding box center [473, 478] width 39 height 20
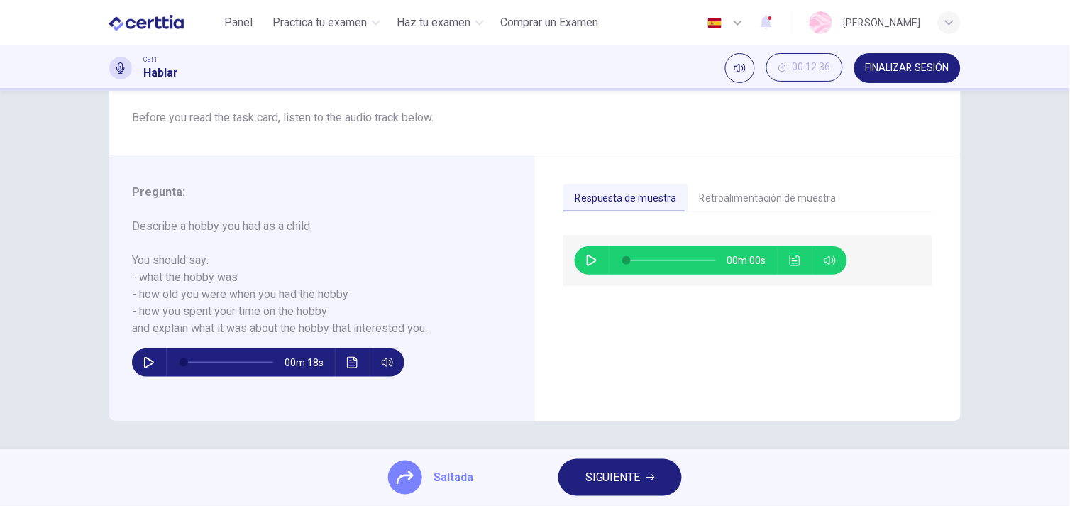
click at [603, 471] on span "SIGUIENTE" at bounding box center [613, 478] width 55 height 20
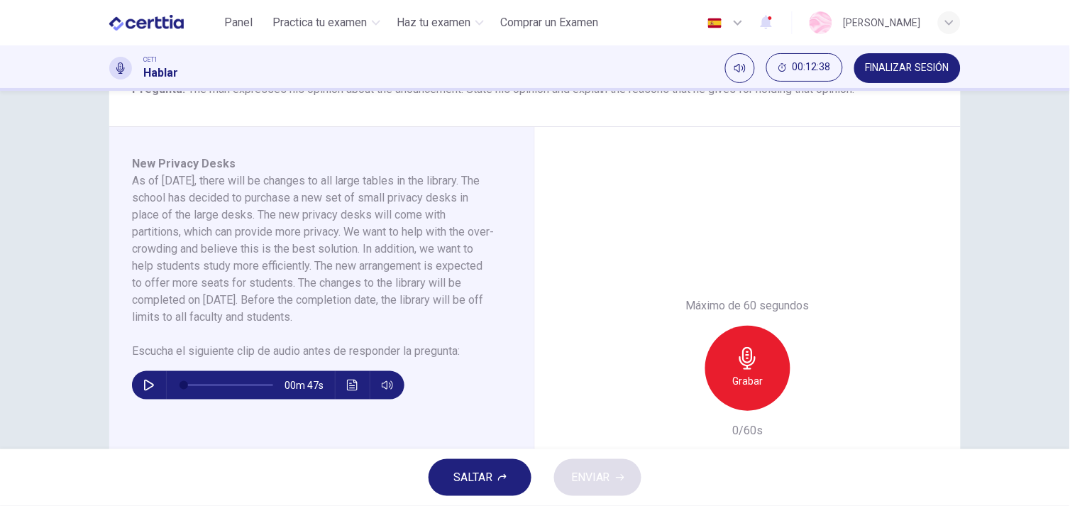
scroll to position [190, 0]
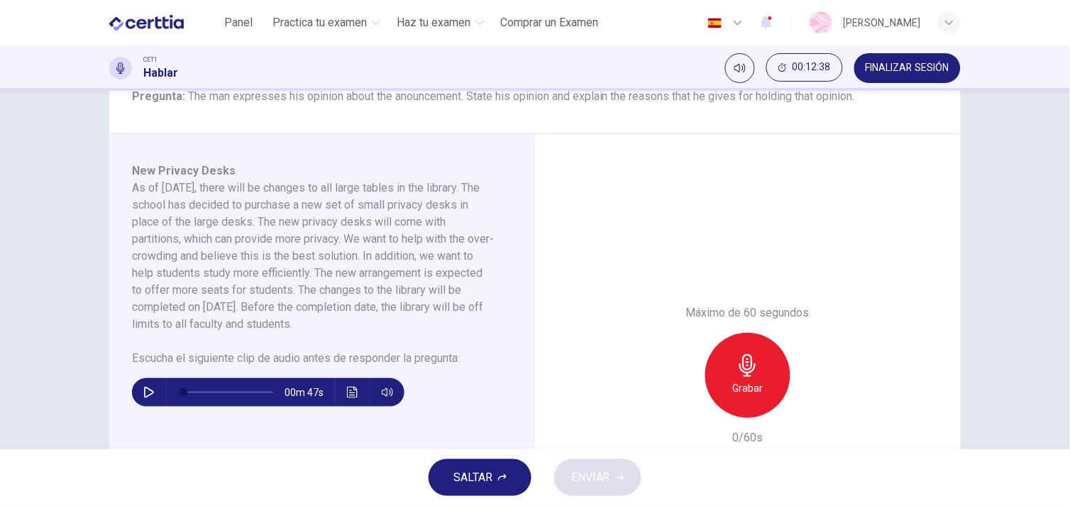
click at [359, 394] on button "Haz clic para ver la transcripción del audio" at bounding box center [352, 392] width 23 height 28
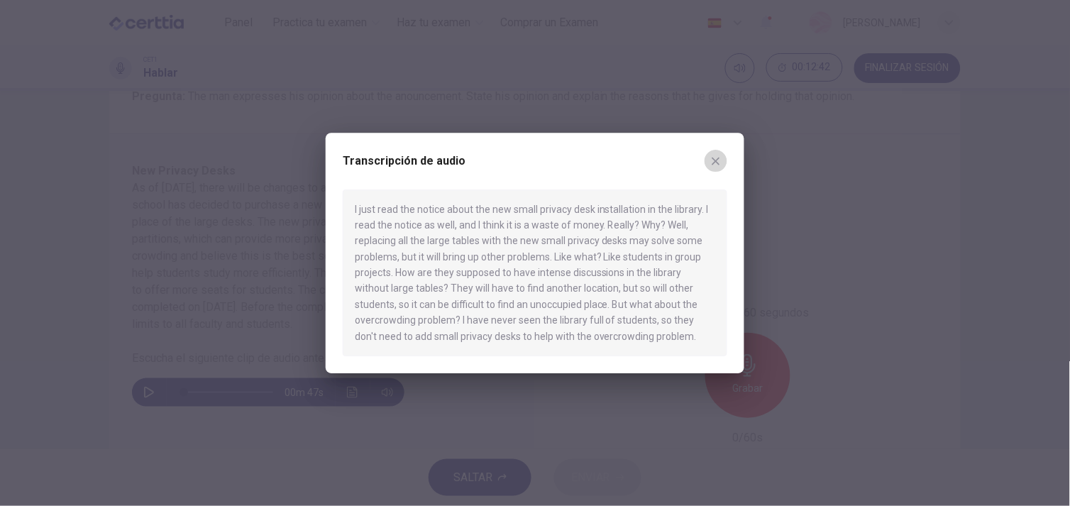
click at [720, 162] on icon "button" at bounding box center [715, 160] width 11 height 11
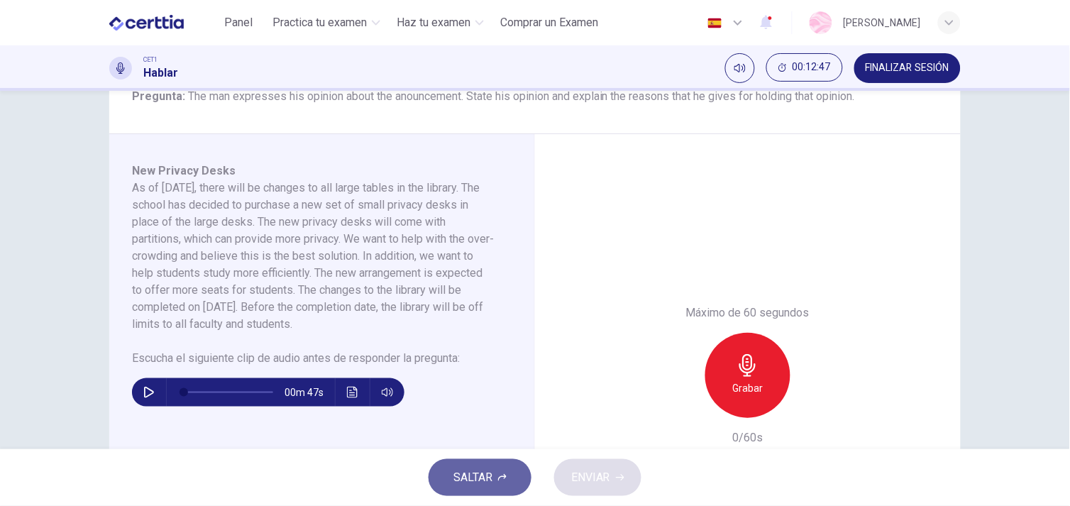
click at [478, 473] on span "SALTAR" at bounding box center [473, 478] width 39 height 20
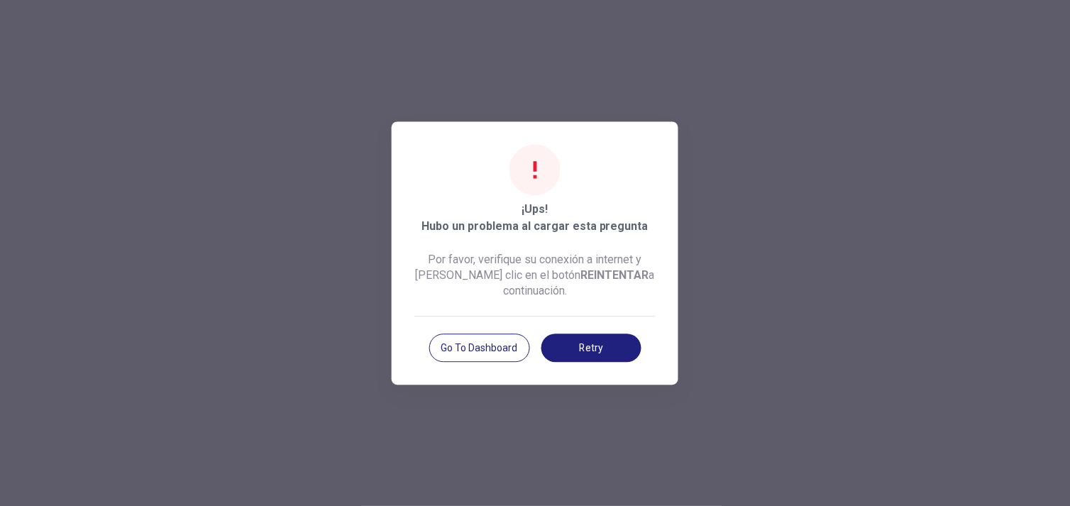
click at [784, 246] on div at bounding box center [535, 253] width 1070 height 506
click at [863, 244] on div at bounding box center [535, 253] width 1070 height 506
click at [800, 236] on div at bounding box center [535, 253] width 1070 height 506
click at [428, 349] on div "Go to Dashboard Retry" at bounding box center [534, 339] width 241 height 46
click at [463, 341] on button "Go to Dashboard" at bounding box center [479, 348] width 101 height 28
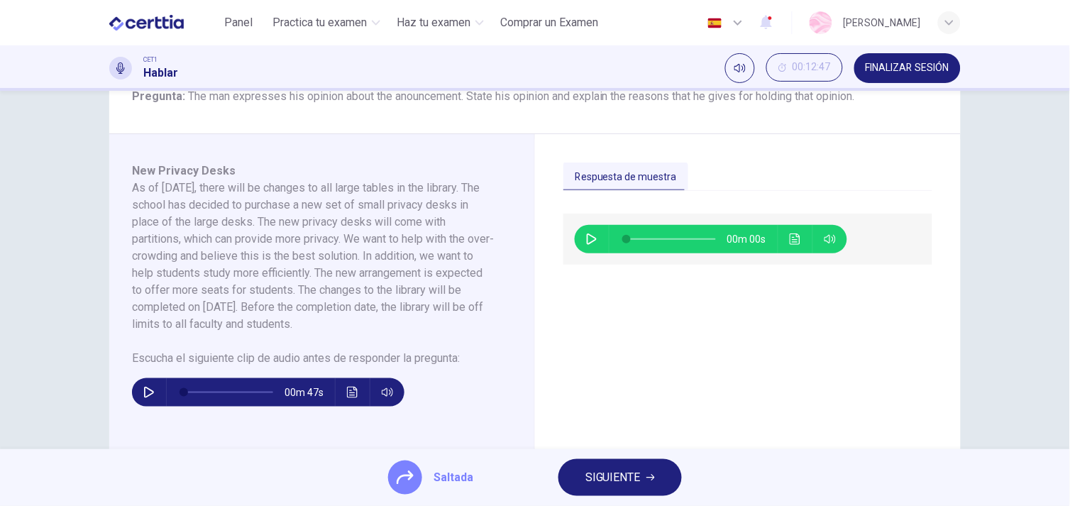
click at [805, 231] on div "00m 00s" at bounding box center [711, 239] width 273 height 28
click at [798, 236] on button "Haz clic para ver la transcripción del audio" at bounding box center [795, 239] width 23 height 28
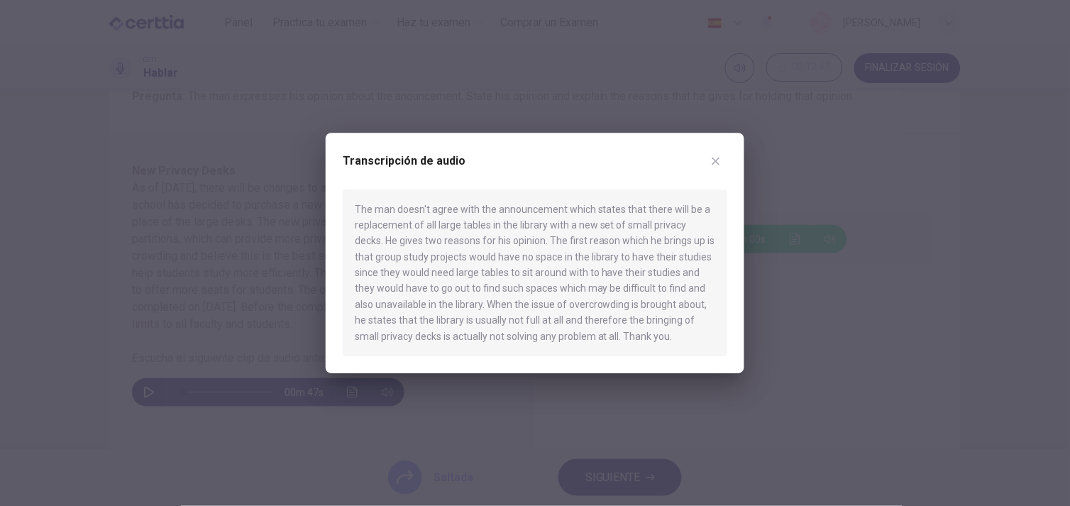
click at [722, 162] on button "button" at bounding box center [716, 161] width 23 height 23
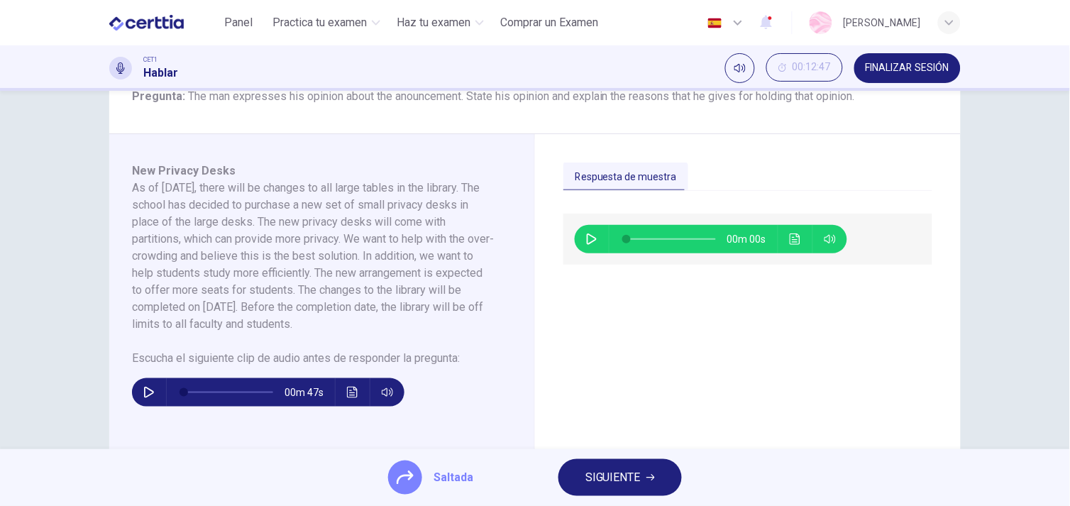
click at [448, 483] on span "Saltada" at bounding box center [454, 477] width 40 height 17
click at [593, 476] on span "SIGUIENTE" at bounding box center [613, 478] width 55 height 20
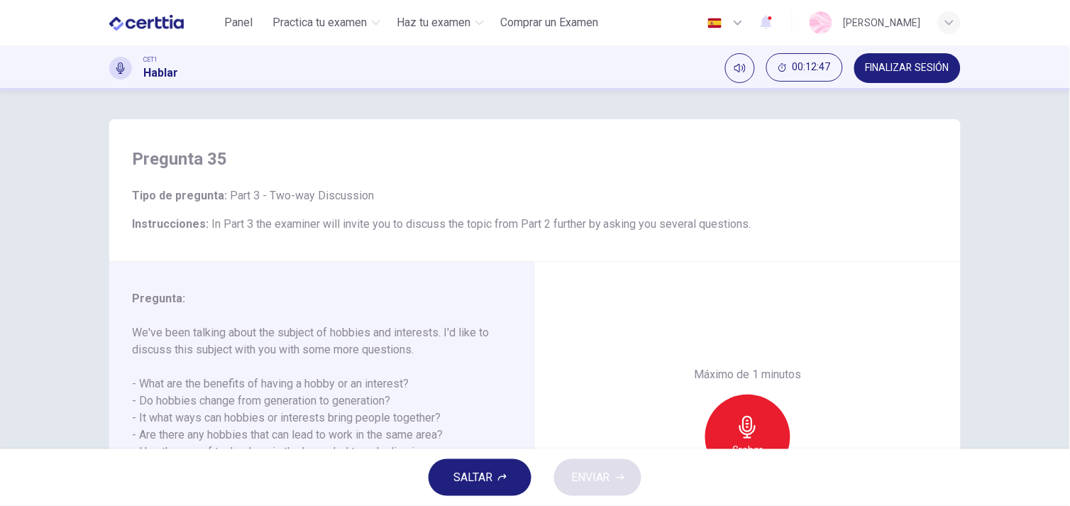
scroll to position [186, 0]
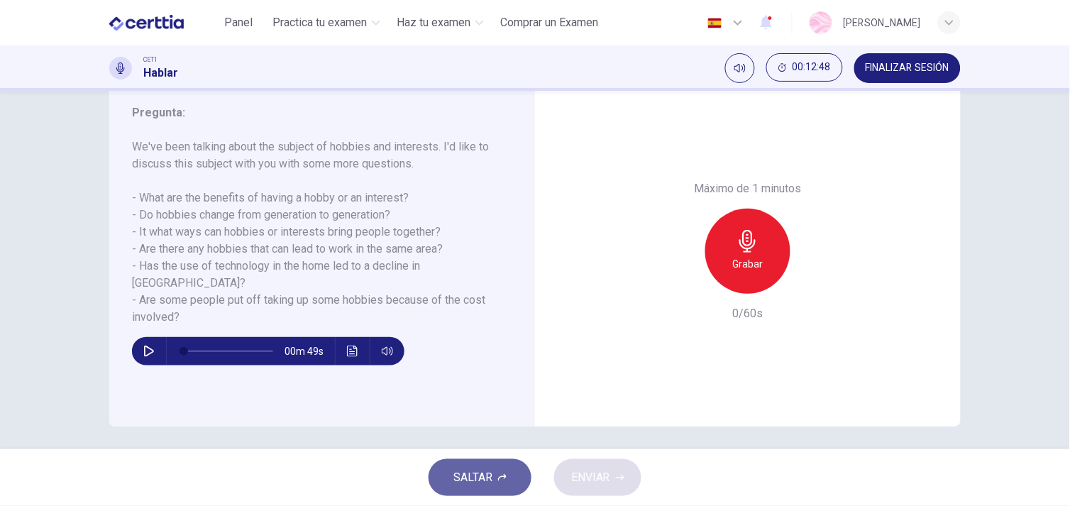
click at [445, 472] on button "SALTAR" at bounding box center [480, 477] width 103 height 37
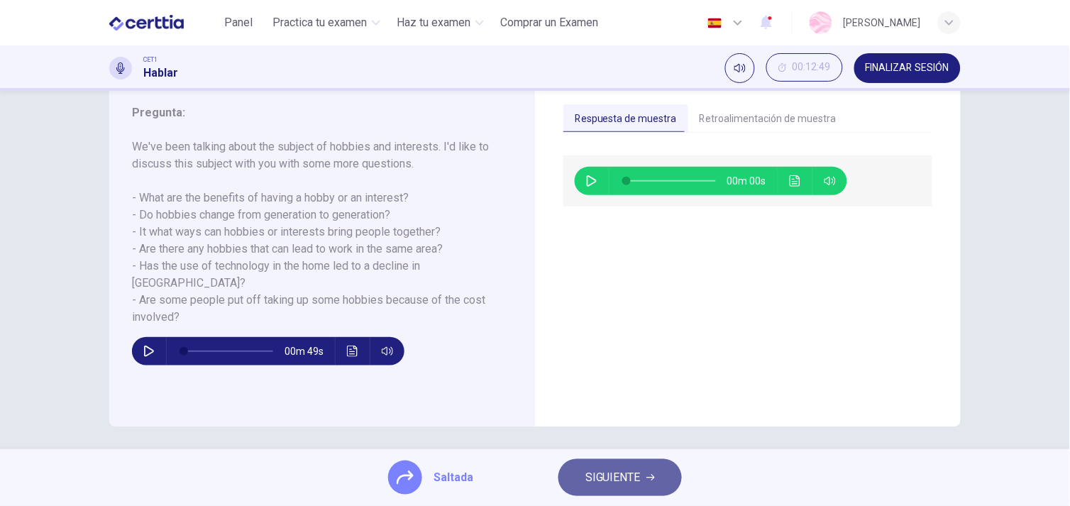
click at [661, 468] on button "SIGUIENTE" at bounding box center [620, 477] width 123 height 37
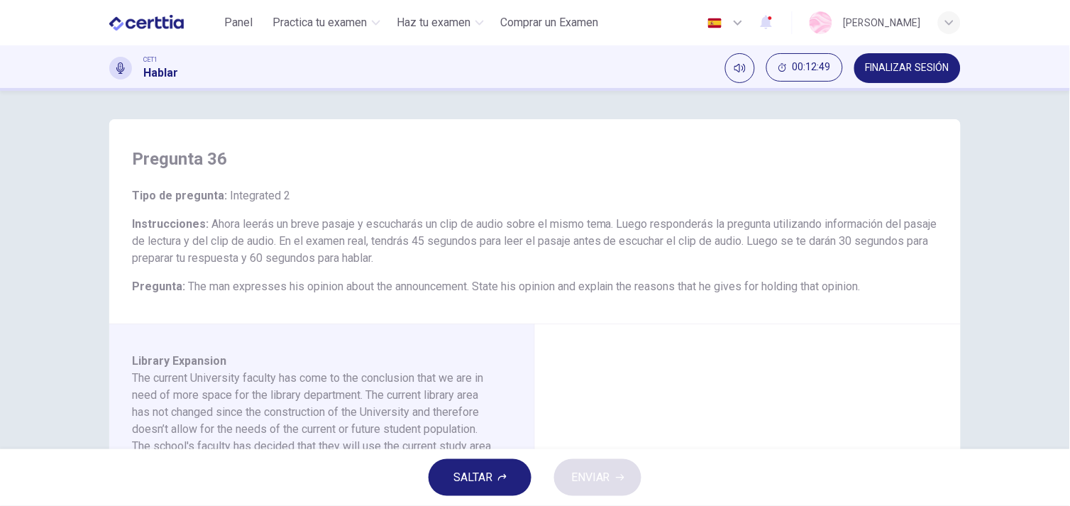
drag, startPoint x: 1062, startPoint y: 178, endPoint x: 1061, endPoint y: 257, distance: 78.8
click at [1061, 257] on div "Pregunta 36 Tipo de pregunta : Integrated 2 Instrucciones : Ahora leerás un bre…" at bounding box center [535, 270] width 1070 height 358
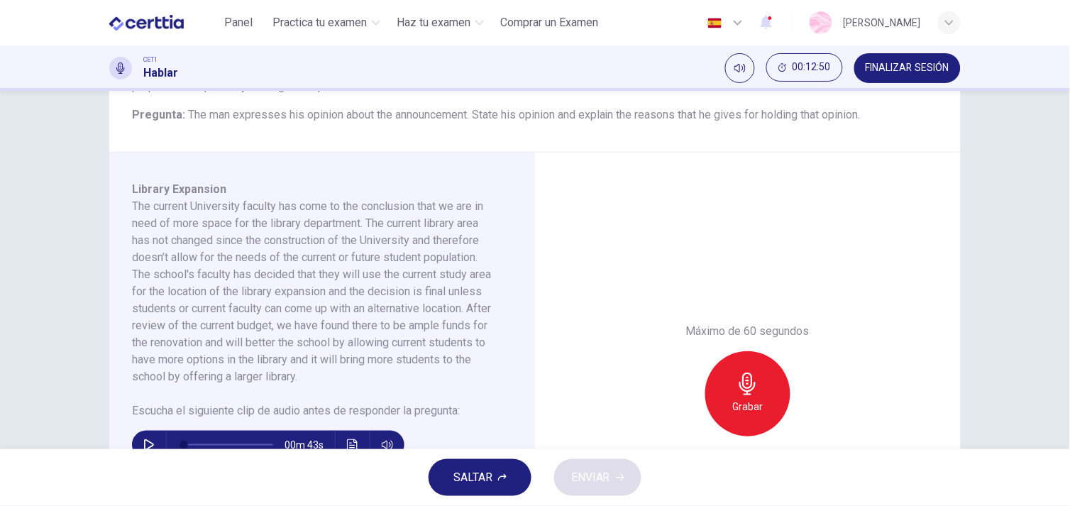
scroll to position [260, 0]
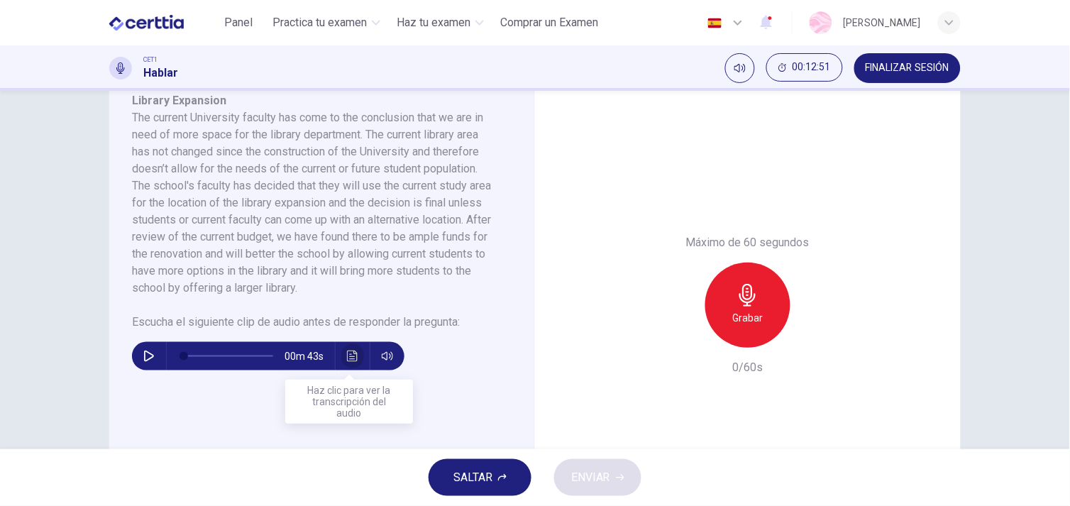
click at [347, 355] on icon "Haz clic para ver la transcripción del audio" at bounding box center [352, 356] width 11 height 11
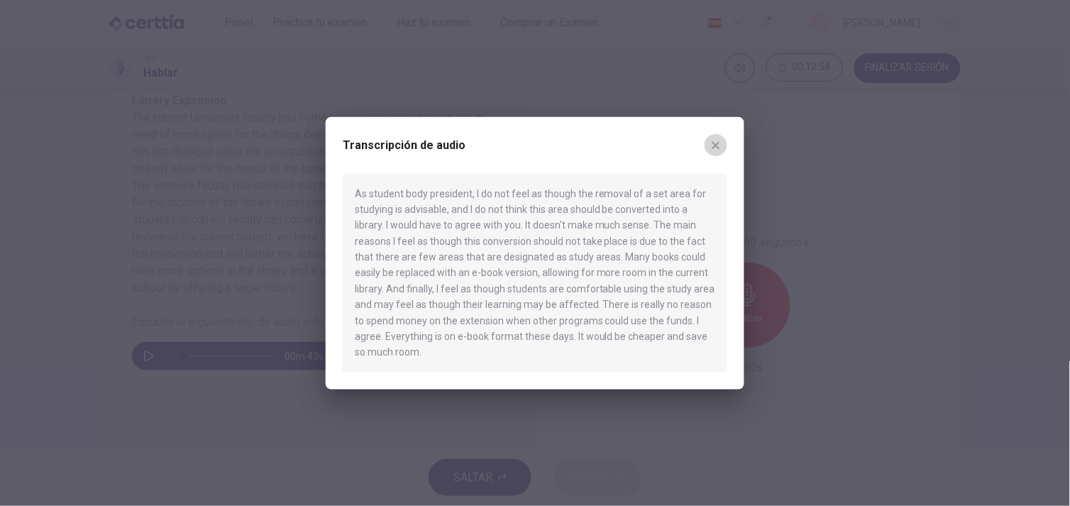
click at [715, 143] on icon "button" at bounding box center [715, 144] width 11 height 11
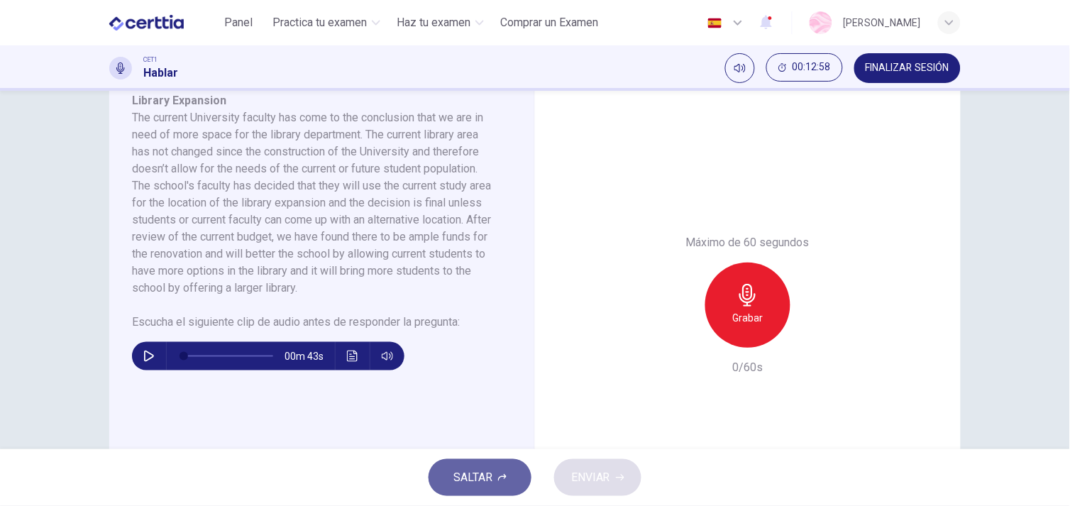
click at [478, 484] on span "SALTAR" at bounding box center [473, 478] width 39 height 20
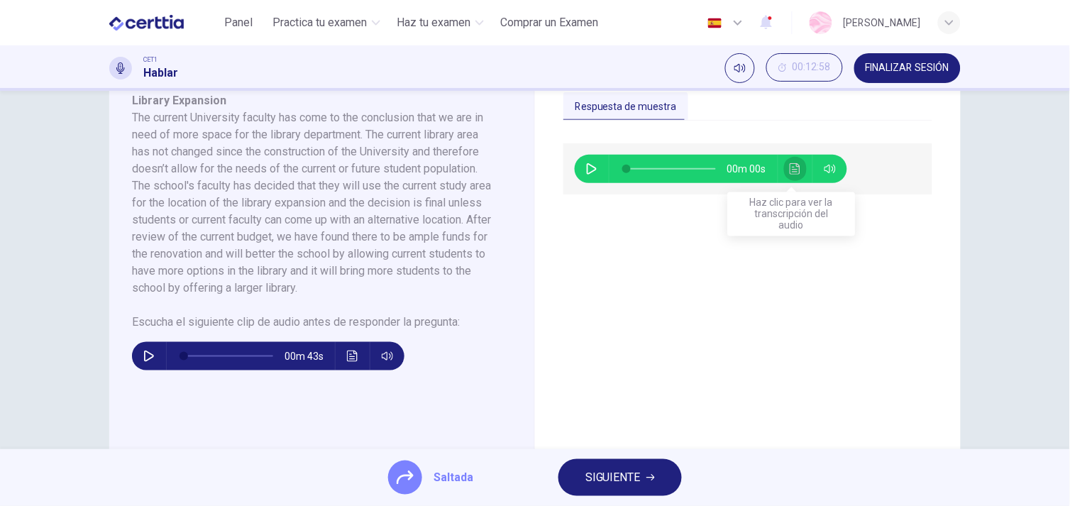
click at [784, 167] on button "Haz clic para ver la transcripción del audio" at bounding box center [795, 169] width 23 height 28
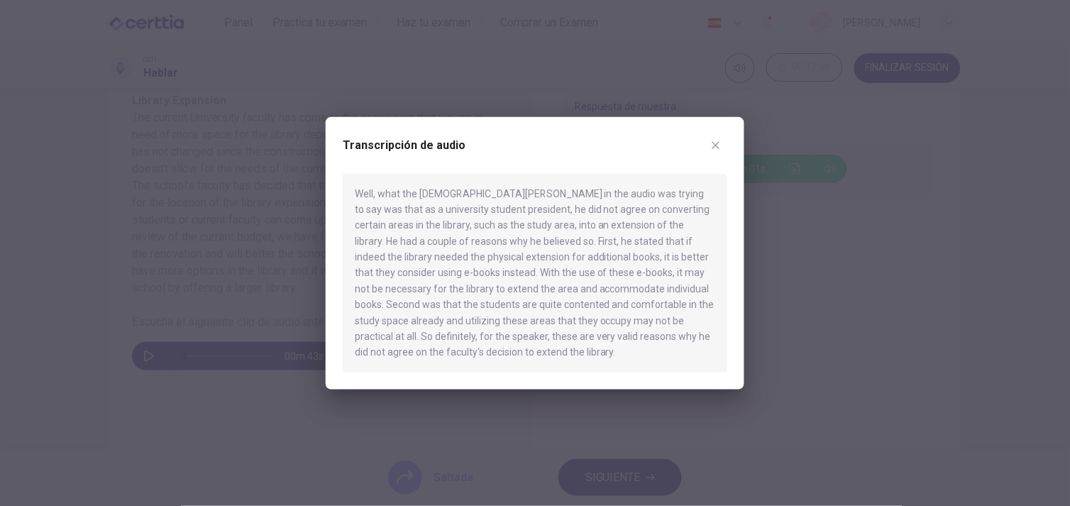
click at [713, 152] on button "button" at bounding box center [716, 144] width 23 height 23
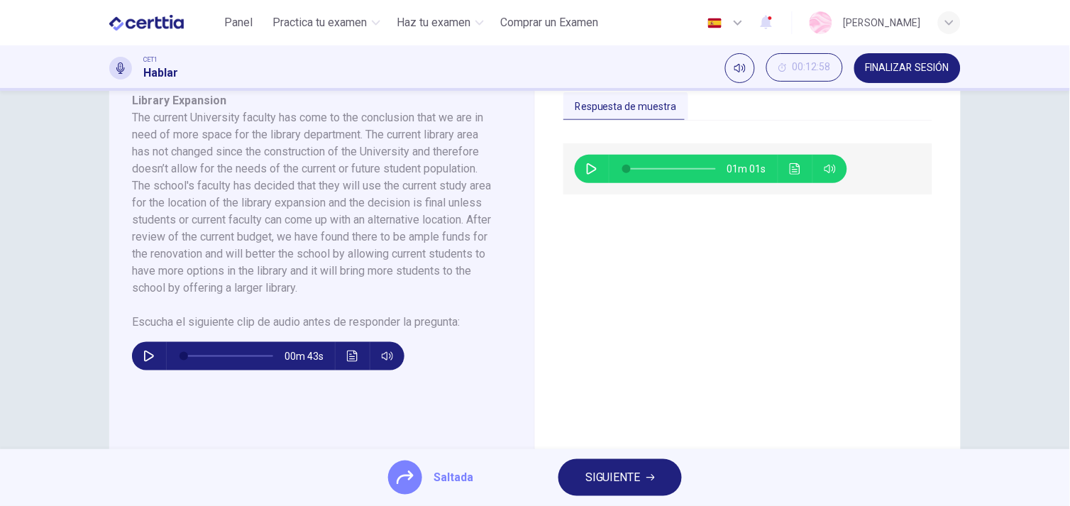
click at [608, 466] on button "SIGUIENTE" at bounding box center [620, 477] width 123 height 37
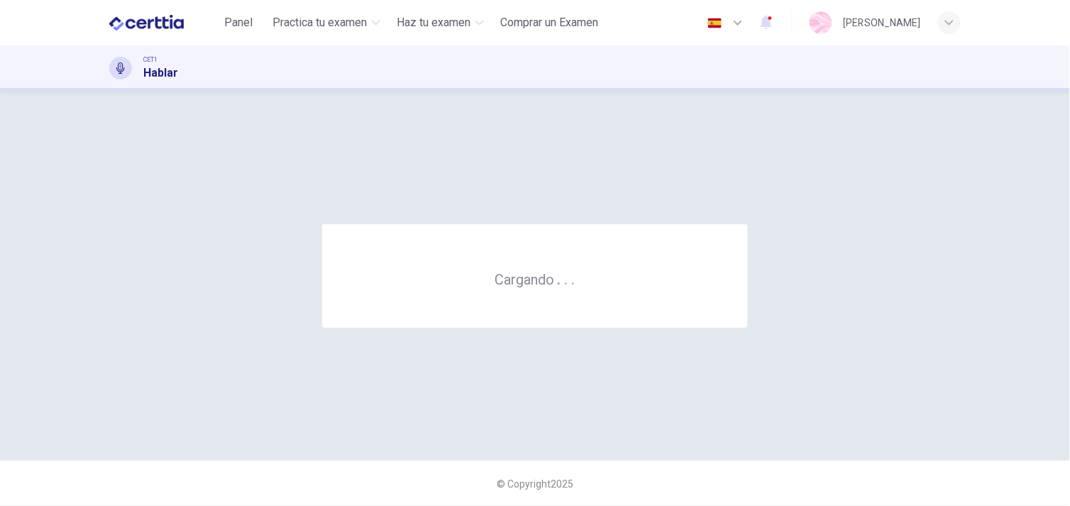
scroll to position [0, 0]
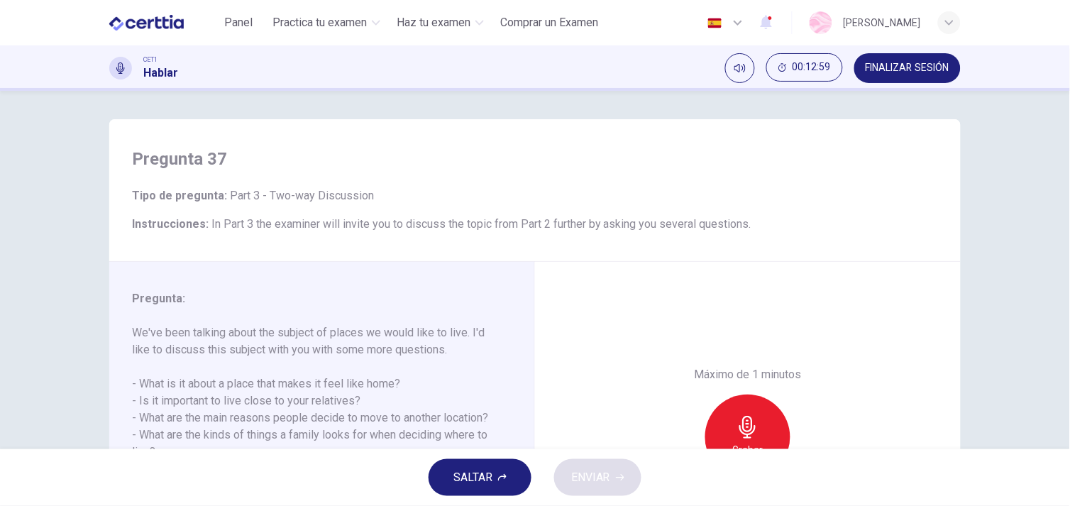
click at [474, 469] on span "SALTAR" at bounding box center [473, 478] width 39 height 20
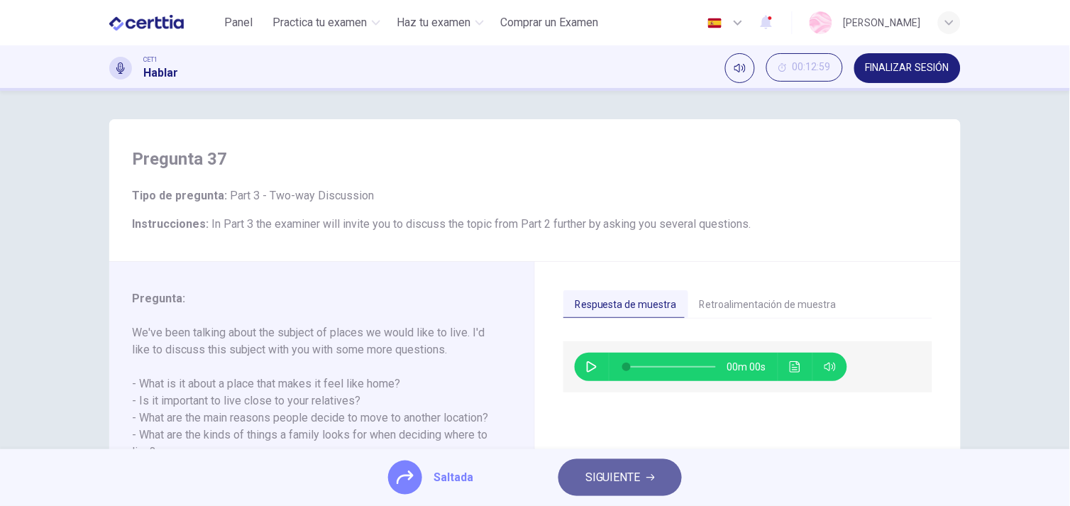
click at [646, 488] on button "SIGUIENTE" at bounding box center [620, 477] width 123 height 37
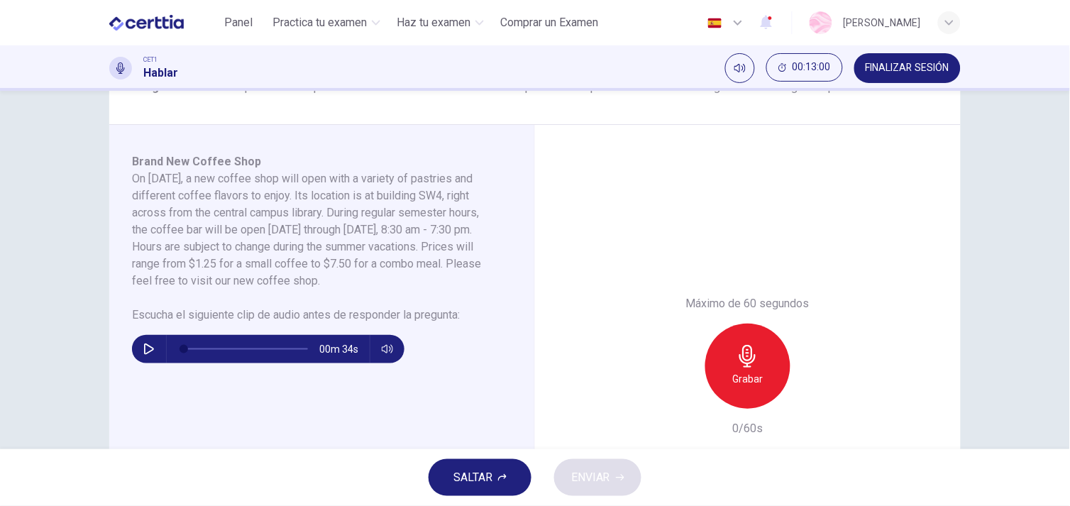
scroll to position [203, 0]
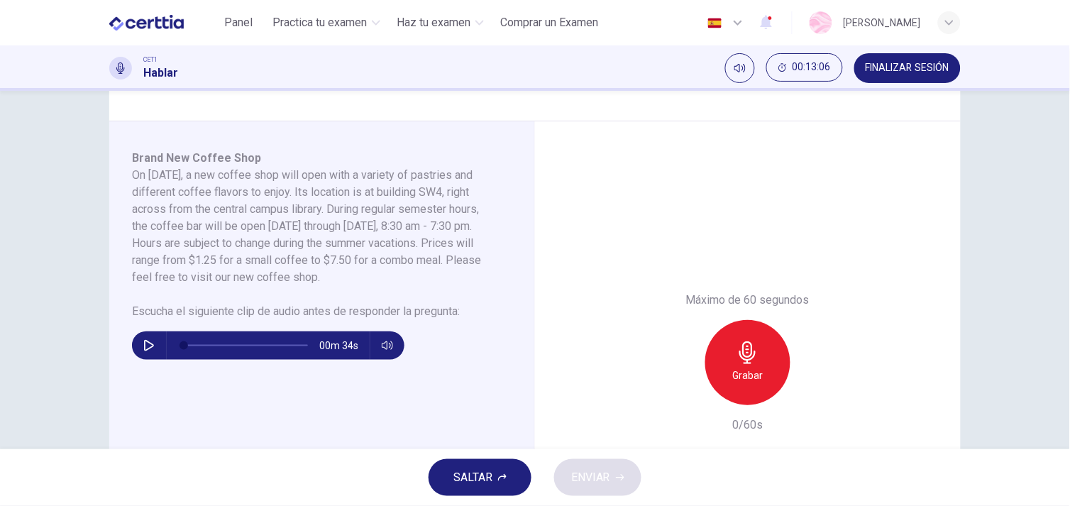
click at [515, 469] on button "SALTAR" at bounding box center [480, 477] width 103 height 37
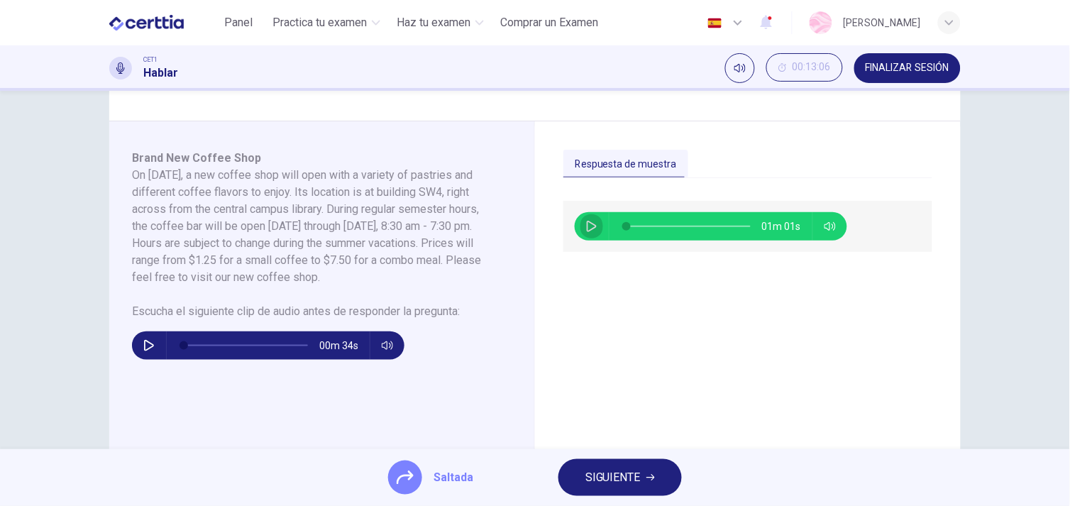
click at [586, 215] on button "button" at bounding box center [592, 226] width 23 height 28
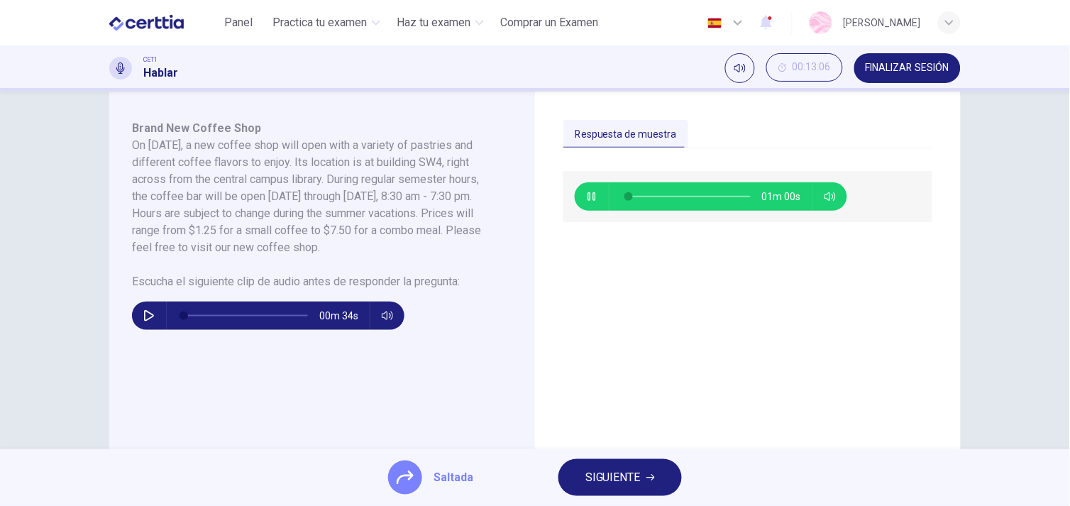
scroll to position [235, 0]
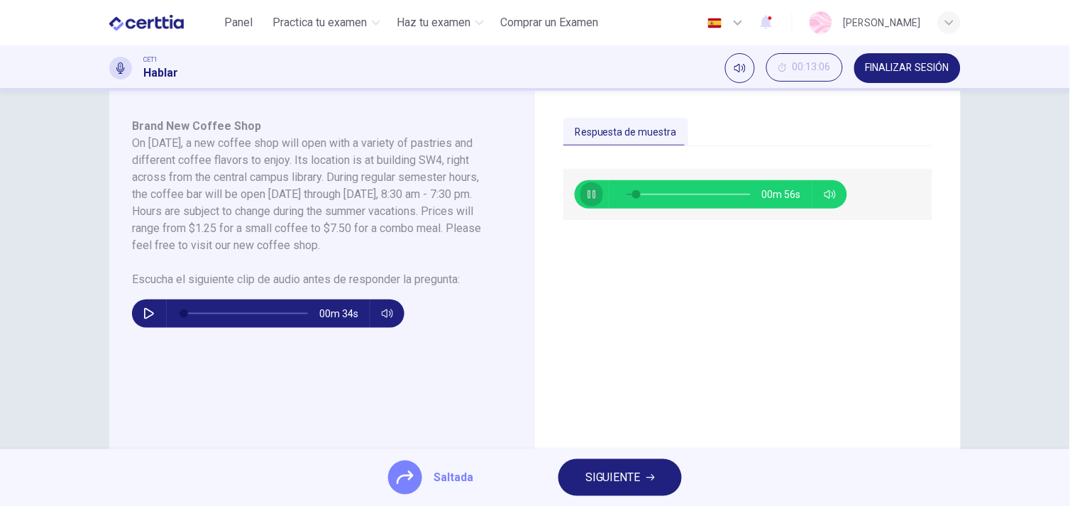
click at [586, 196] on icon "button" at bounding box center [591, 194] width 11 height 11
type input "*"
click at [143, 312] on icon "button" at bounding box center [148, 313] width 11 height 11
click at [144, 311] on icon "button" at bounding box center [148, 313] width 11 height 11
type input "**"
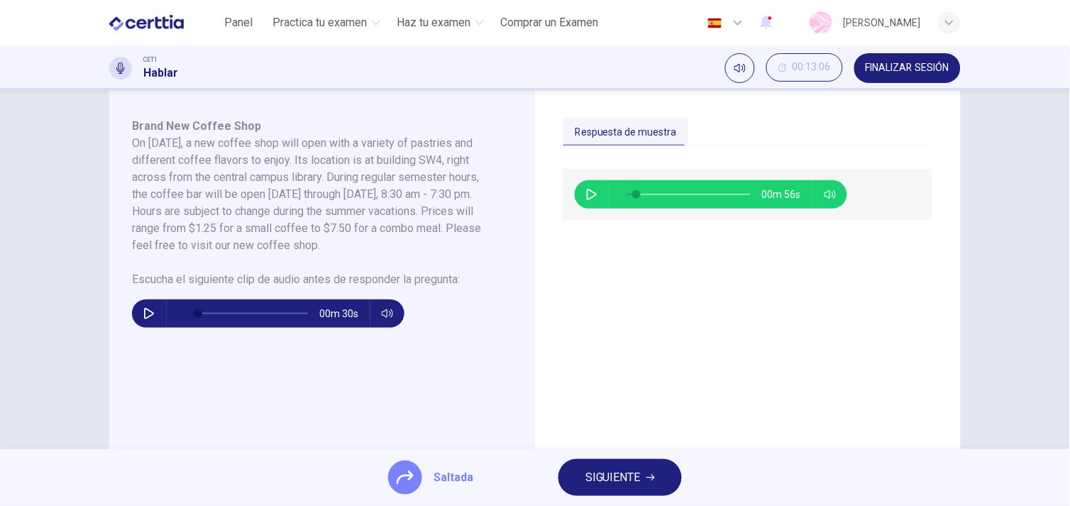
click at [604, 444] on div "00m 56s" at bounding box center [748, 362] width 369 height 386
click at [618, 471] on span "SIGUIENTE" at bounding box center [613, 478] width 55 height 20
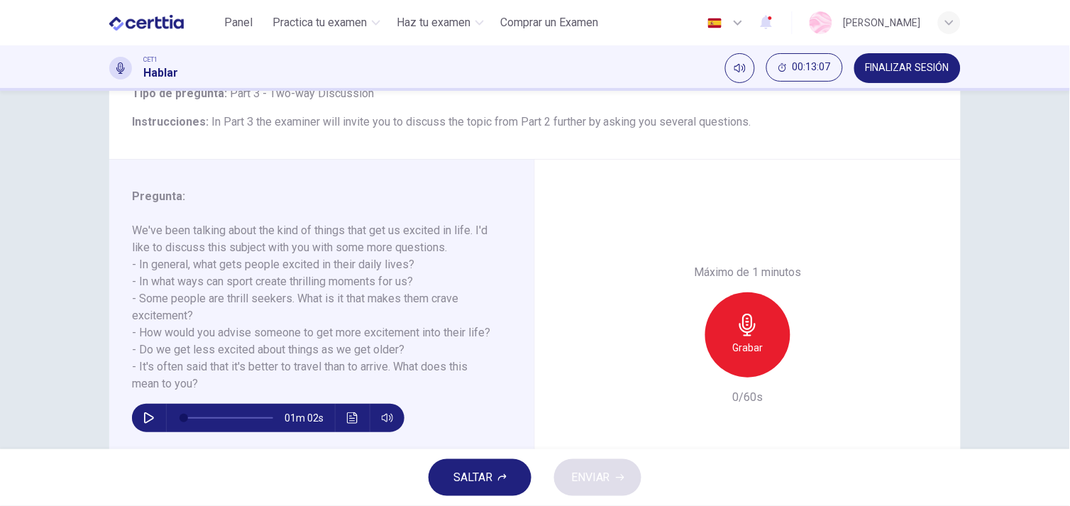
scroll to position [129, 0]
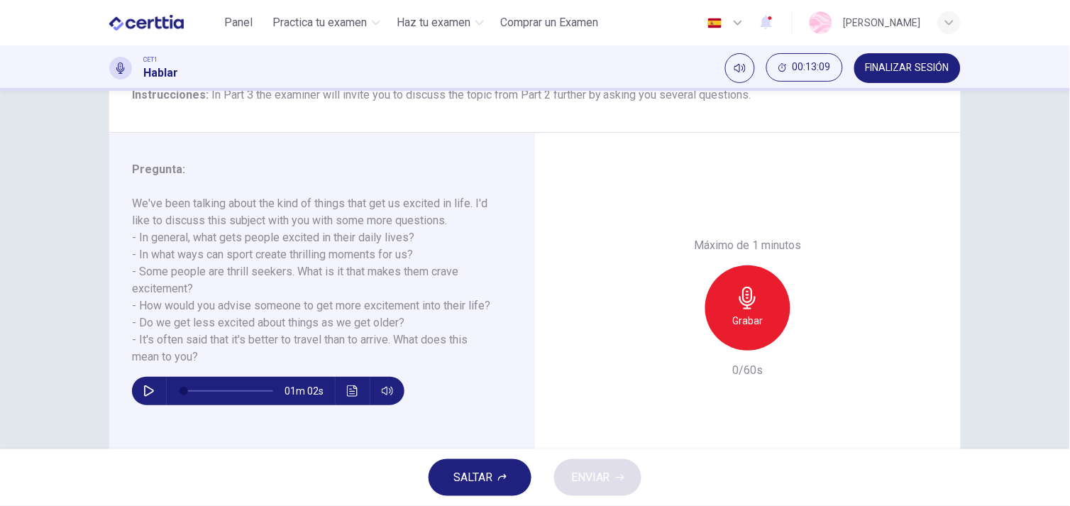
click at [455, 485] on span "SALTAR" at bounding box center [473, 478] width 39 height 20
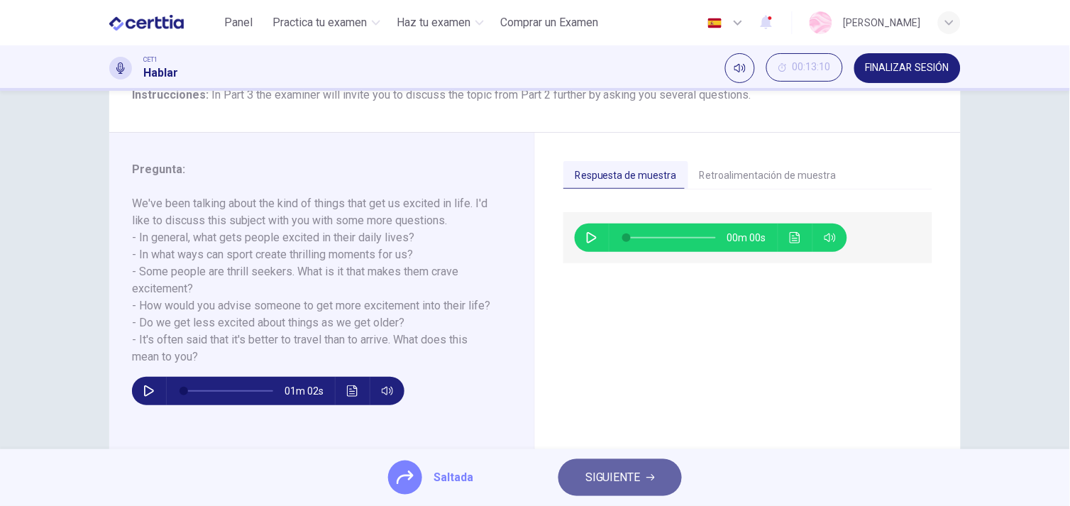
click at [627, 471] on span "SIGUIENTE" at bounding box center [613, 478] width 55 height 20
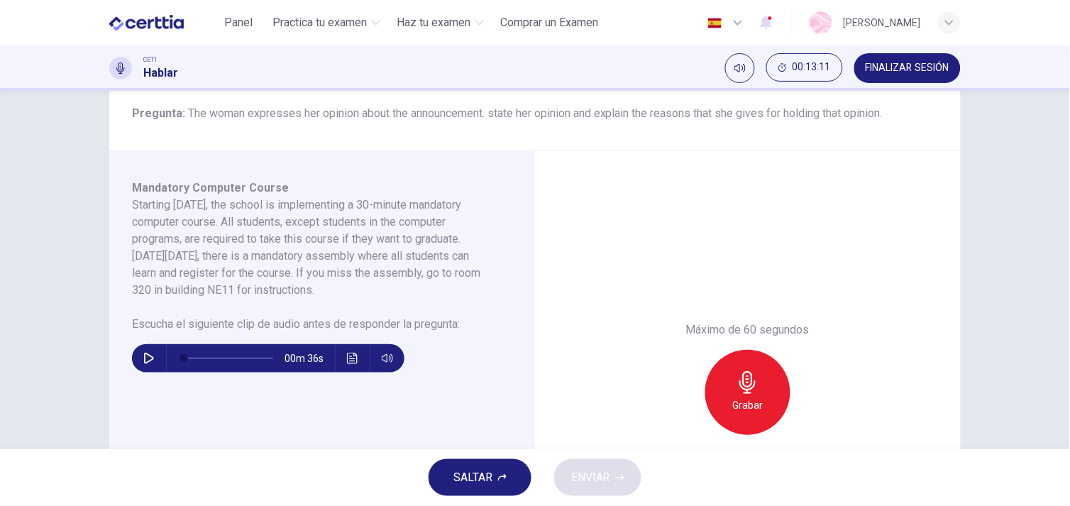
scroll to position [179, 0]
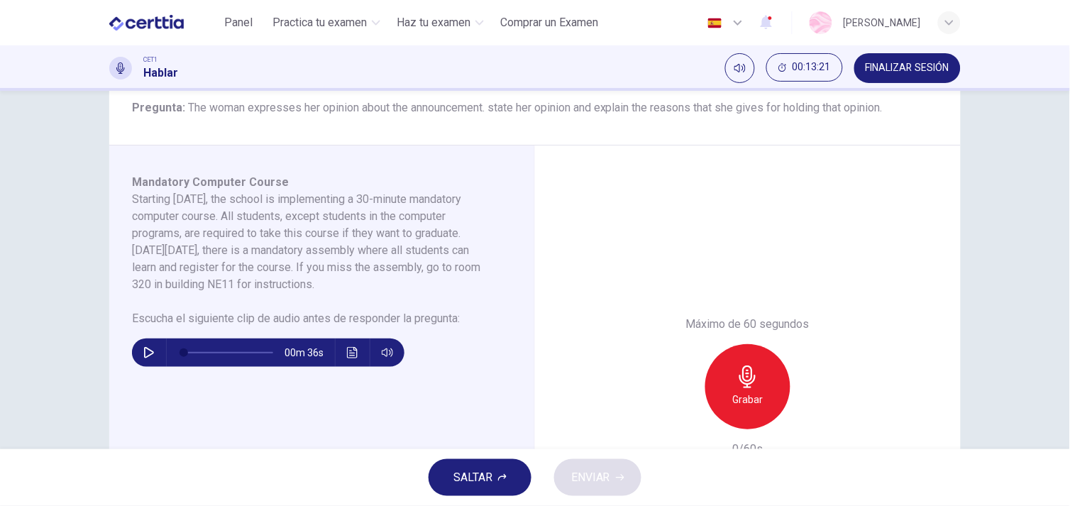
click at [494, 471] on button "SALTAR" at bounding box center [480, 477] width 103 height 37
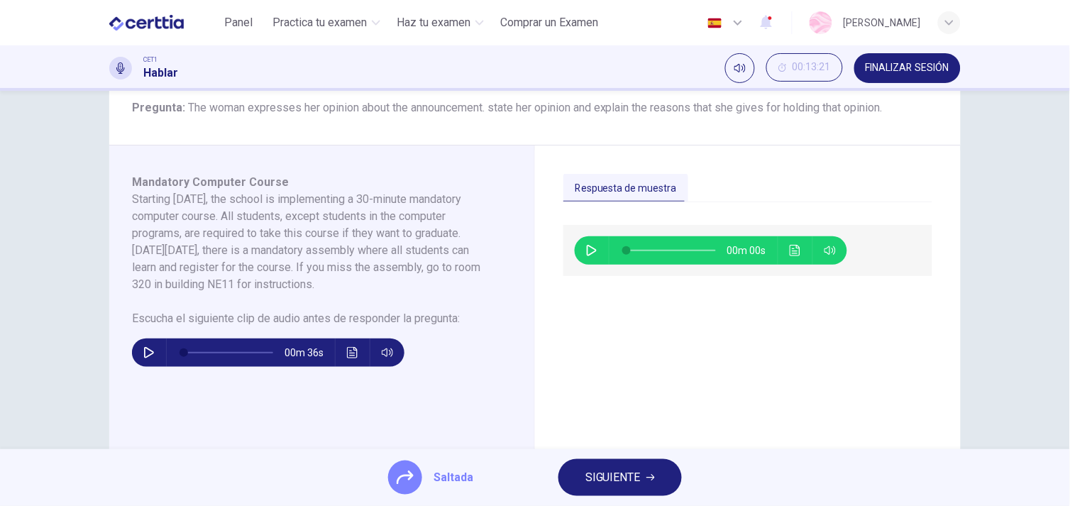
click at [635, 466] on button "SIGUIENTE" at bounding box center [620, 477] width 123 height 37
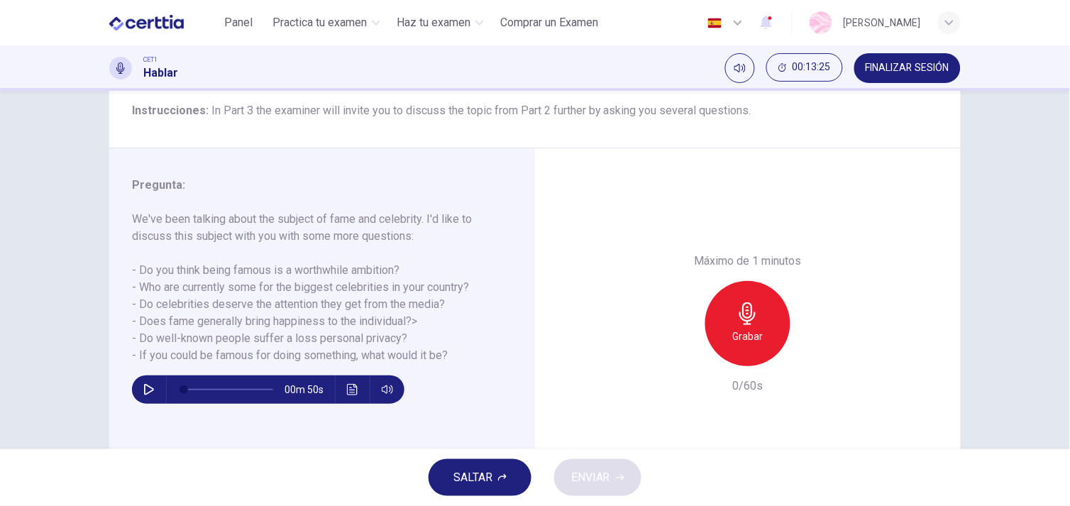
scroll to position [106, 0]
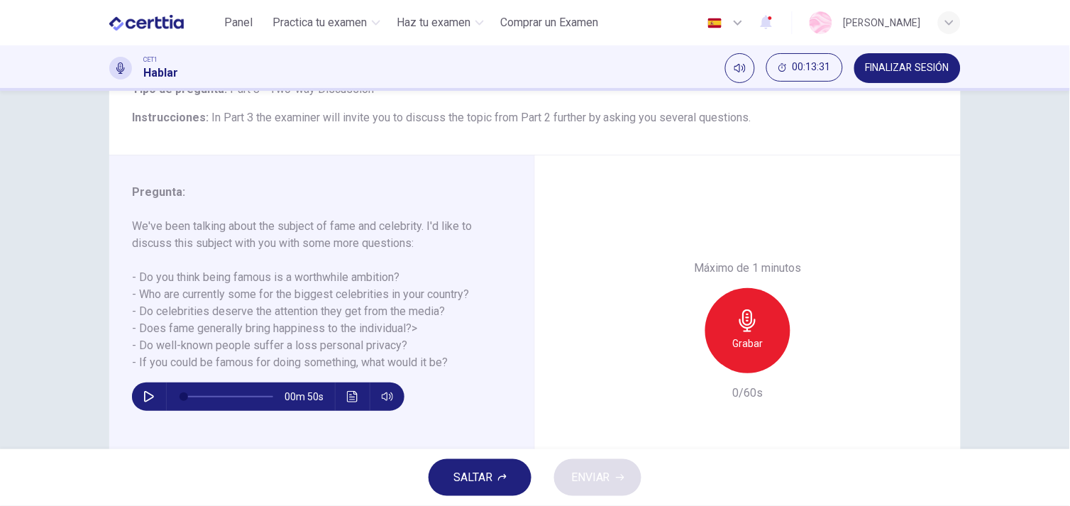
click at [474, 473] on span "SALTAR" at bounding box center [473, 478] width 39 height 20
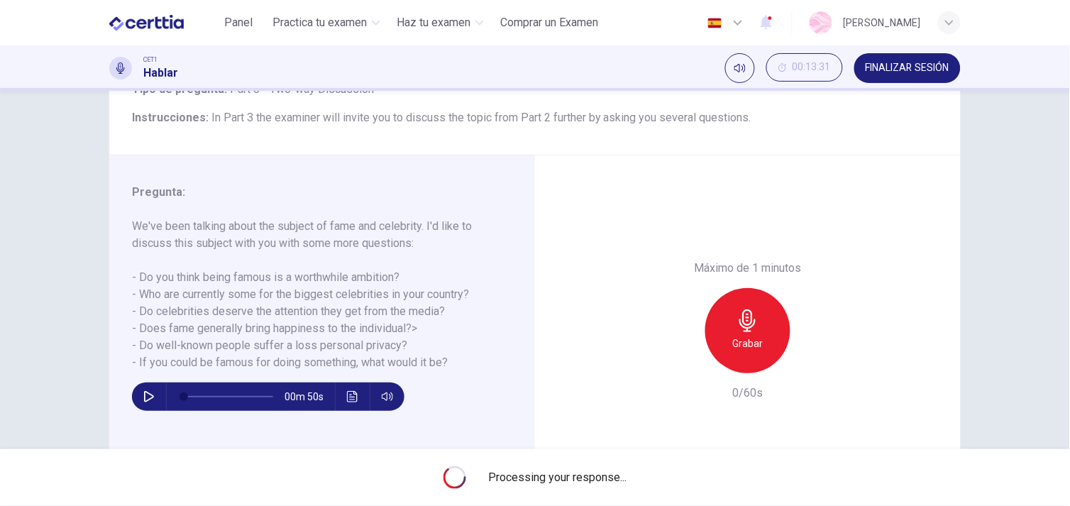
click at [474, 473] on div "Processing your response..." at bounding box center [535, 477] width 1070 height 57
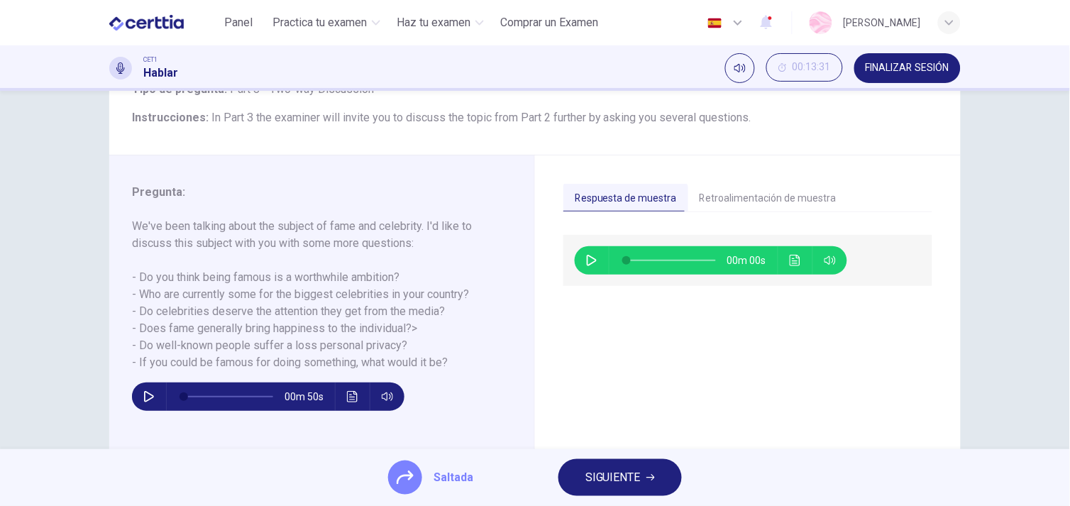
click at [656, 466] on button "SIGUIENTE" at bounding box center [620, 477] width 123 height 37
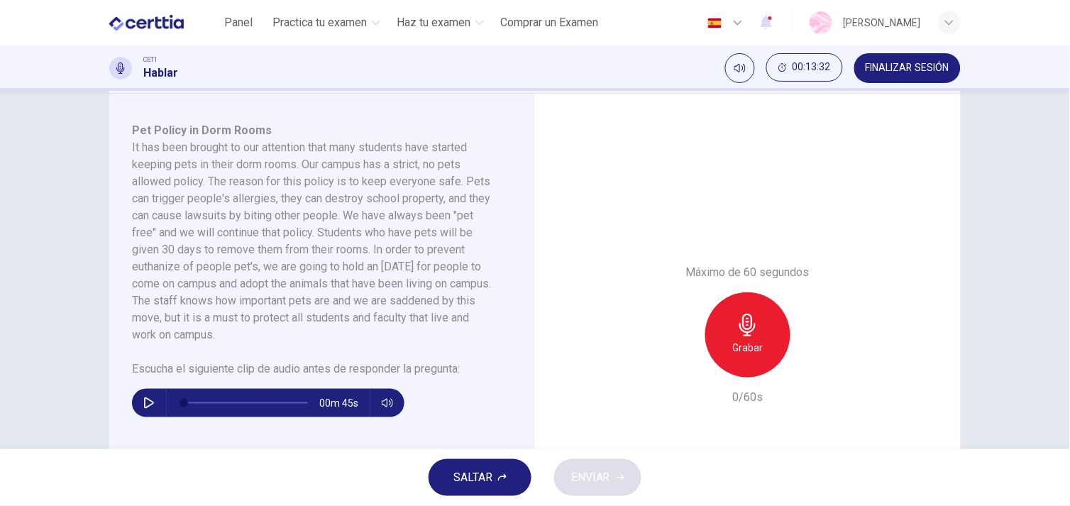
scroll to position [238, 0]
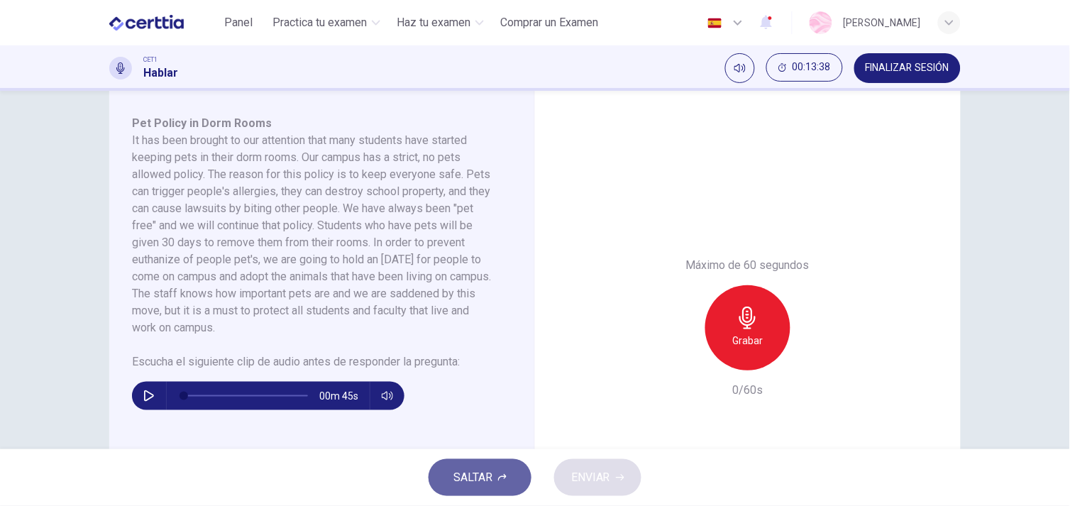
click at [480, 471] on span "SALTAR" at bounding box center [473, 478] width 39 height 20
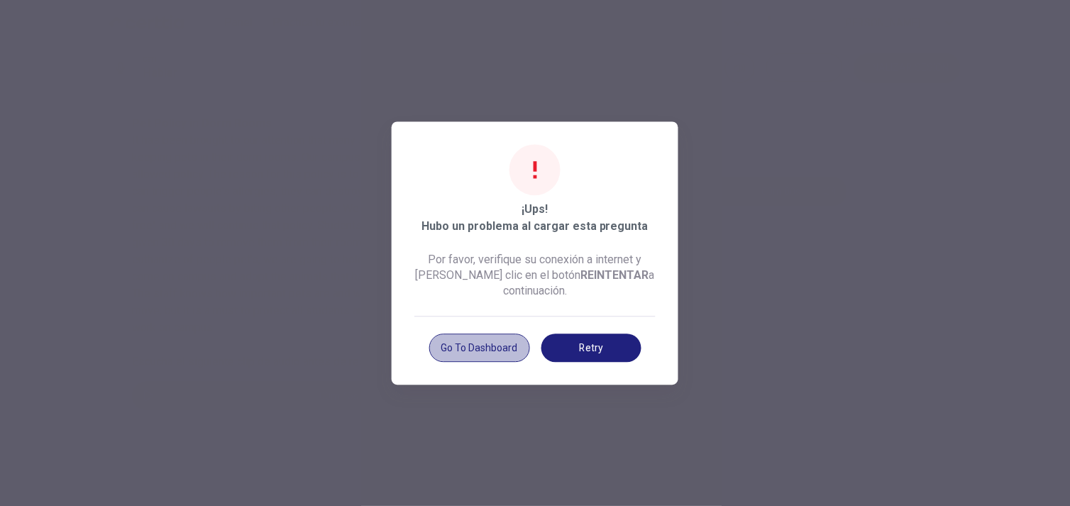
click at [504, 356] on button "Go to Dashboard" at bounding box center [479, 348] width 101 height 28
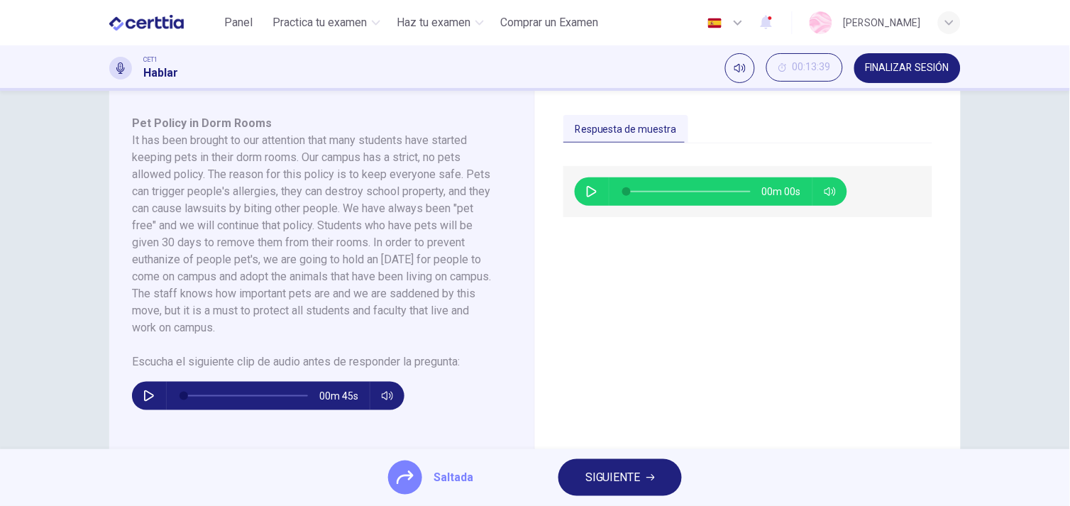
click at [797, 192] on span "00m 00s" at bounding box center [787, 191] width 50 height 28
click at [158, 392] on div "00m 45s" at bounding box center [268, 396] width 273 height 28
click at [132, 385] on div "00m 45s" at bounding box center [313, 390] width 363 height 40
click at [145, 394] on icon "button" at bounding box center [148, 395] width 11 height 11
click at [138, 388] on button "button" at bounding box center [149, 396] width 23 height 28
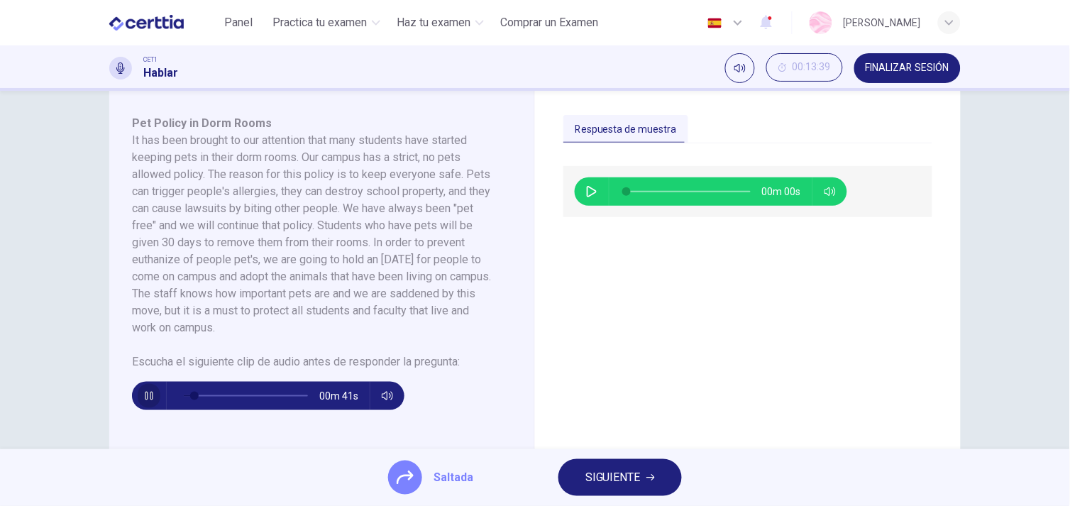
type input "*"
click at [657, 477] on button "SIGUIENTE" at bounding box center [620, 477] width 123 height 37
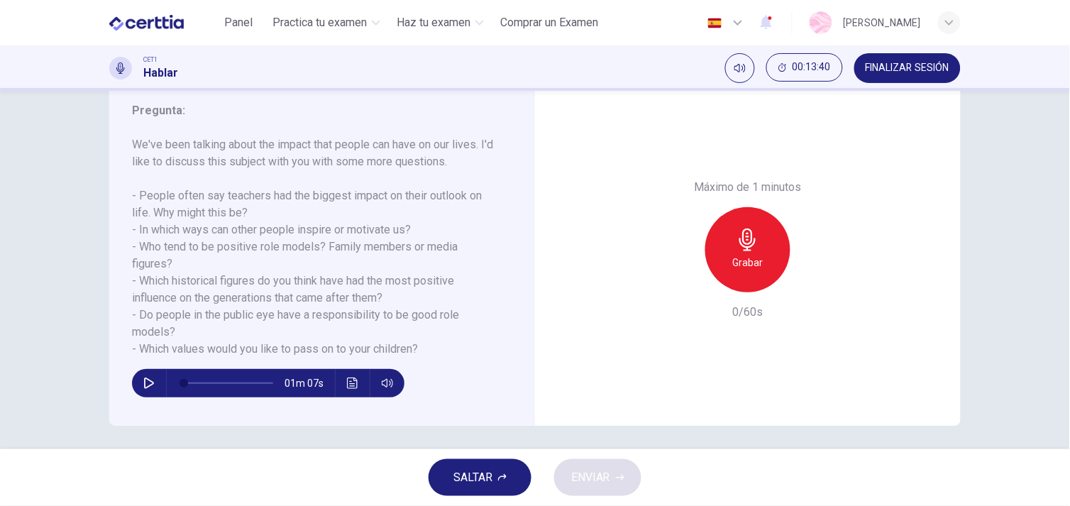
scroll to position [192, 0]
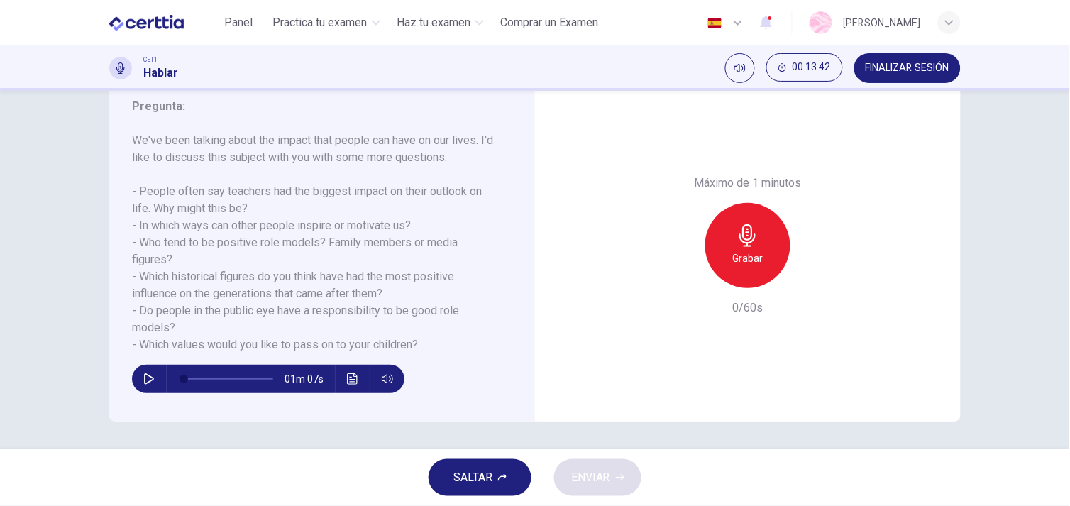
click at [473, 468] on span "SALTAR" at bounding box center [473, 478] width 39 height 20
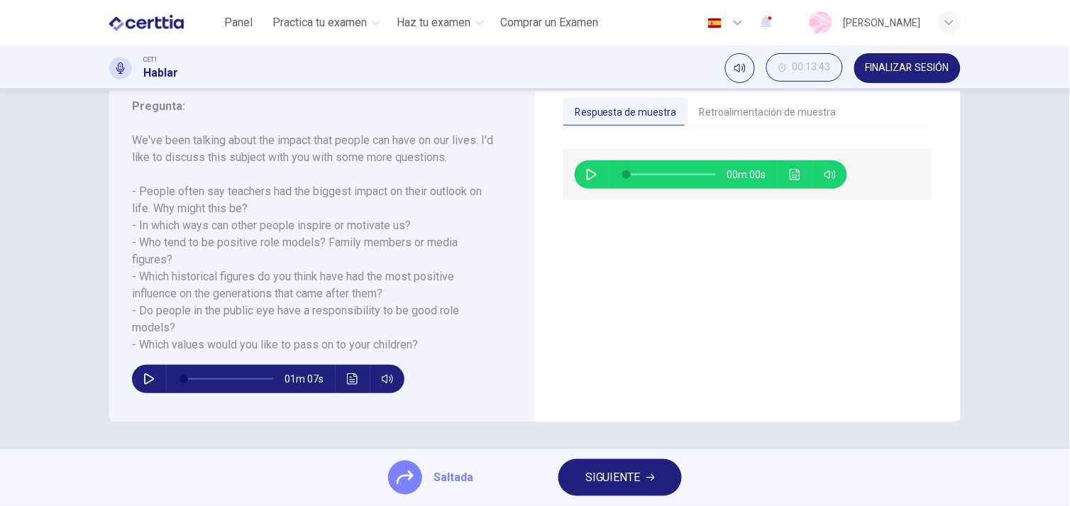
click at [664, 476] on button "SIGUIENTE" at bounding box center [620, 477] width 123 height 37
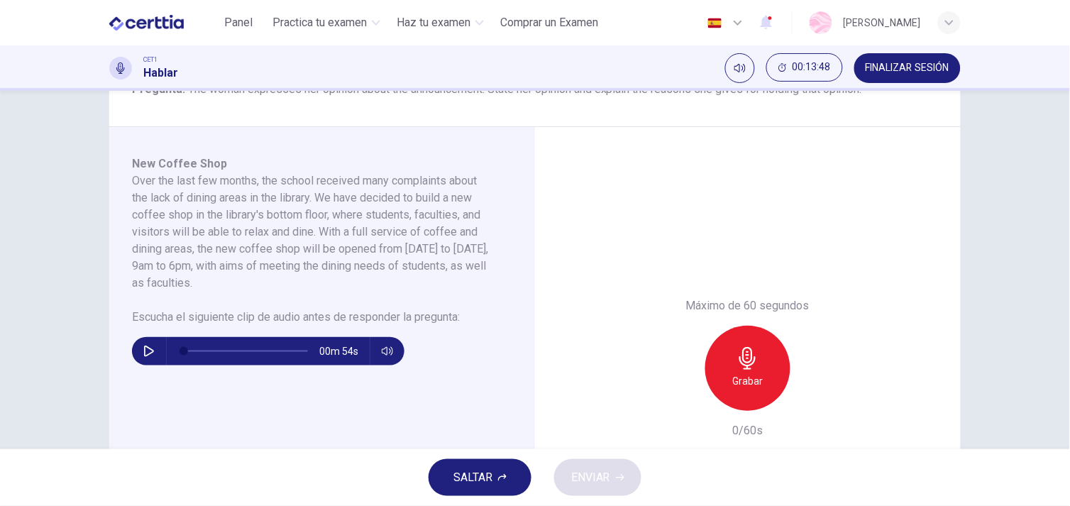
scroll to position [0, 0]
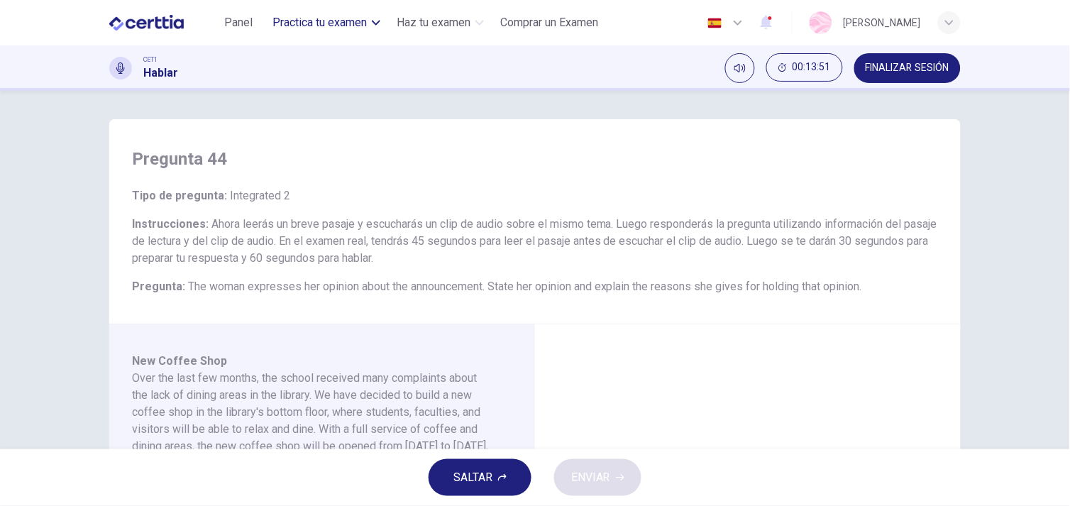
click at [309, 14] on span "Practica tu examen" at bounding box center [320, 22] width 94 height 17
